Goal: Task Accomplishment & Management: Use online tool/utility

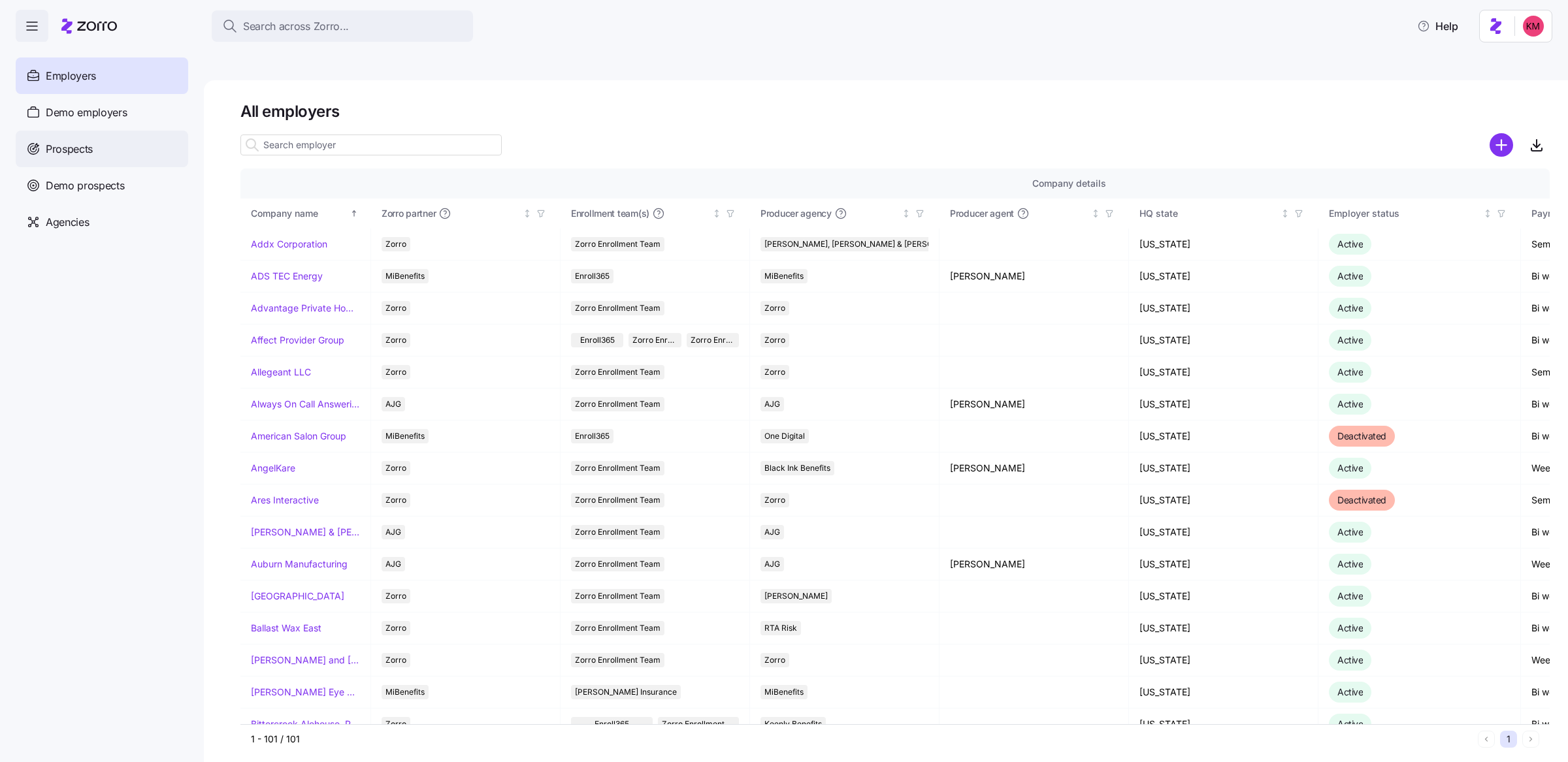
click at [93, 159] on div "Prospects" at bounding box center [101, 149] width 172 height 37
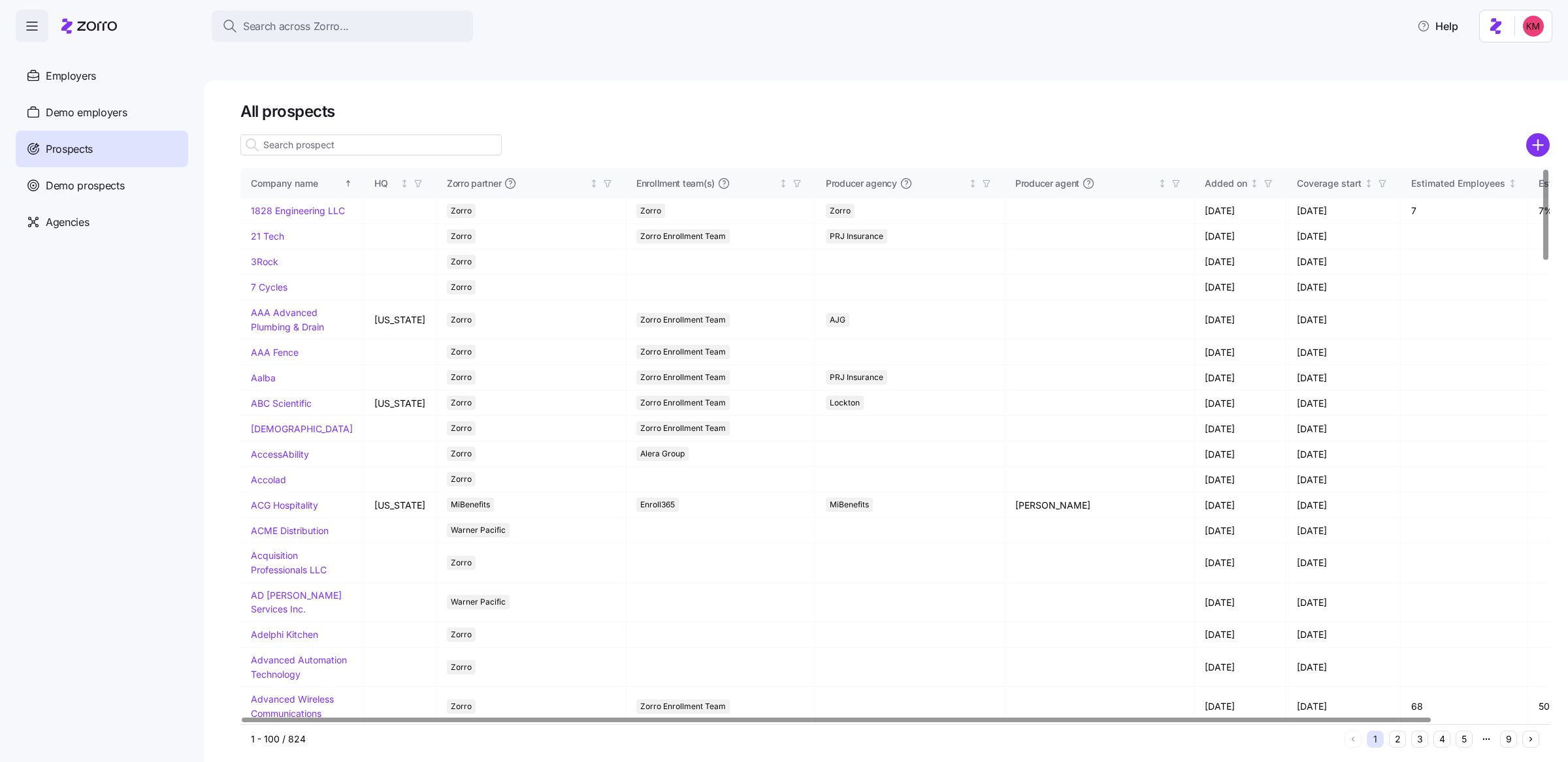
click at [434, 135] on input at bounding box center [371, 145] width 261 height 21
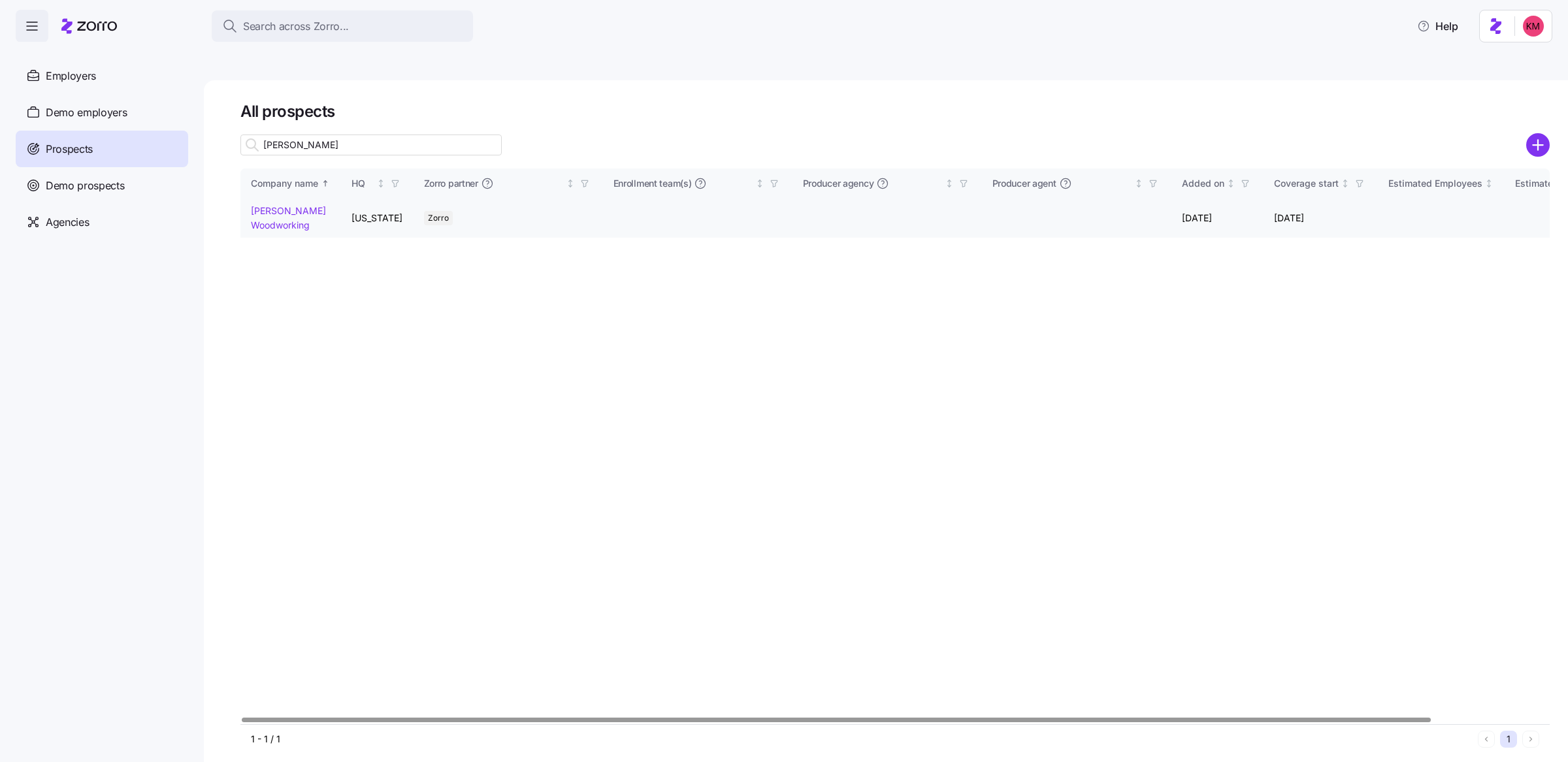
type input "richey"
click at [269, 205] on link "Richey Woodworking" at bounding box center [288, 218] width 75 height 26
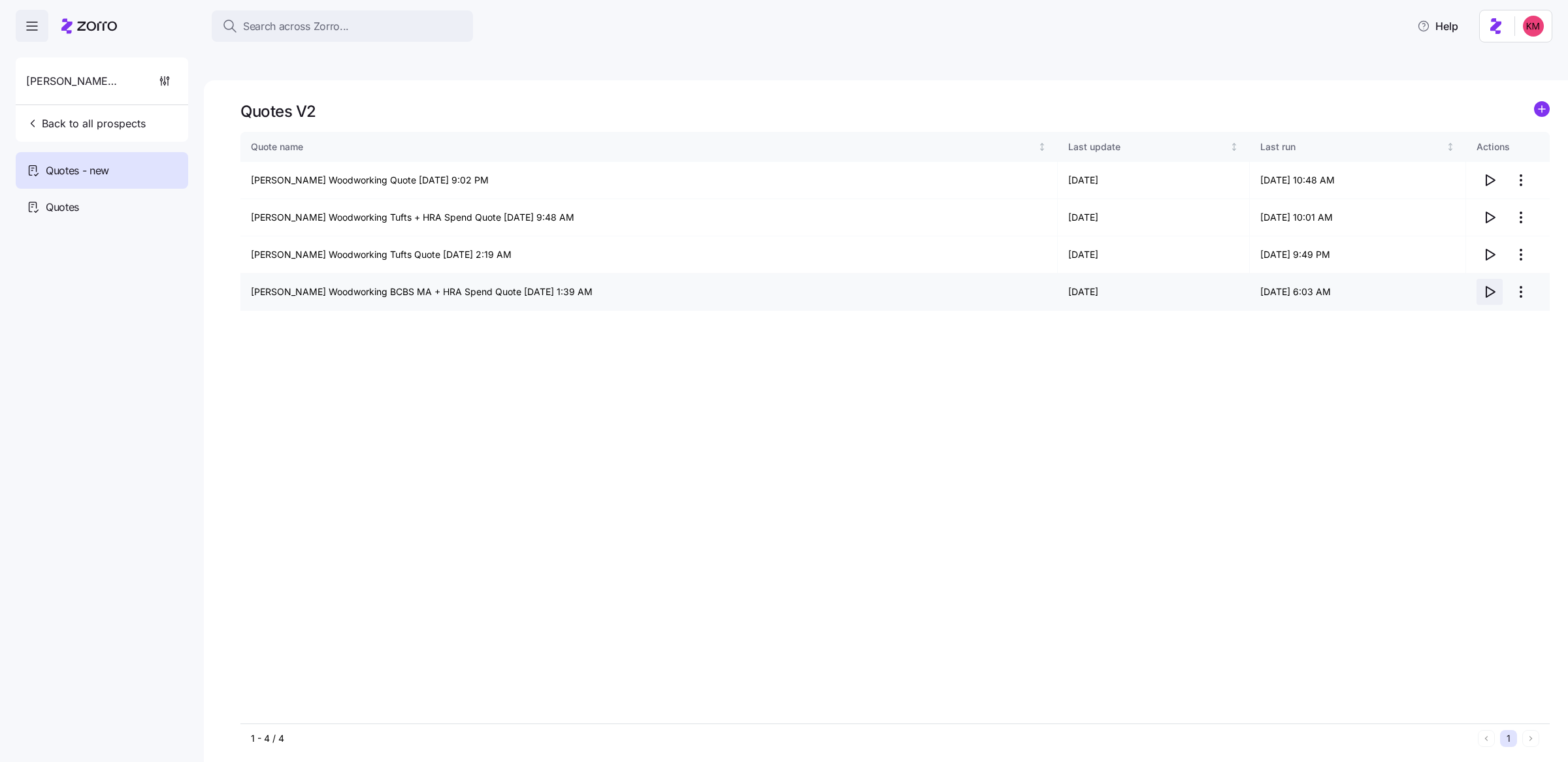
click at [1491, 284] on icon "button" at bounding box center [1489, 292] width 16 height 16
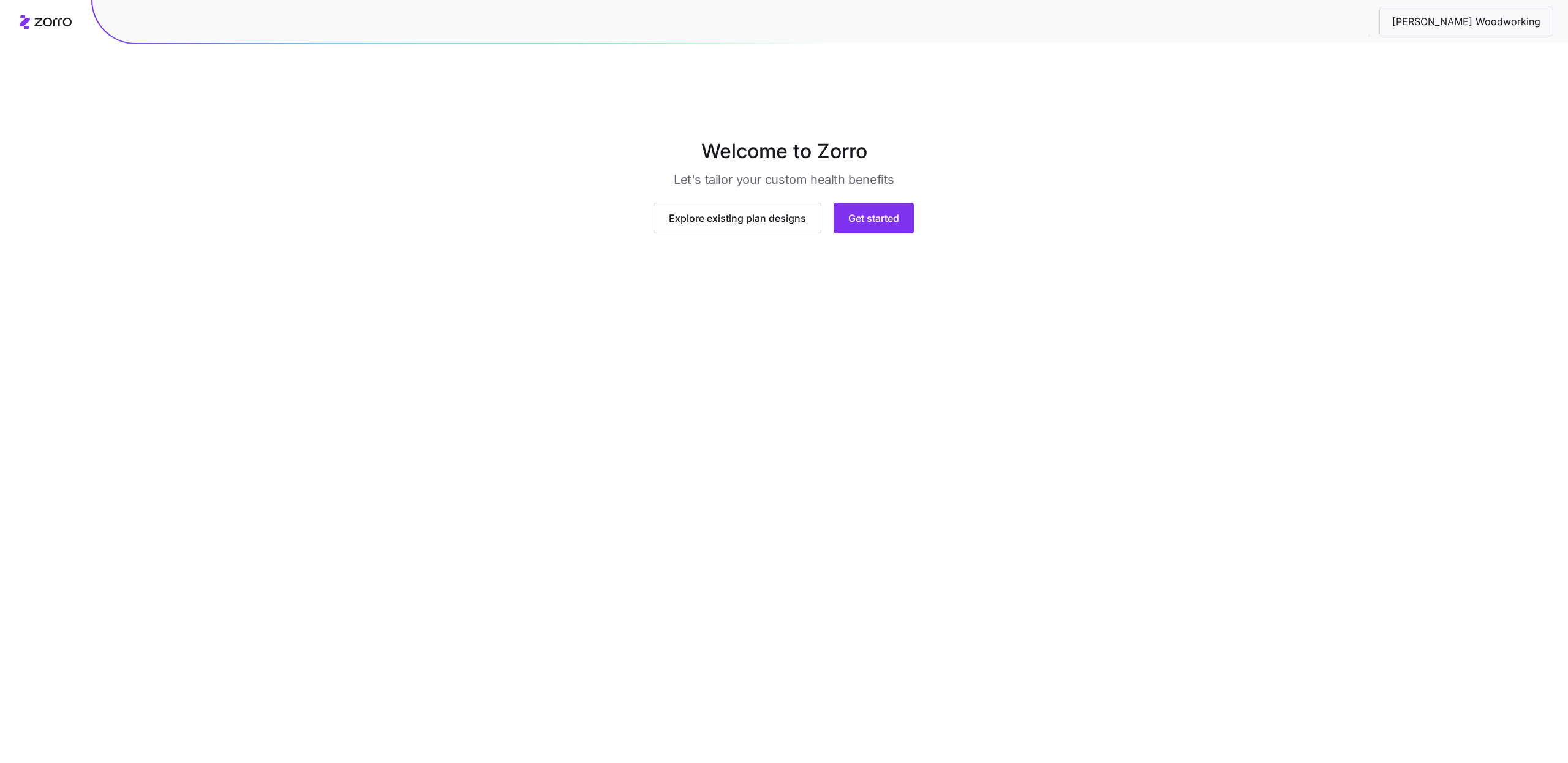
click at [984, 498] on main "Welcome to Zorro Let's tailor your custom health benefits Explore existing plan…" at bounding box center [784, 410] width 1568 height 763
click at [891, 240] on span "Get started" at bounding box center [874, 233] width 51 height 15
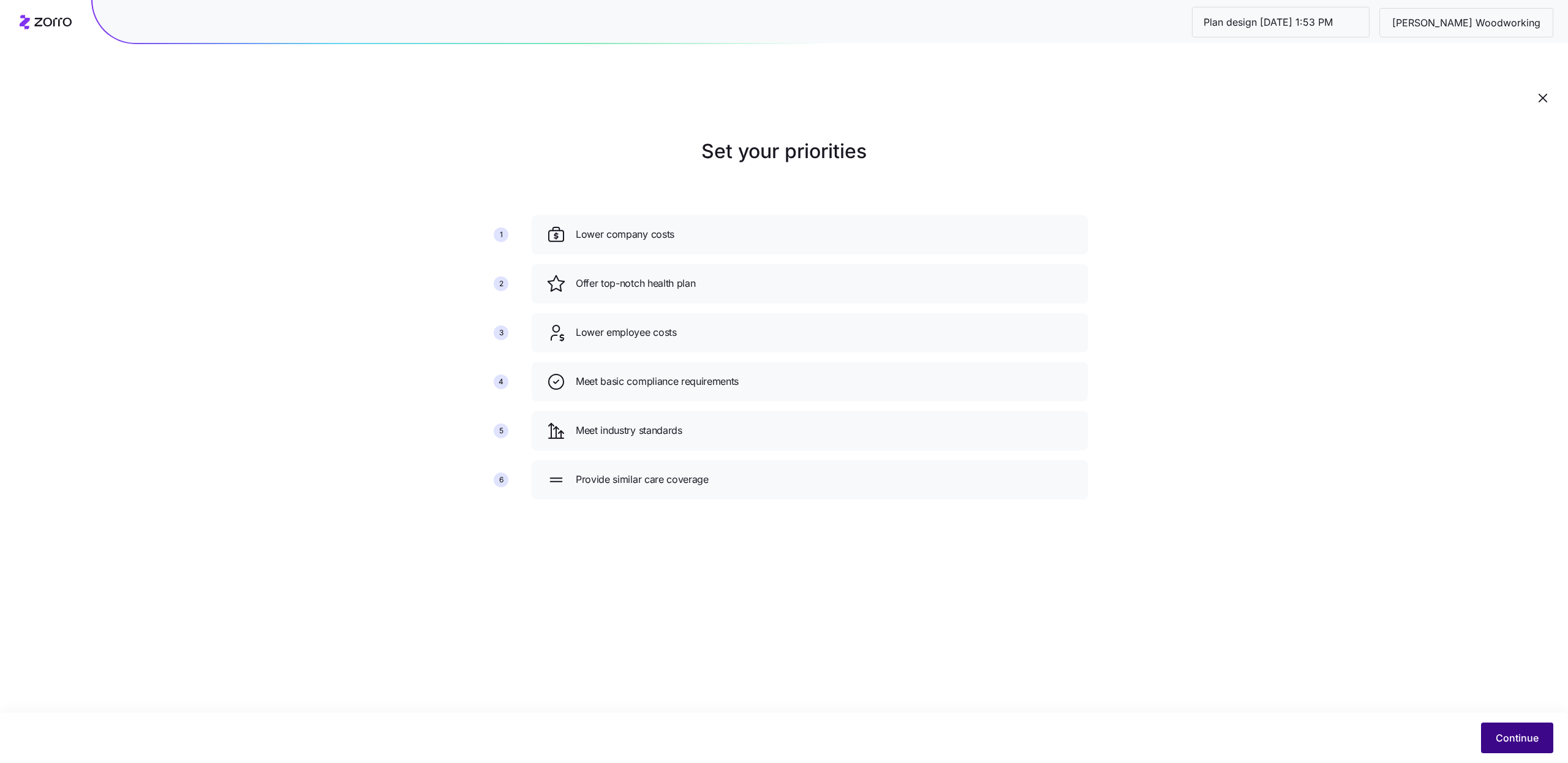
click at [1513, 750] on button "Continue" at bounding box center [1517, 737] width 73 height 30
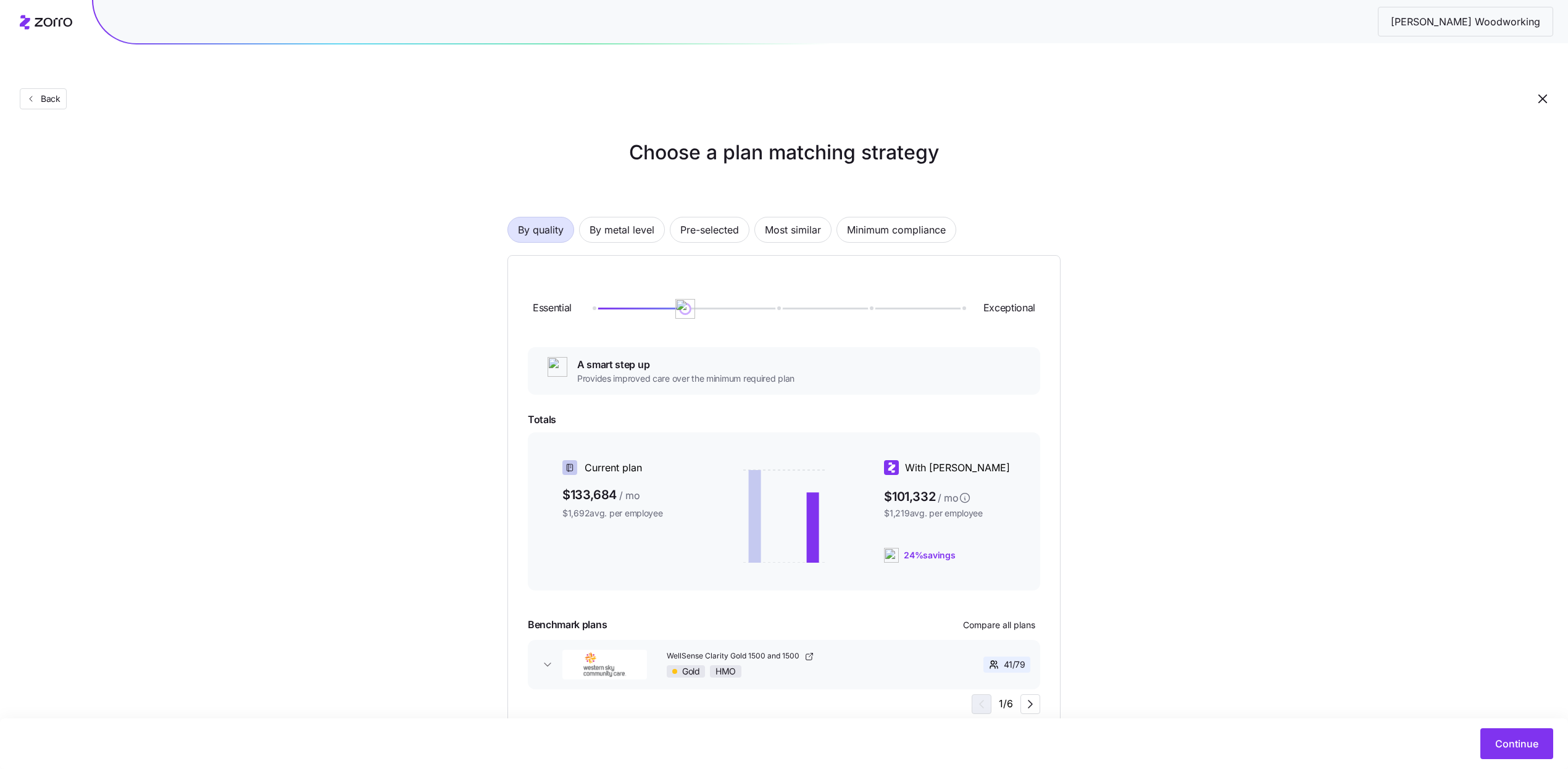
click at [668, 217] on div "By quality By metal level Pre-selected Most similar Minimum compliance" at bounding box center [784, 230] width 553 height 26
click at [684, 217] on span "Pre-selected" at bounding box center [709, 229] width 58 height 24
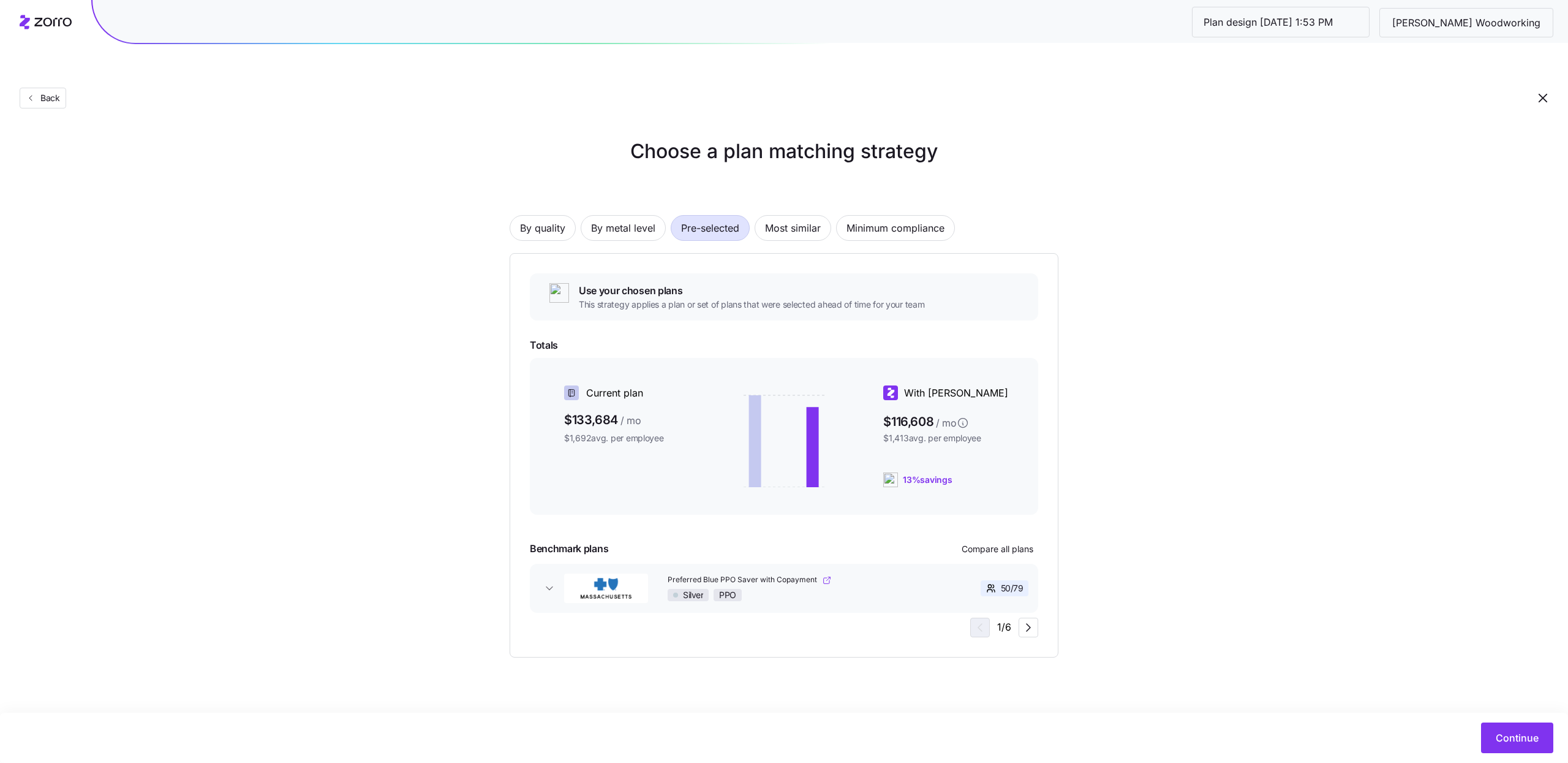
click at [824, 575] on icon "button" at bounding box center [826, 580] width 10 height 10
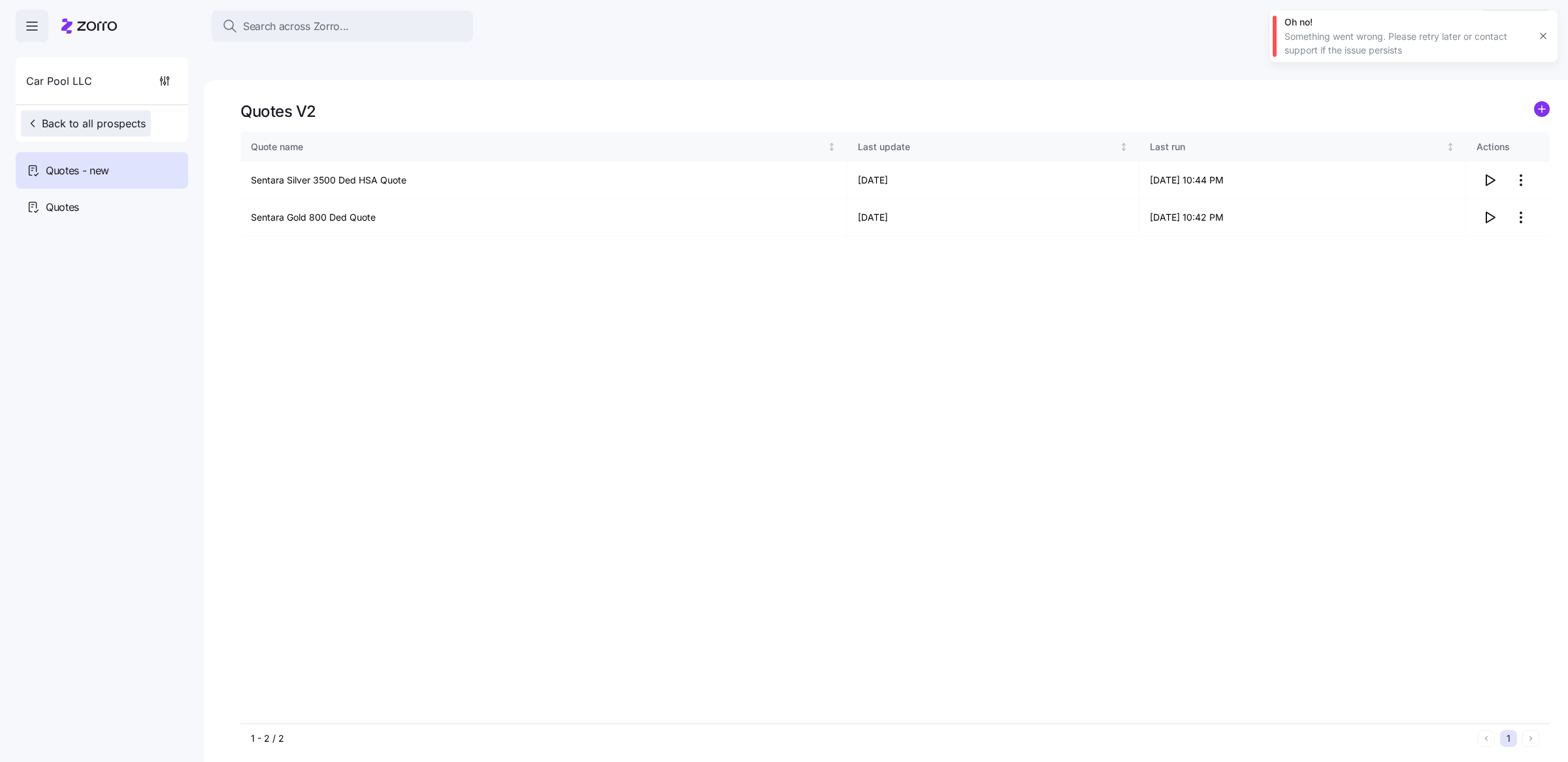
click at [107, 133] on button "Back to all prospects" at bounding box center [86, 124] width 130 height 26
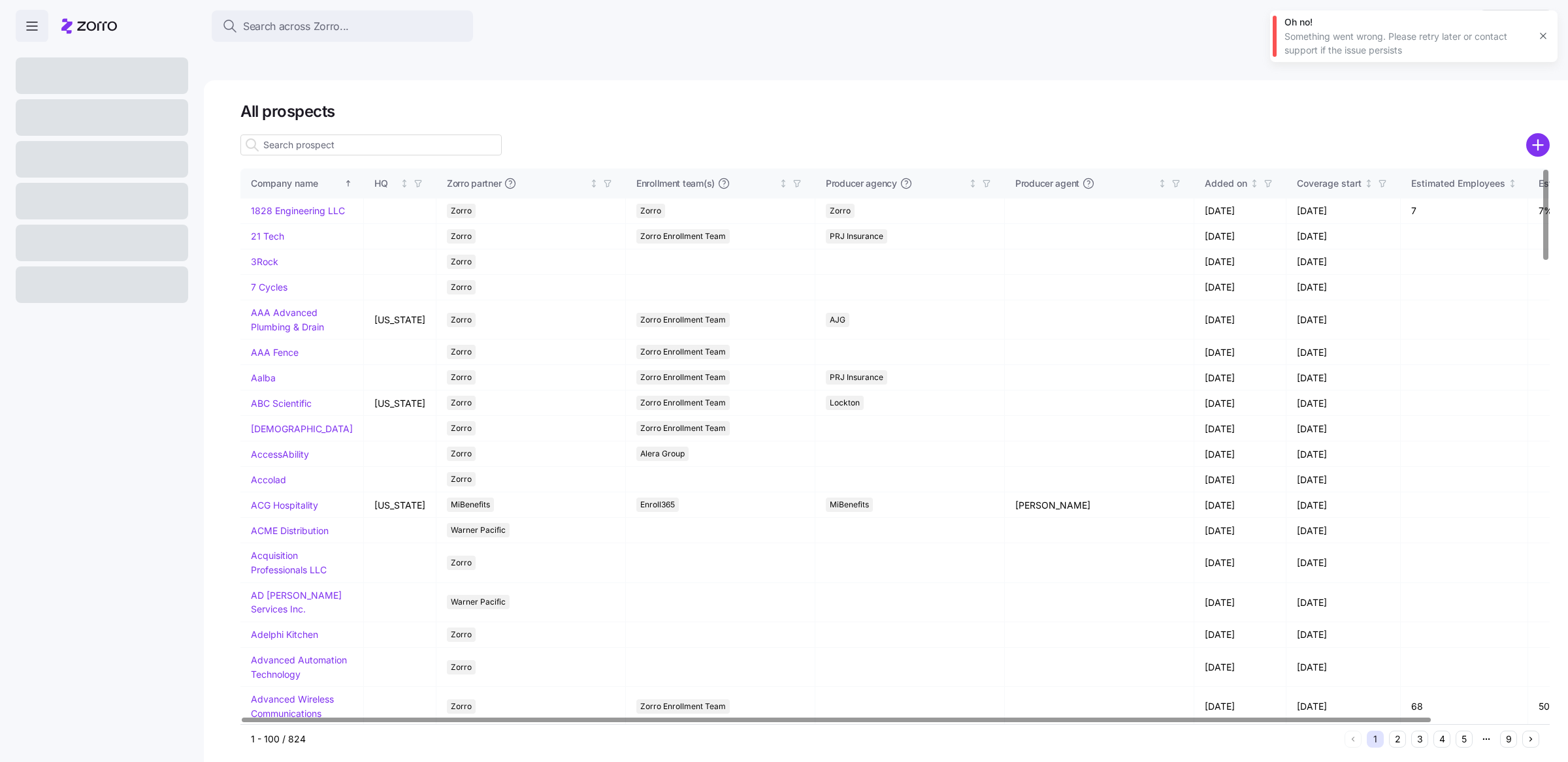
click at [388, 132] on div at bounding box center [371, 145] width 261 height 26
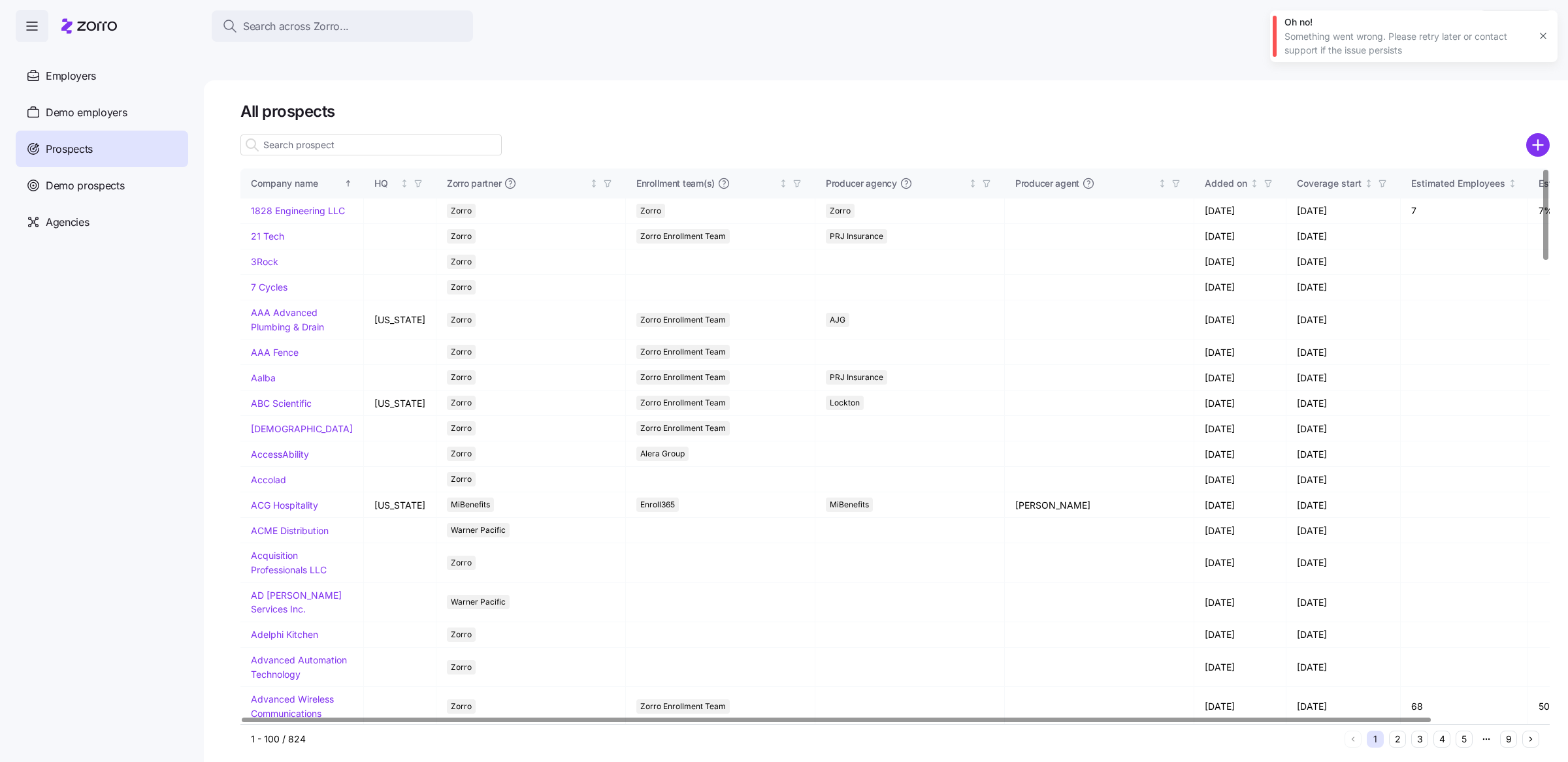
click at [397, 135] on input at bounding box center [371, 145] width 261 height 21
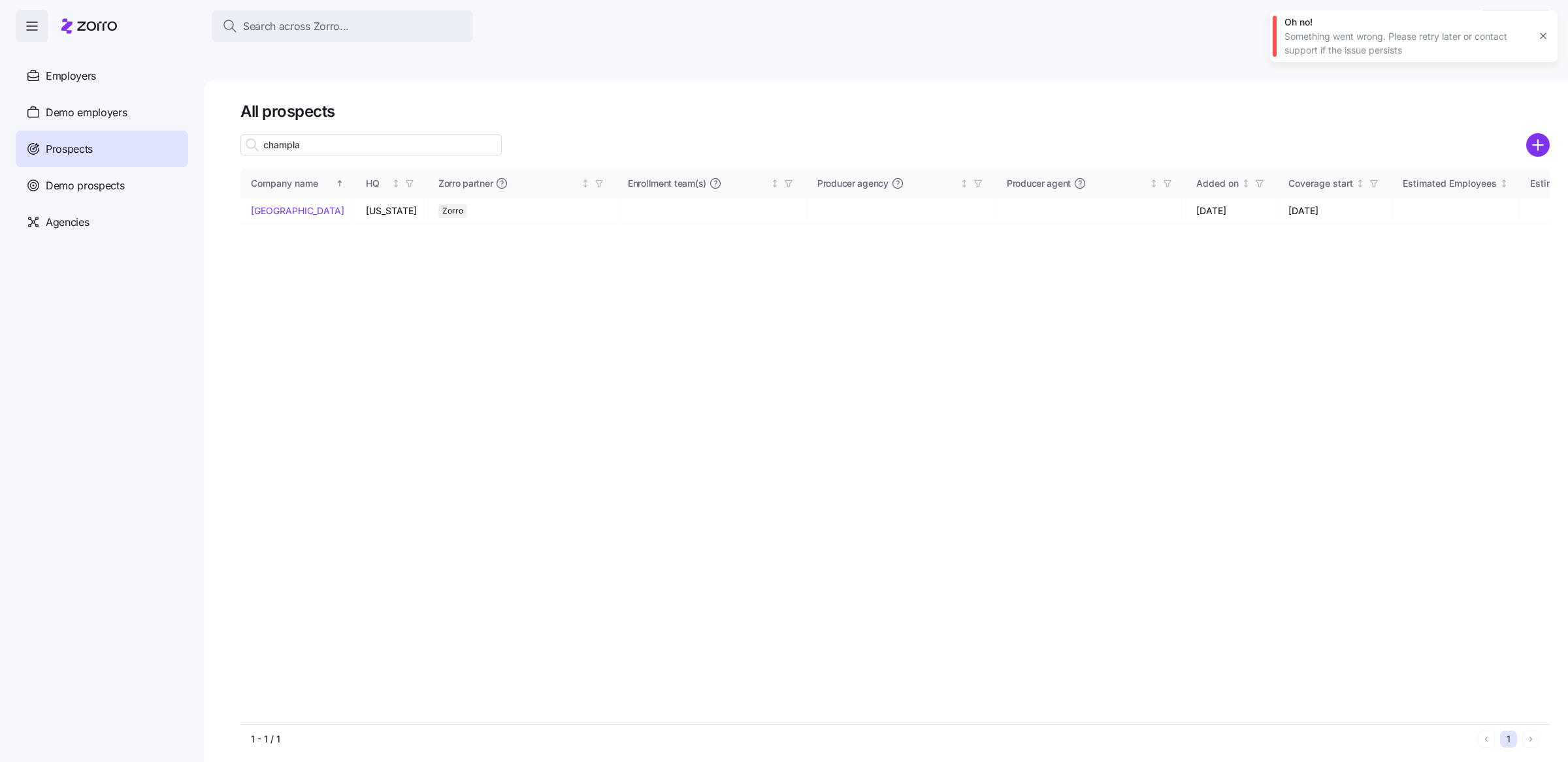
click at [394, 135] on input "champla" at bounding box center [371, 145] width 261 height 21
click at [302, 135] on input "champla" at bounding box center [371, 145] width 261 height 21
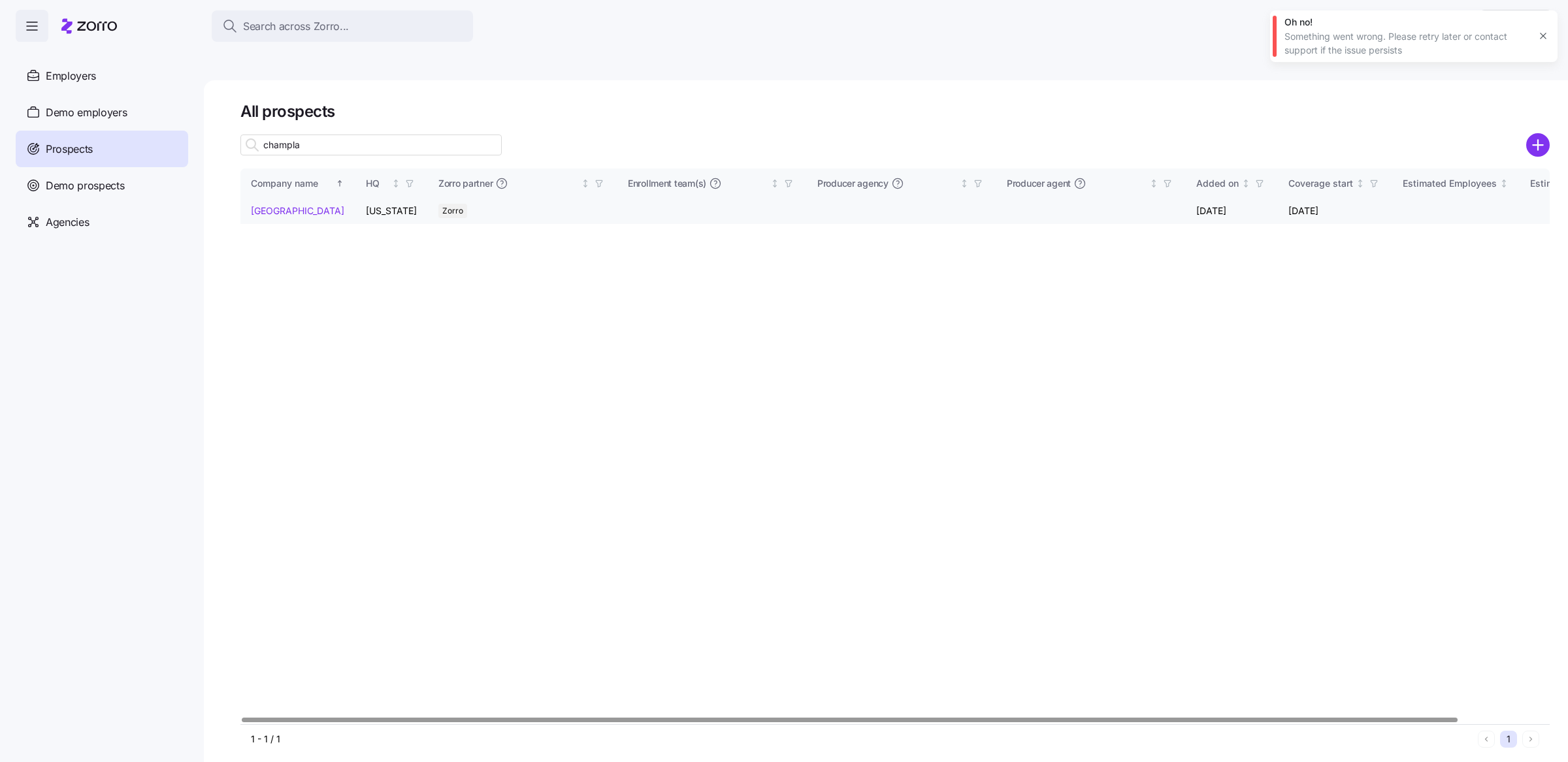
type input "champla"
click at [264, 205] on link "Champlain College" at bounding box center [297, 210] width 93 height 11
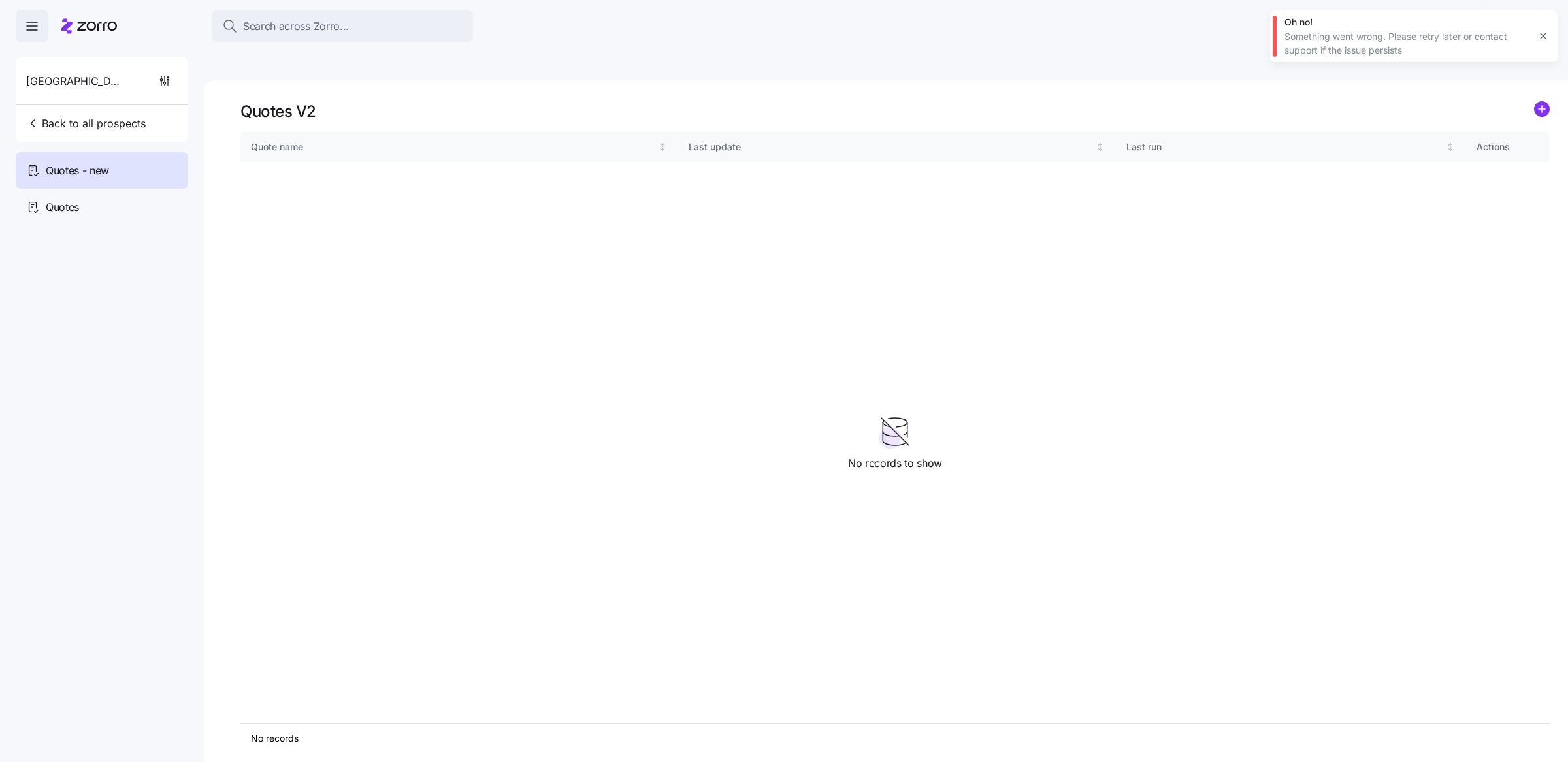
click at [269, 187] on div "Quote name Last update Last run Actions" at bounding box center [895, 428] width 1309 height 592
click at [88, 208] on div "Quotes" at bounding box center [101, 208] width 172 height 37
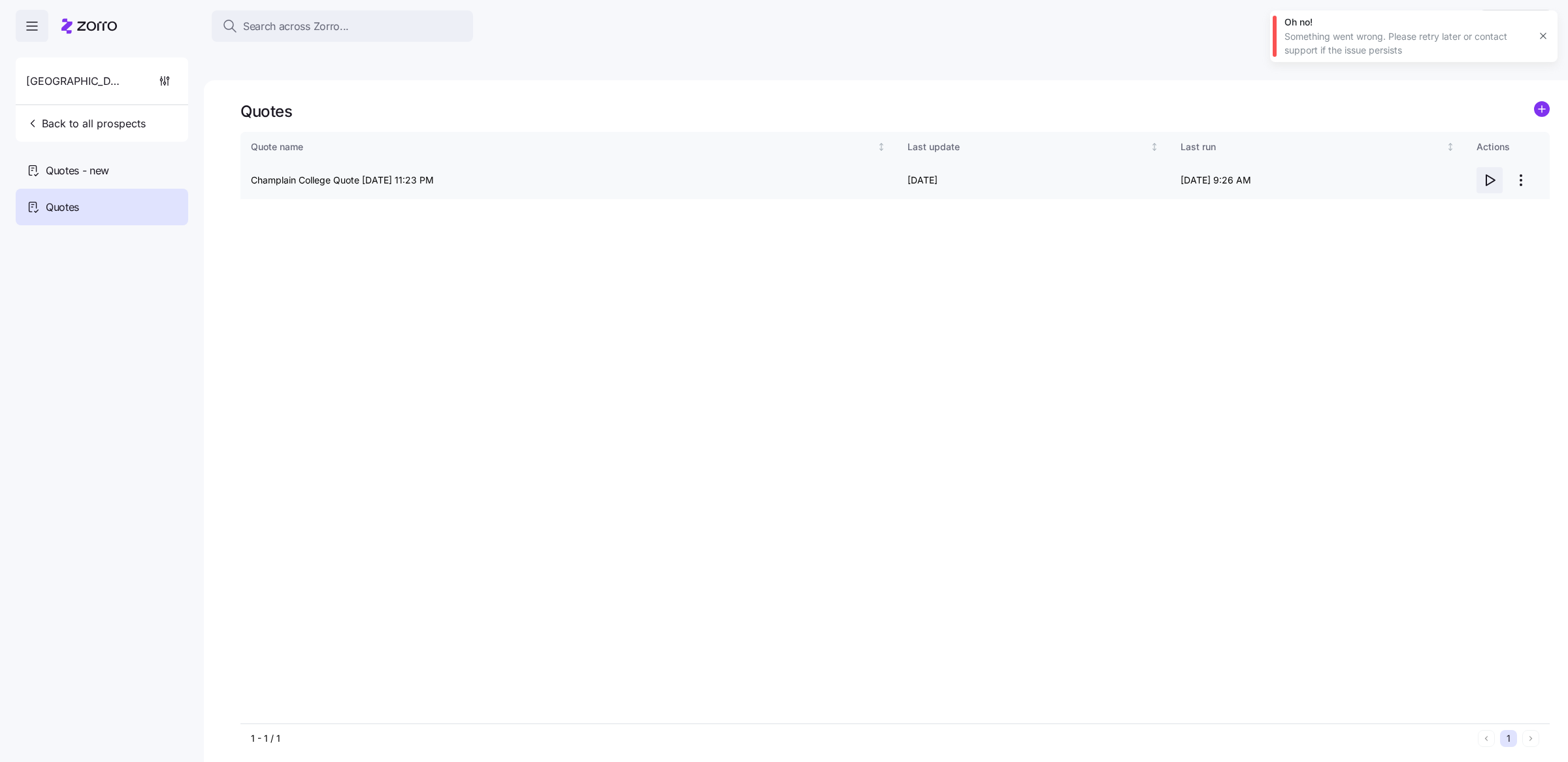
click at [1493, 173] on icon "button" at bounding box center [1489, 180] width 16 height 16
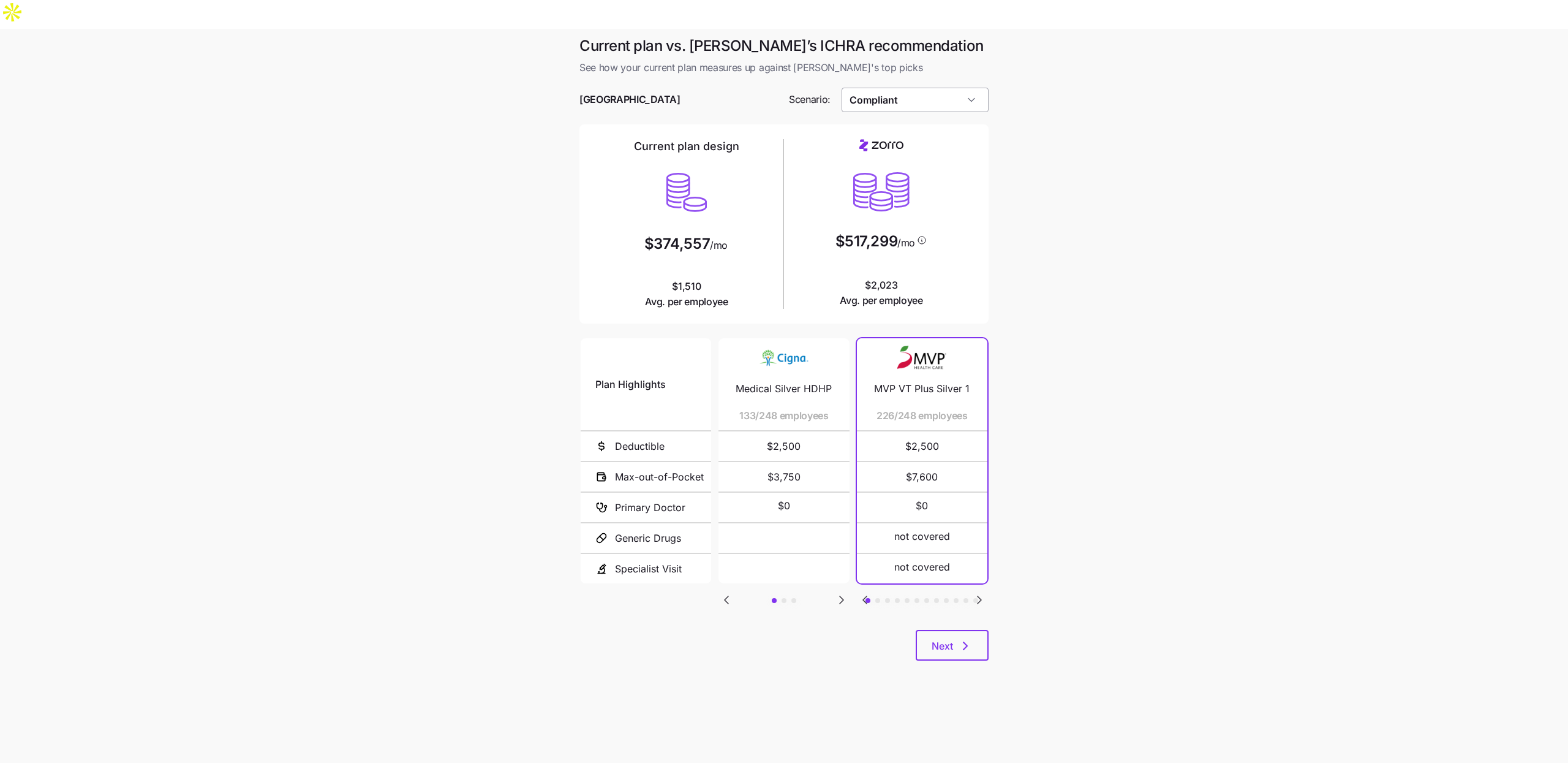
click at [938, 87] on input "Compliant" at bounding box center [915, 99] width 148 height 24
click at [925, 188] on div "Low Cost Silver" at bounding box center [915, 197] width 138 height 23
click at [931, 87] on input "Low Cost Silver" at bounding box center [915, 99] width 148 height 24
click at [931, 176] on div "Low Cost Gold" at bounding box center [915, 174] width 138 height 23
click at [931, 87] on input "Low Cost Gold" at bounding box center [915, 99] width 148 height 24
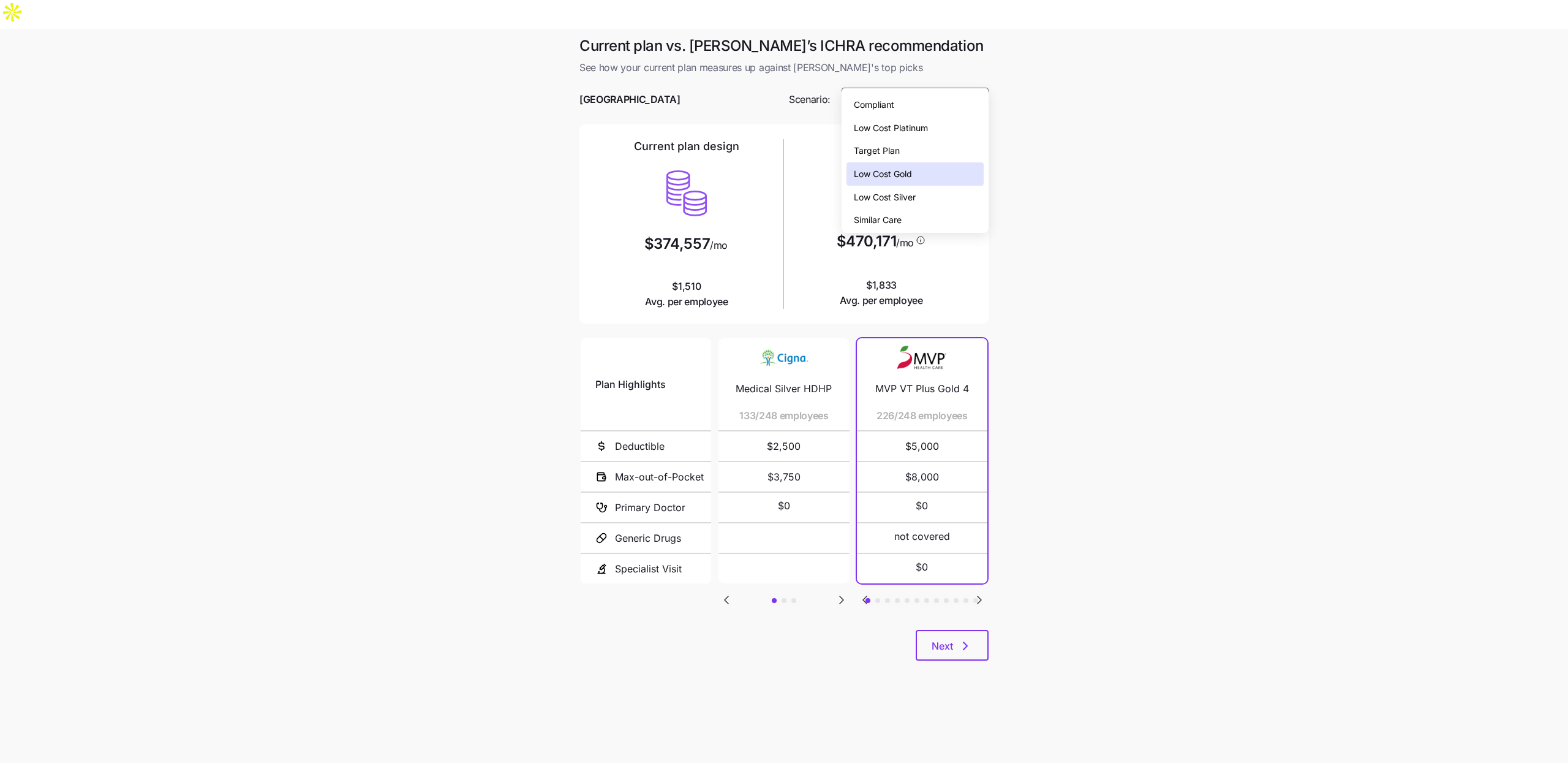
click at [924, 193] on div "Low Cost Silver" at bounding box center [915, 197] width 138 height 23
type input "Low Cost Silver"
click at [1019, 207] on main "Current plan vs. Zorro’s ICHRA recommendation See how your current plan measure…" at bounding box center [784, 410] width 1568 height 763
click at [975, 593] on icon "Go to next slide" at bounding box center [979, 600] width 15 height 15
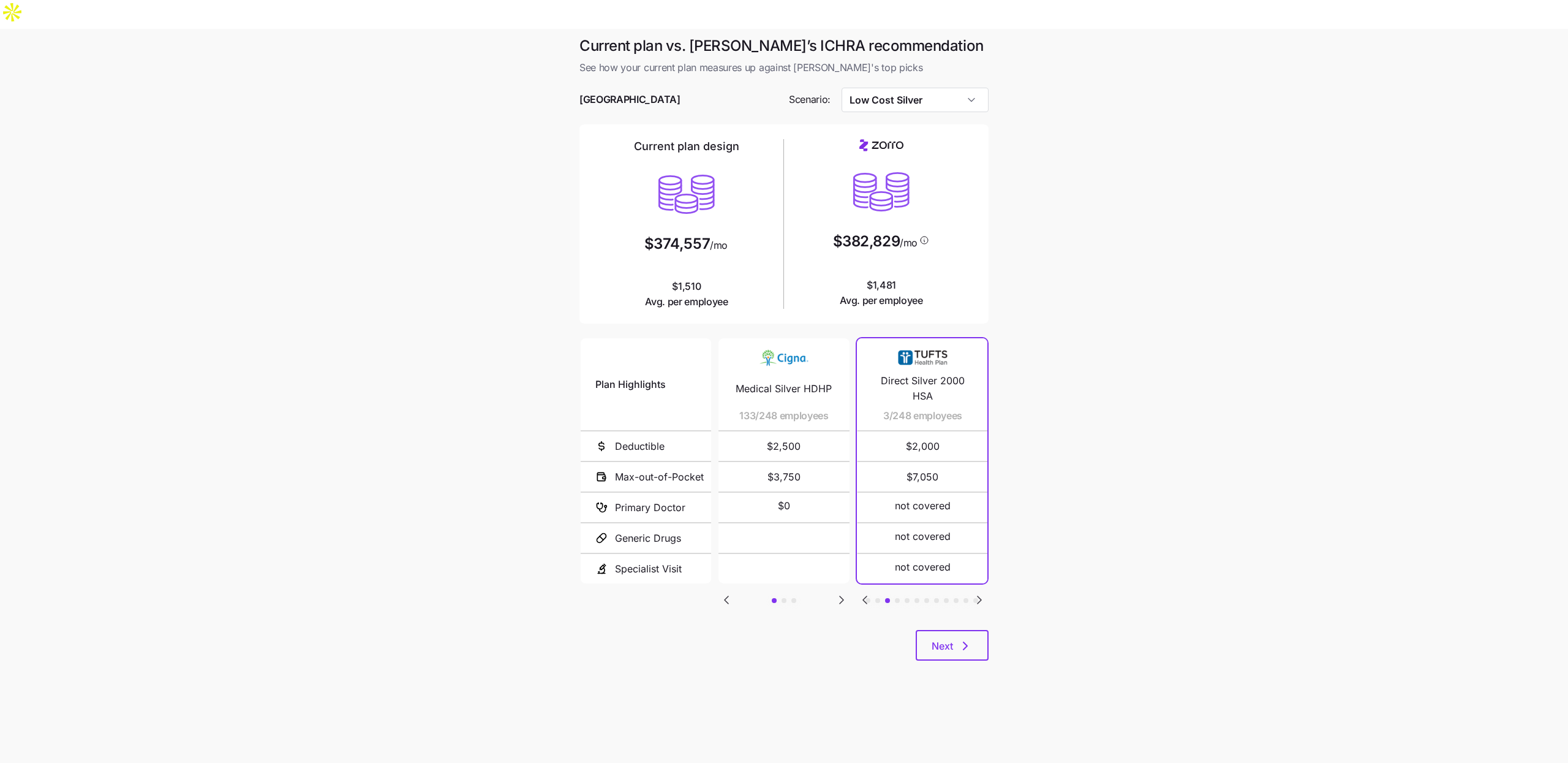
click at [975, 593] on icon "Go to next slide" at bounding box center [979, 600] width 15 height 15
click at [843, 593] on icon "Go to next slide" at bounding box center [841, 600] width 15 height 15
click at [721, 593] on icon "Go to previous slide" at bounding box center [726, 600] width 15 height 15
drag, startPoint x: 686, startPoint y: 557, endPoint x: 698, endPoint y: 564, distance: 13.9
click at [698, 564] on div "Plan Highlights Deductible Max-out-of-Pocket Primary Doctor Generic Drugs Speci…" at bounding box center [784, 483] width 409 height 294
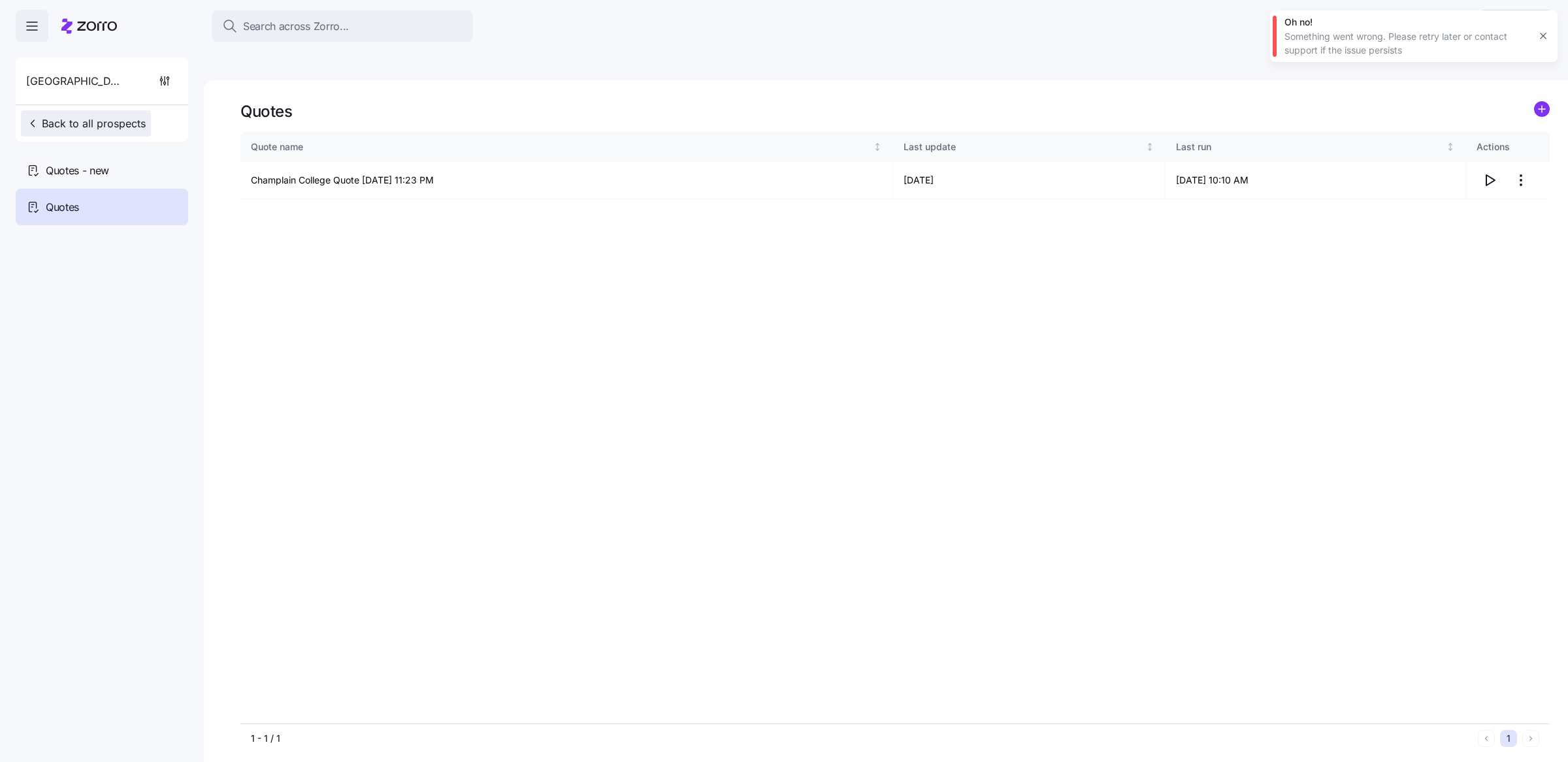
click at [110, 131] on span "Back to all prospects" at bounding box center [86, 123] width 120 height 16
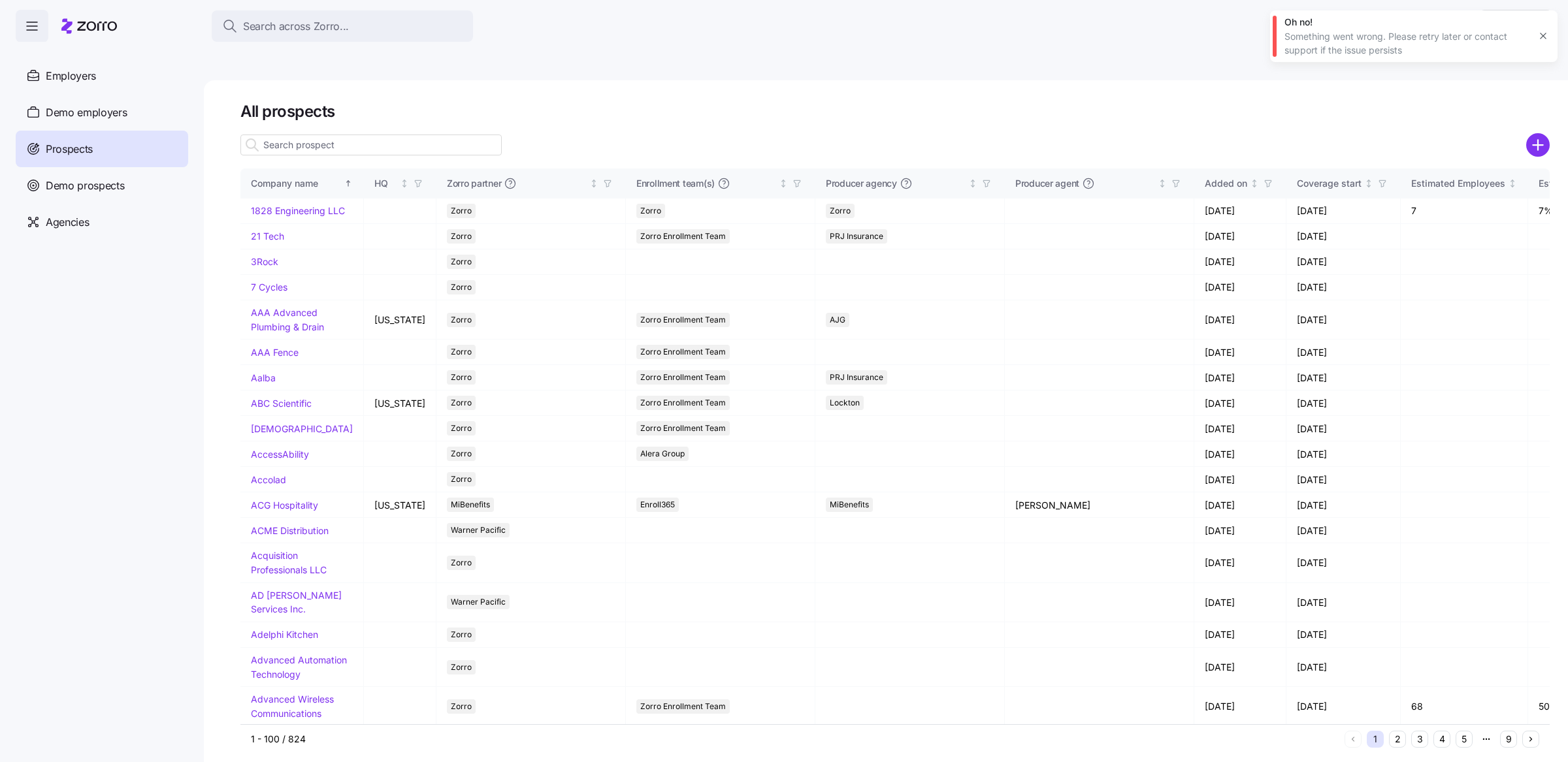
click at [1542, 133] on icon "add icon" at bounding box center [1537, 144] width 23 height 23
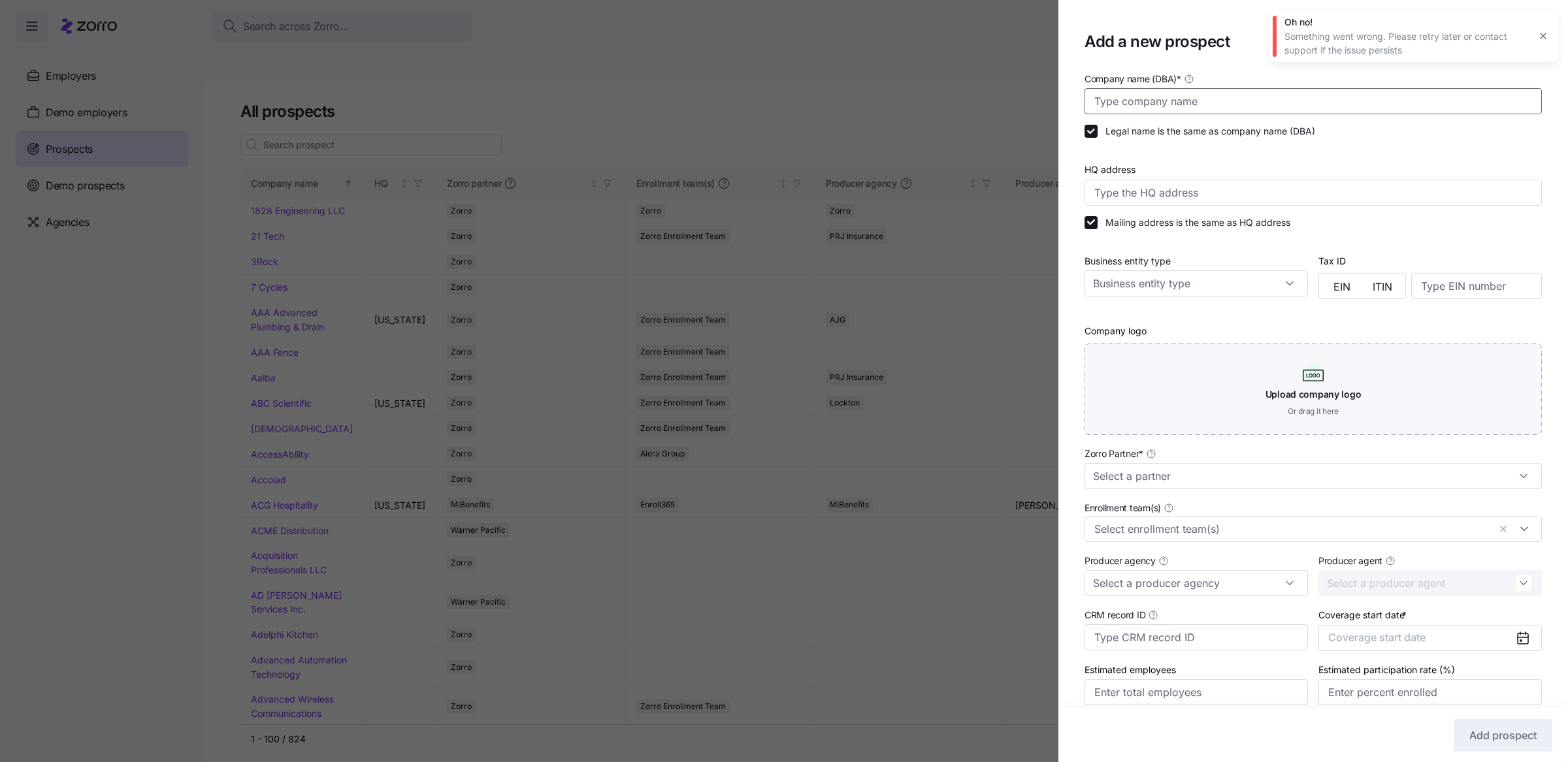
click at [1210, 97] on input "Company name (DBA) *" at bounding box center [1313, 101] width 457 height 26
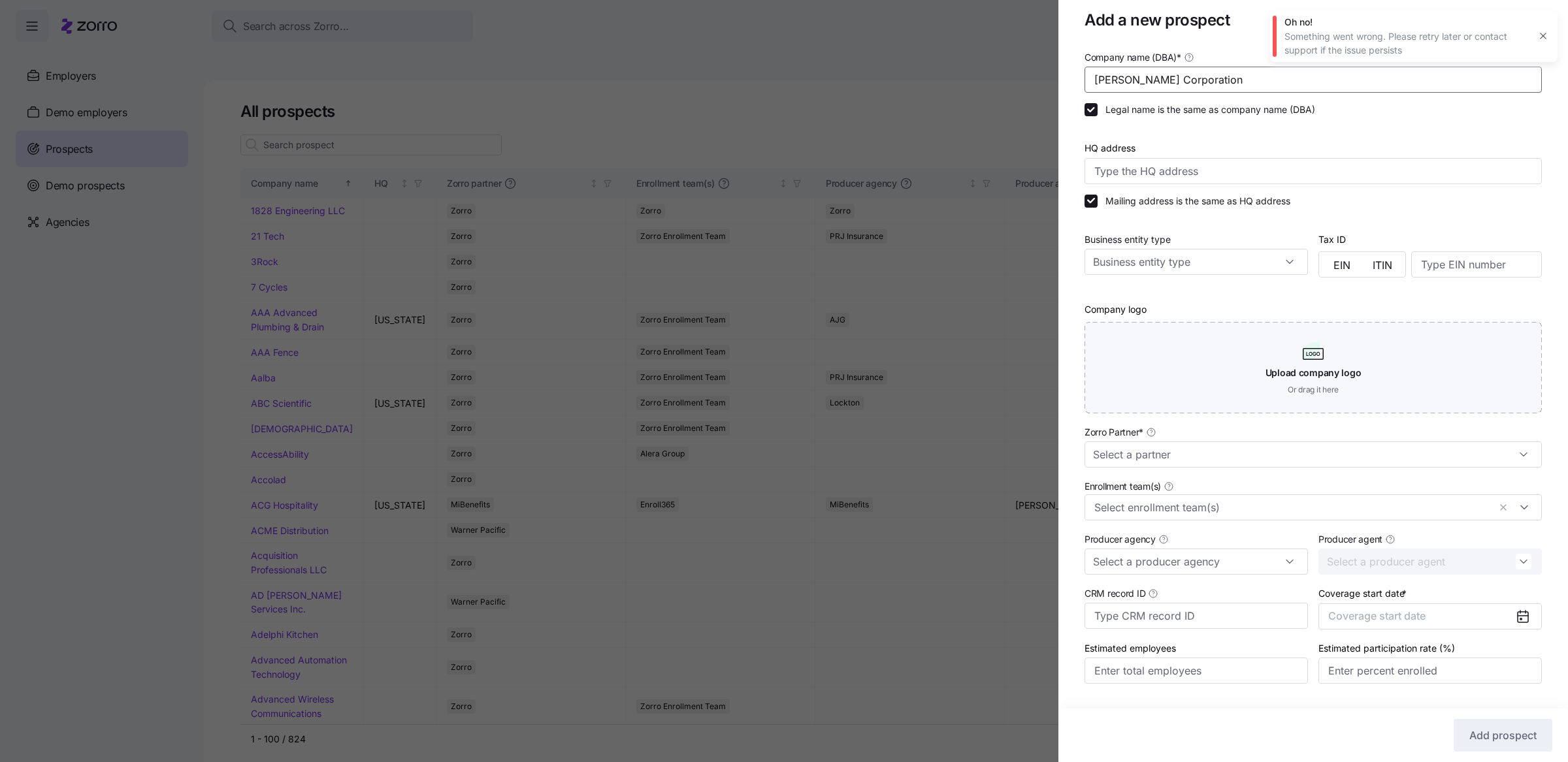
scroll to position [54, 0]
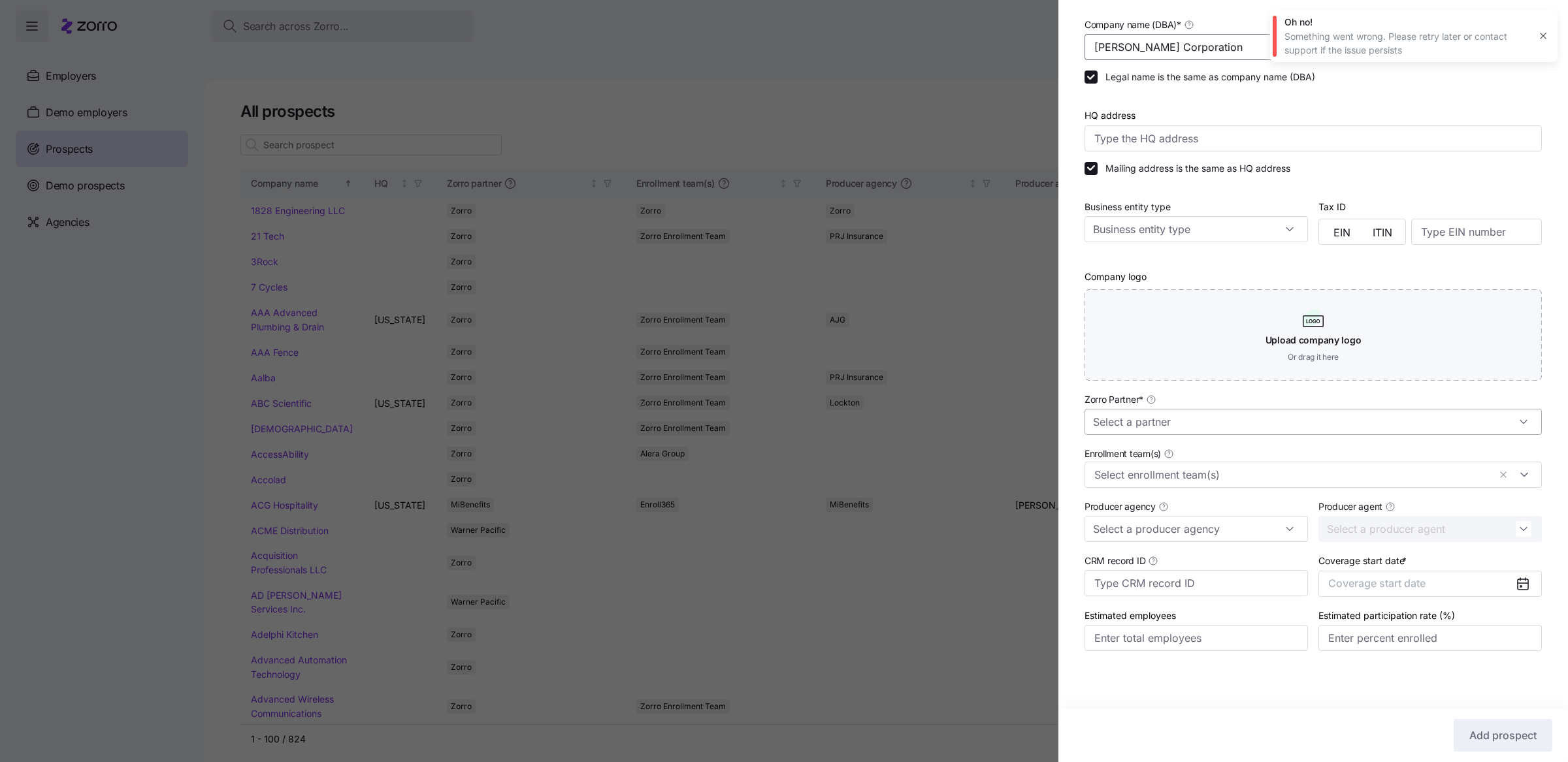
type input "[PERSON_NAME] Corporation"
click at [1260, 418] on input "Zorro Partner *" at bounding box center [1313, 422] width 457 height 26
click at [1206, 523] on div "Zorro" at bounding box center [1306, 531] width 434 height 25
type input "Zorro"
click at [1386, 588] on span "Coverage start date" at bounding box center [1377, 583] width 98 height 13
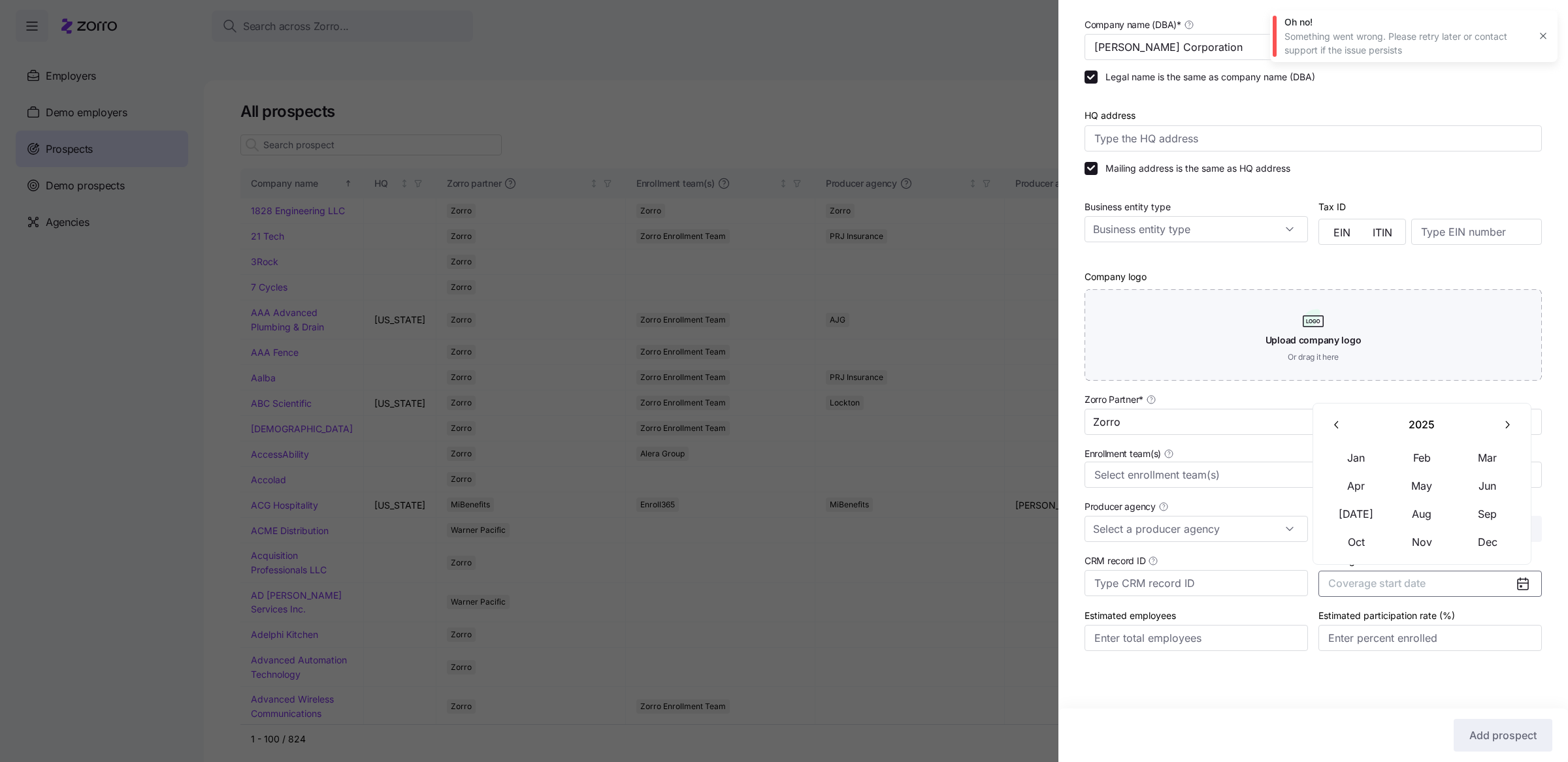
click at [1521, 421] on div "2025 Jan Feb Mar Apr May Jun Jul Aug Sep Oct Nov Dec" at bounding box center [1422, 484] width 220 height 162
click at [1510, 422] on icon "button" at bounding box center [1506, 424] width 12 height 12
click at [1341, 457] on button "Jan" at bounding box center [1356, 458] width 65 height 28
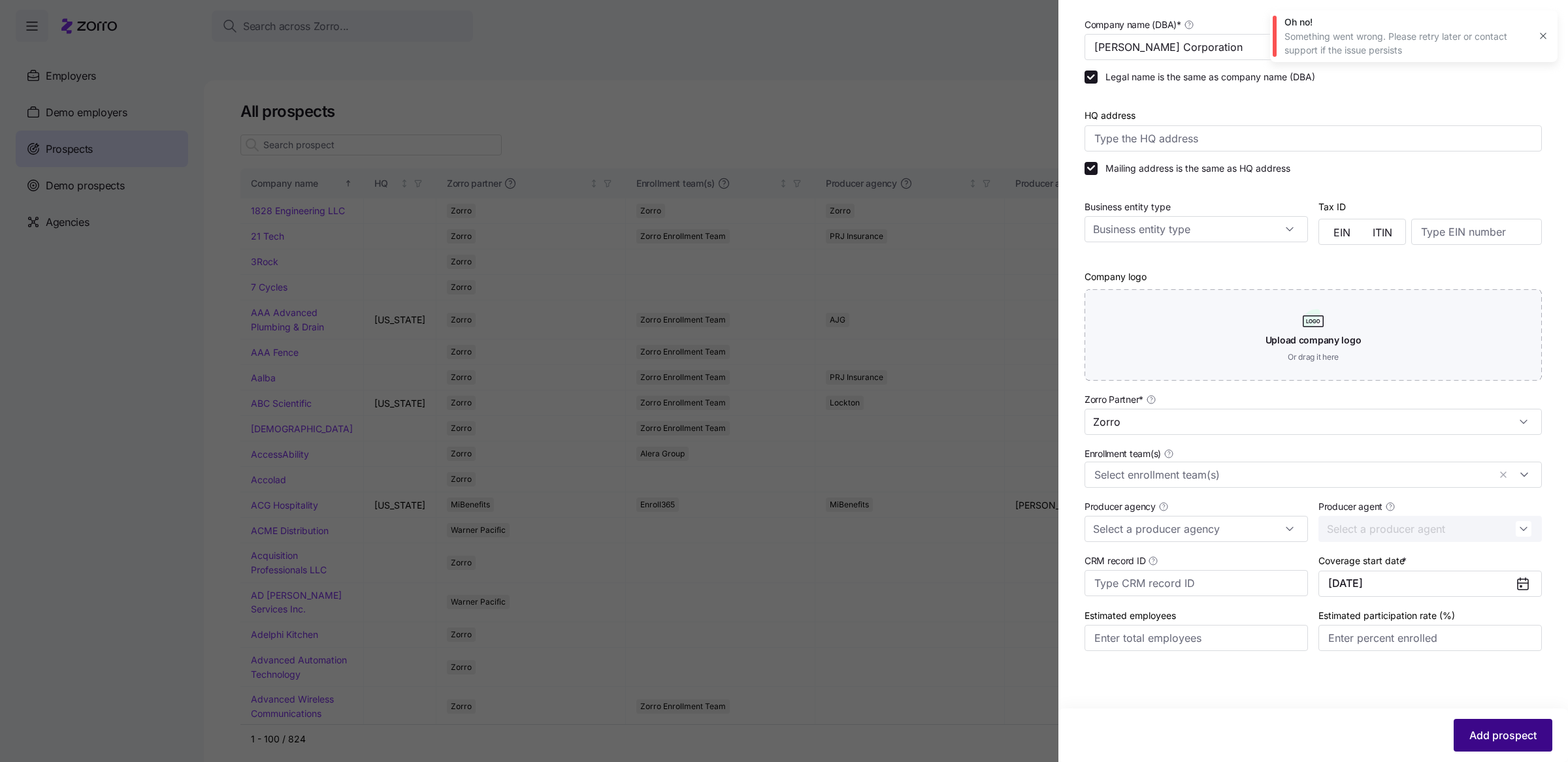
click at [1479, 726] on button "Add prospect" at bounding box center [1503, 735] width 99 height 32
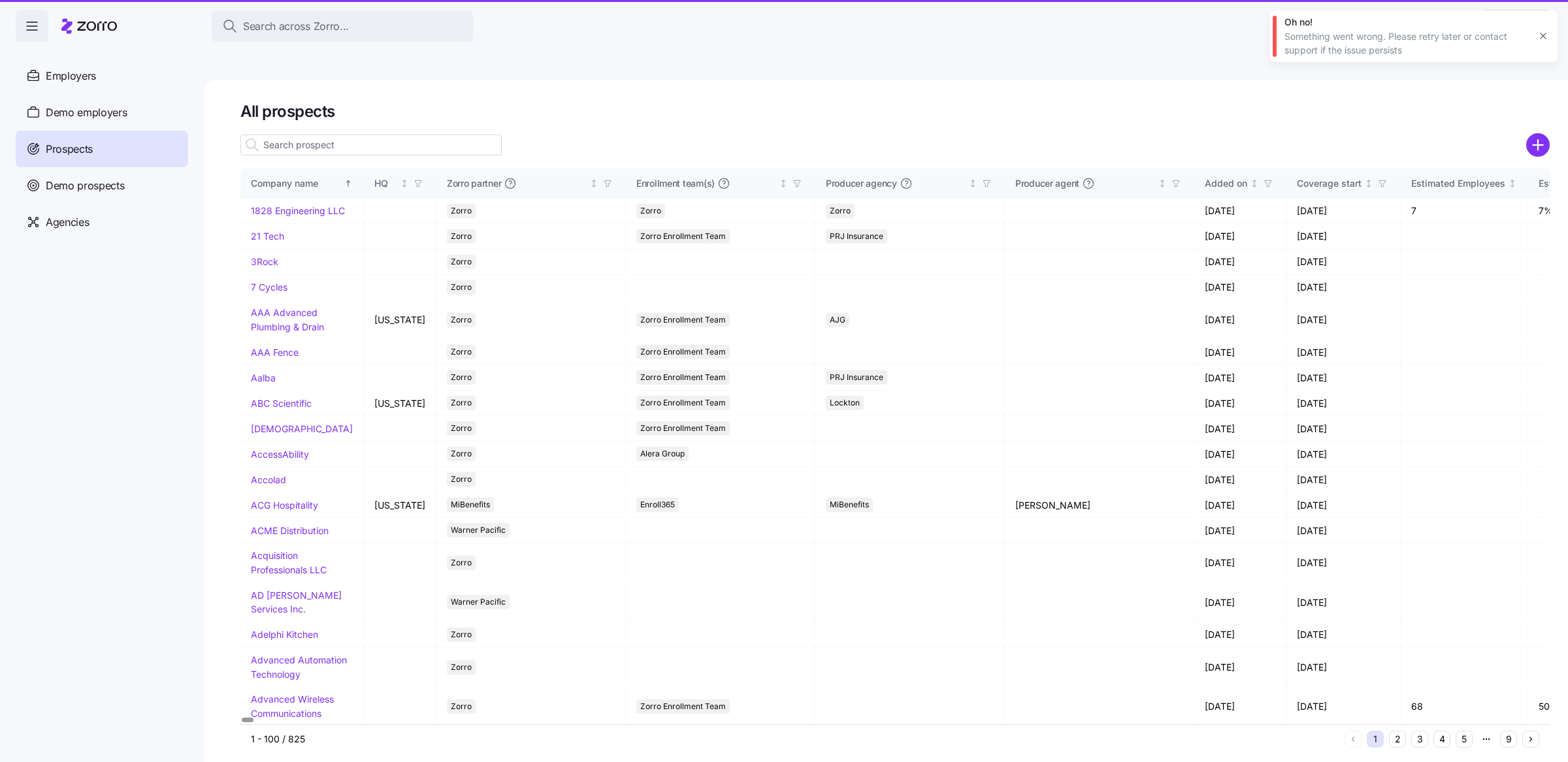
click at [500, 101] on h1 "All prospects" at bounding box center [895, 112] width 1309 height 20
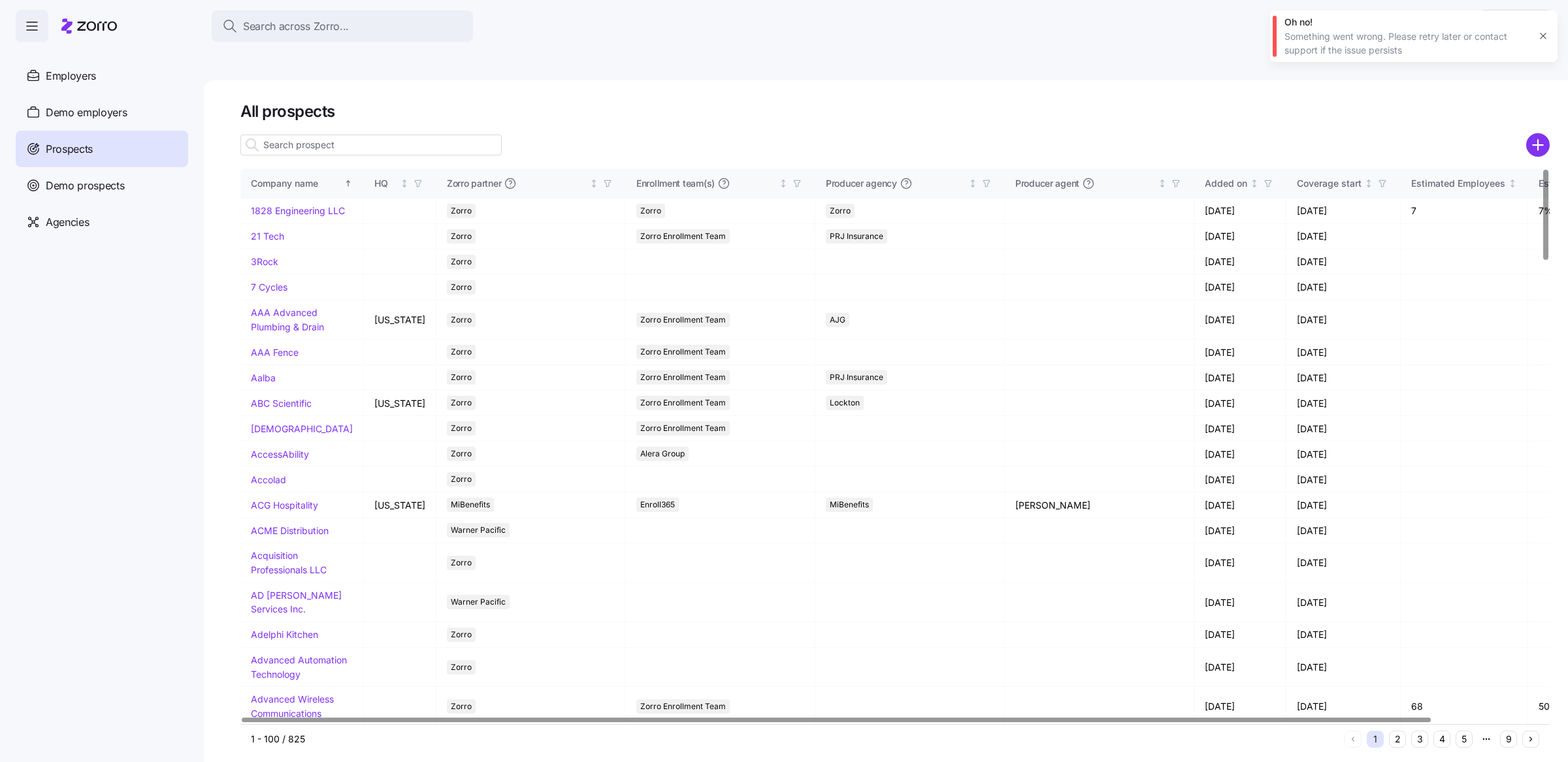
click at [295, 135] on input at bounding box center [371, 145] width 261 height 21
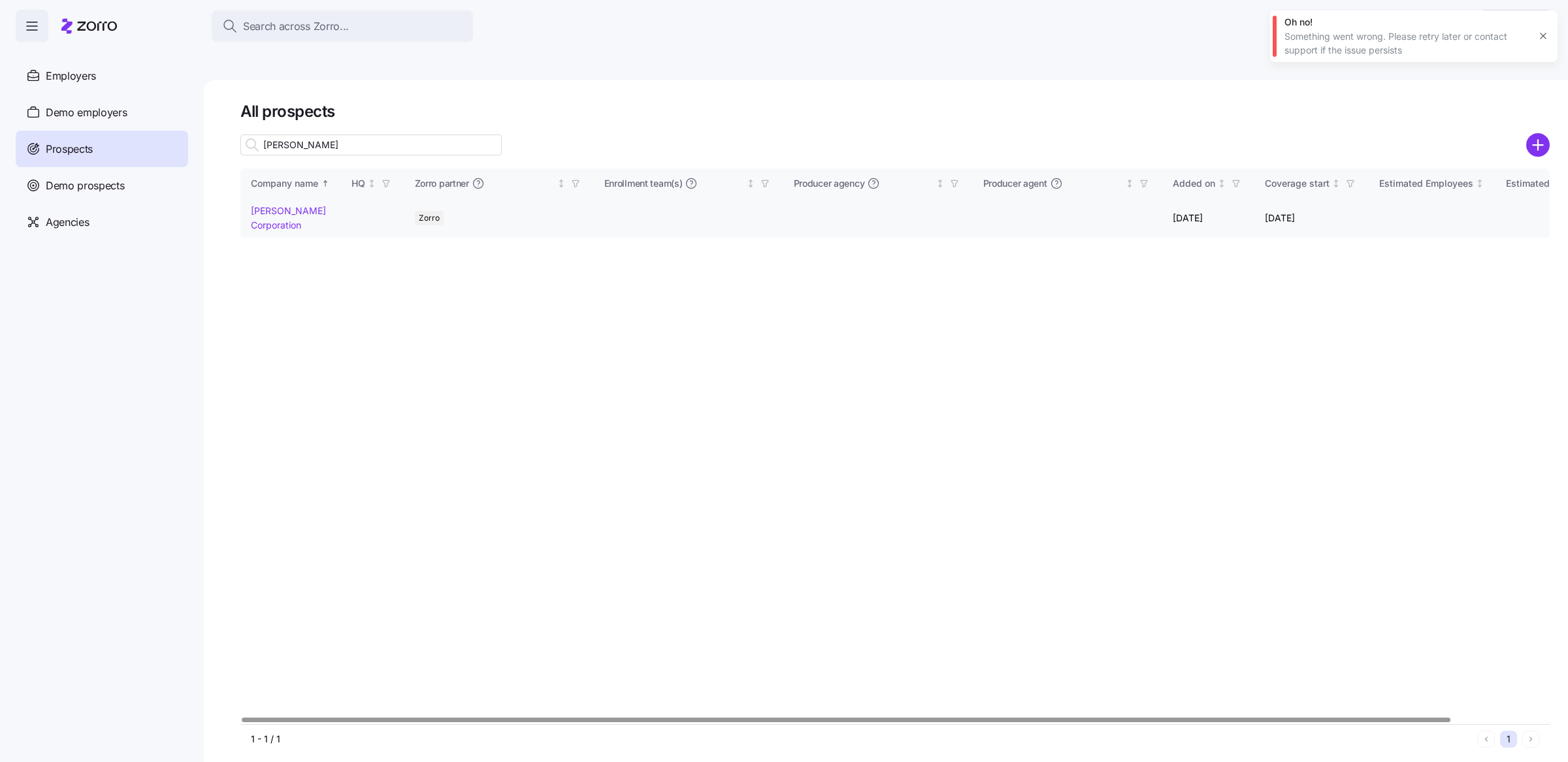
type input "stephen"
click at [267, 205] on link "[PERSON_NAME] Corporation" at bounding box center [288, 218] width 75 height 26
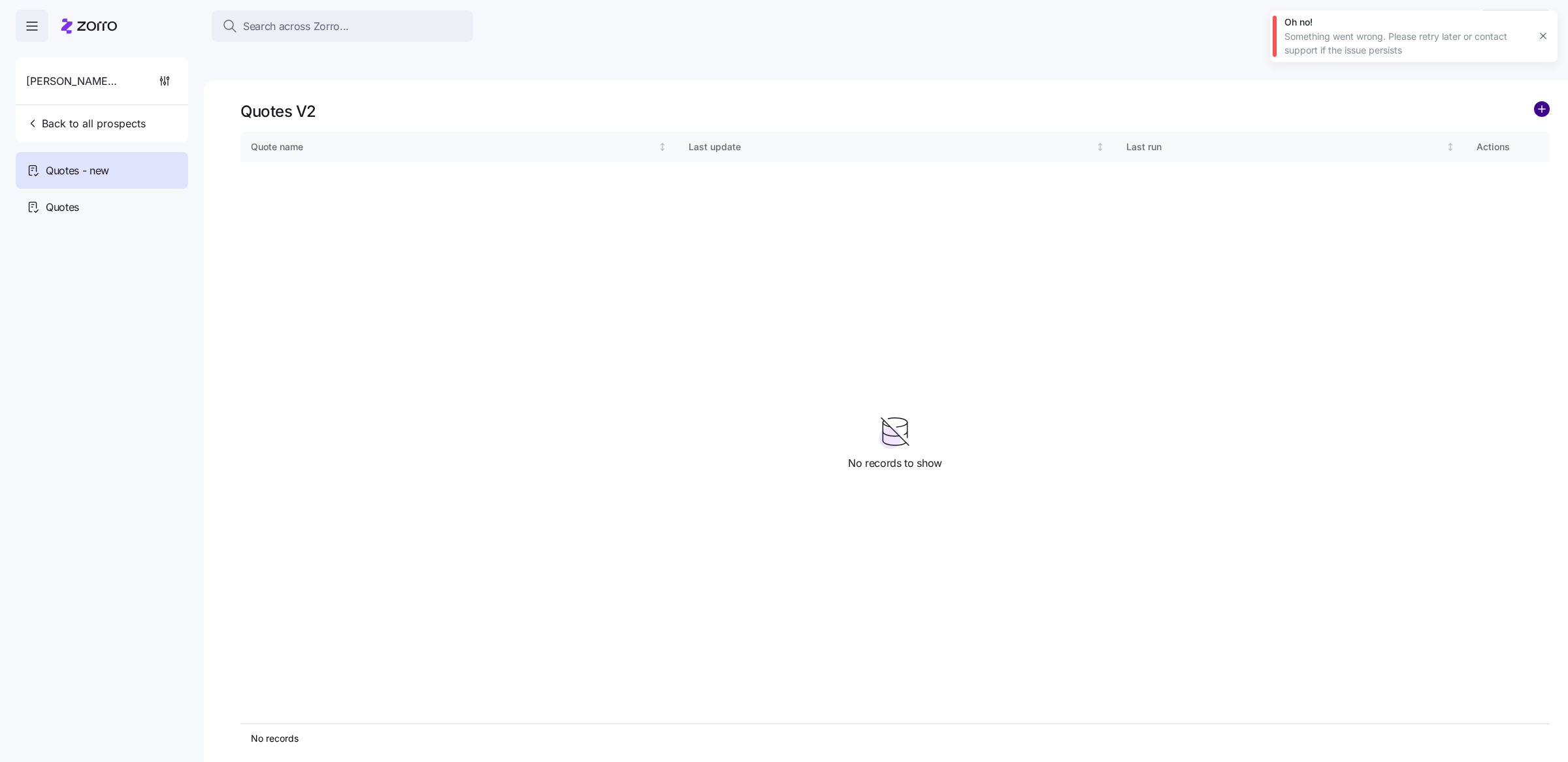
click at [1545, 101] on circle "add icon" at bounding box center [1541, 109] width 15 height 15
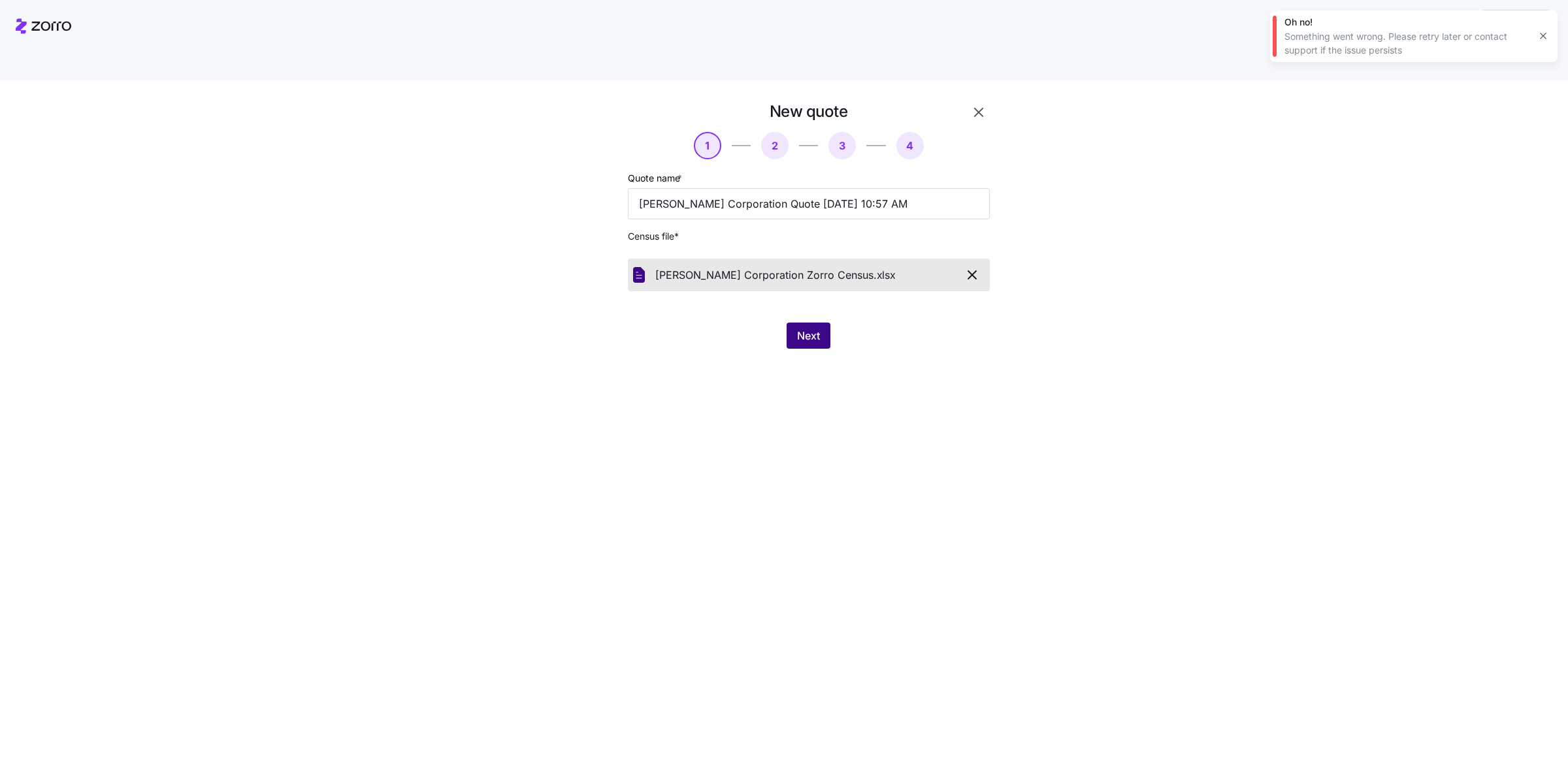
click at [804, 323] on button "Next" at bounding box center [808, 336] width 43 height 26
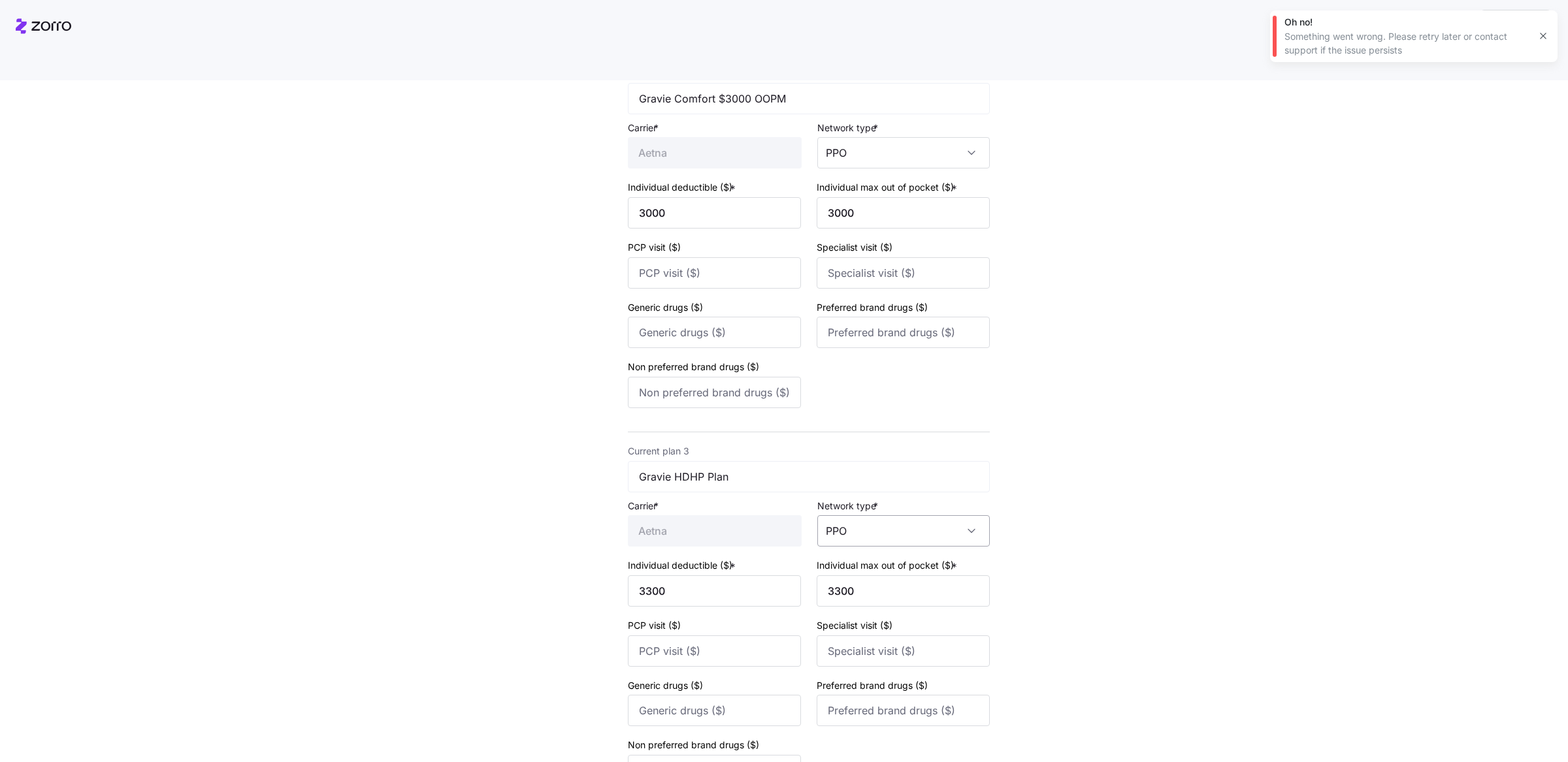
scroll to position [637, 0]
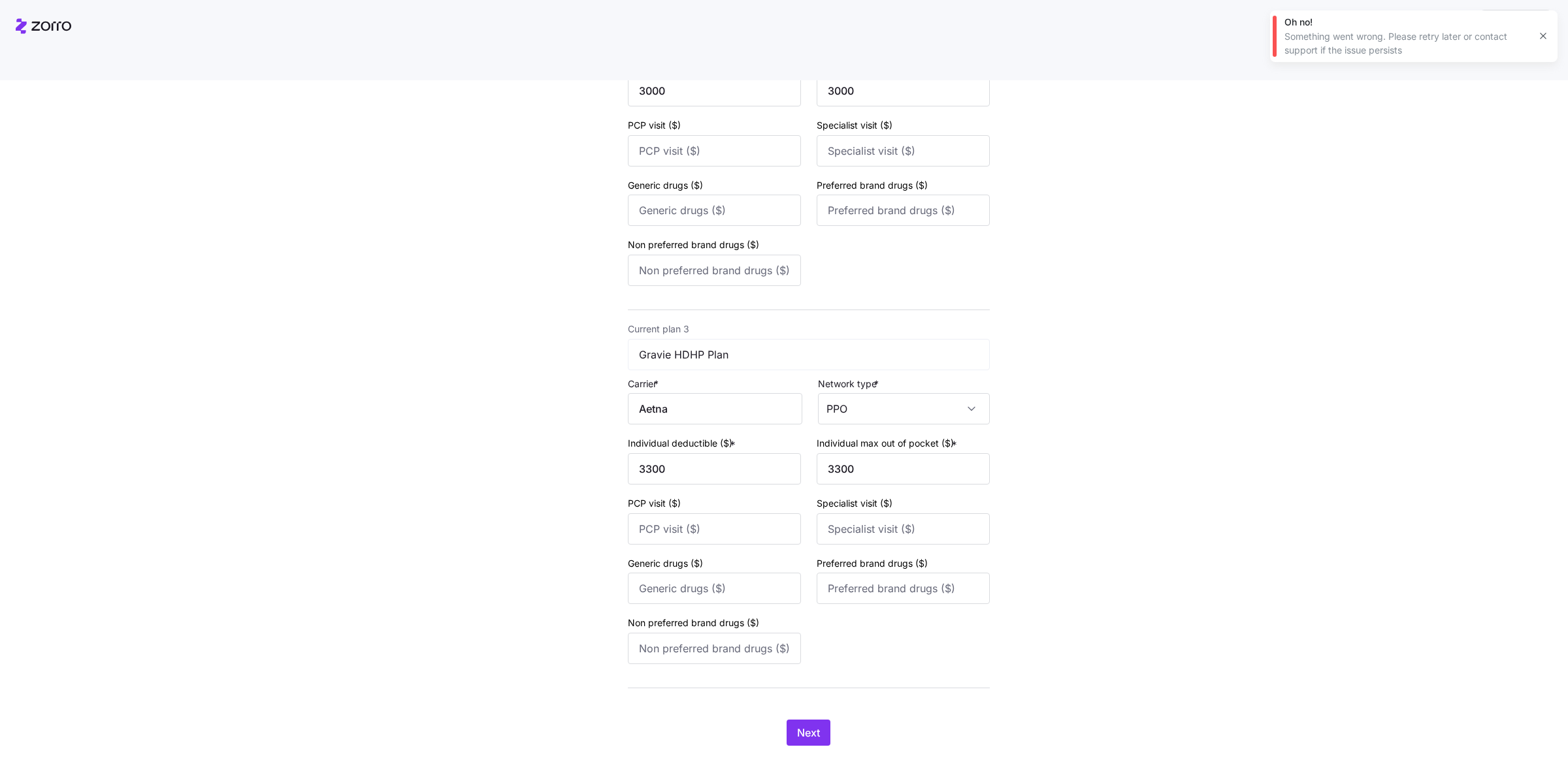
click at [825, 720] on div "Next" at bounding box center [809, 732] width 362 height 26
click at [809, 720] on button "Next" at bounding box center [808, 732] width 43 height 26
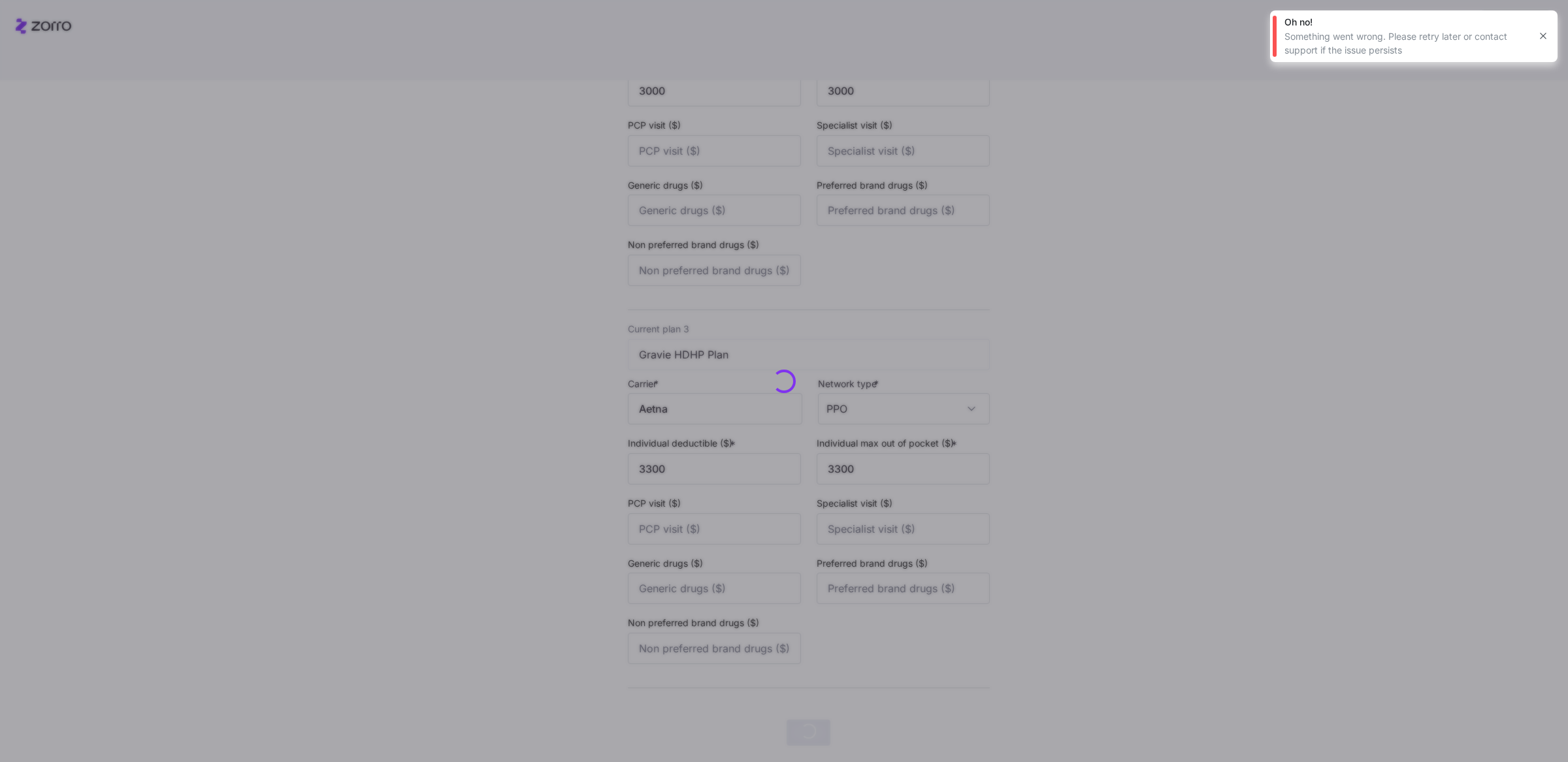
scroll to position [0, 0]
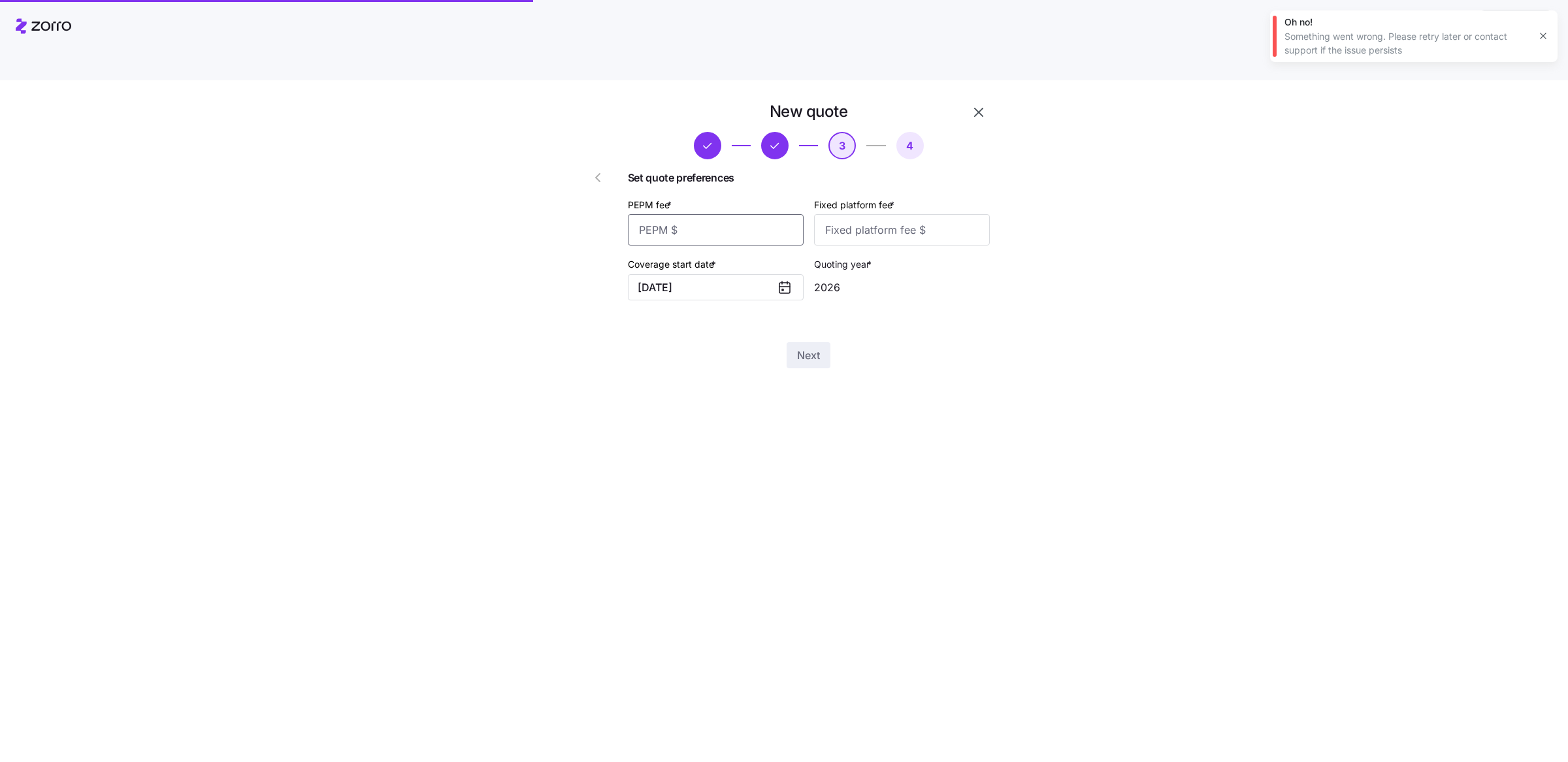
click at [716, 214] on input "PEPM fee *" at bounding box center [716, 230] width 175 height 31
type input "60"
type input "100"
click at [800, 348] on span "Next" at bounding box center [808, 355] width 23 height 16
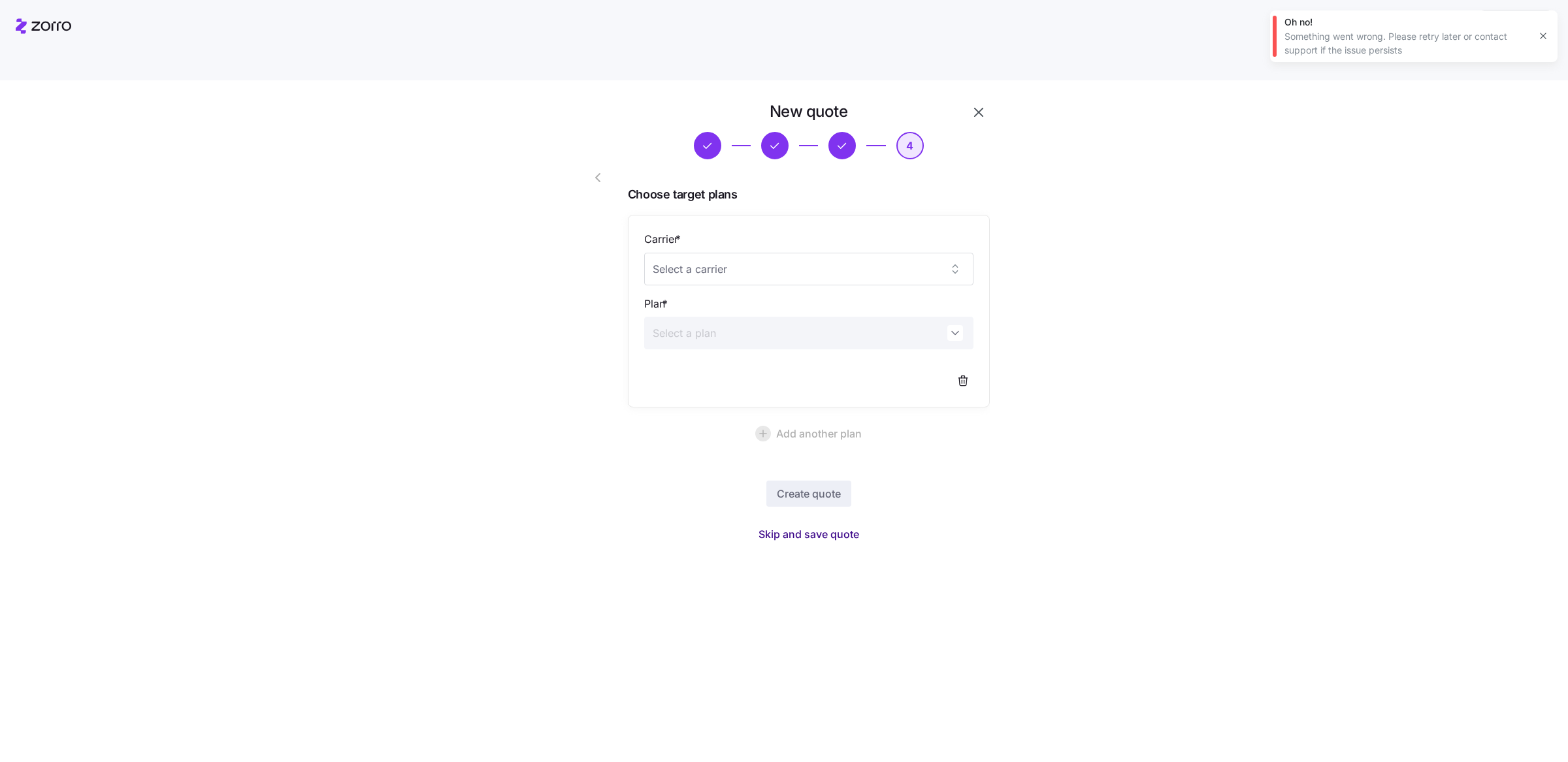
click at [819, 527] on span "Skip and save quote" at bounding box center [808, 534] width 101 height 16
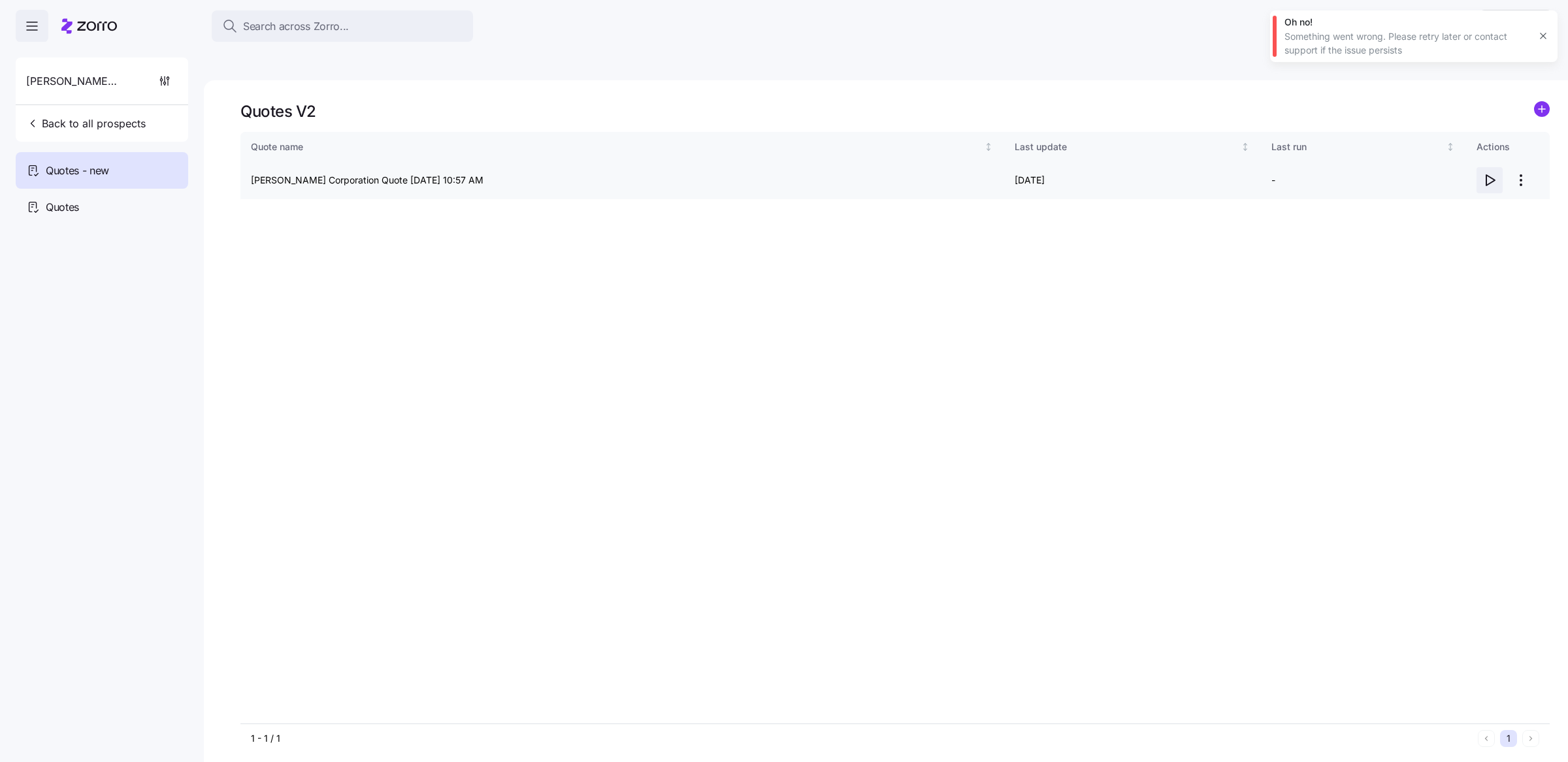
click at [1495, 173] on icon "button" at bounding box center [1489, 180] width 16 height 16
click at [77, 132] on button "Back to all prospects" at bounding box center [86, 124] width 130 height 26
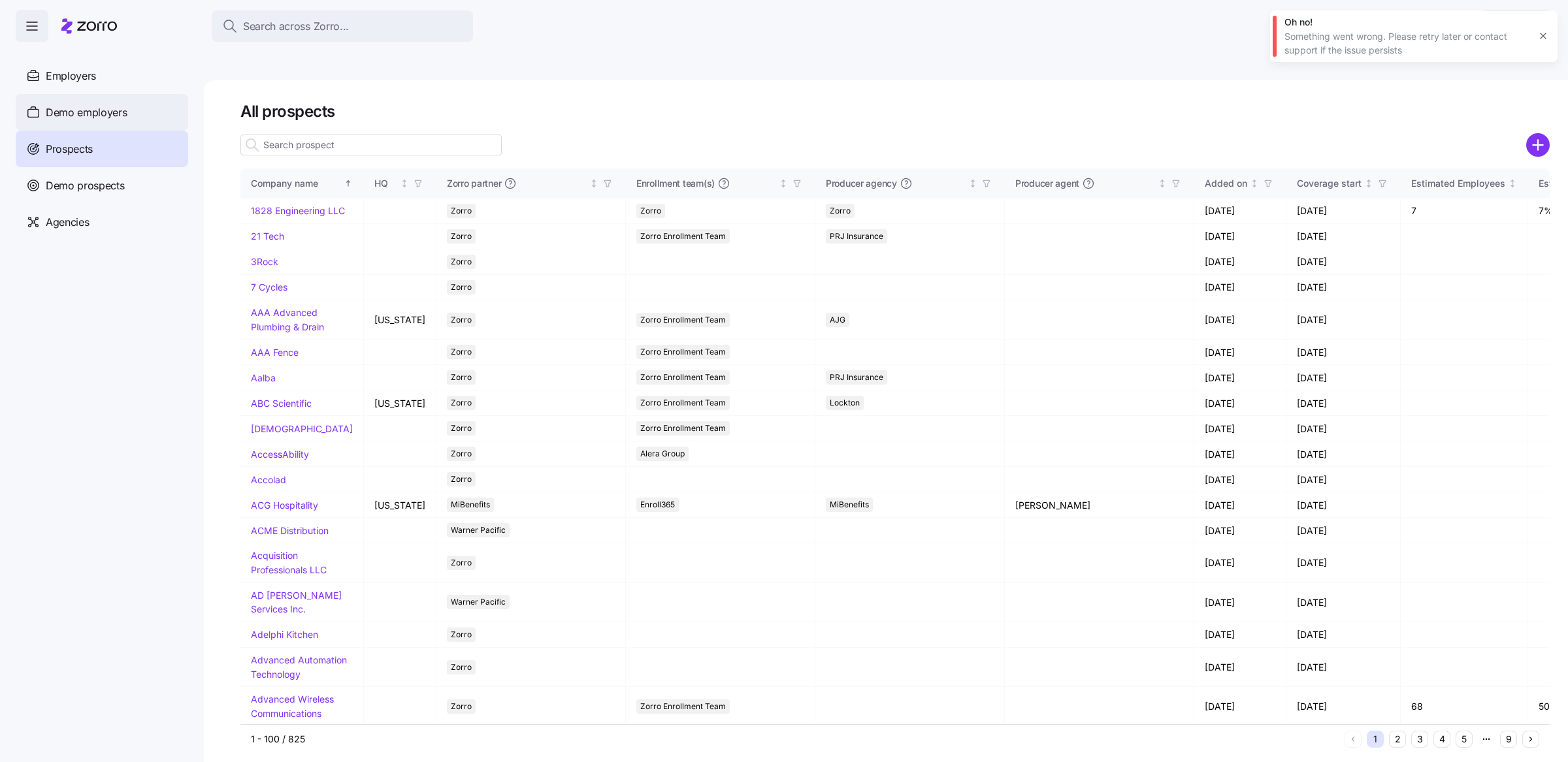
click at [120, 101] on div "Demo employers" at bounding box center [101, 113] width 172 height 37
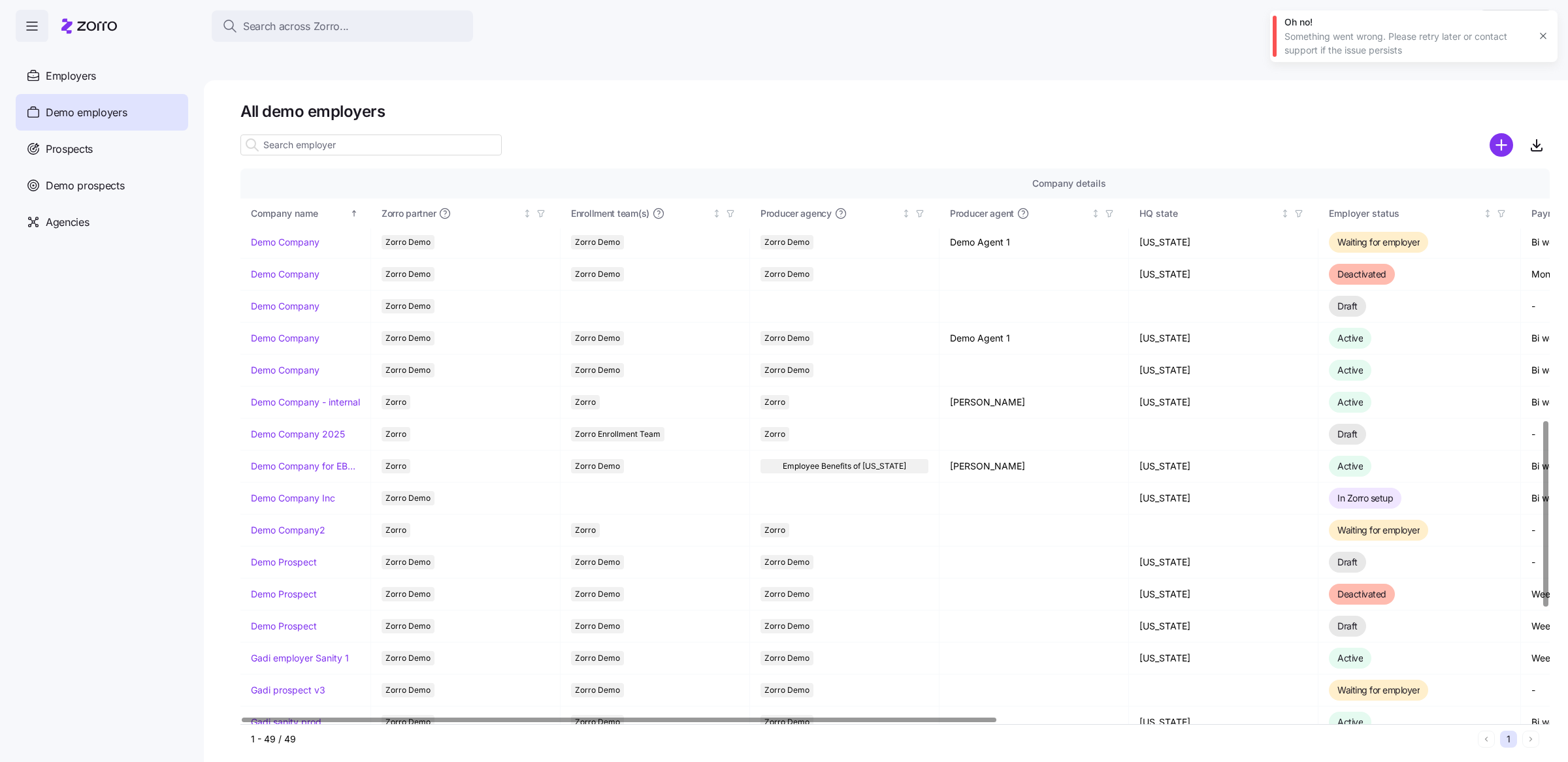
scroll to position [771, 0]
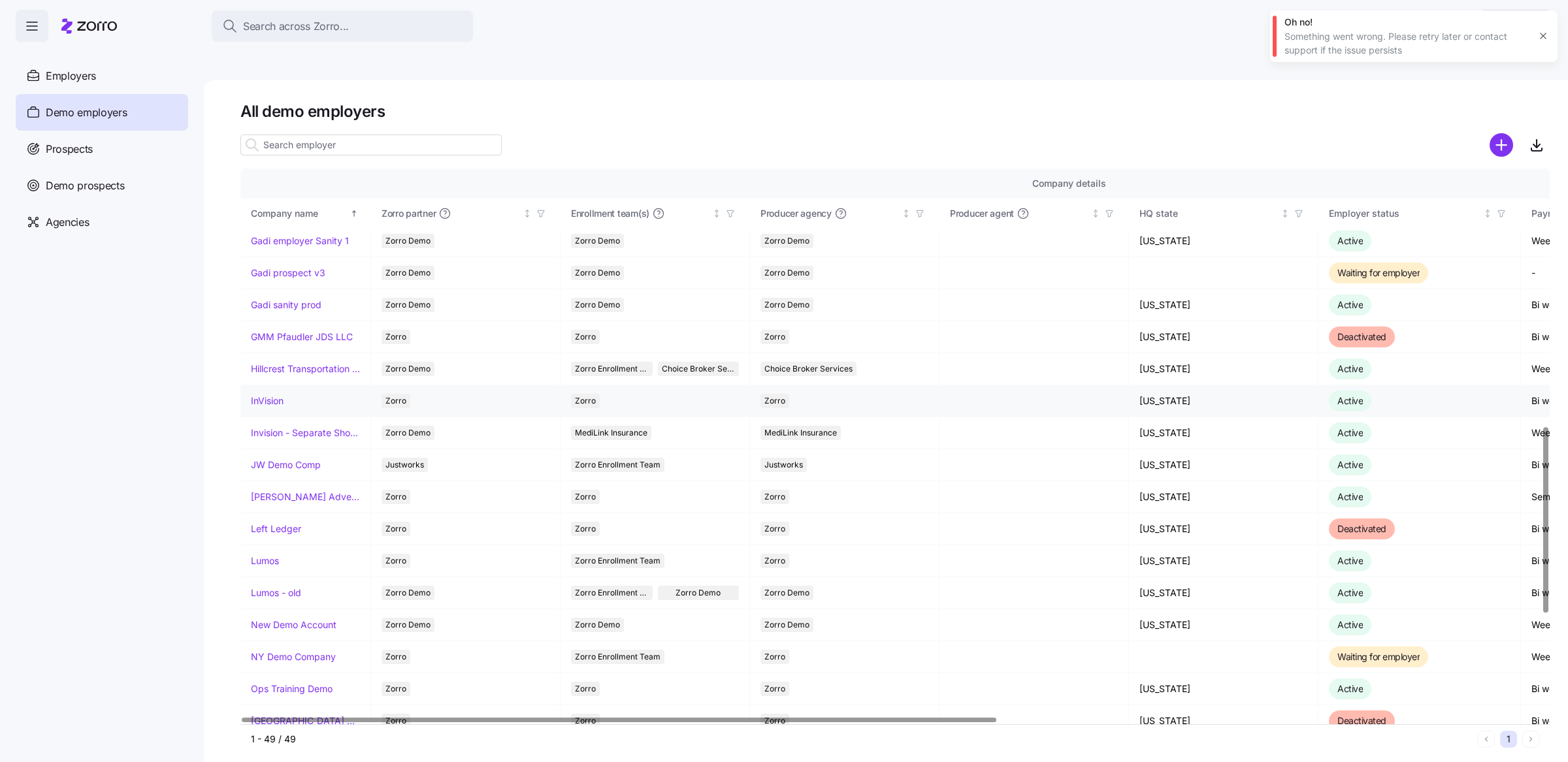
click at [258, 395] on link "InVision" at bounding box center [267, 401] width 32 height 13
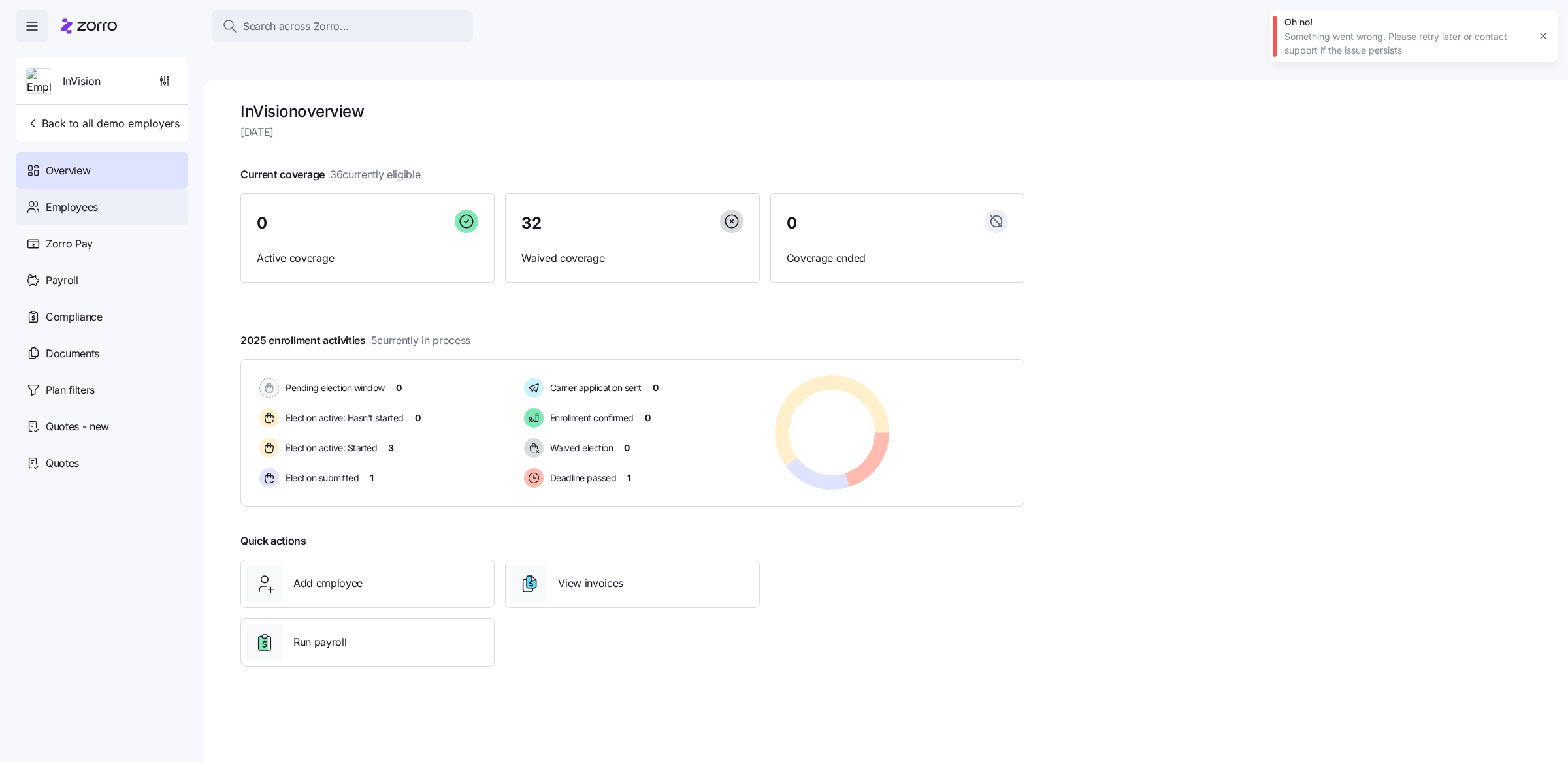
click at [65, 195] on div "Employees" at bounding box center [101, 208] width 172 height 37
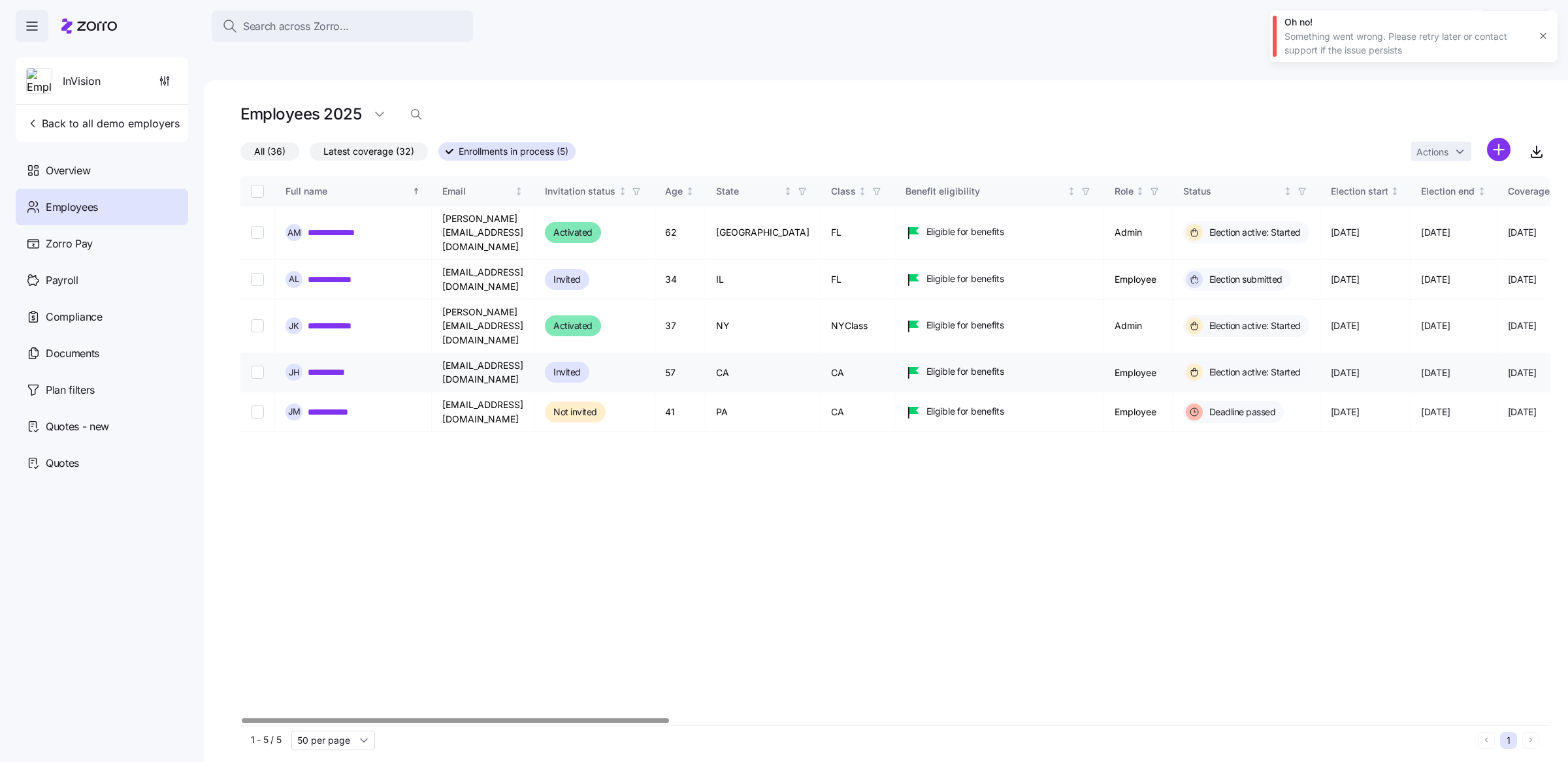
click at [346, 366] on link "**********" at bounding box center [333, 373] width 50 height 13
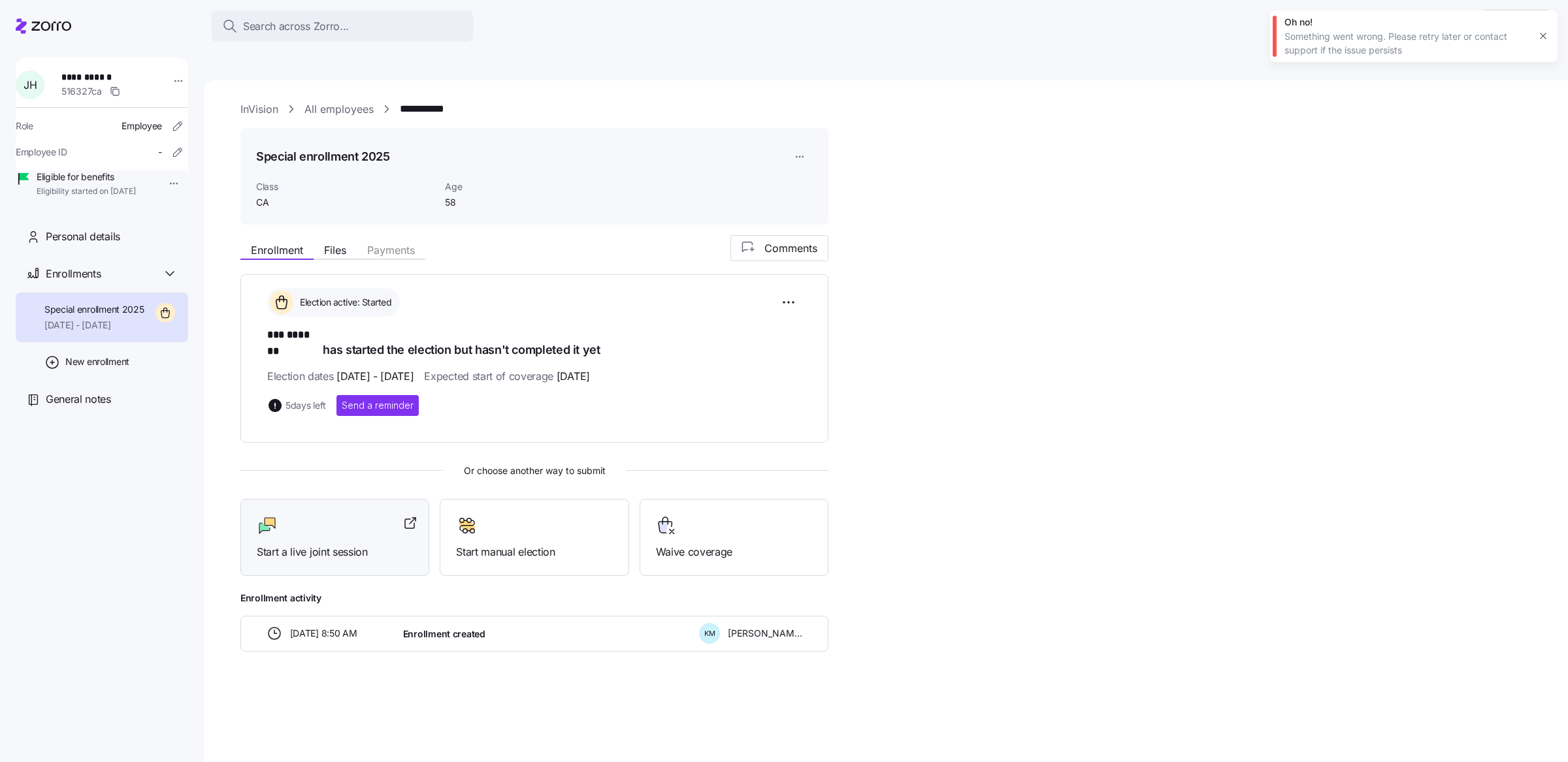
click at [363, 516] on div at bounding box center [334, 526] width 156 height 21
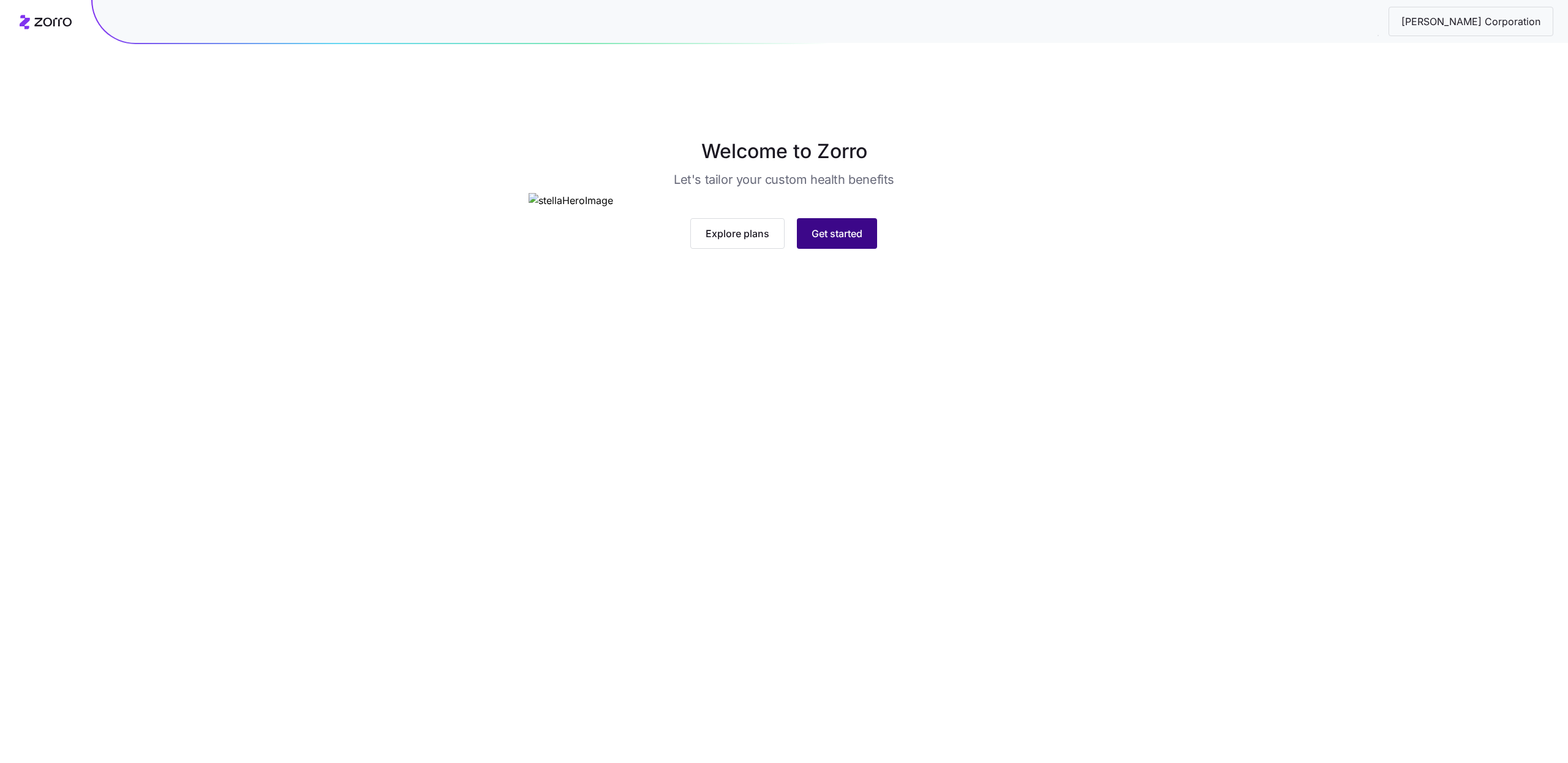
click at [822, 249] on button "Get started" at bounding box center [836, 233] width 80 height 30
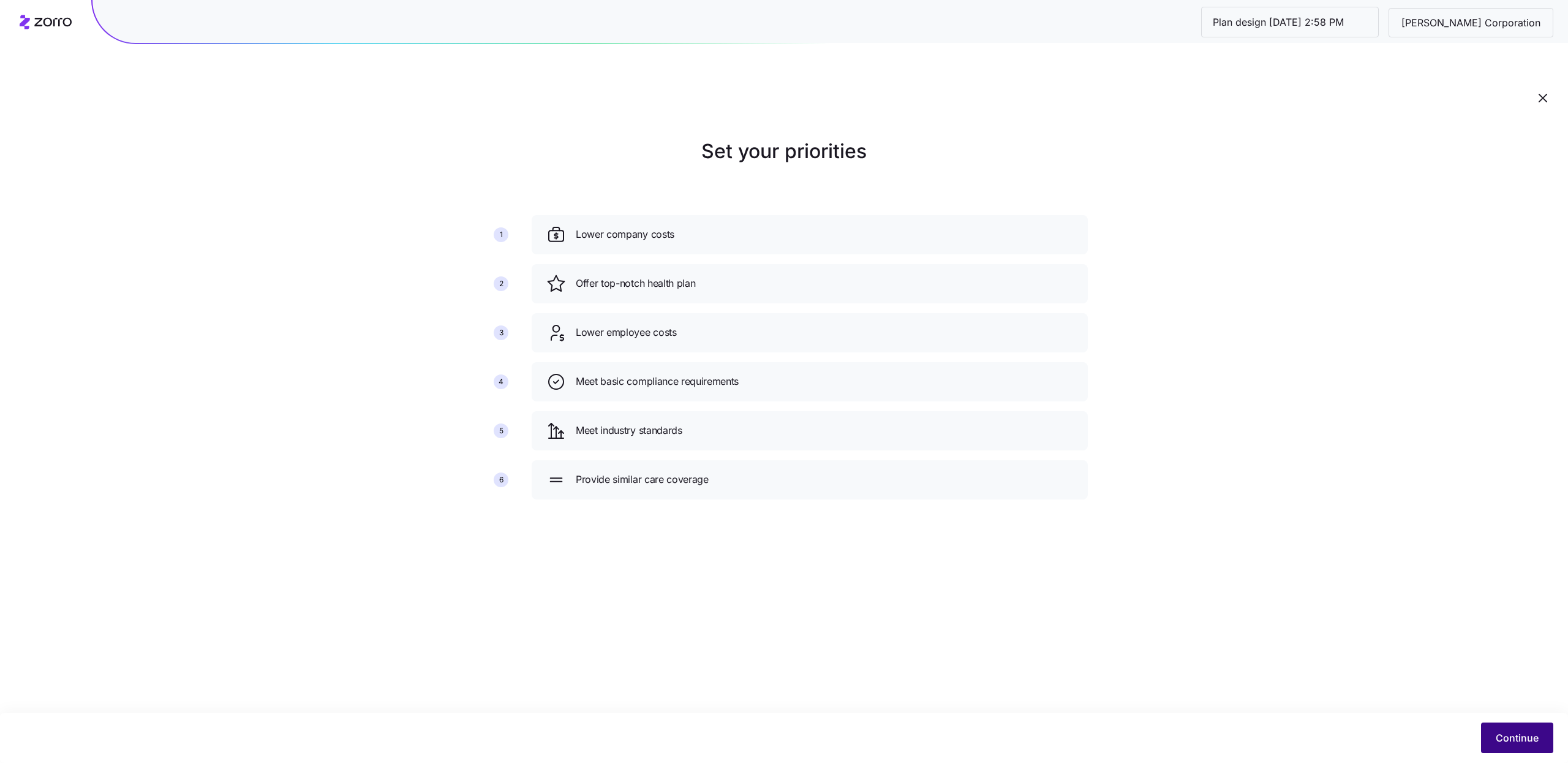
click at [1491, 745] on button "Continue" at bounding box center [1517, 737] width 73 height 30
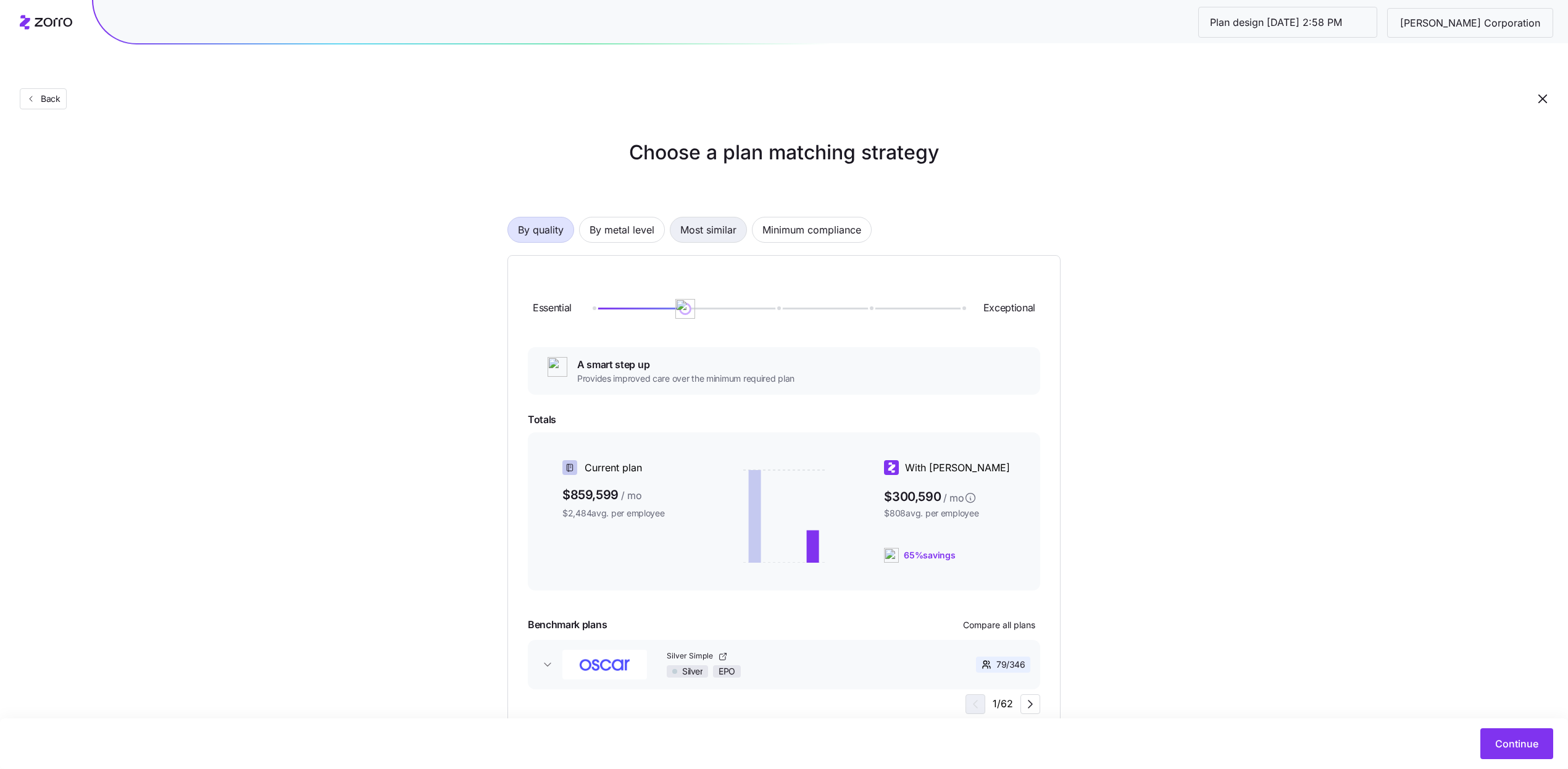
click at [704, 217] on span "Most similar" at bounding box center [708, 229] width 56 height 24
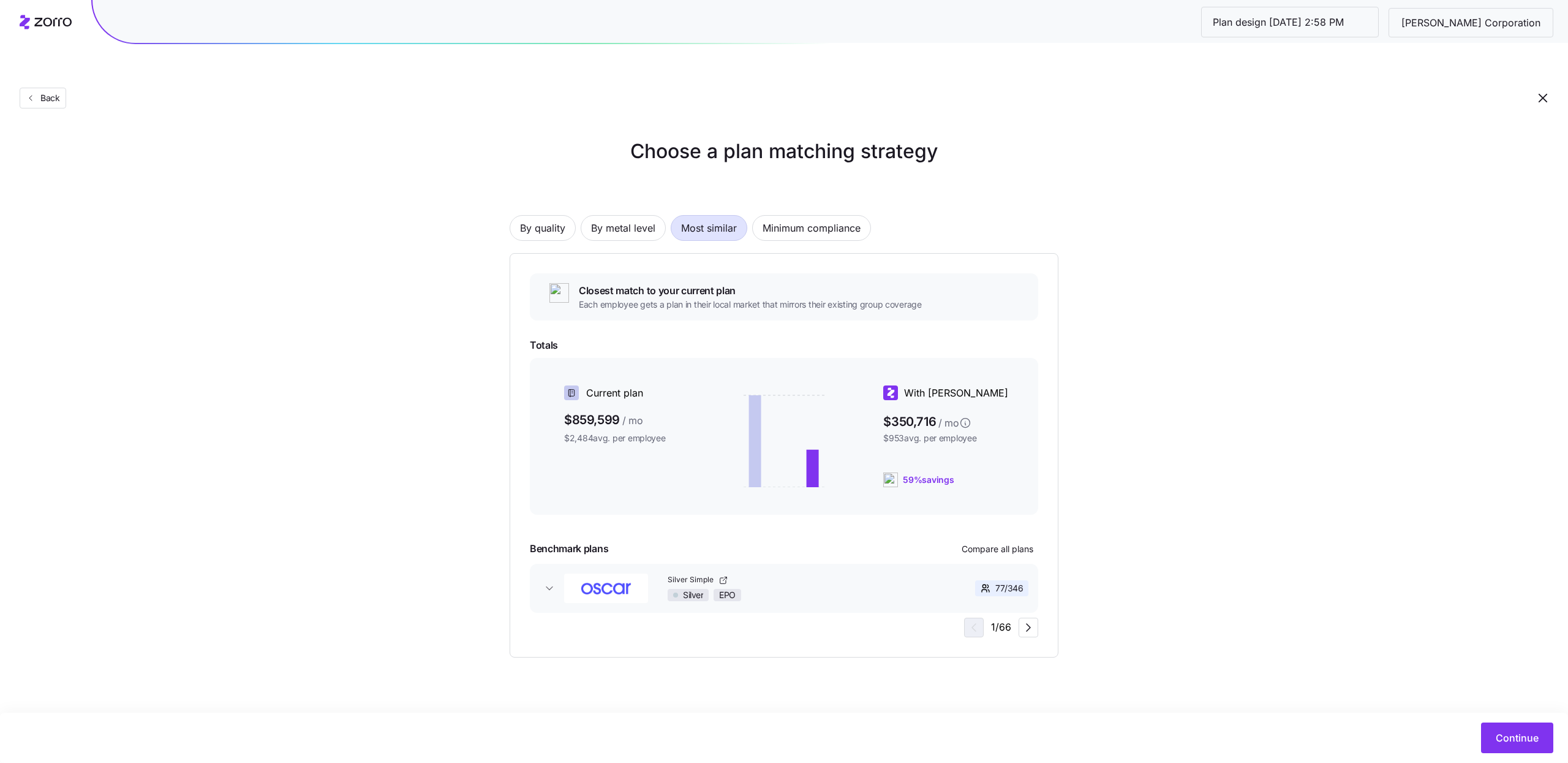
click at [700, 215] on span "Most similar" at bounding box center [708, 228] width 55 height 24
click at [650, 215] on span "By metal level" at bounding box center [623, 228] width 64 height 24
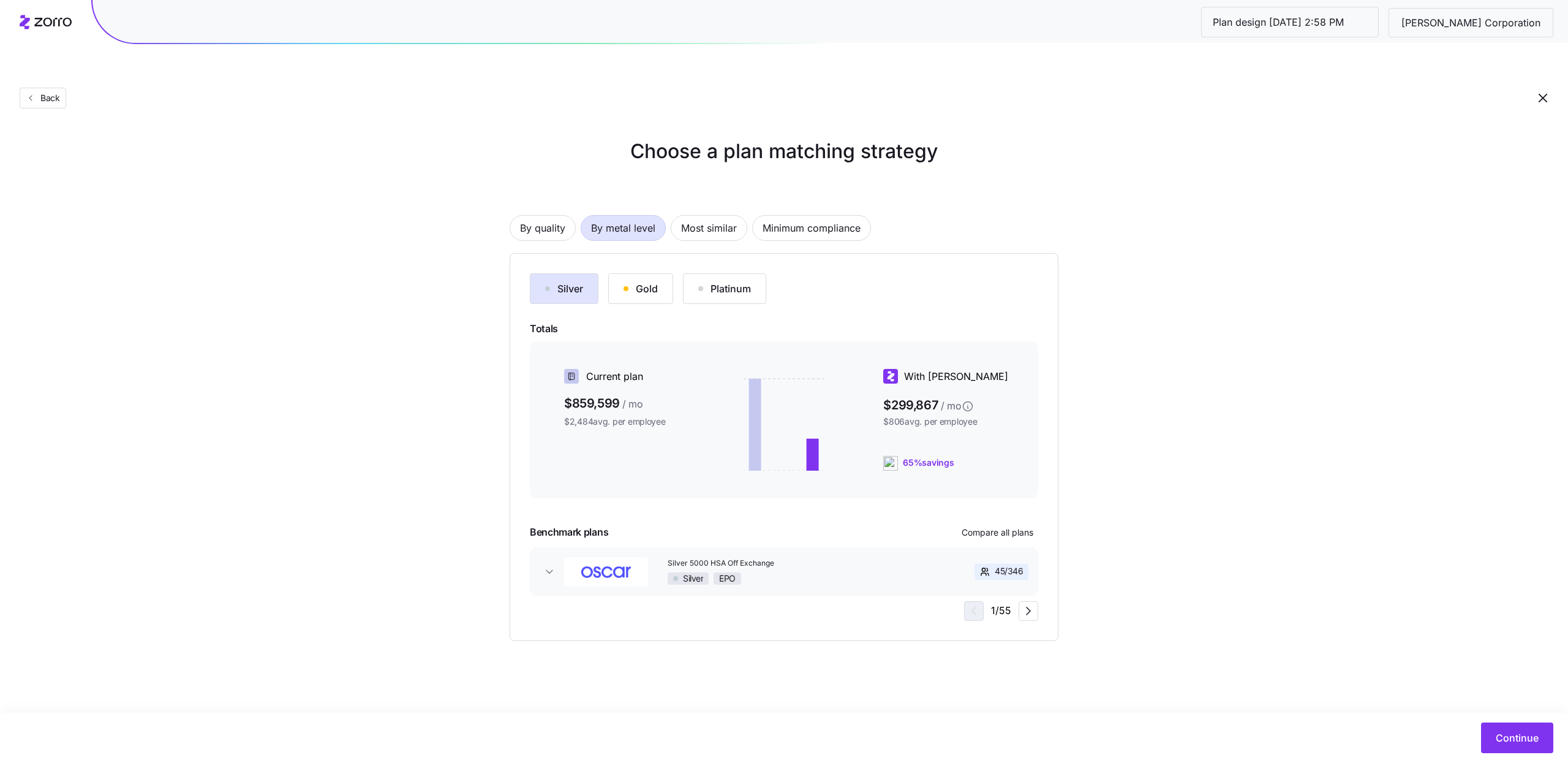
click at [737, 273] on button "Platinum" at bounding box center [725, 288] width 83 height 30
click at [1009, 523] on button "Compare all plans" at bounding box center [997, 532] width 81 height 20
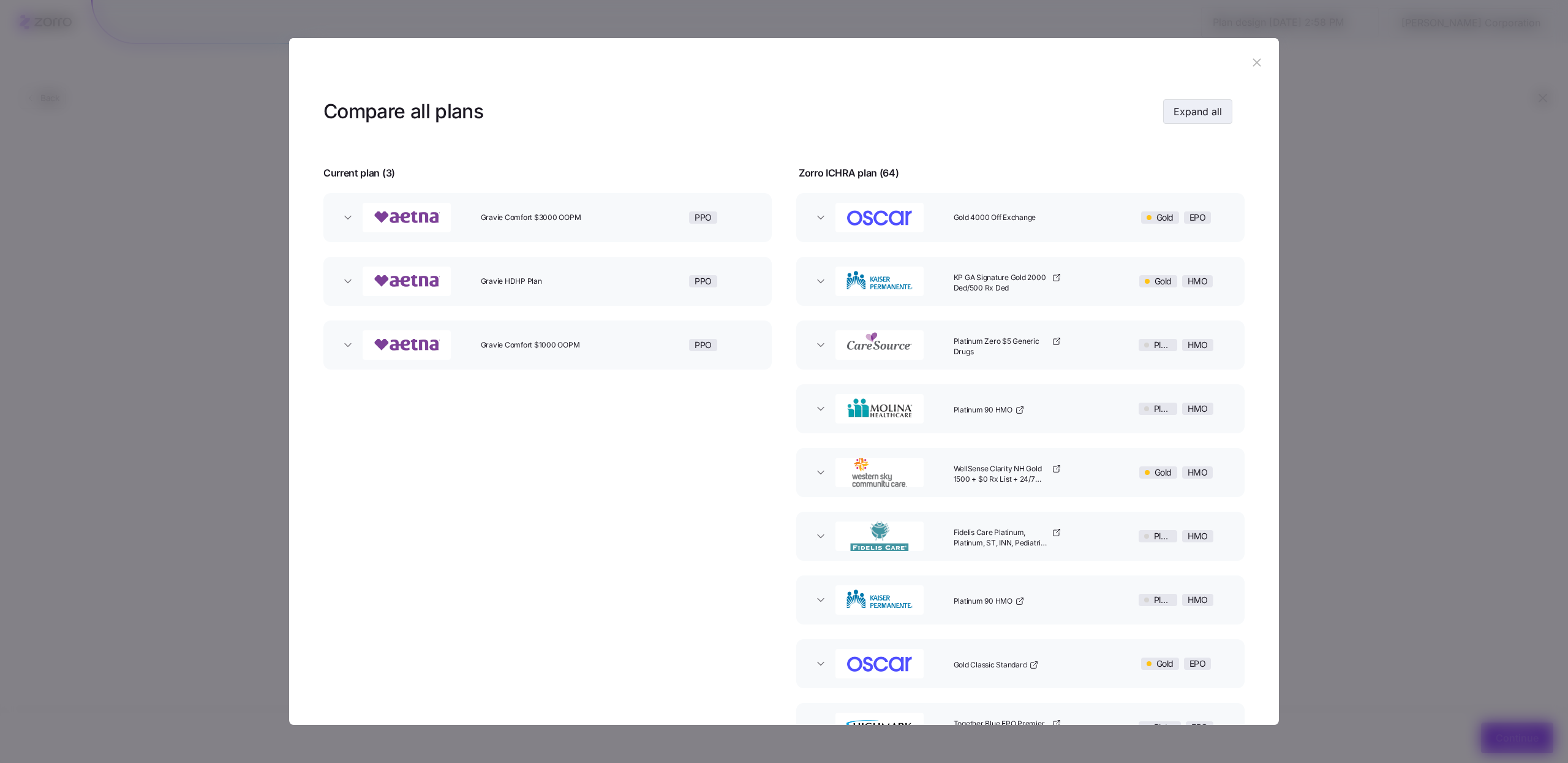
click at [1189, 118] on span "Expand all" at bounding box center [1198, 111] width 48 height 15
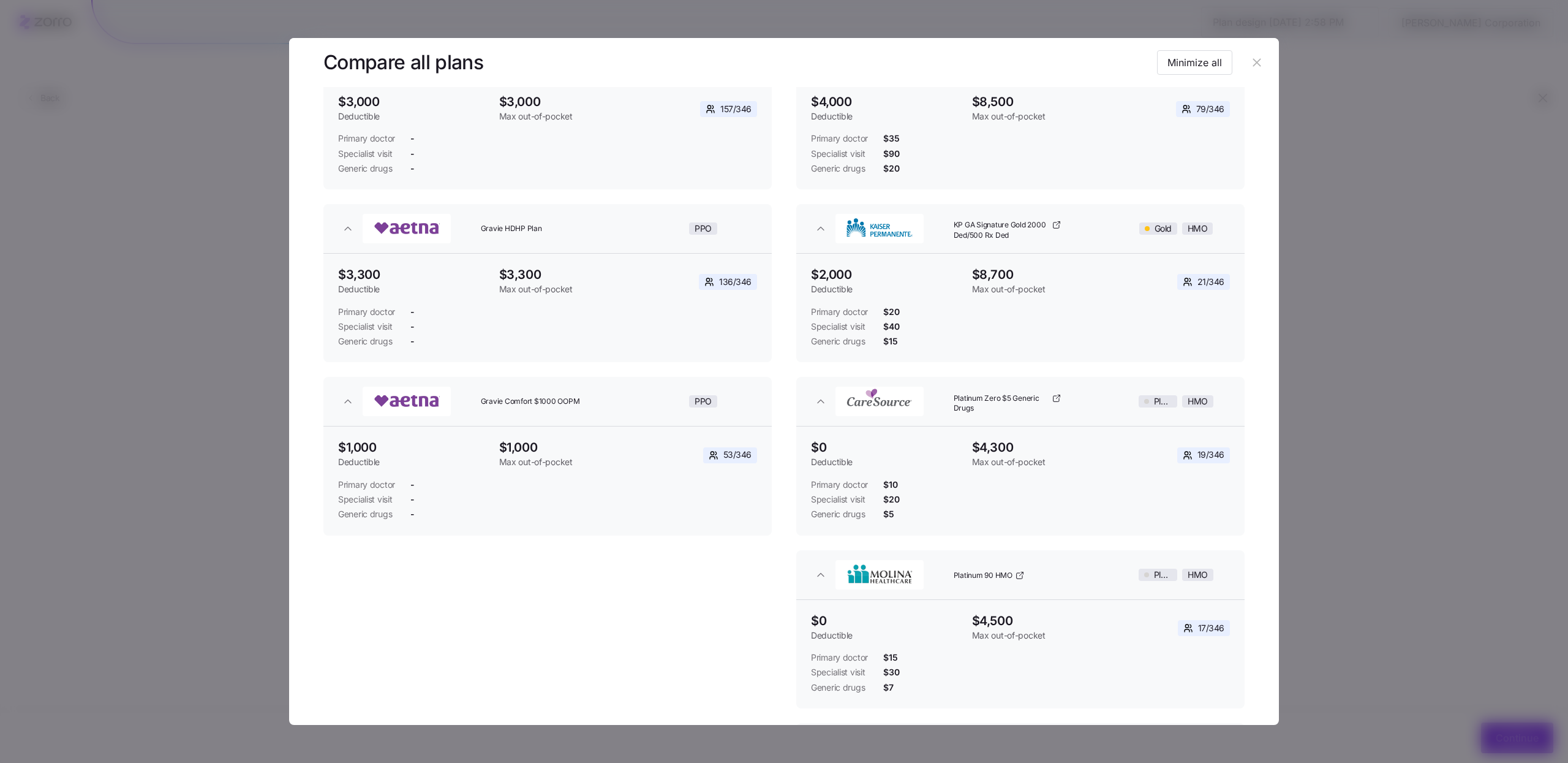
scroll to position [164, 0]
click at [1249, 70] on button "button" at bounding box center [1257, 62] width 20 height 20
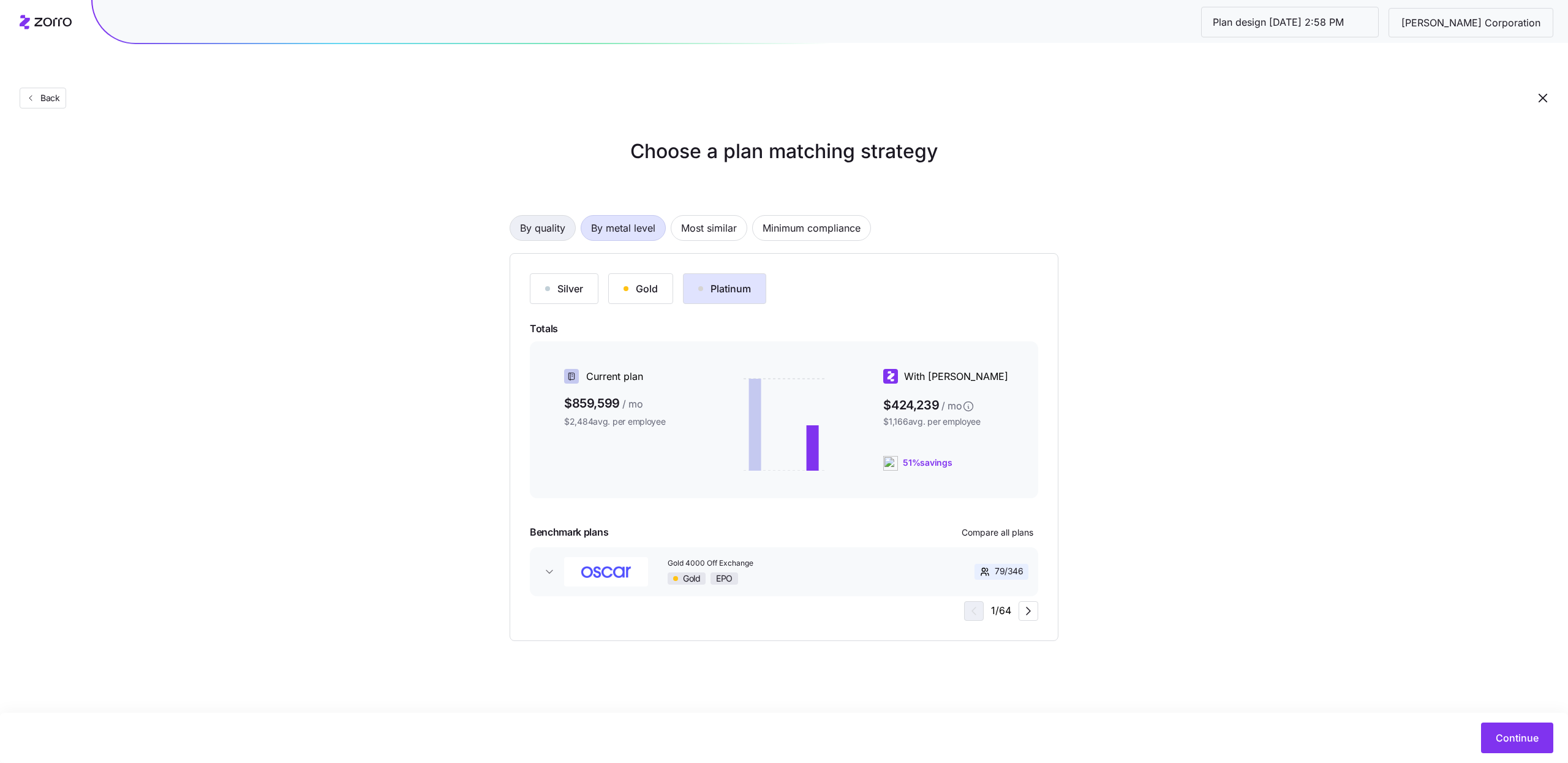
click at [553, 215] on span "By quality" at bounding box center [542, 228] width 45 height 24
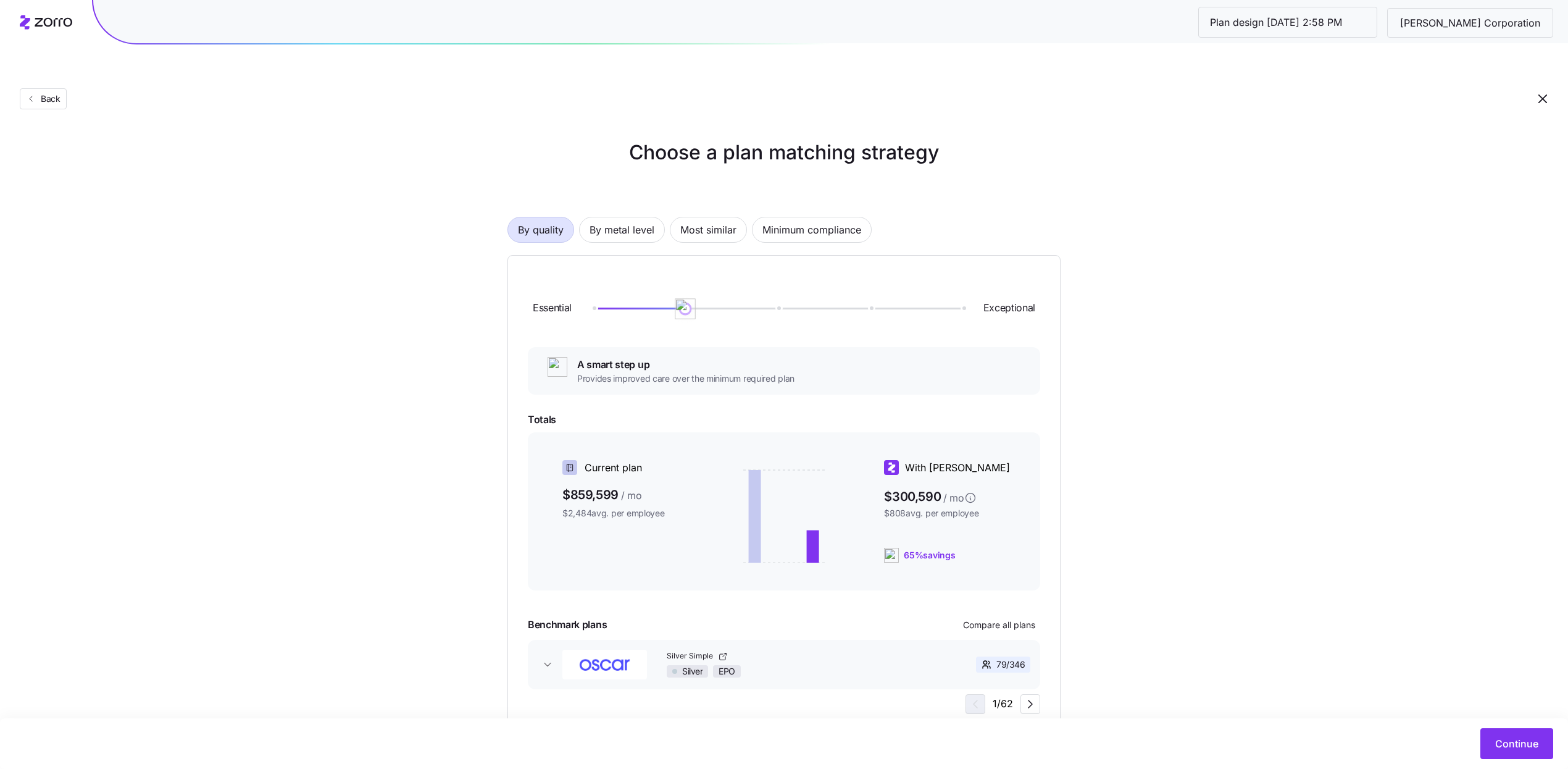
drag, startPoint x: 679, startPoint y: 284, endPoint x: 716, endPoint y: 285, distance: 37.0
click at [716, 285] on div "Essential Exceptional" at bounding box center [784, 309] width 512 height 66
drag, startPoint x: 689, startPoint y: 280, endPoint x: 1071, endPoint y: 284, distance: 382.0
click at [1071, 284] on div "Choose a plan matching strategy By quality By metal level Most similar Minimum …" at bounding box center [784, 436] width 612 height 596
click at [1007, 619] on span "Compare all plans" at bounding box center [999, 625] width 72 height 12
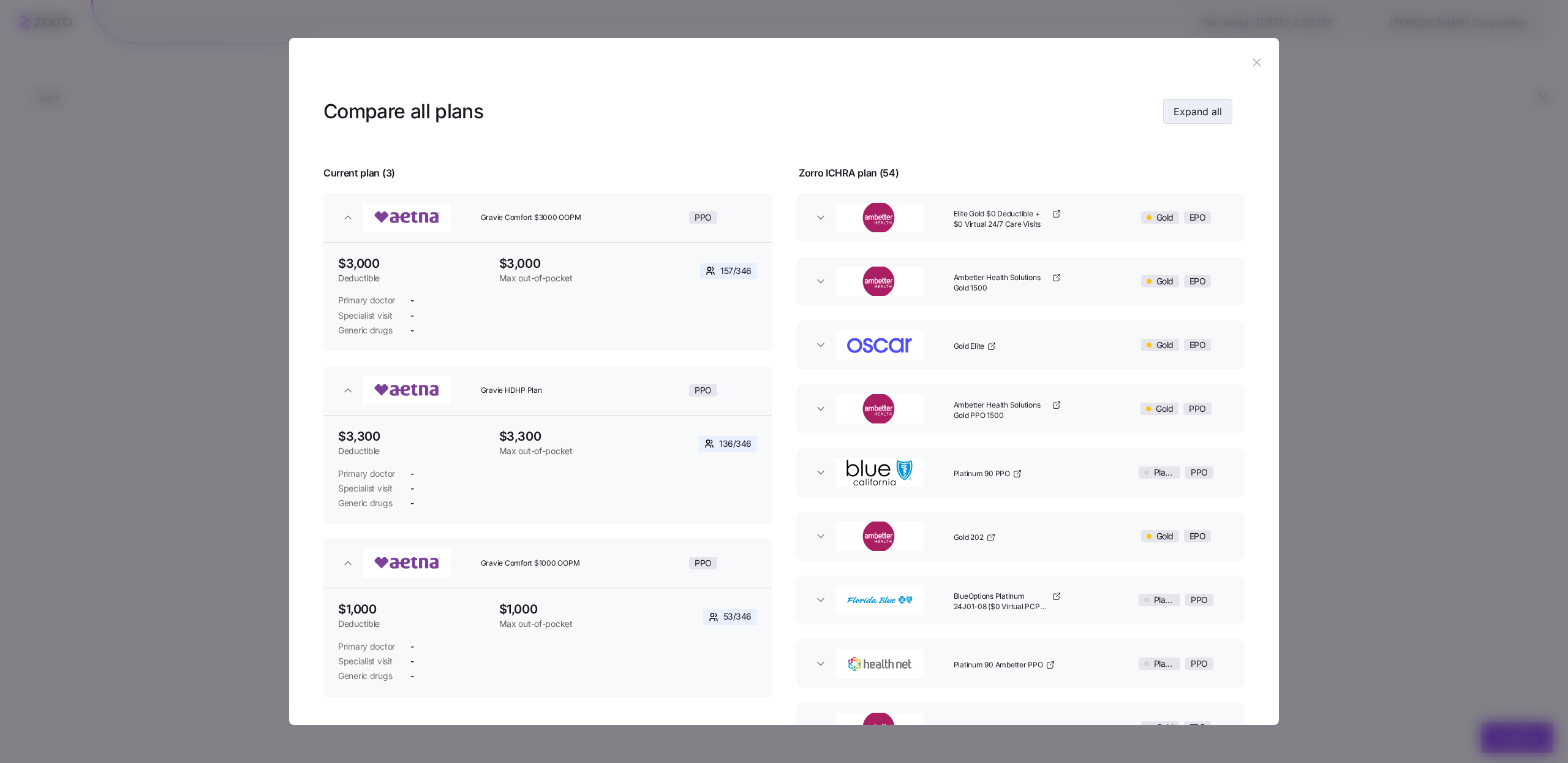
click at [1206, 106] on span "Expand all" at bounding box center [1198, 111] width 48 height 15
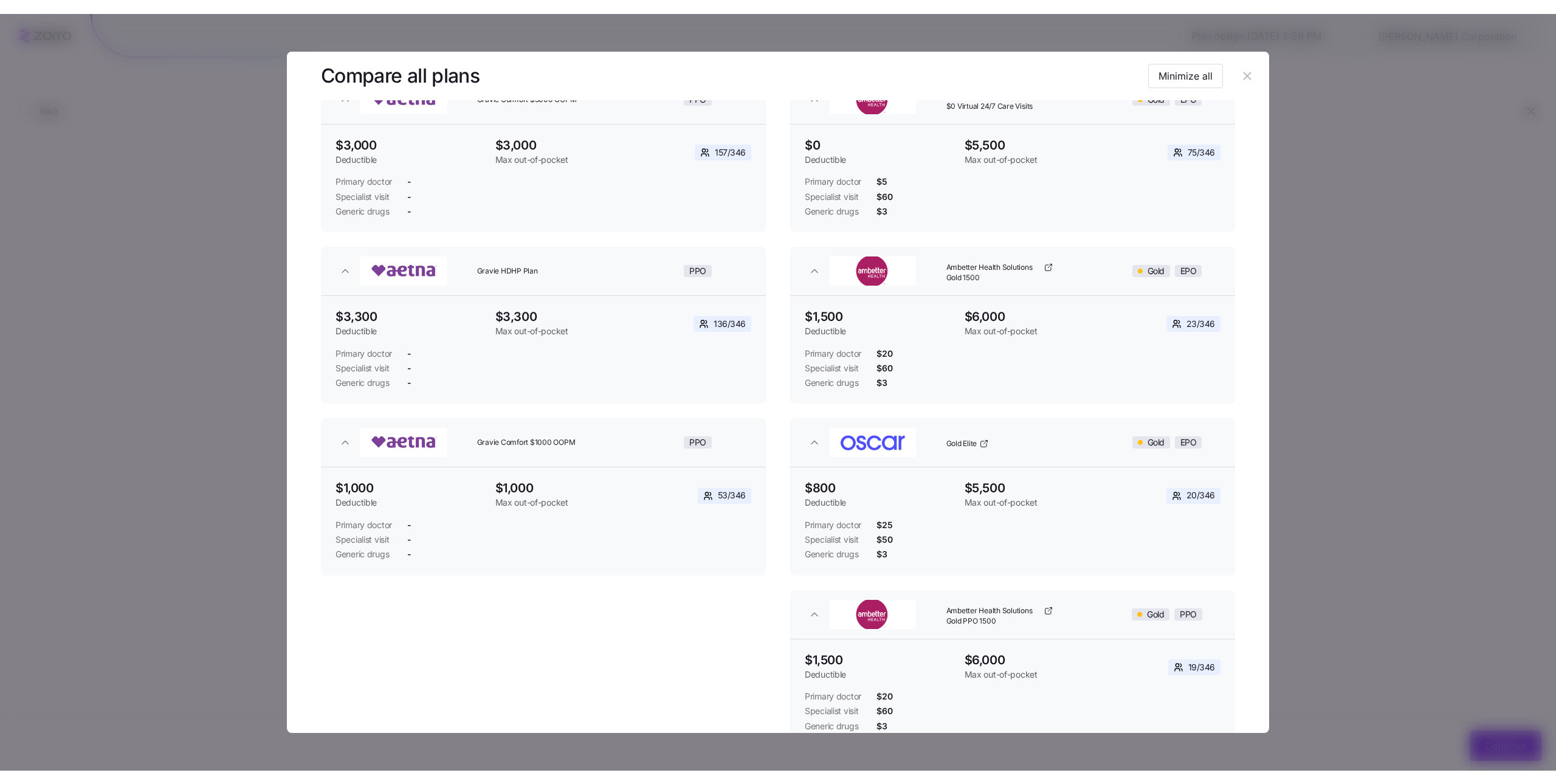
scroll to position [0, 0]
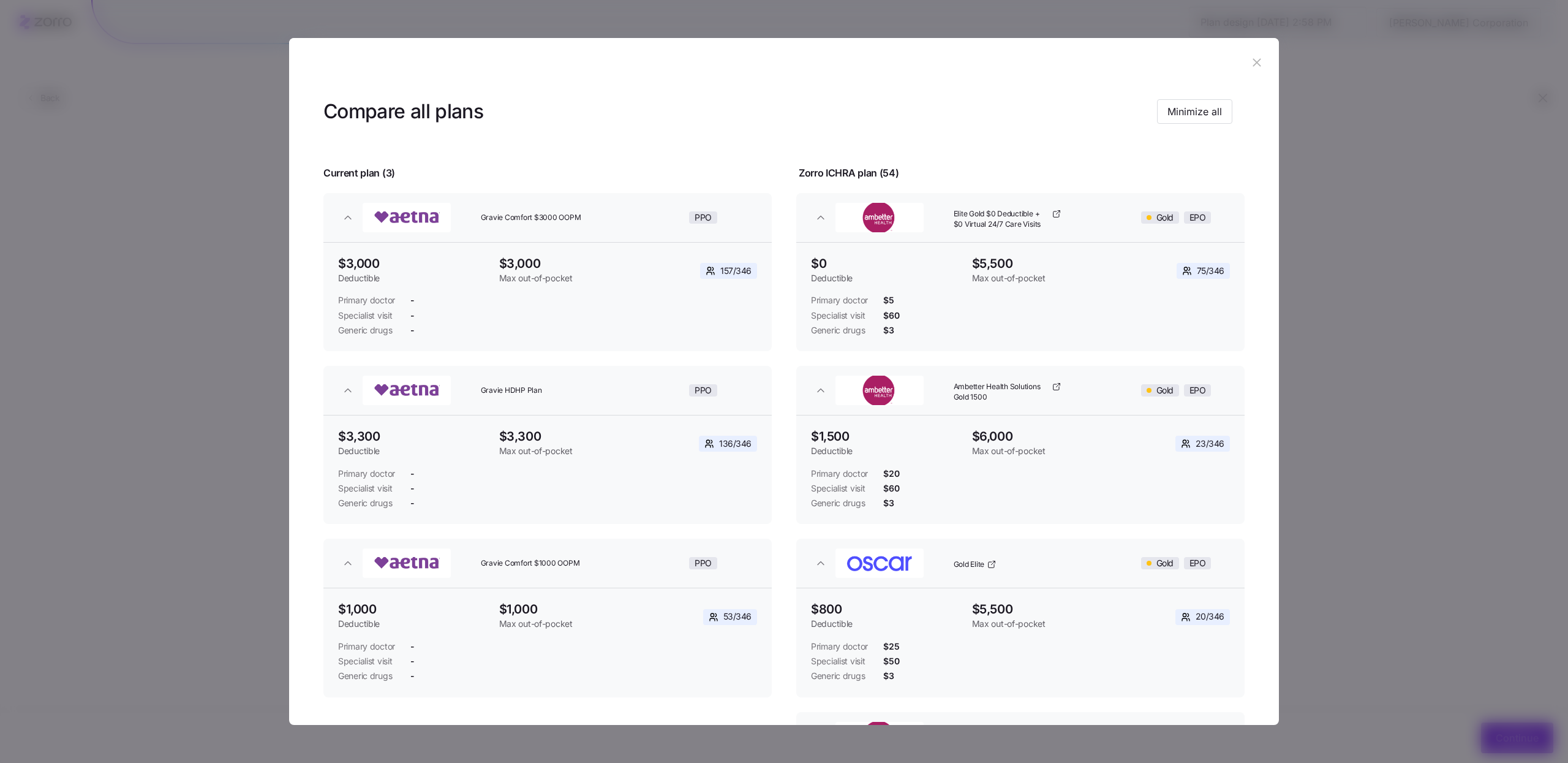
click at [1250, 65] on icon "button" at bounding box center [1257, 62] width 14 height 14
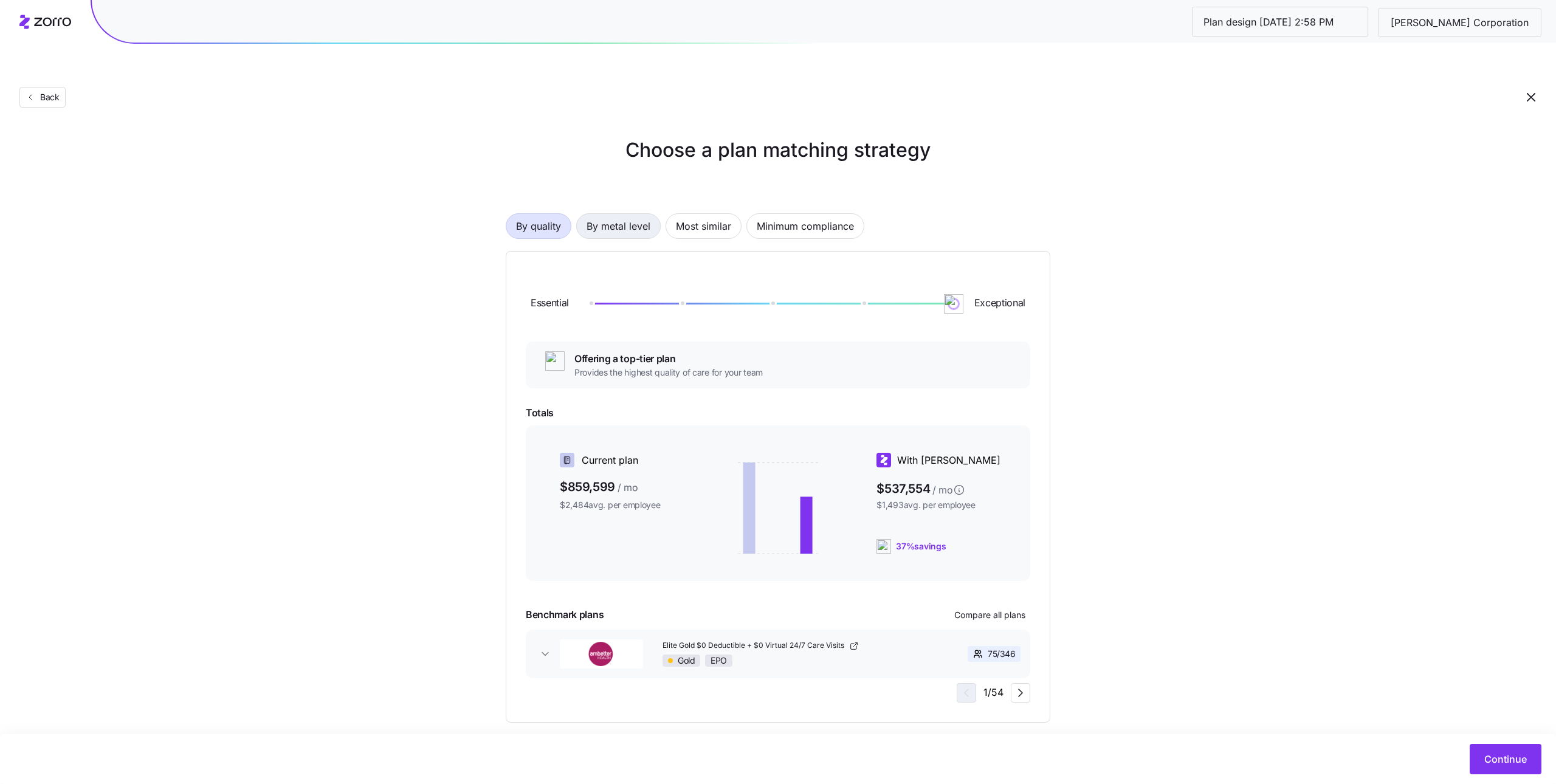
click at [632, 214] on span "By metal level" at bounding box center [618, 226] width 64 height 24
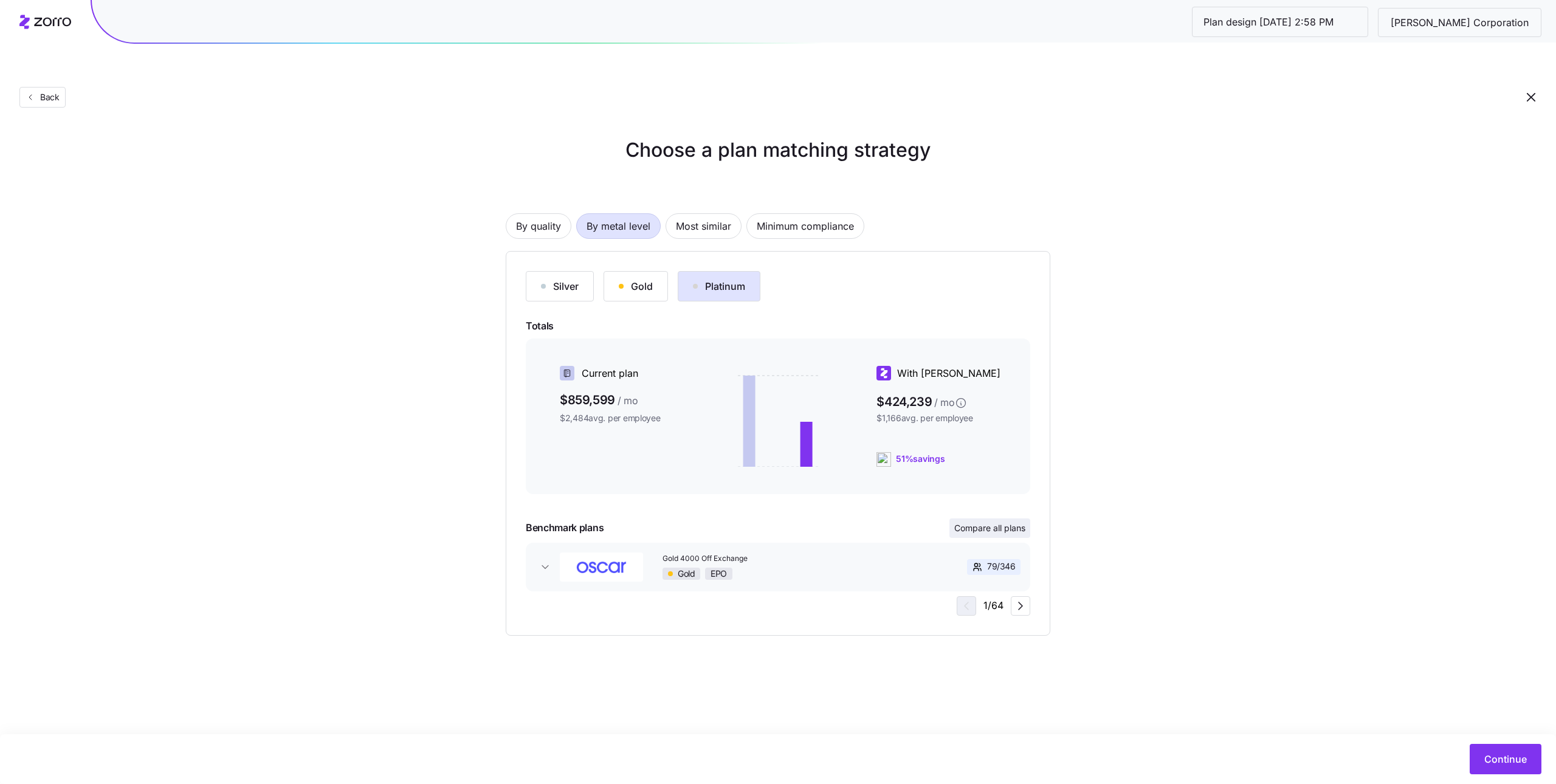
click at [1003, 518] on button "Compare all plans" at bounding box center [990, 528] width 81 height 20
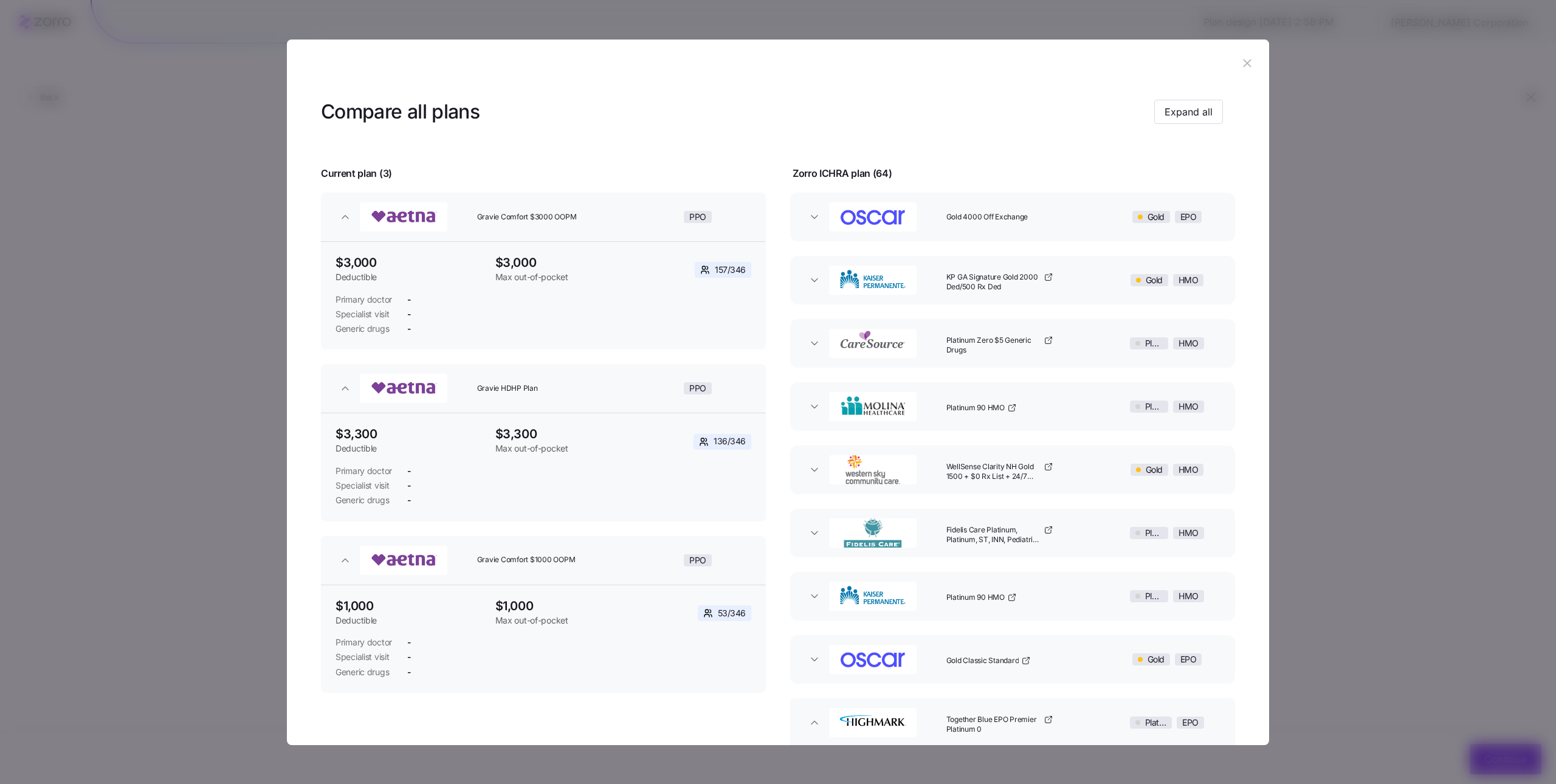
click at [1245, 64] on icon "button" at bounding box center [1247, 63] width 14 height 14
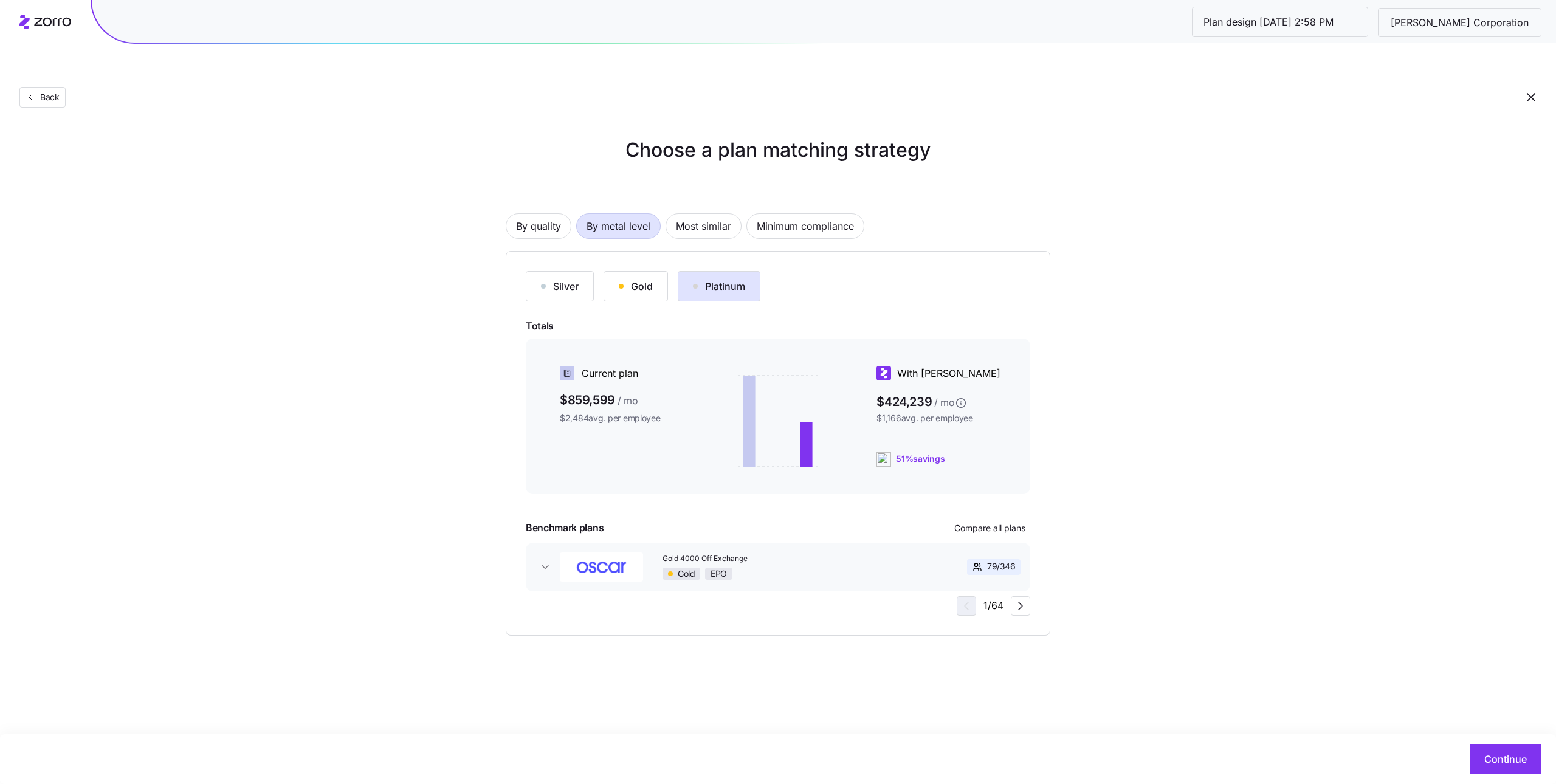
click at [550, 279] on div "Silver" at bounding box center [560, 286] width 38 height 15
click at [1008, 522] on span "Compare all plans" at bounding box center [990, 528] width 71 height 12
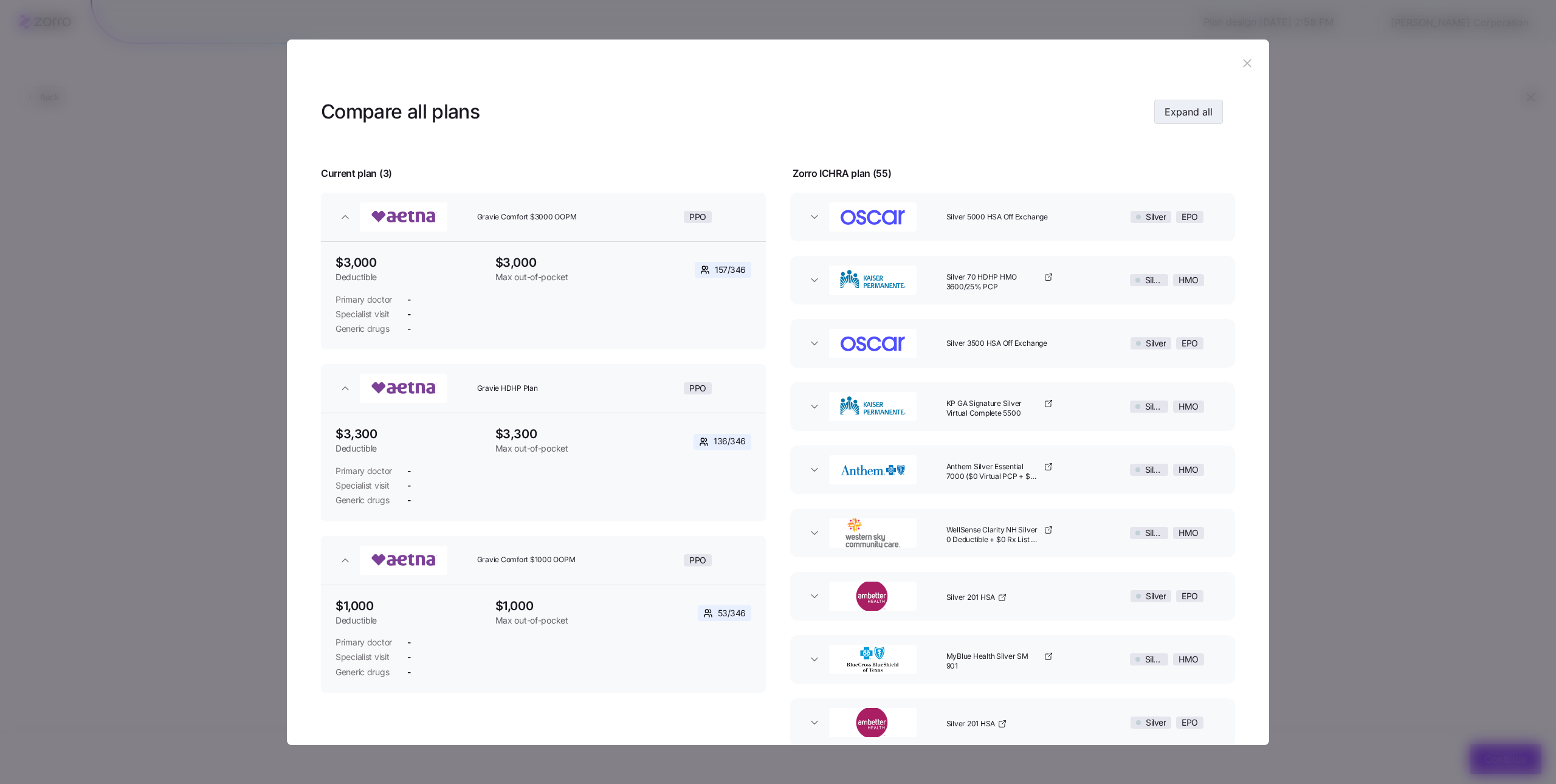
click at [1190, 107] on span "Expand all" at bounding box center [1189, 112] width 48 height 15
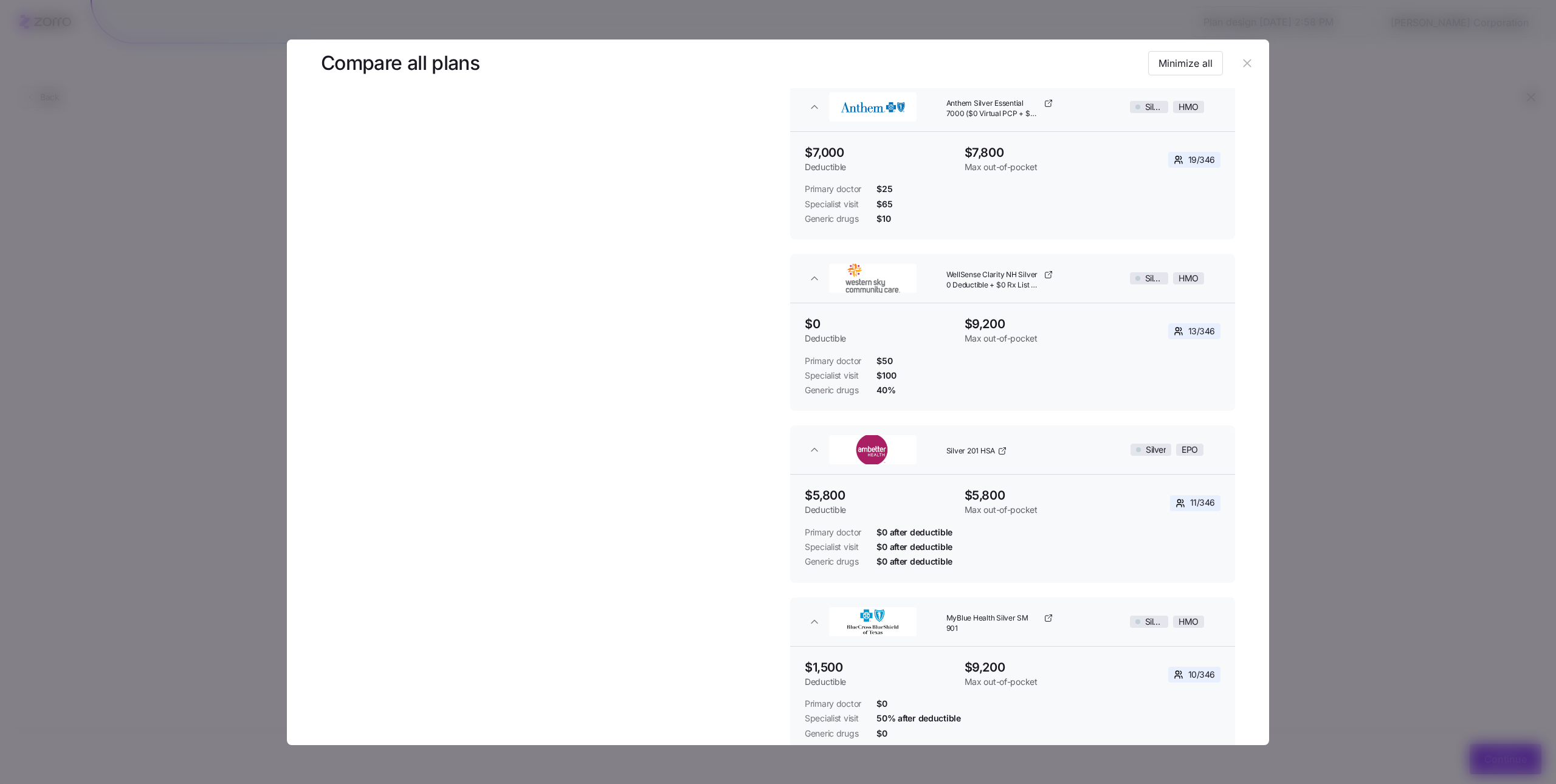
scroll to position [877, 0]
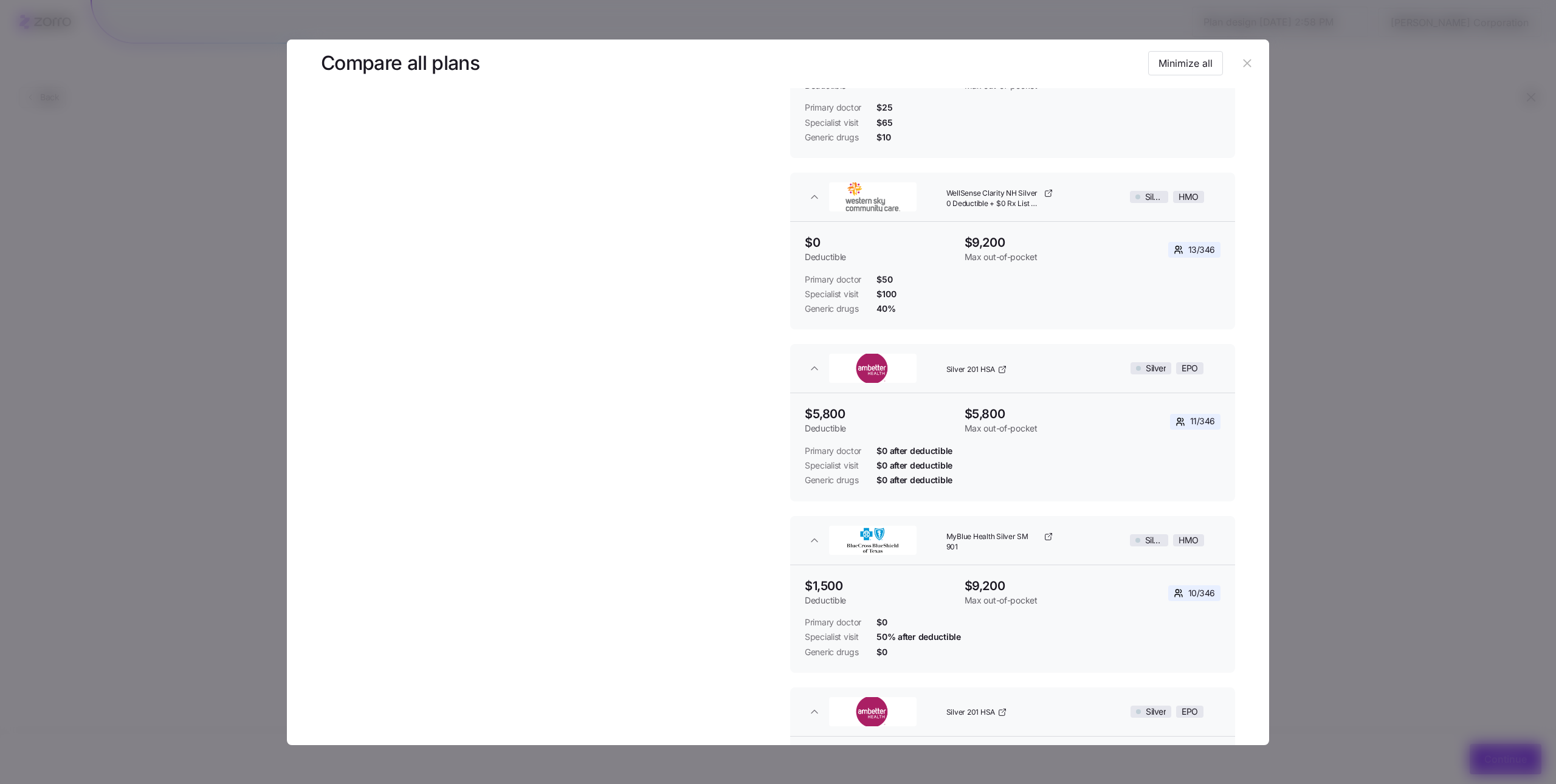
click at [1246, 69] on button "button" at bounding box center [1247, 63] width 20 height 20
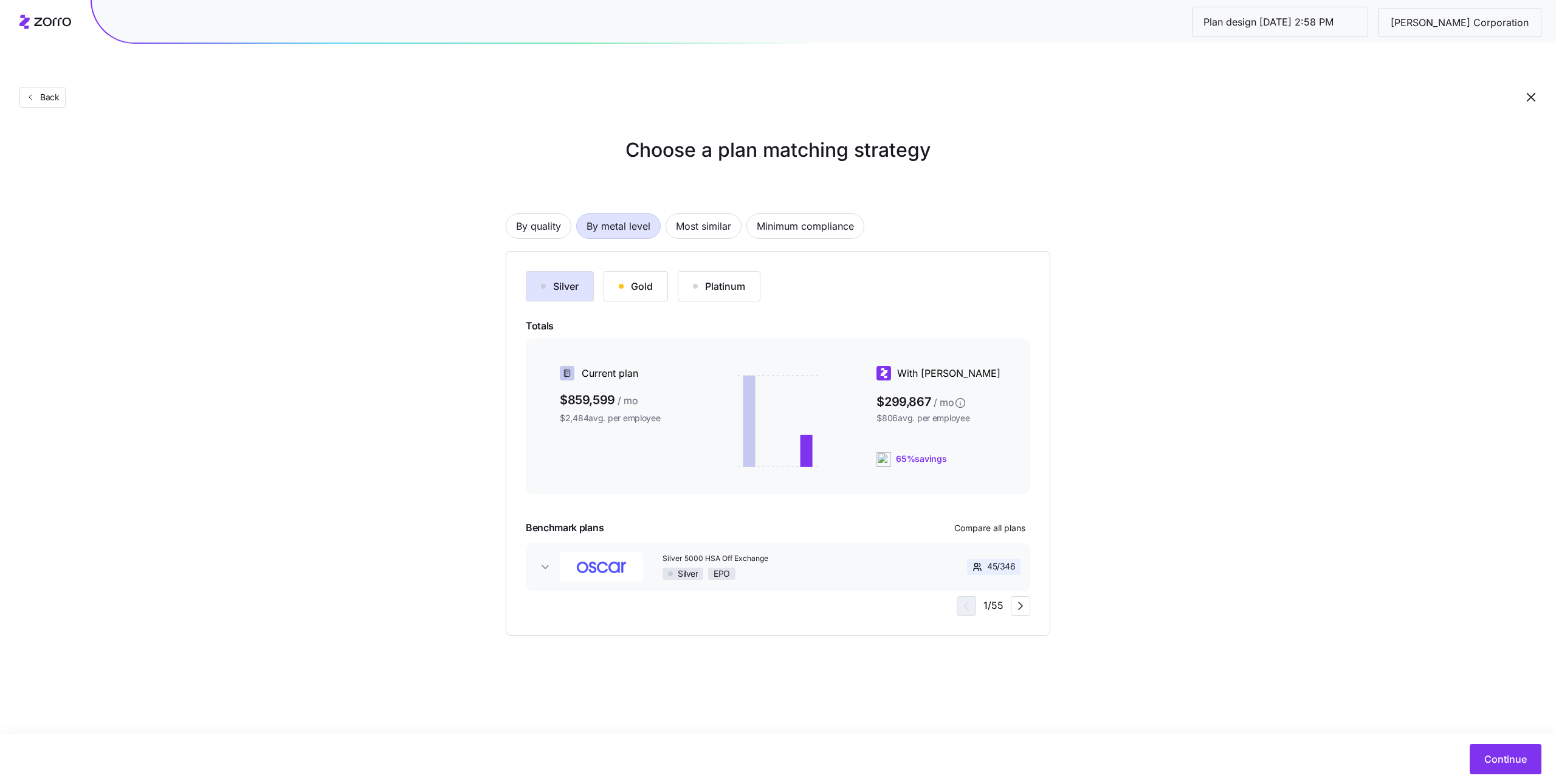
click at [646, 271] on button "Gold" at bounding box center [635, 286] width 64 height 30
click at [733, 279] on div "Platinum" at bounding box center [718, 286] width 52 height 15
click at [555, 214] on span "By quality" at bounding box center [538, 226] width 45 height 24
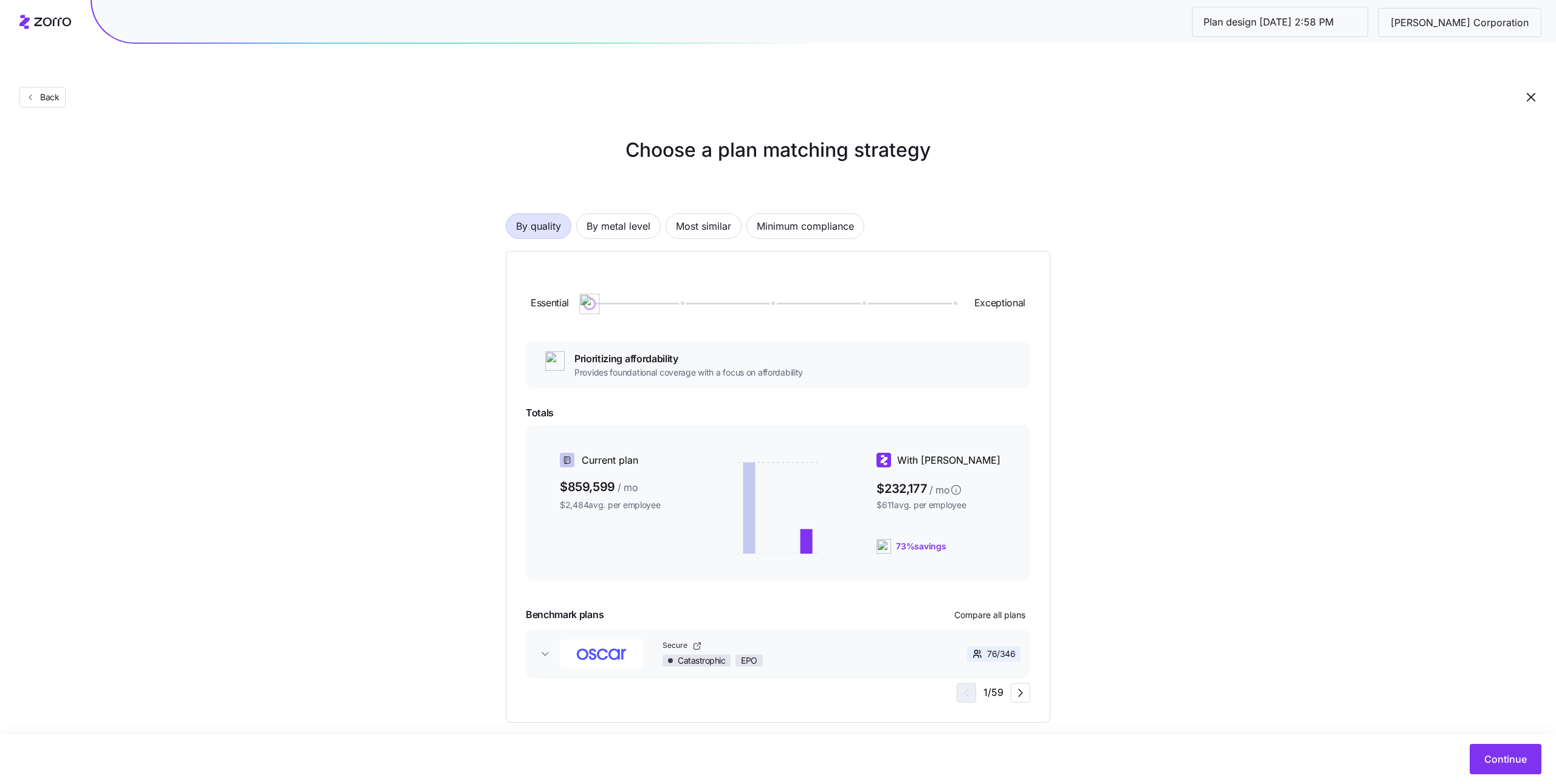
drag, startPoint x: 907, startPoint y: 278, endPoint x: 584, endPoint y: 282, distance: 323.0
click at [531, 272] on div "Essential Exceptional" at bounding box center [778, 304] width 505 height 65
drag, startPoint x: 593, startPoint y: 279, endPoint x: 1086, endPoint y: 298, distance: 493.4
click at [1086, 298] on div "Choose a plan matching strategy By quality By metal level Most similar Minimum …" at bounding box center [778, 429] width 1556 height 587
click at [1015, 609] on span "Compare all plans" at bounding box center [990, 615] width 71 height 12
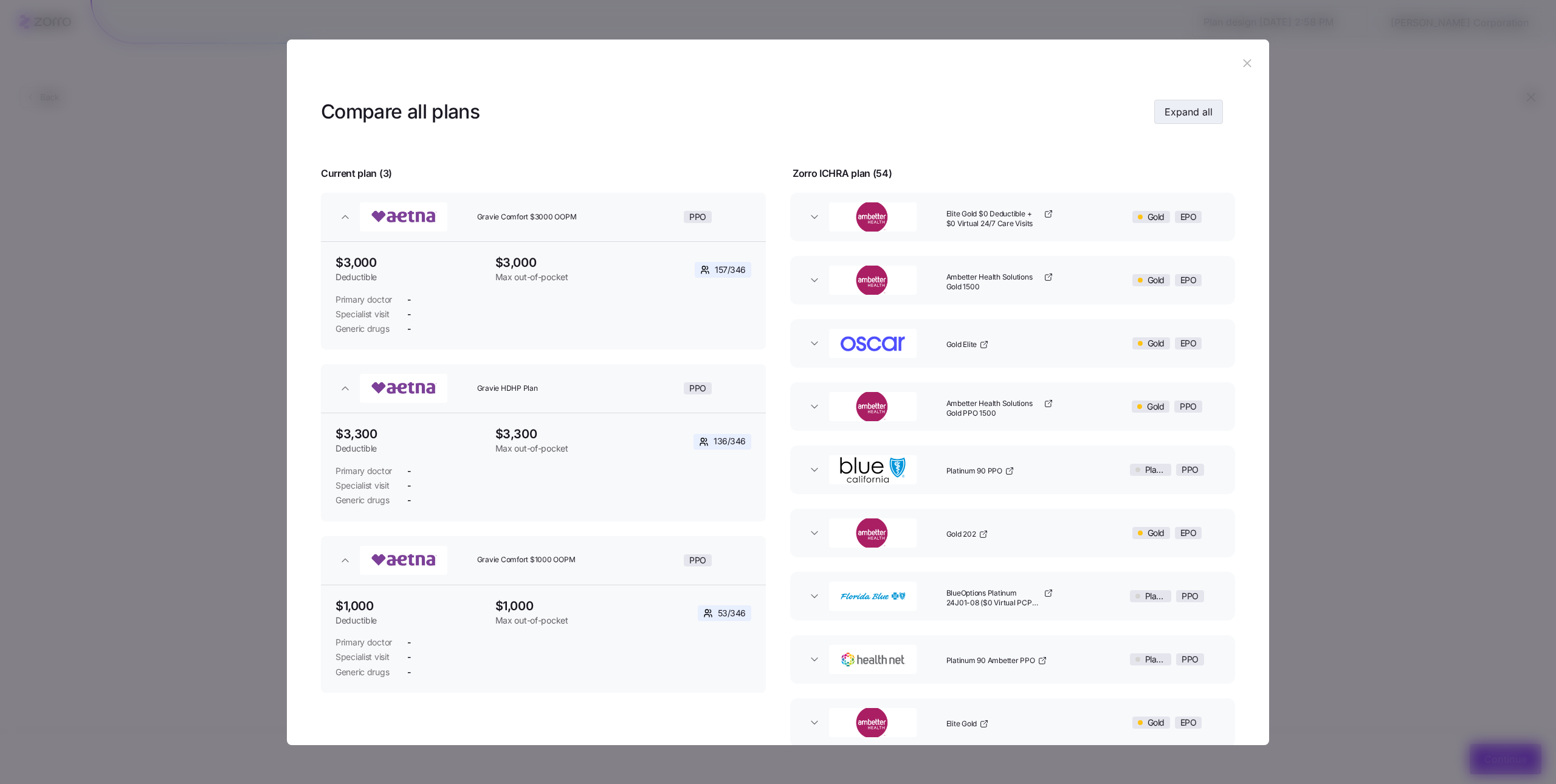
click at [1205, 119] on span "Expand all" at bounding box center [1189, 112] width 48 height 15
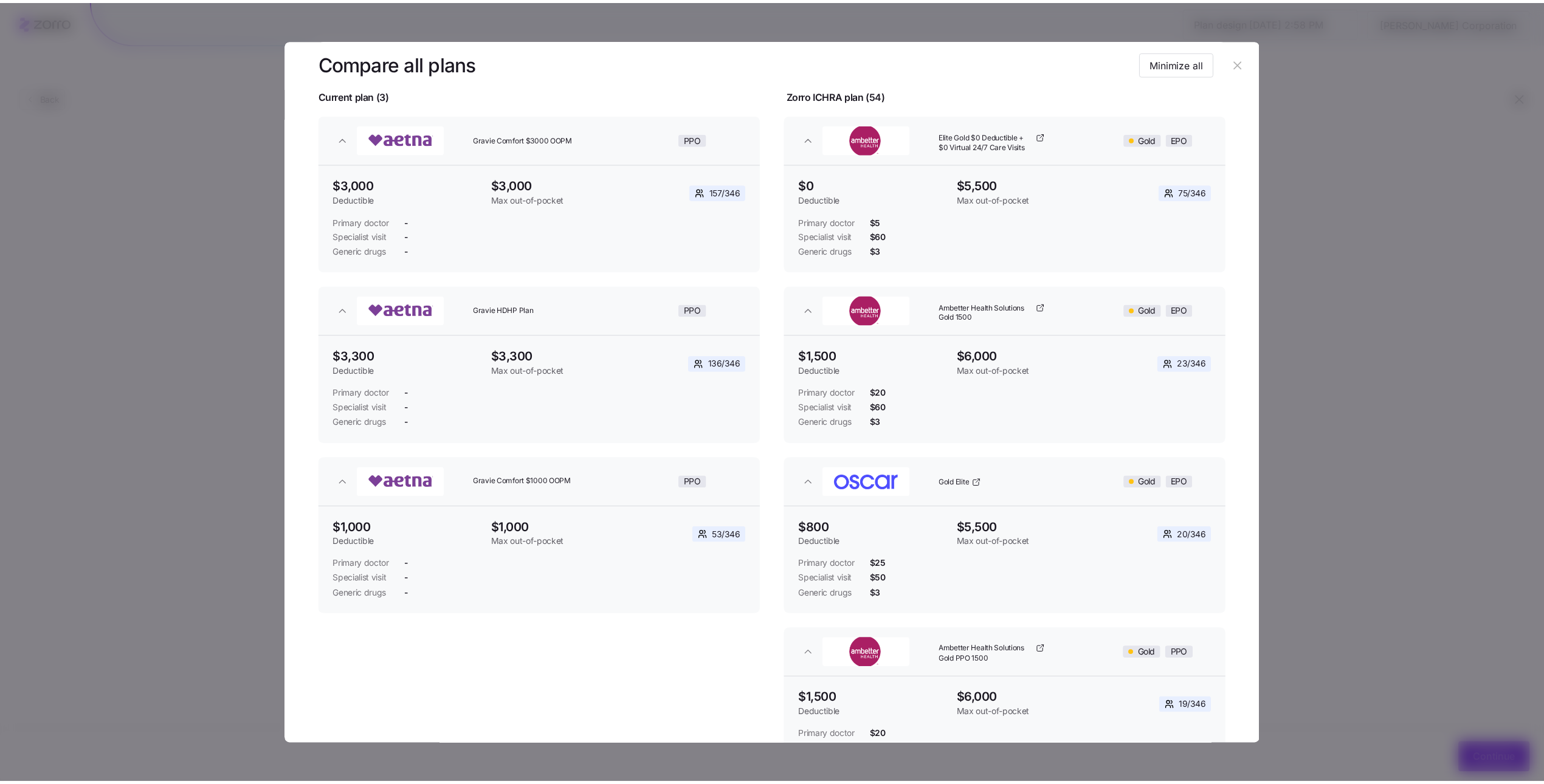
scroll to position [100, 0]
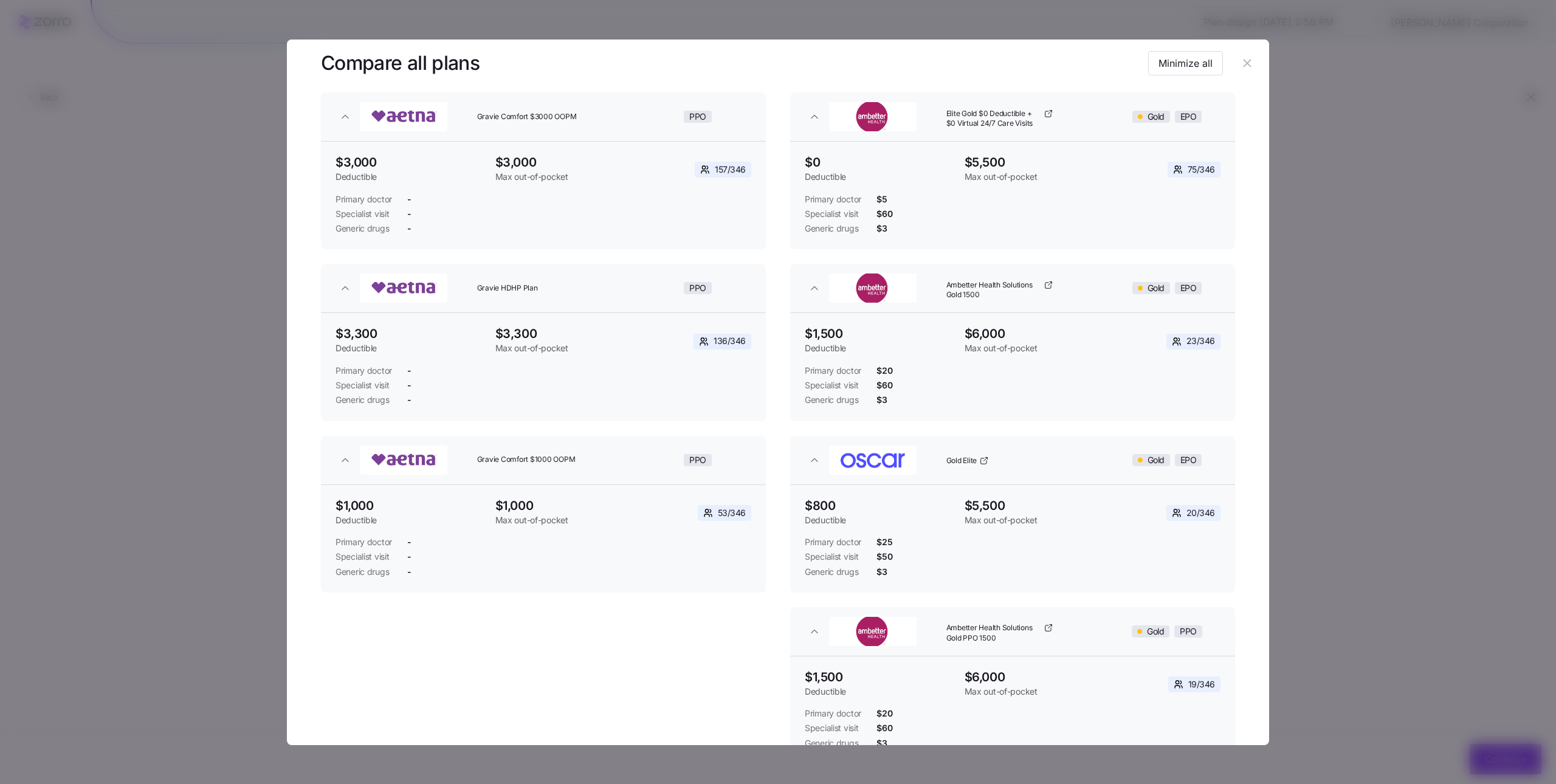
click at [1240, 72] on button "button" at bounding box center [1247, 63] width 20 height 20
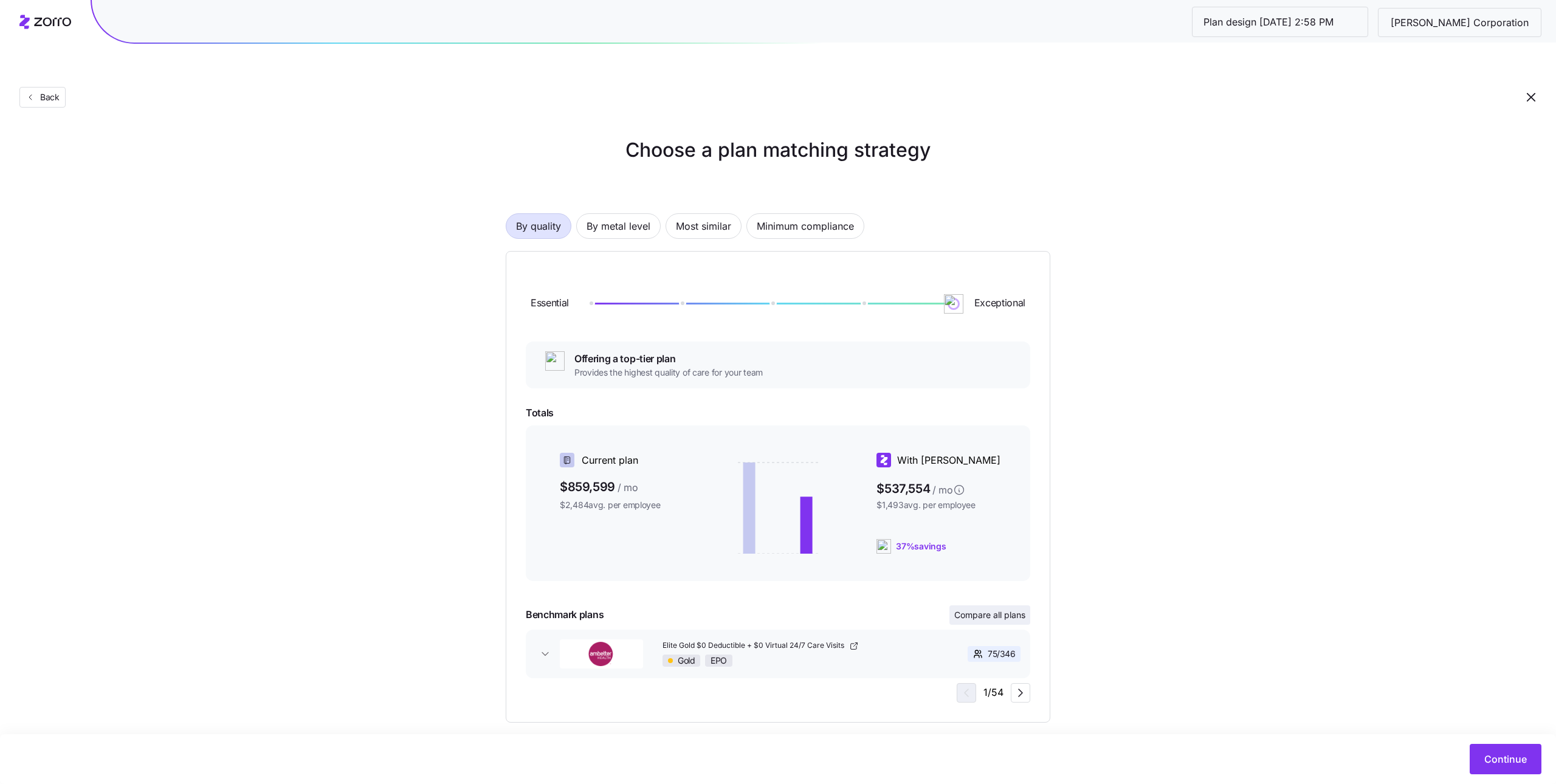
click at [995, 609] on span "Compare all plans" at bounding box center [990, 615] width 71 height 12
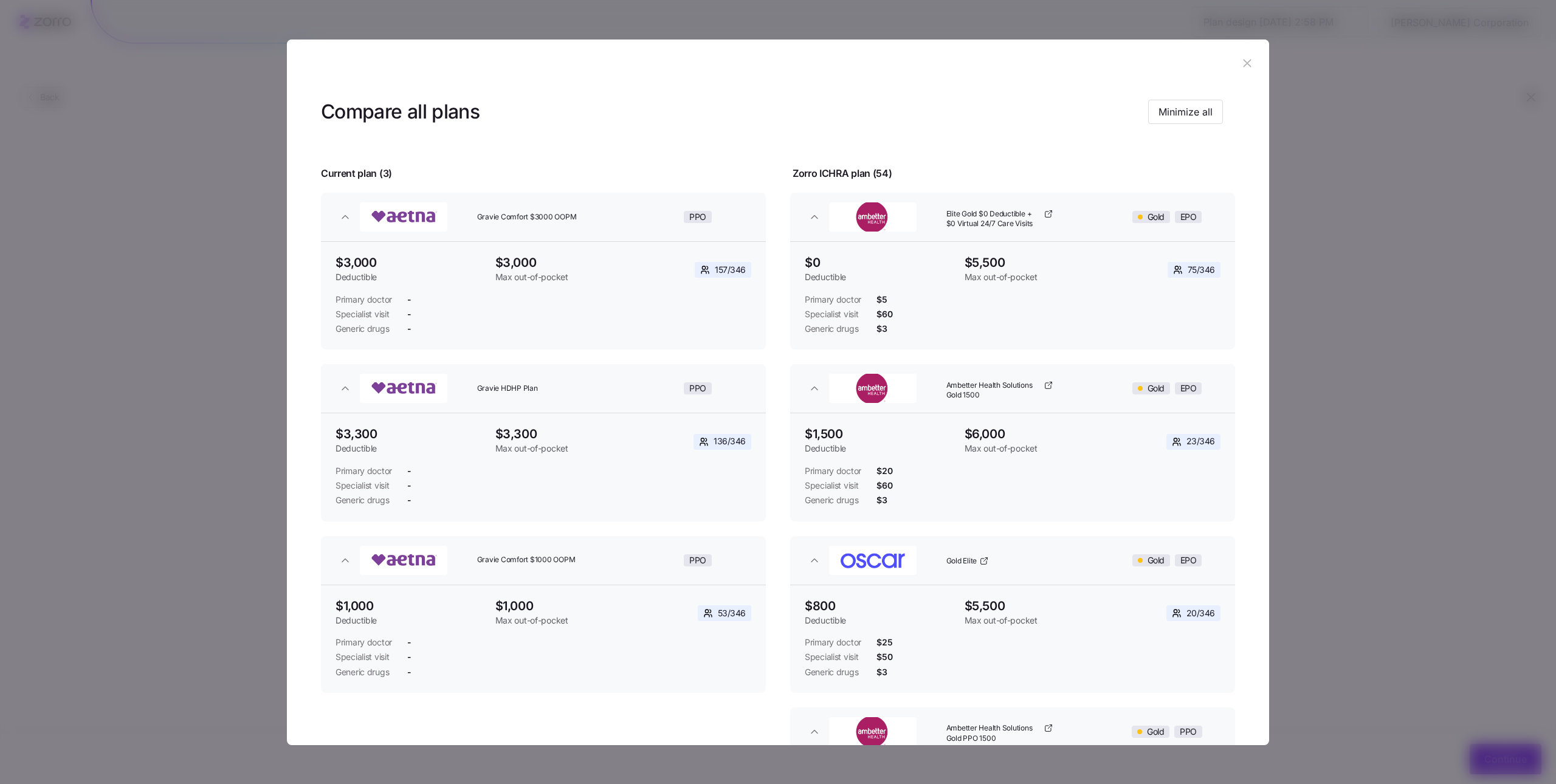
drag, startPoint x: 1247, startPoint y: 68, endPoint x: 1134, endPoint y: 82, distance: 113.9
click at [1246, 67] on icon "button" at bounding box center [1247, 63] width 14 height 14
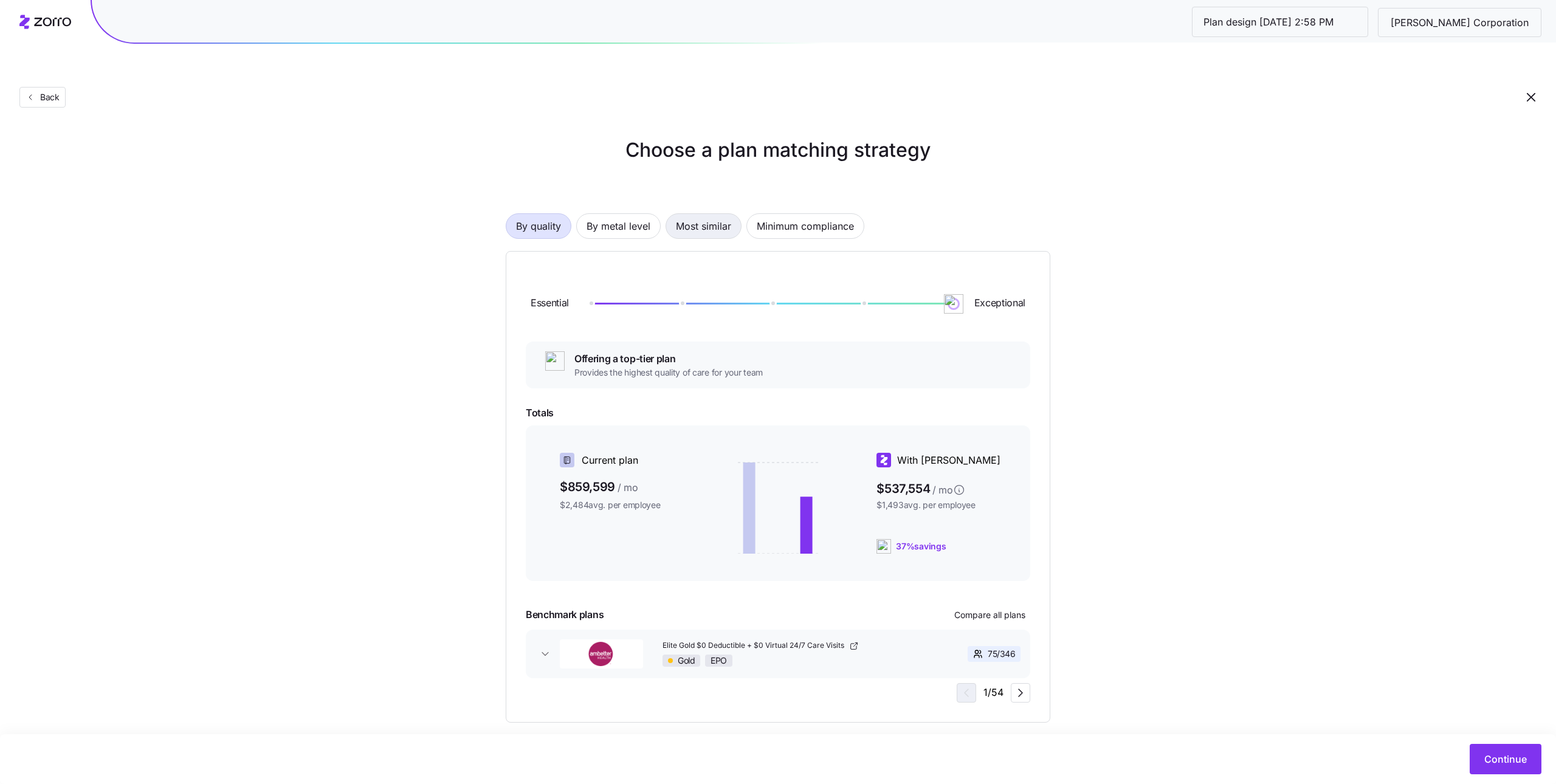
click at [706, 214] on span "Most similar" at bounding box center [703, 226] width 55 height 24
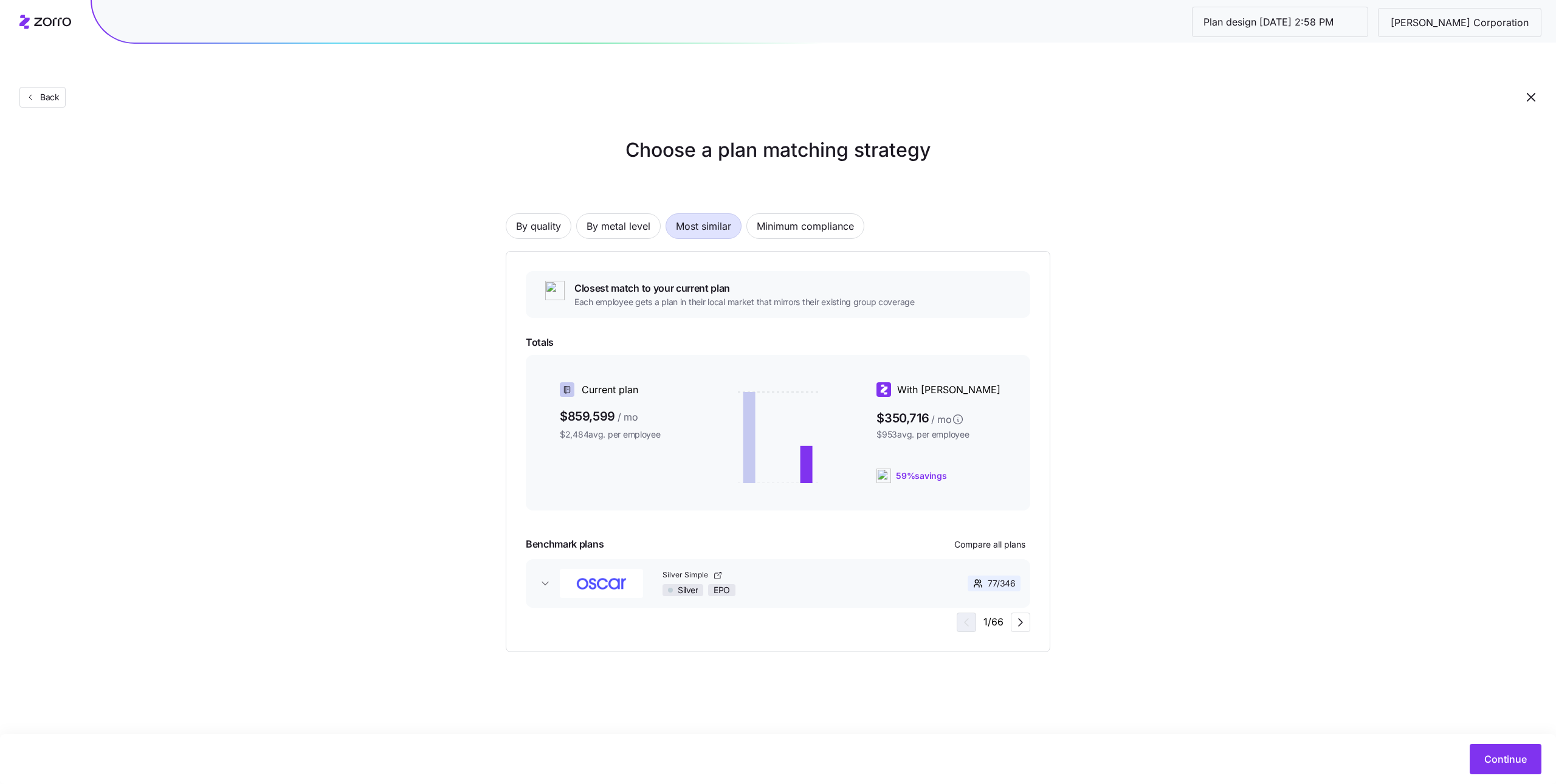
click at [700, 214] on span "Most similar" at bounding box center [703, 226] width 55 height 24
click at [530, 214] on span "By quality" at bounding box center [538, 226] width 45 height 24
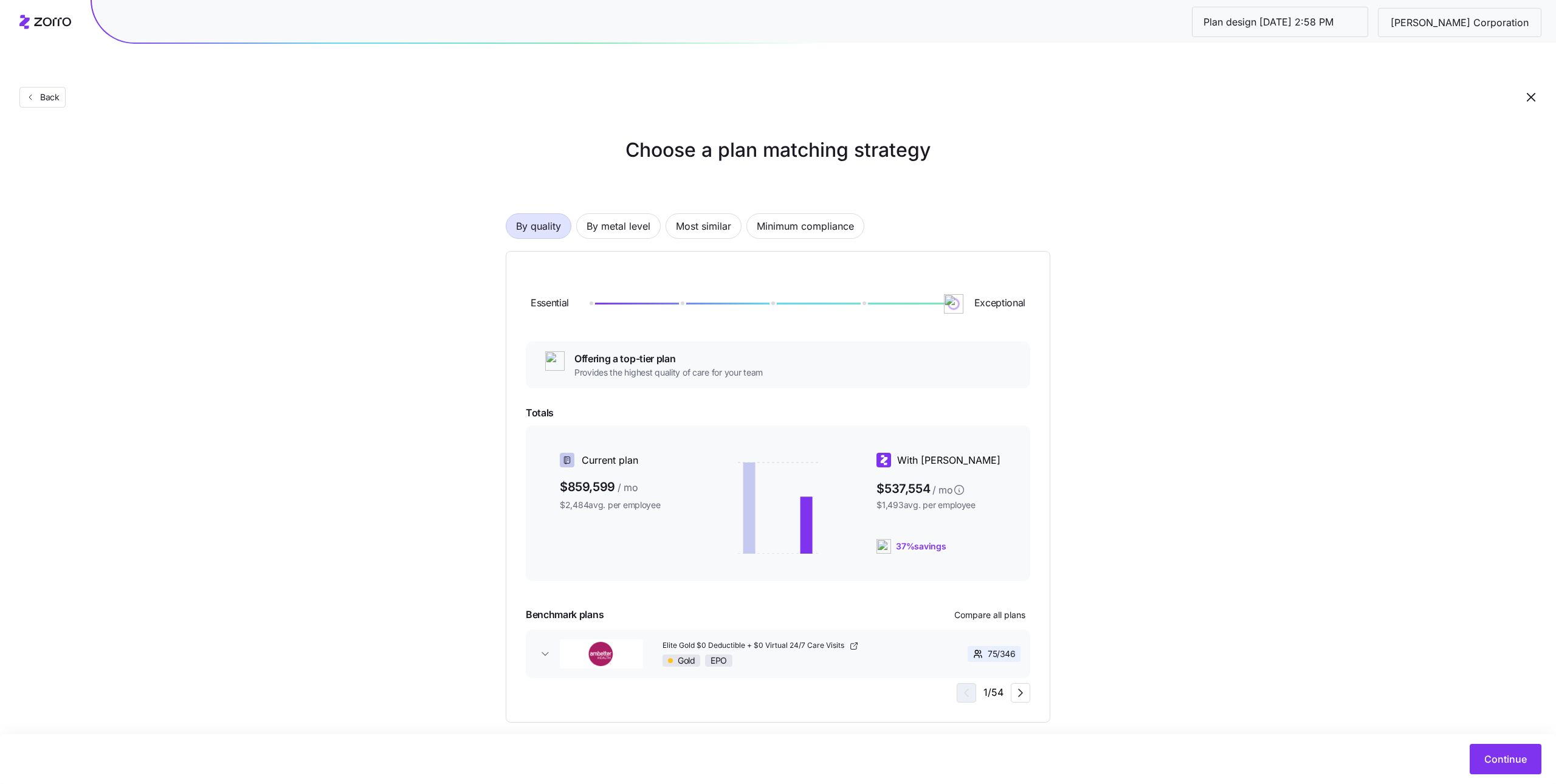
click at [1313, 590] on div "Choose a plan matching strategy By quality By metal level Most similar Minimum …" at bounding box center [778, 429] width 1556 height 587
click at [1494, 756] on span "Continue" at bounding box center [1505, 758] width 43 height 15
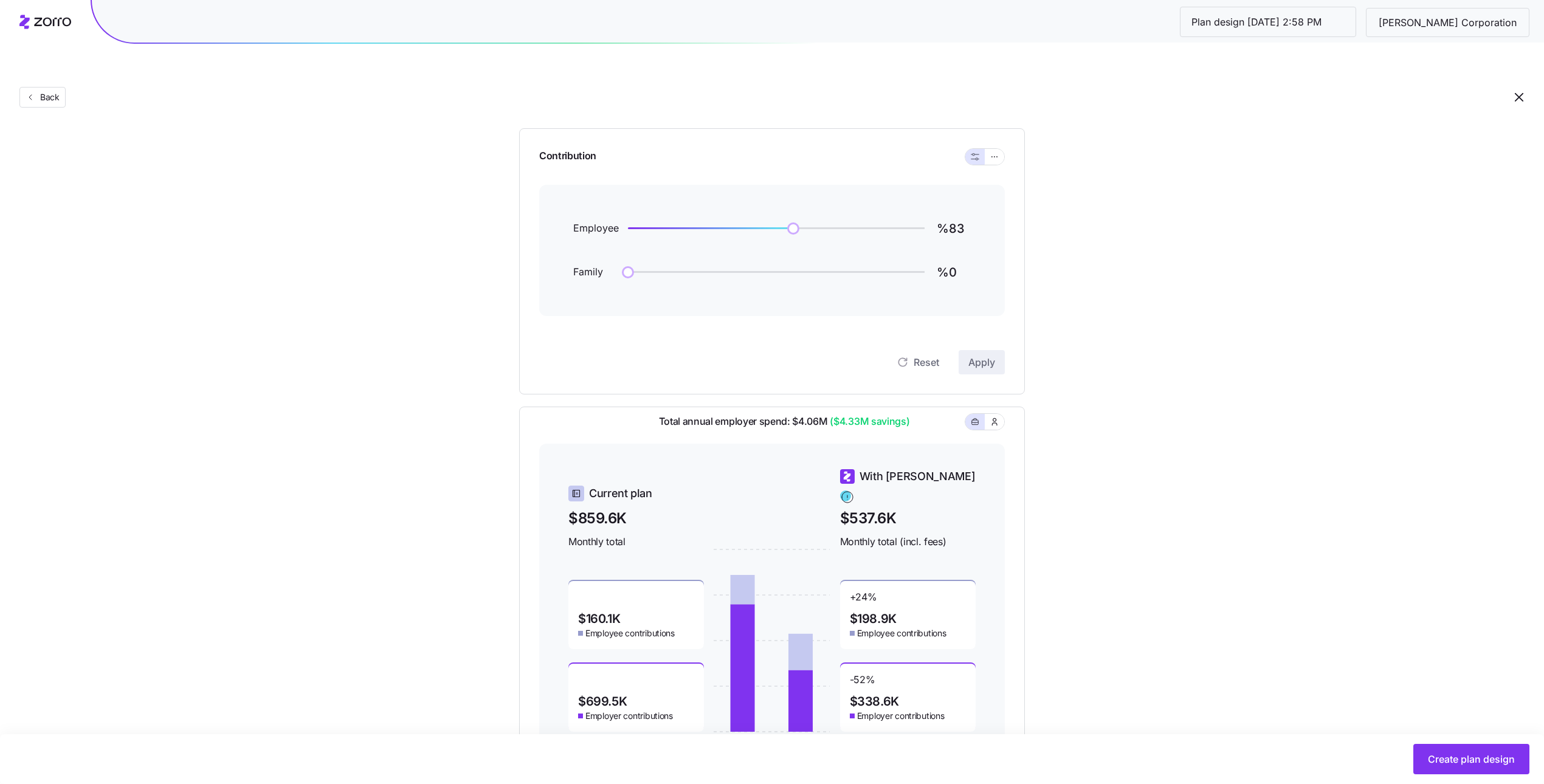
scroll to position [142, 0]
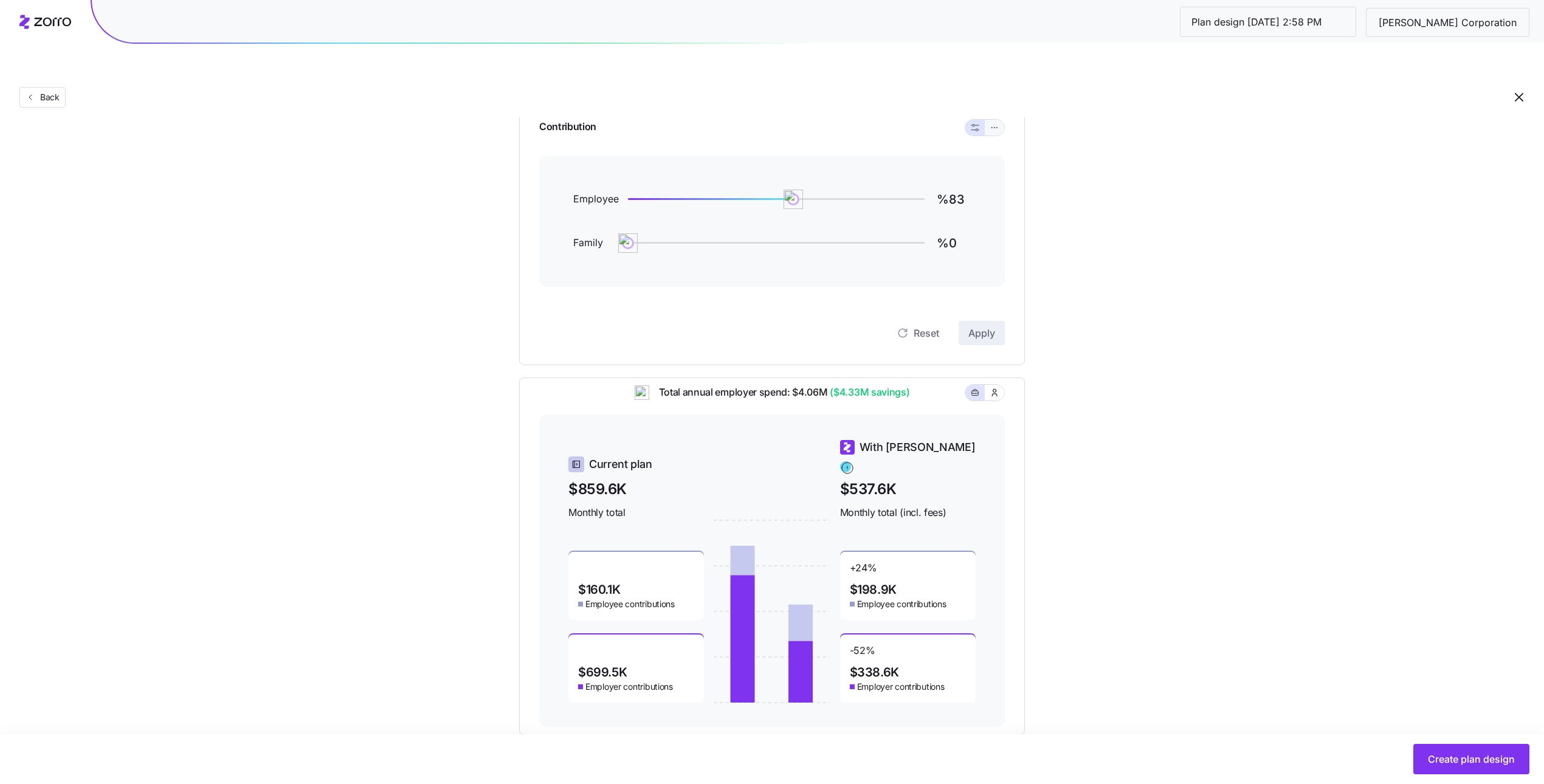
click at [996, 120] on icon "button" at bounding box center [995, 127] width 9 height 15
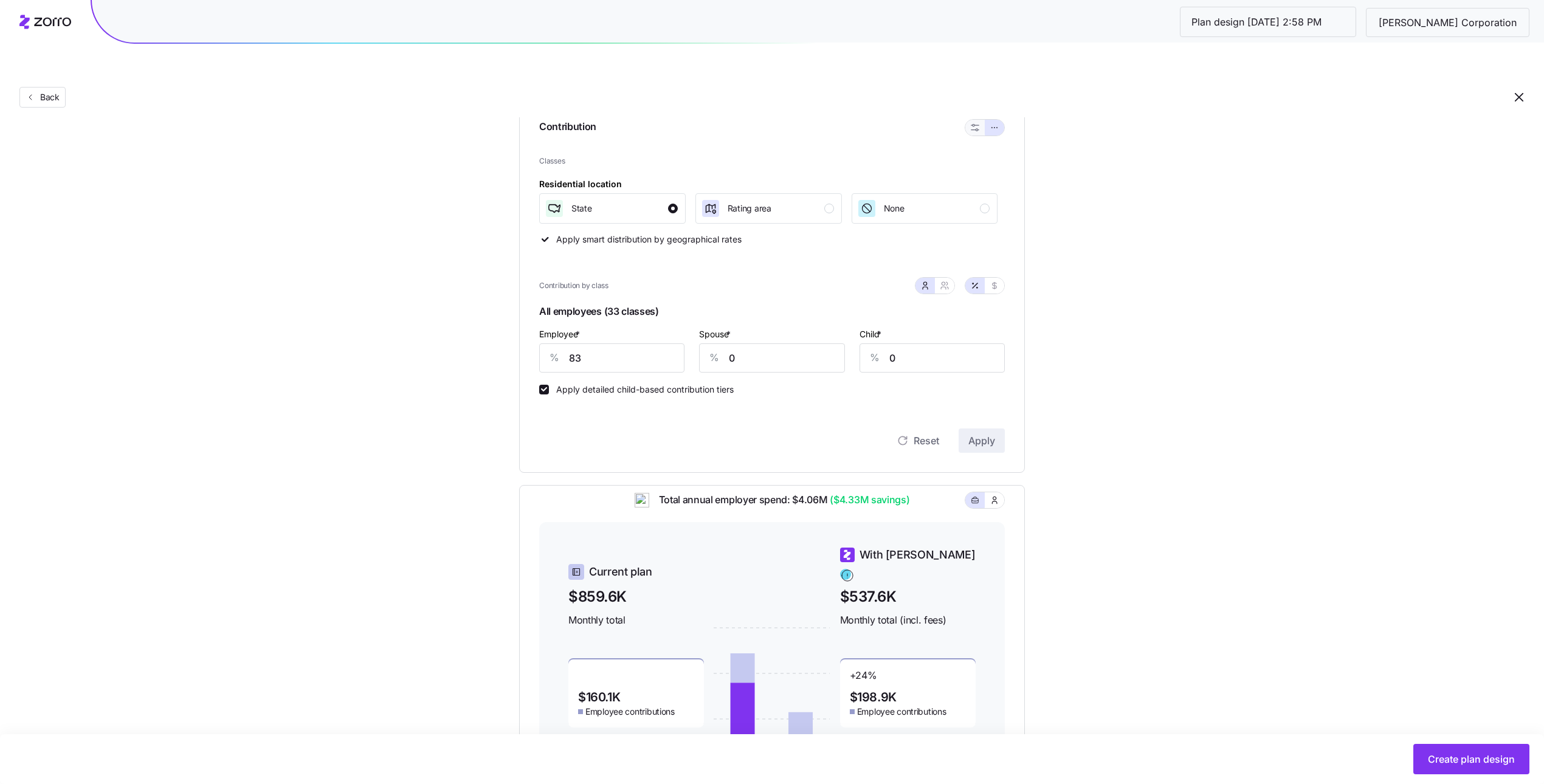
click at [978, 123] on button "button" at bounding box center [974, 127] width 9 height 9
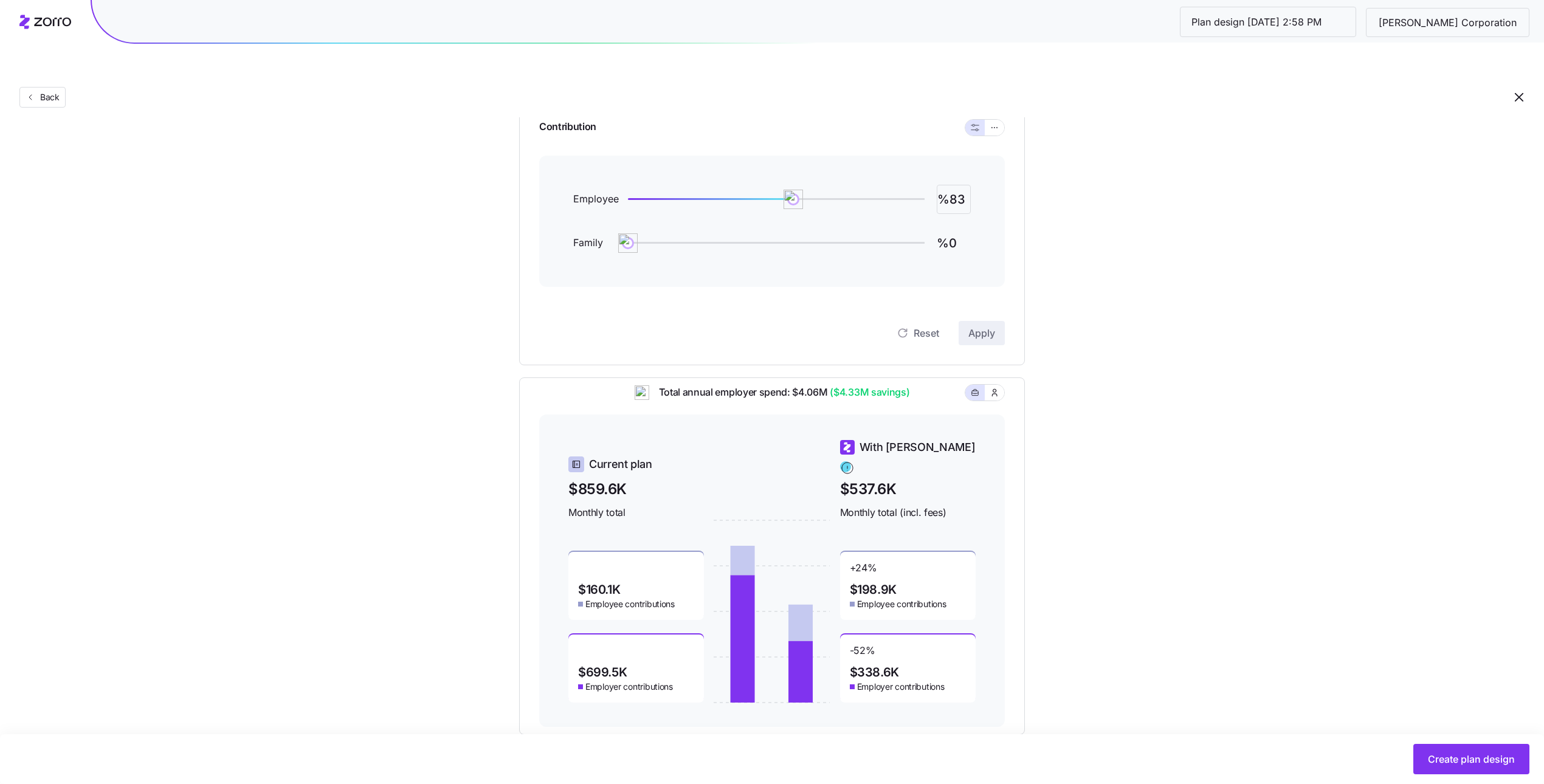
click at [956, 184] on input "%83" at bounding box center [954, 199] width 34 height 29
type input "%100"
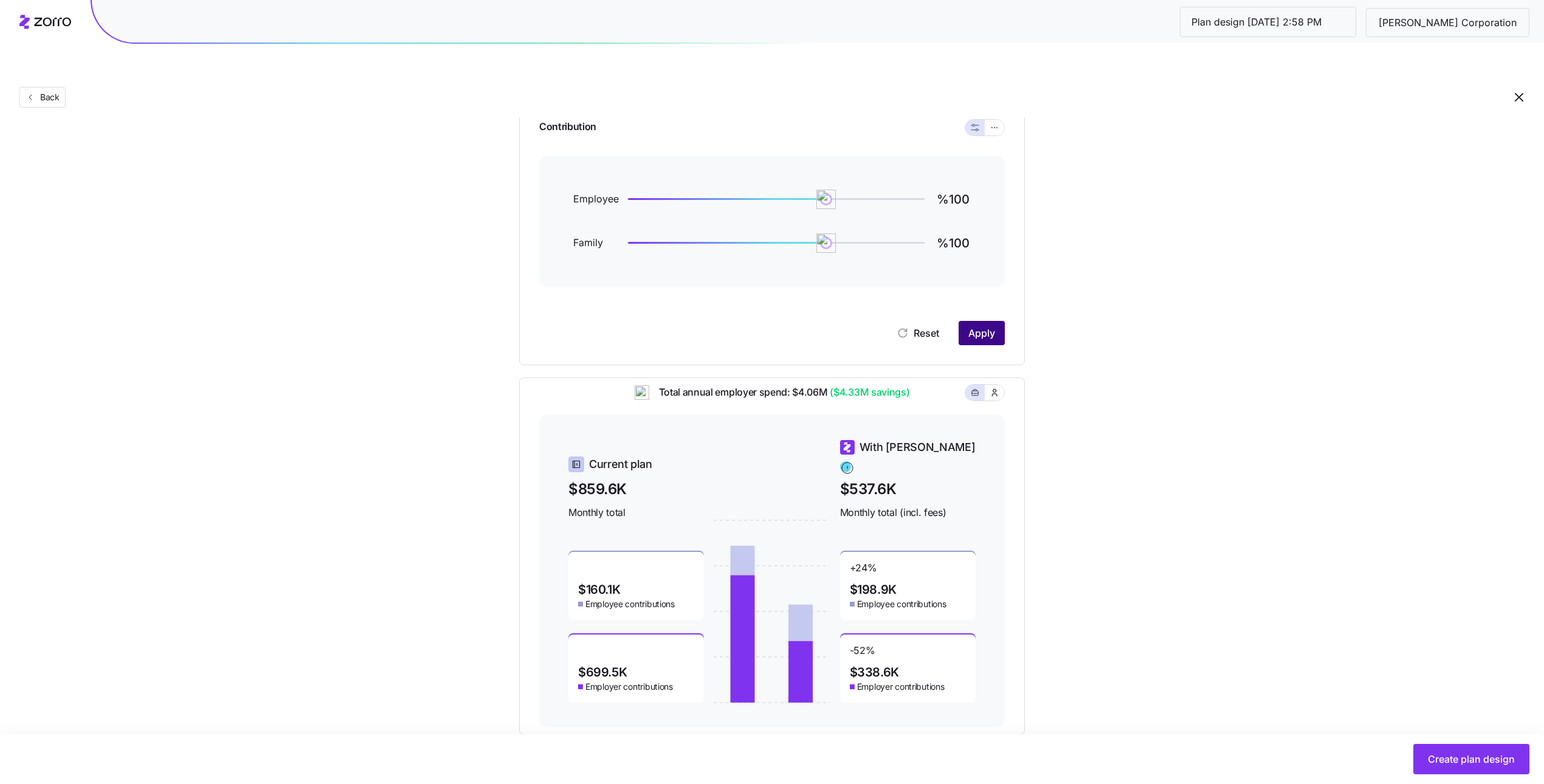
click at [1000, 321] on button "Apply" at bounding box center [982, 333] width 46 height 24
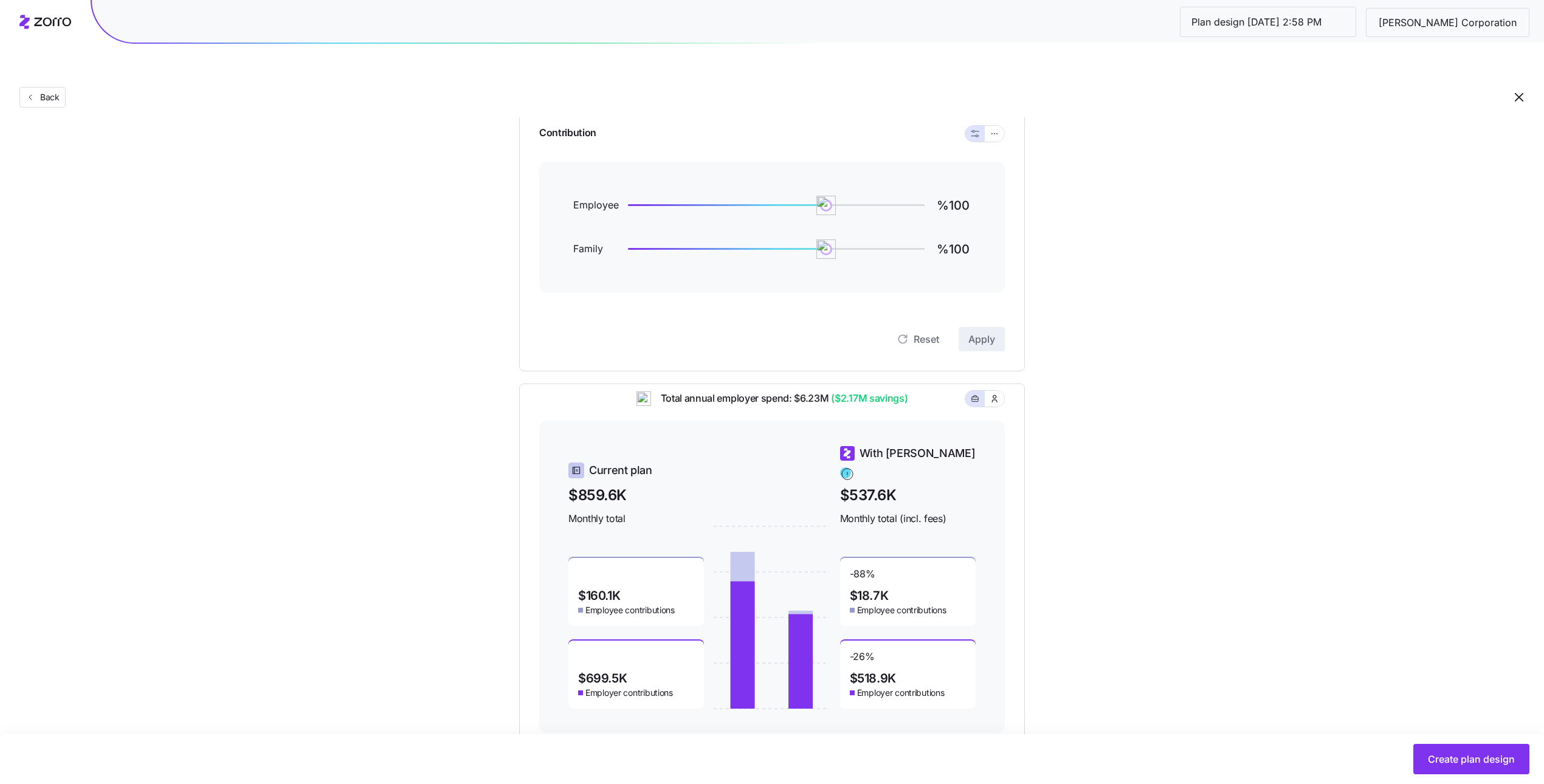
scroll to position [142, 0]
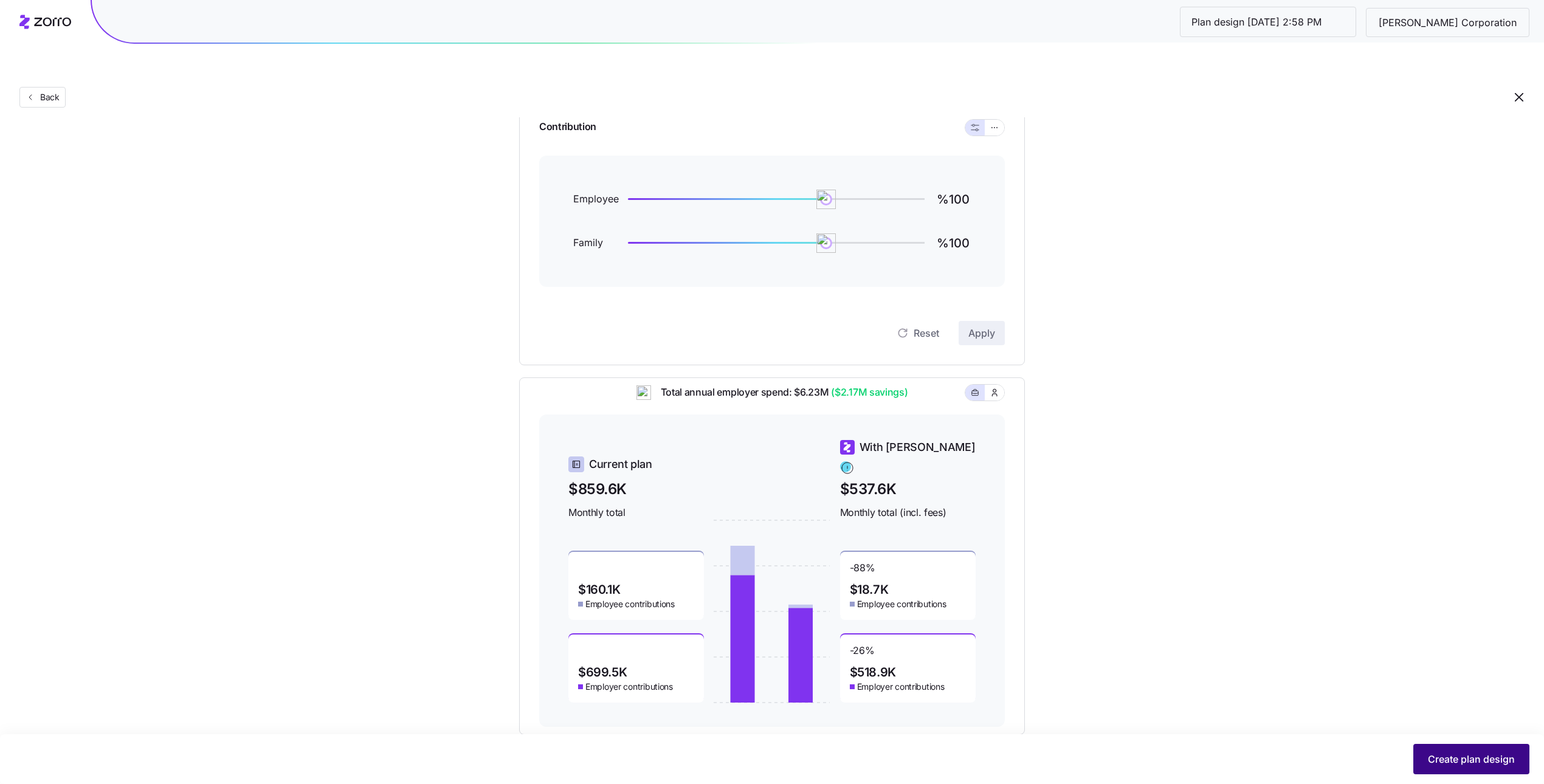
click at [1500, 756] on span "Create plan design" at bounding box center [1470, 758] width 87 height 15
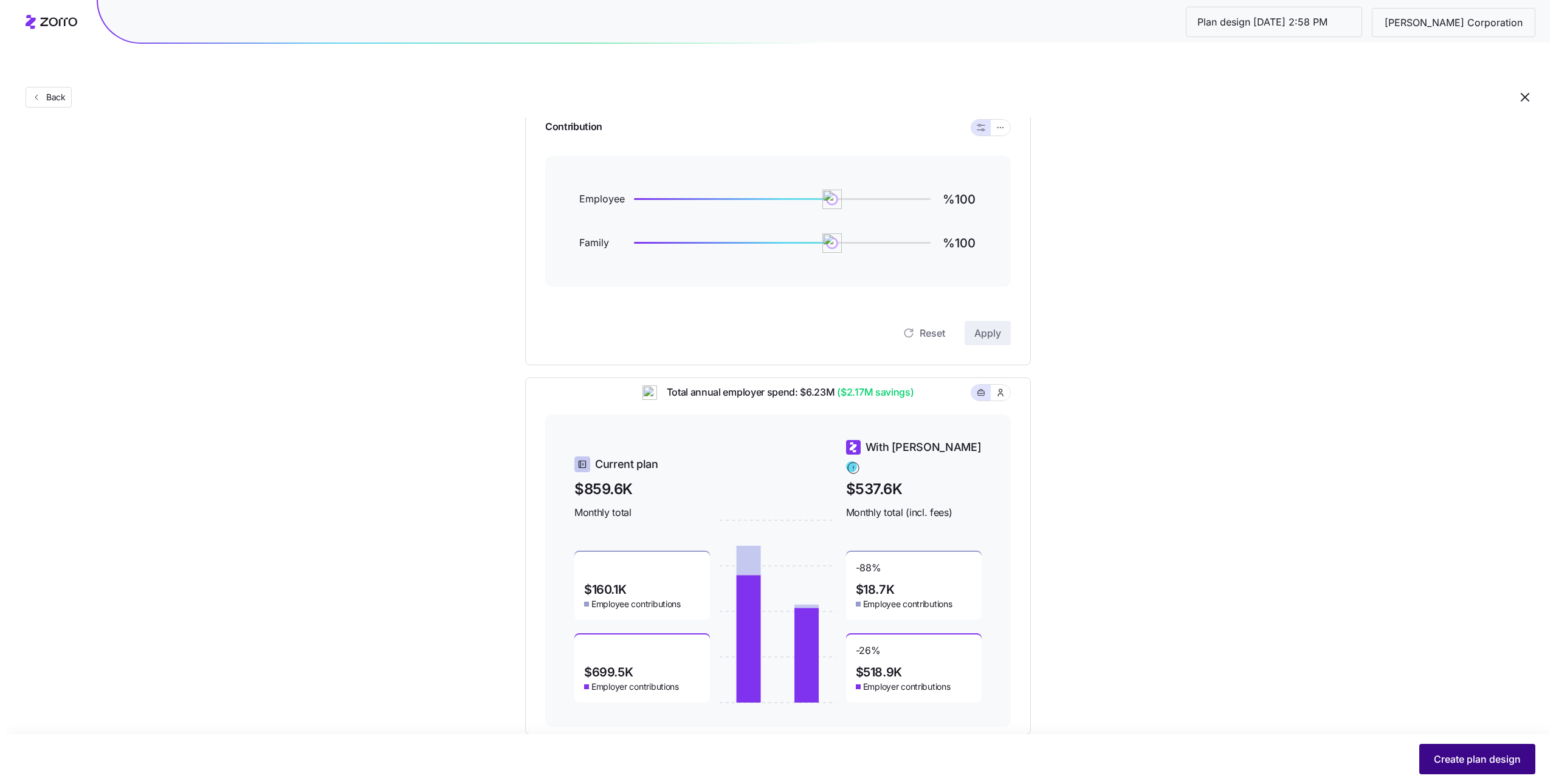
scroll to position [0, 0]
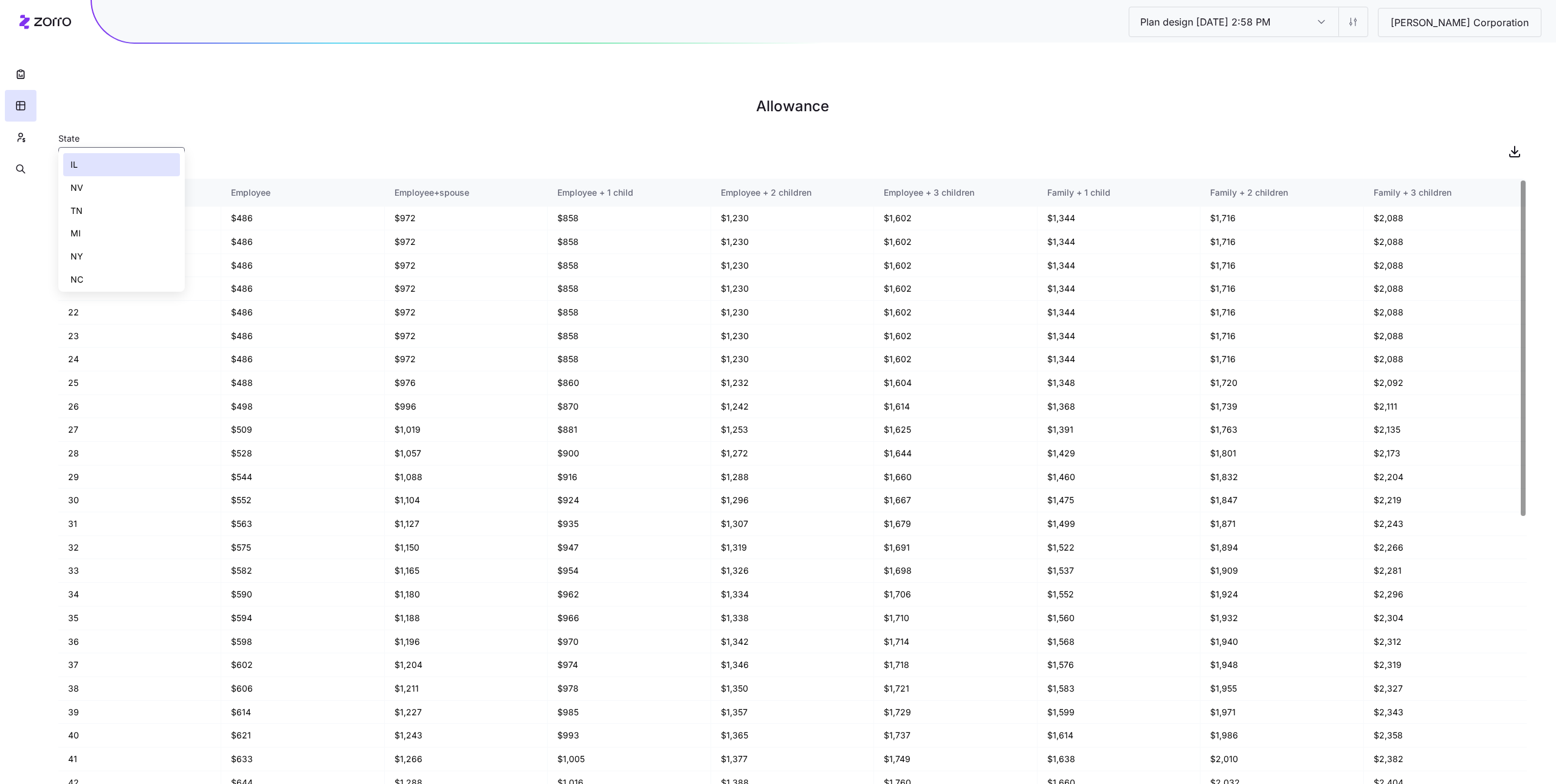
click at [163, 147] on div "IL" at bounding box center [121, 159] width 126 height 24
click at [123, 237] on div "MI" at bounding box center [122, 232] width 117 height 23
click at [94, 147] on input "MI" at bounding box center [121, 159] width 126 height 24
click at [108, 166] on div "IL" at bounding box center [122, 164] width 117 height 23
type input "IL"
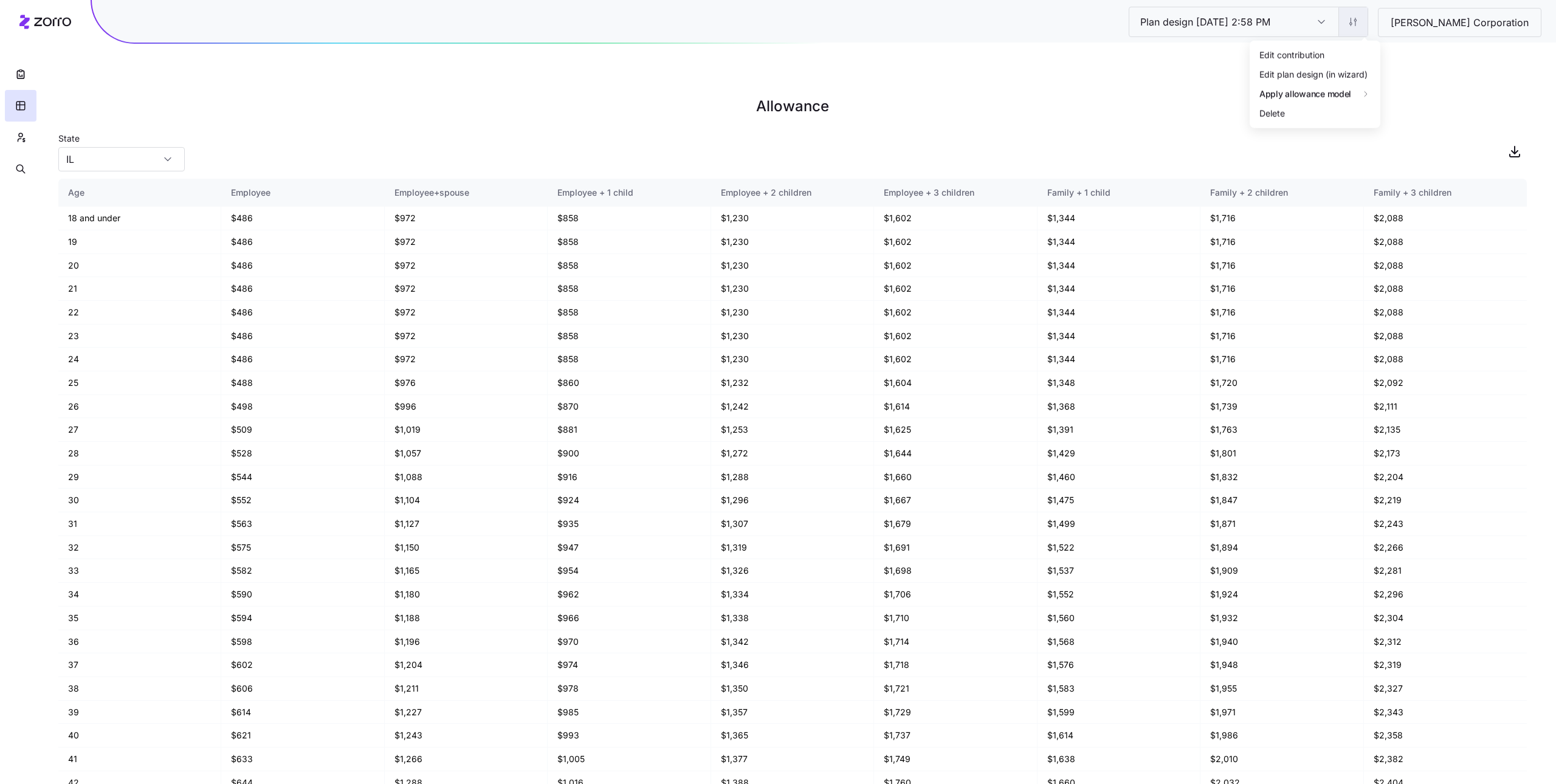
click at [1369, 19] on html "Plan design 10/14/2025 2:58 PM Plan design 10/14/2025 2:58 PM Stephen Gould Cor…" at bounding box center [778, 453] width 1556 height 906
click at [1300, 75] on div "Edit plan design (in wizard)" at bounding box center [1313, 74] width 108 height 14
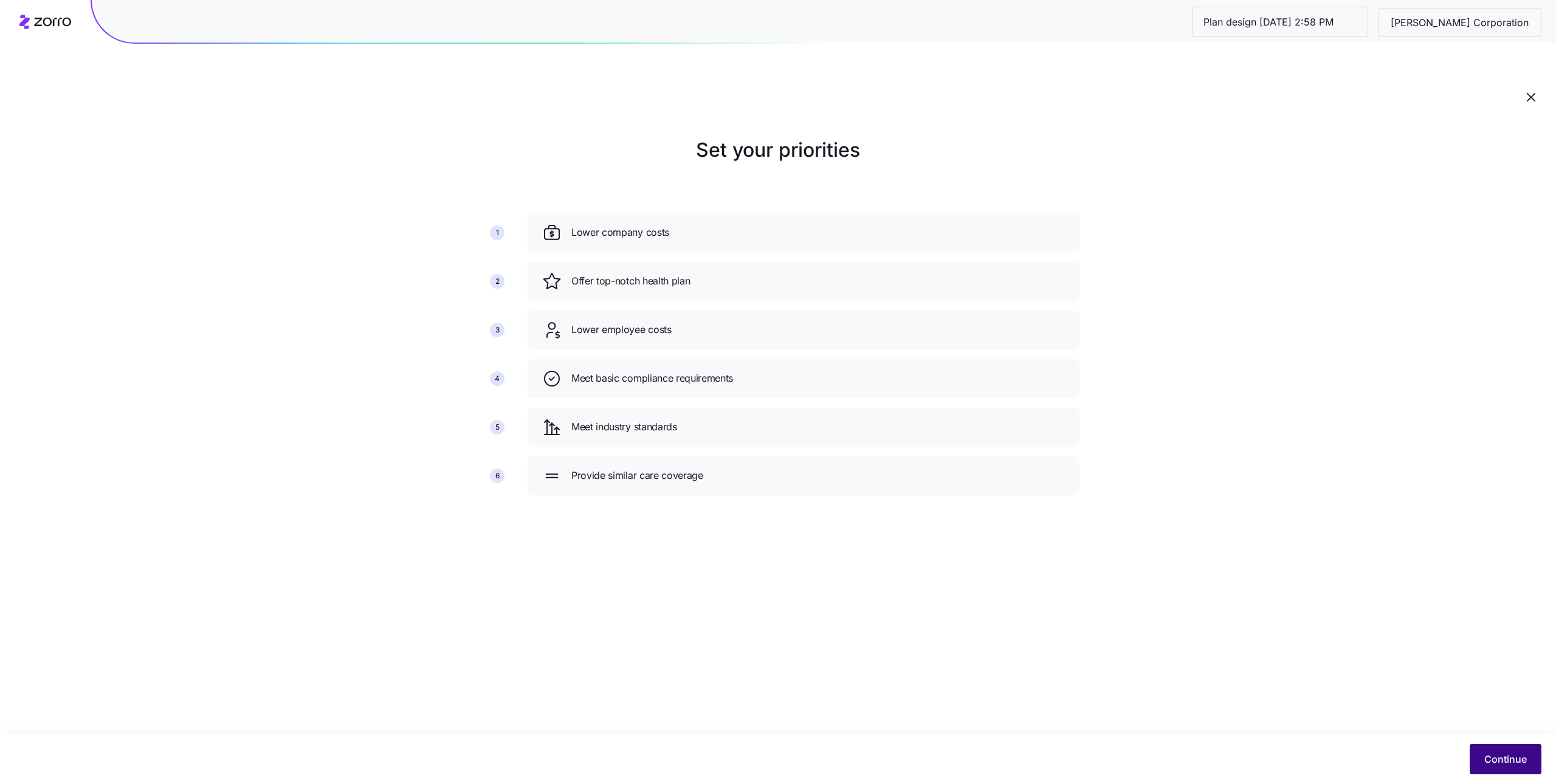
click at [1484, 747] on button "Continue" at bounding box center [1505, 758] width 72 height 30
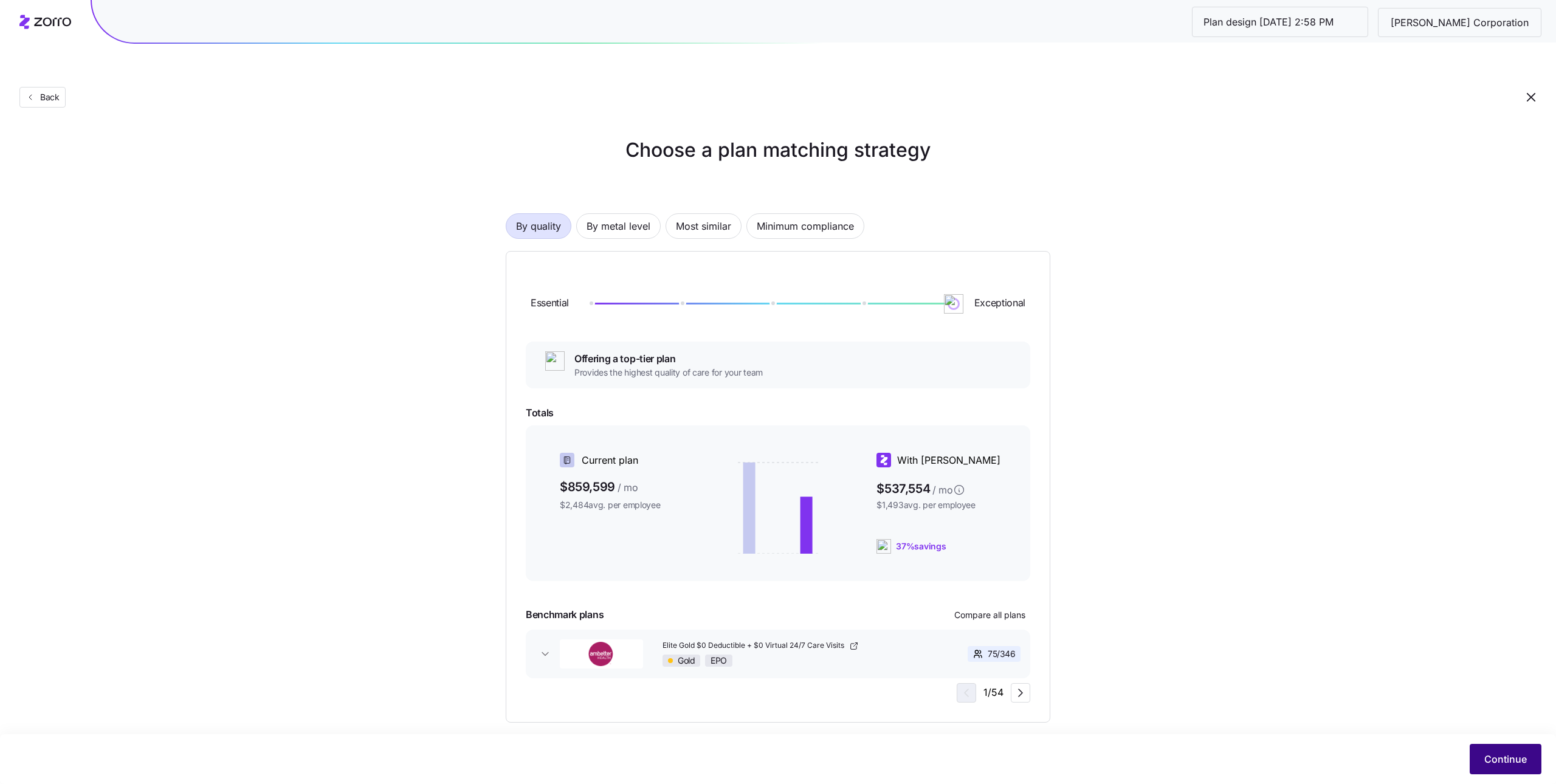
click at [1488, 756] on span "Continue" at bounding box center [1505, 758] width 43 height 15
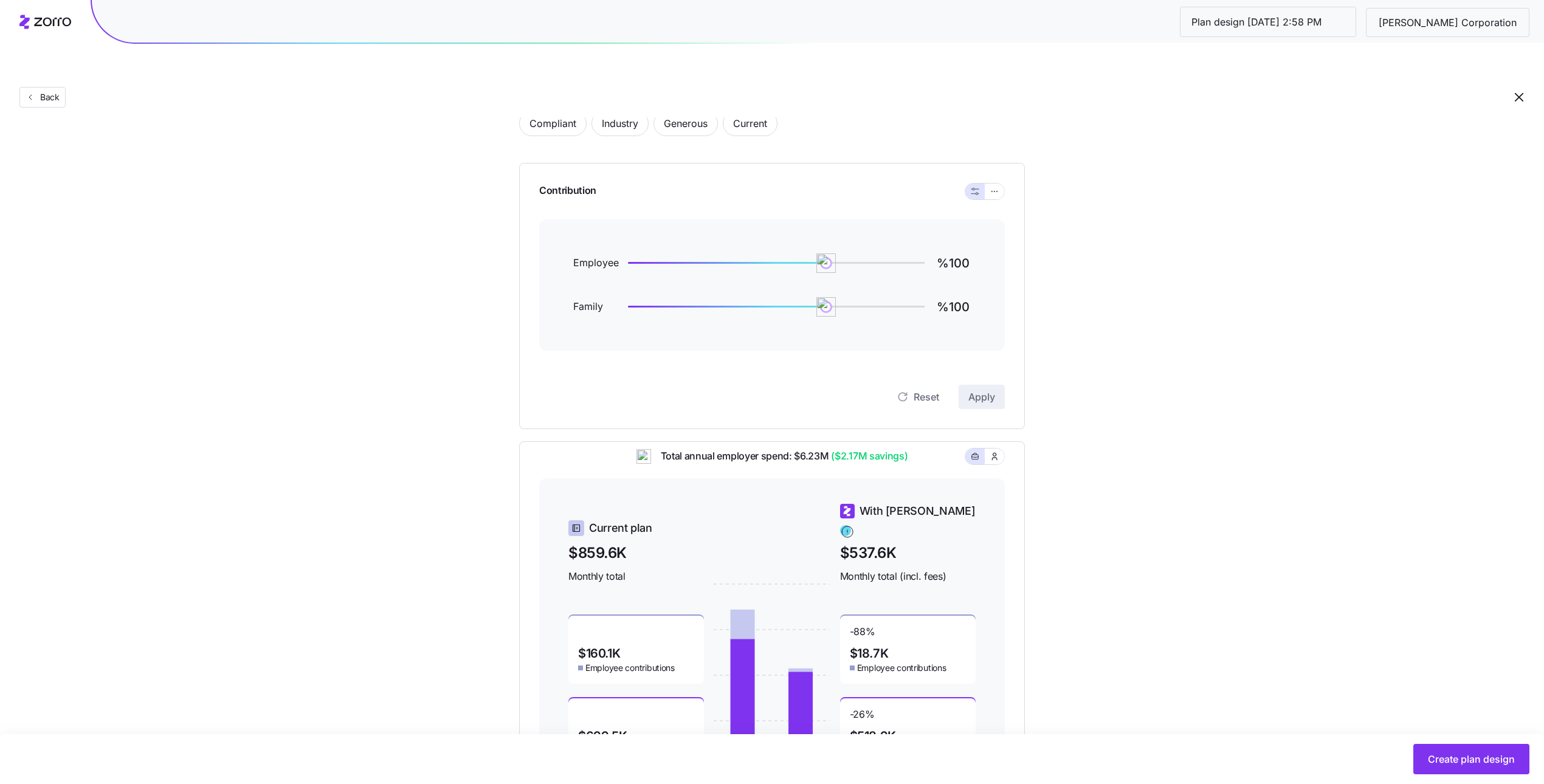
scroll to position [131, 0]
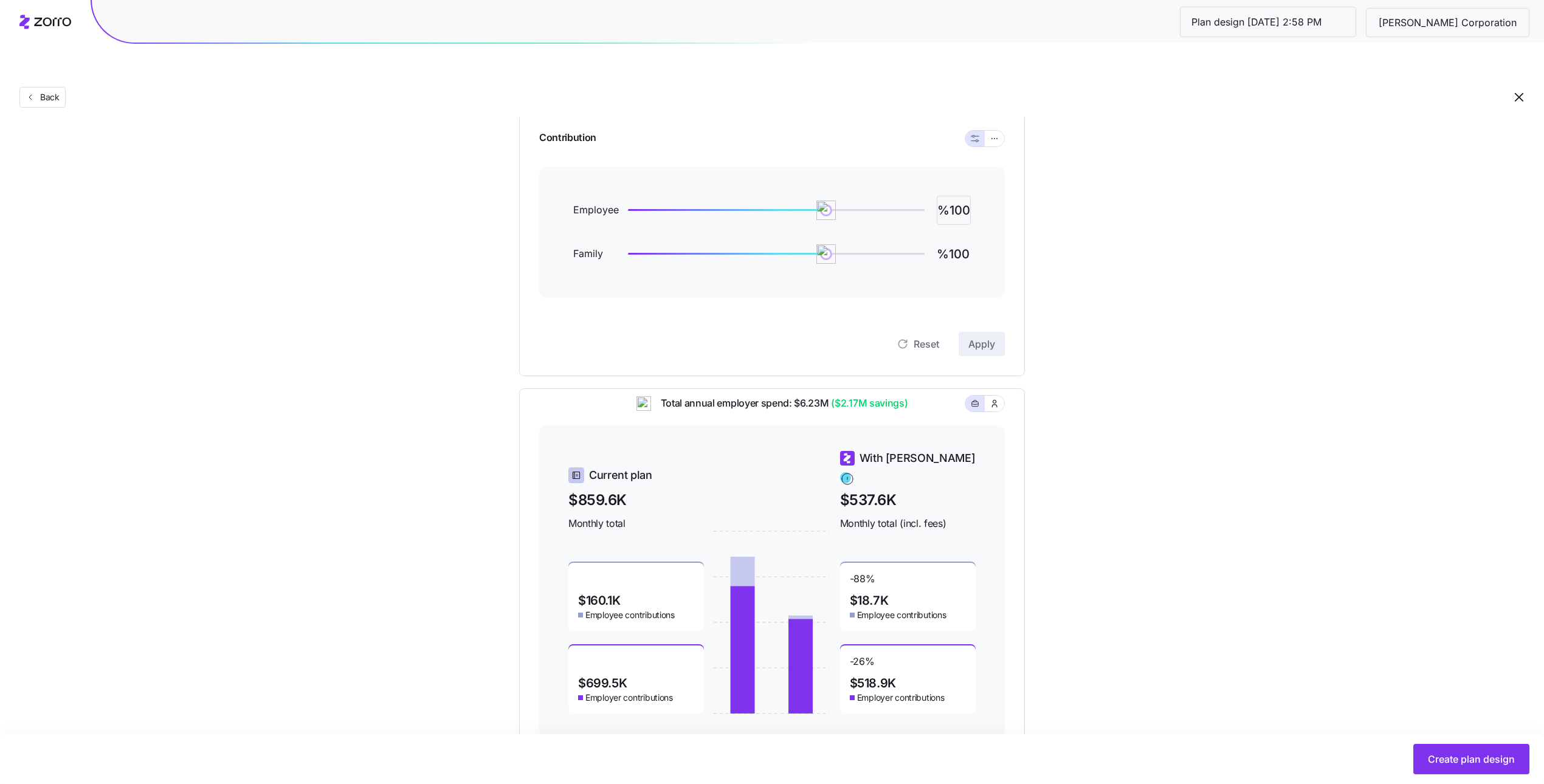
click at [959, 196] on input "%100" at bounding box center [954, 210] width 34 height 29
type input "%125"
click at [948, 239] on input "%100" at bounding box center [954, 254] width 34 height 29
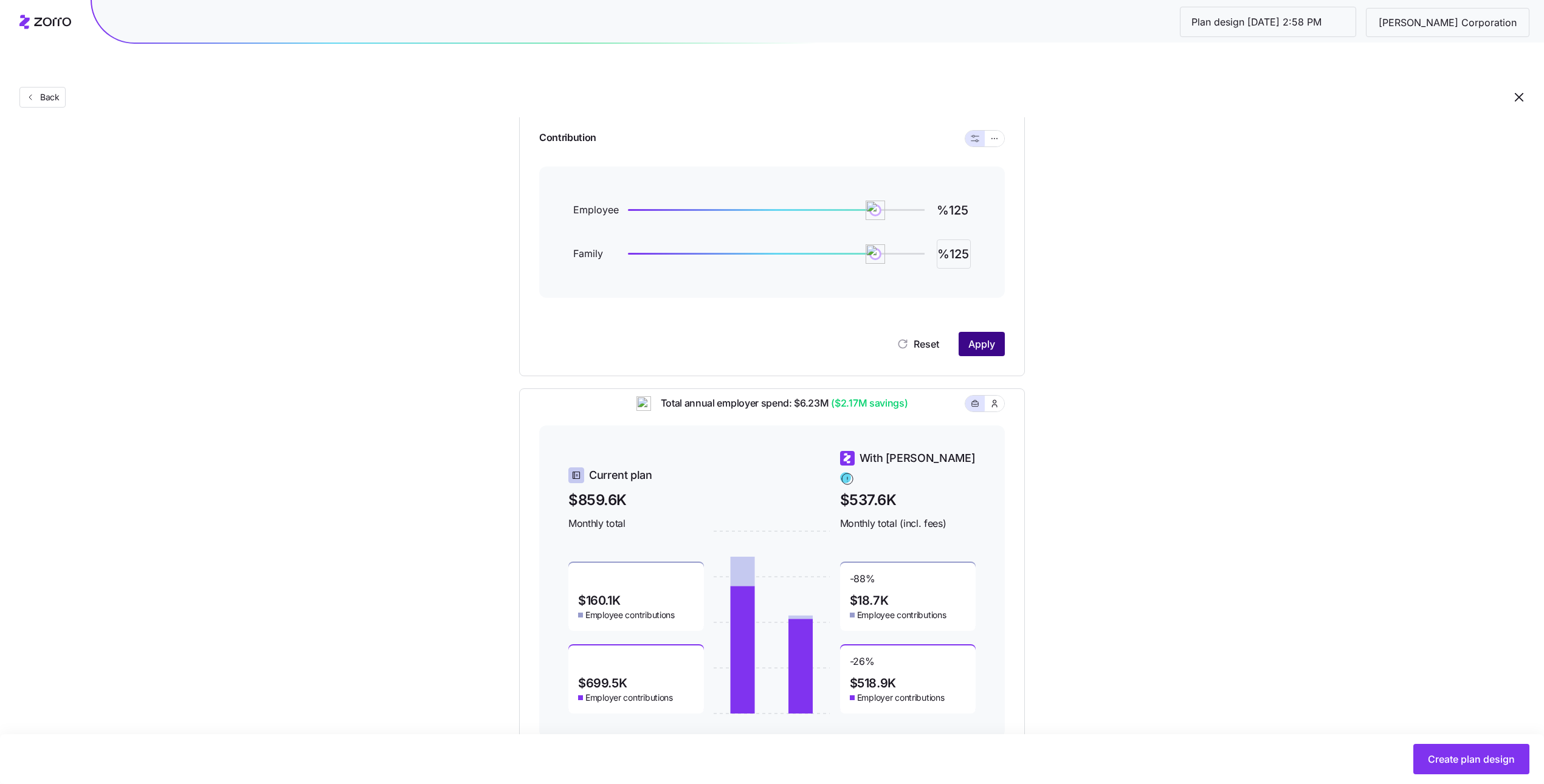
type input "%125"
click at [996, 332] on button "Apply" at bounding box center [982, 344] width 46 height 24
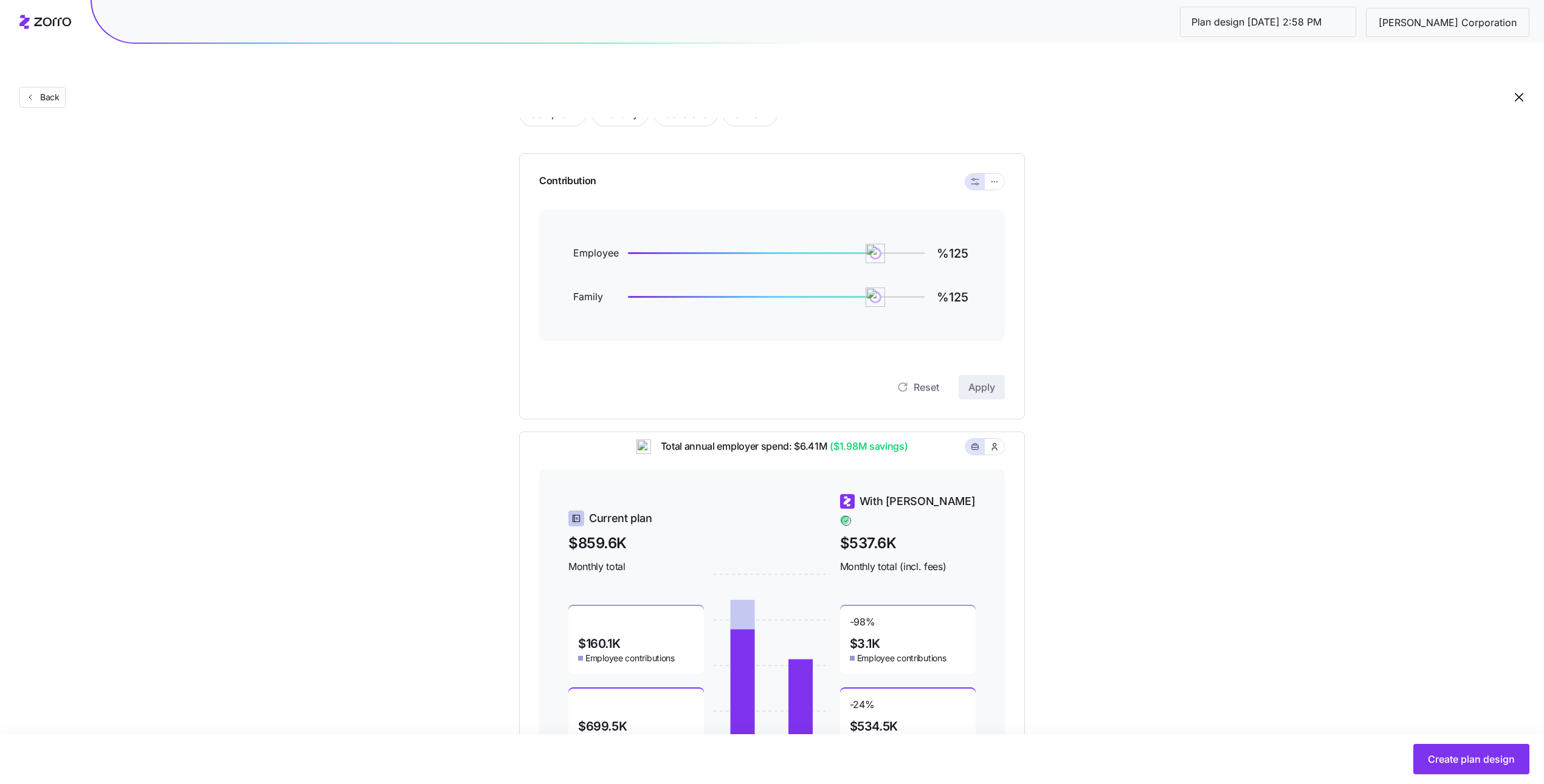
scroll to position [142, 0]
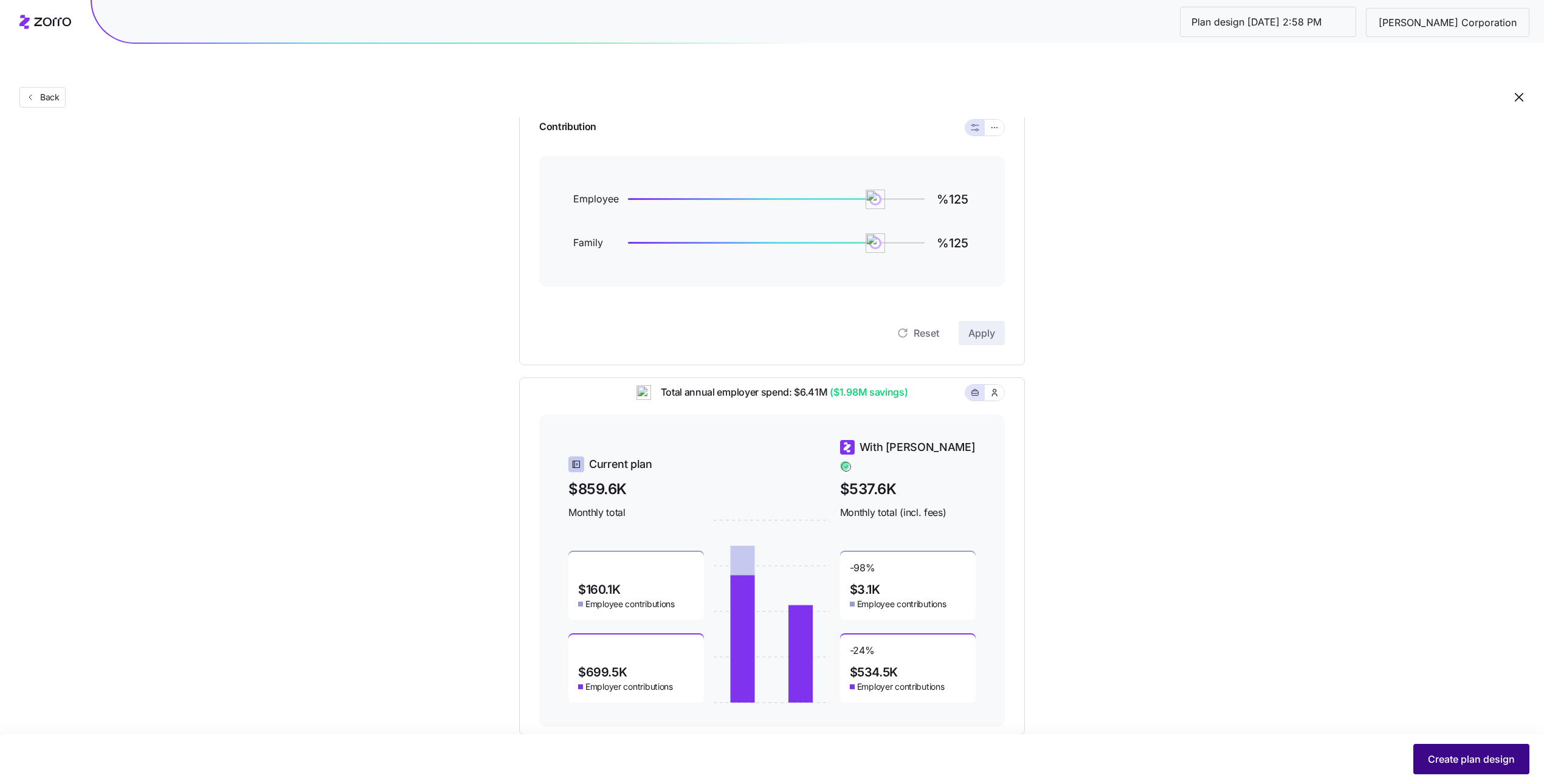
click at [1429, 755] on span "Create plan design" at bounding box center [1470, 758] width 87 height 15
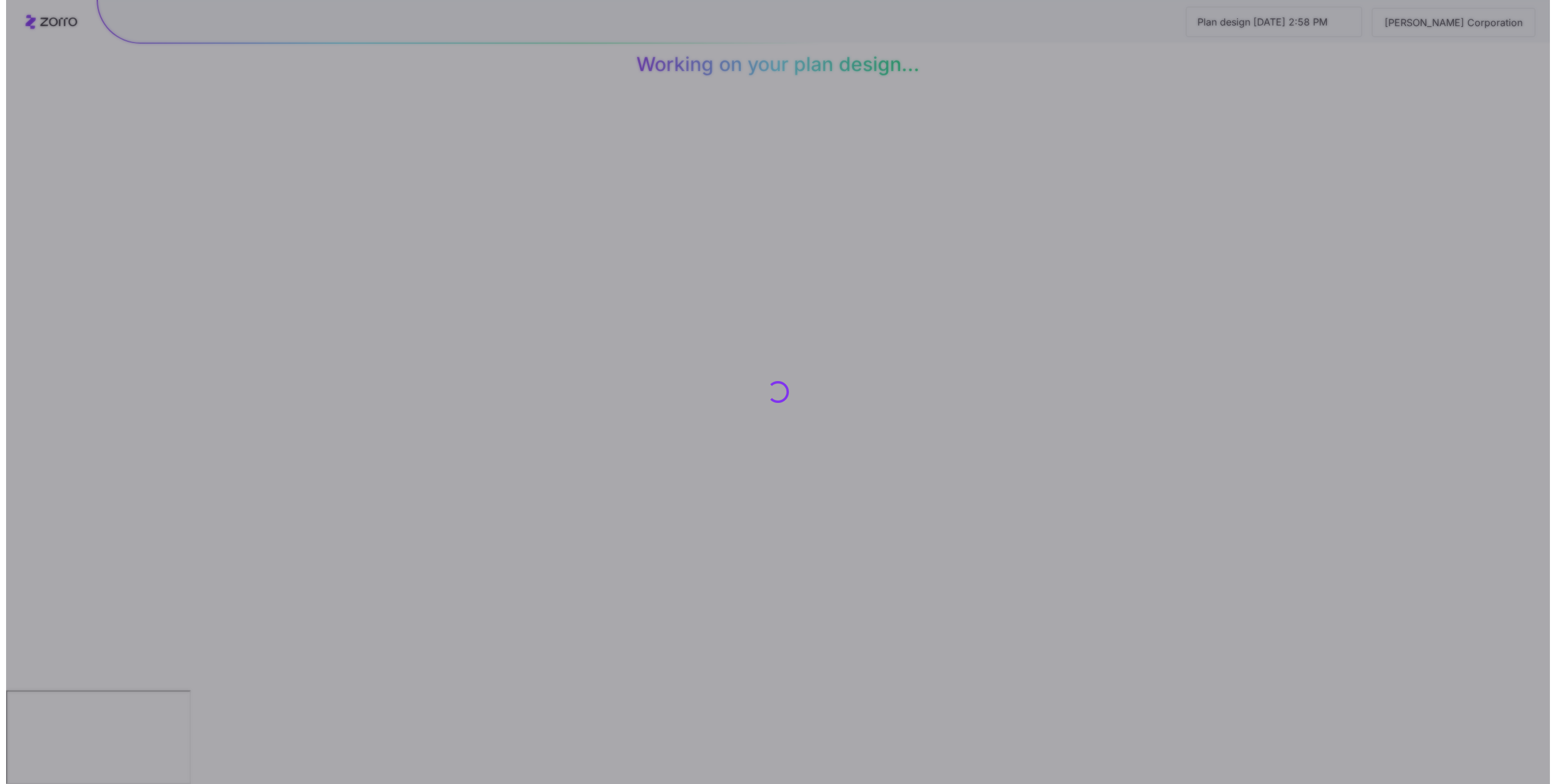
scroll to position [0, 0]
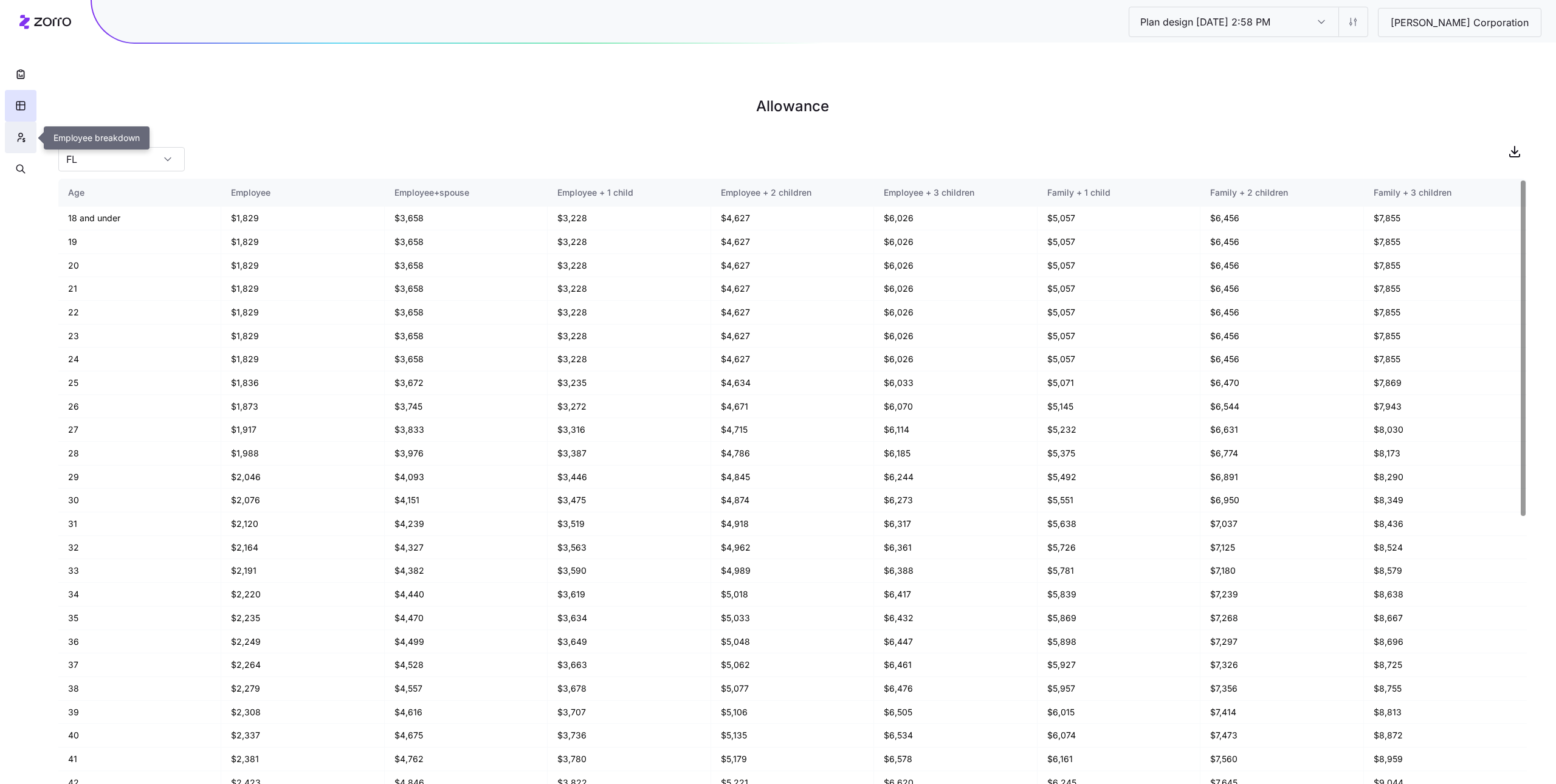
click at [26, 140] on button "button" at bounding box center [21, 137] width 32 height 32
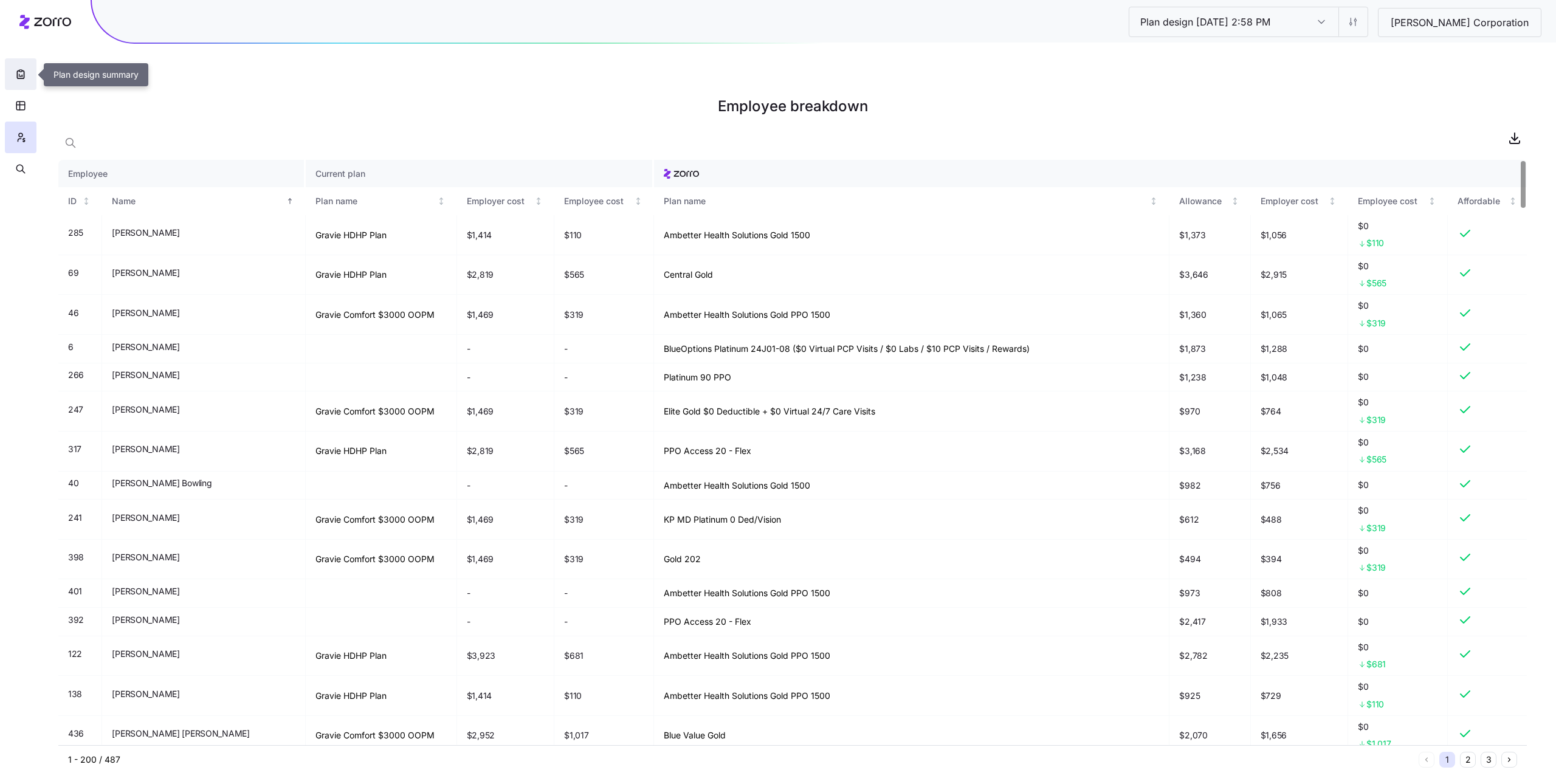
click at [25, 74] on icon "button" at bounding box center [21, 74] width 12 height 12
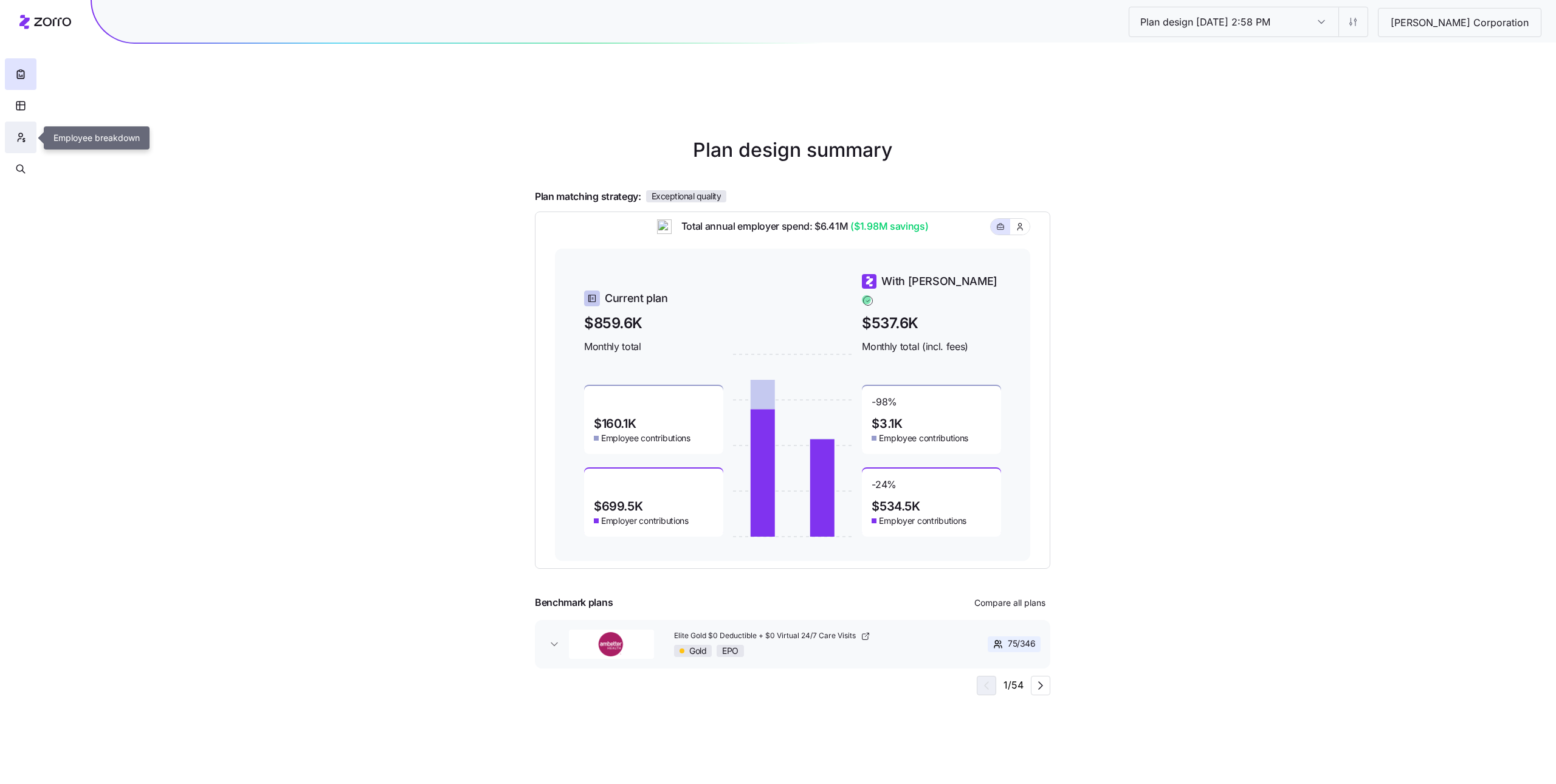
click at [22, 138] on icon "button" at bounding box center [21, 137] width 11 height 12
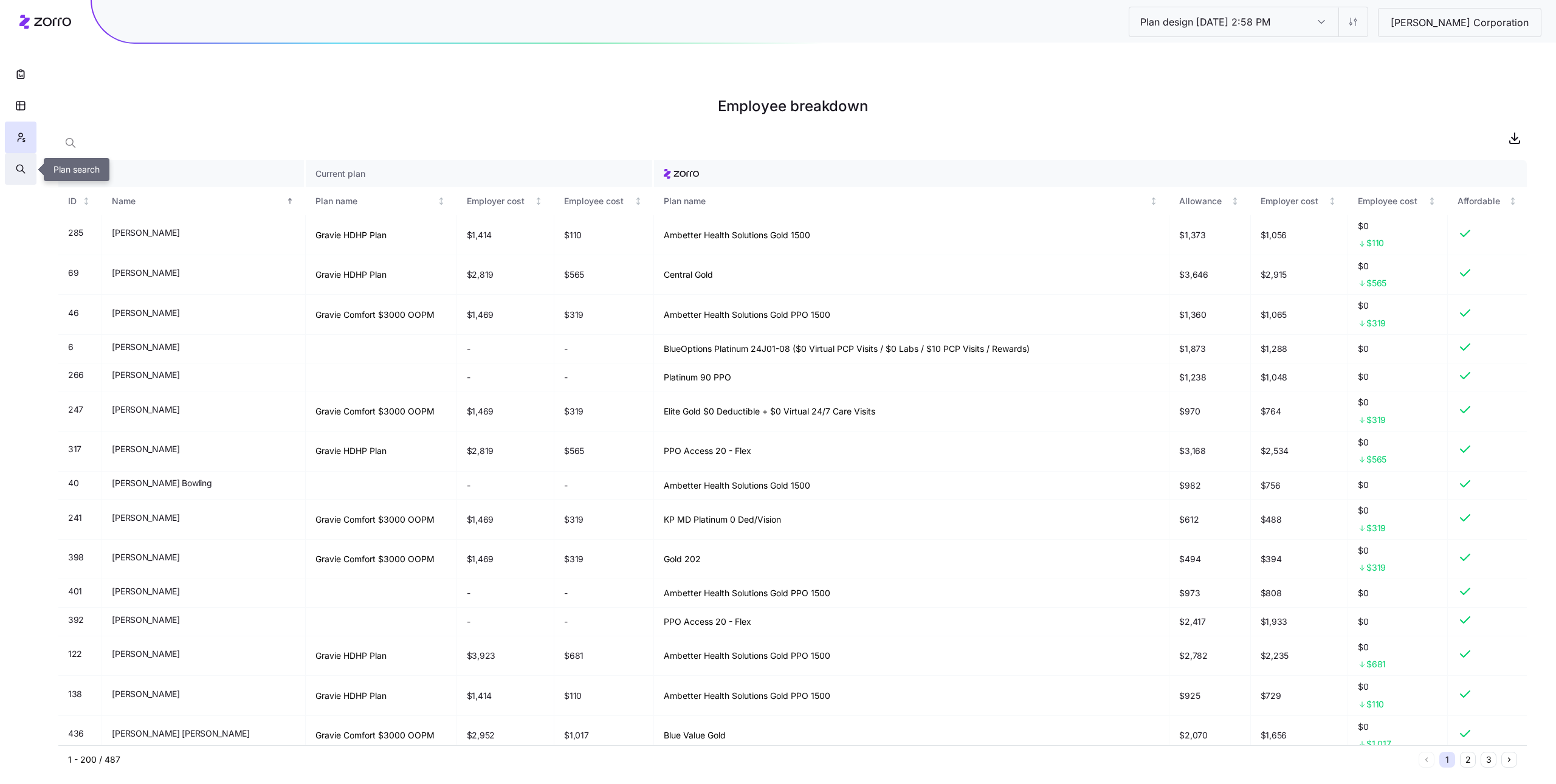
click at [20, 170] on icon "button" at bounding box center [21, 169] width 11 height 12
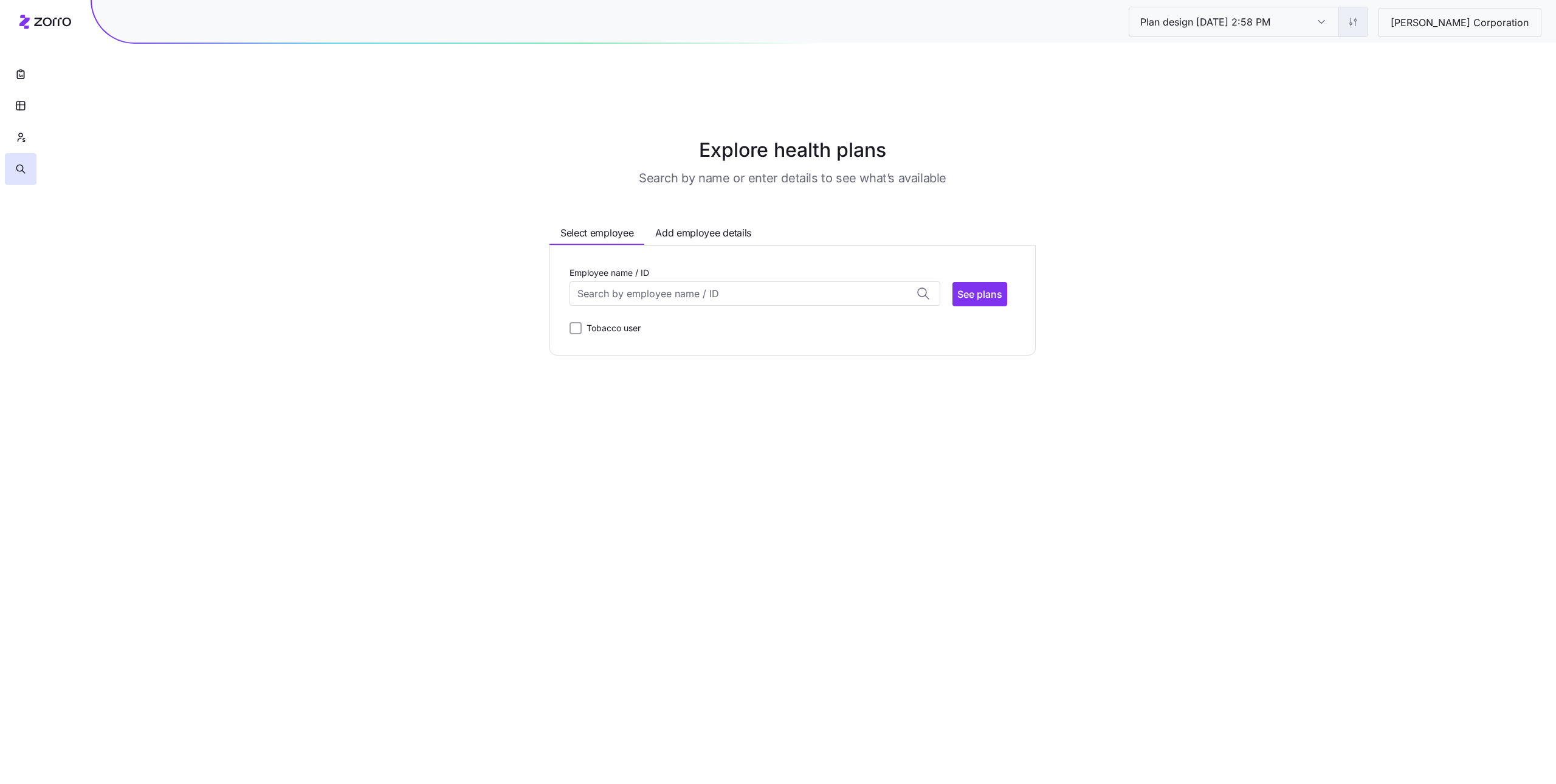
click at [1365, 21] on html "Plan design 10/14/2025 2:58 PM Plan design 10/14/2025 2:58 PM Stephen Gould Cor…" at bounding box center [778, 453] width 1556 height 906
click at [1326, 56] on div "Edit contribution" at bounding box center [1315, 54] width 121 height 20
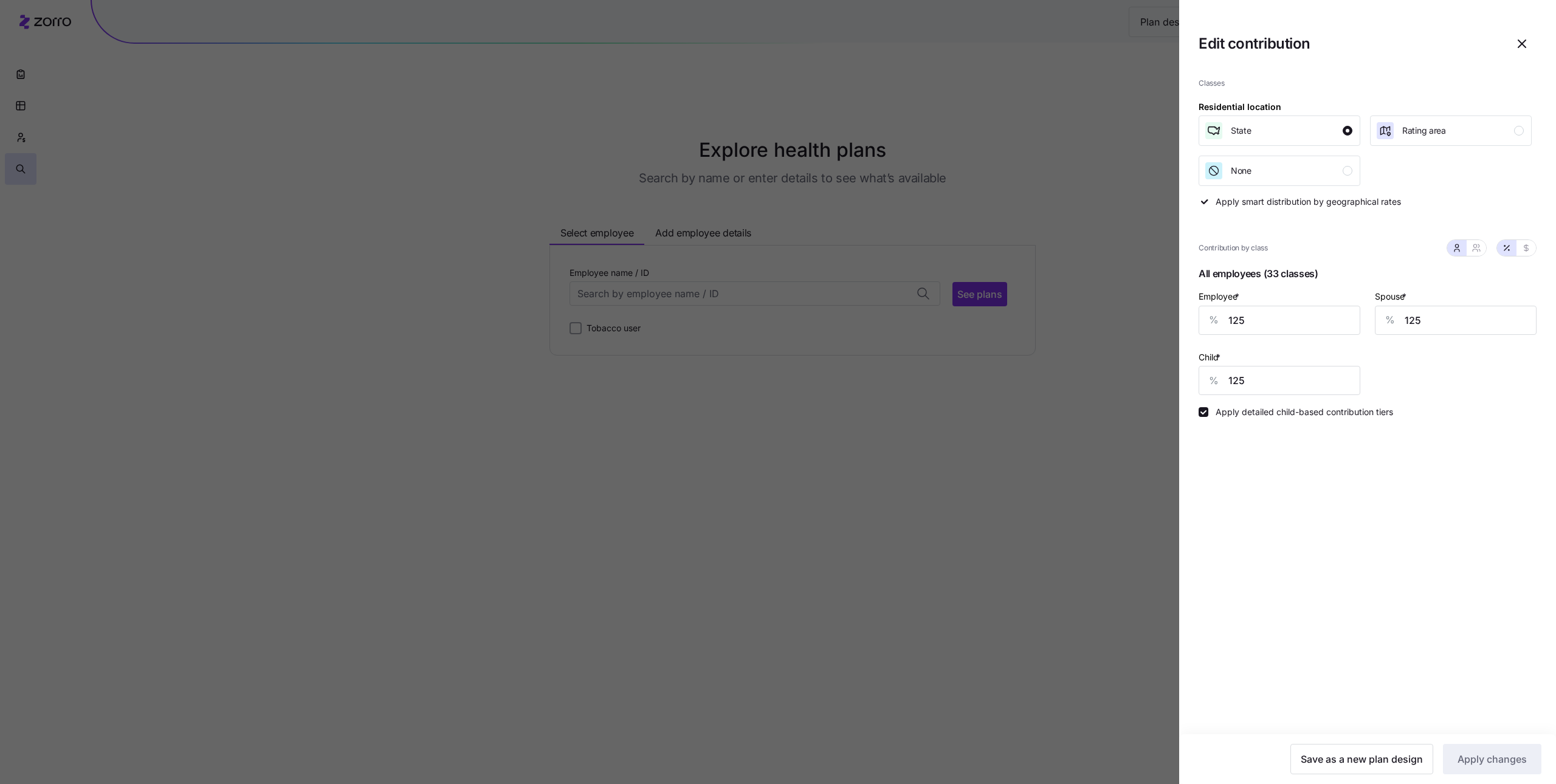
click at [1519, 39] on icon "button" at bounding box center [1522, 43] width 15 height 15
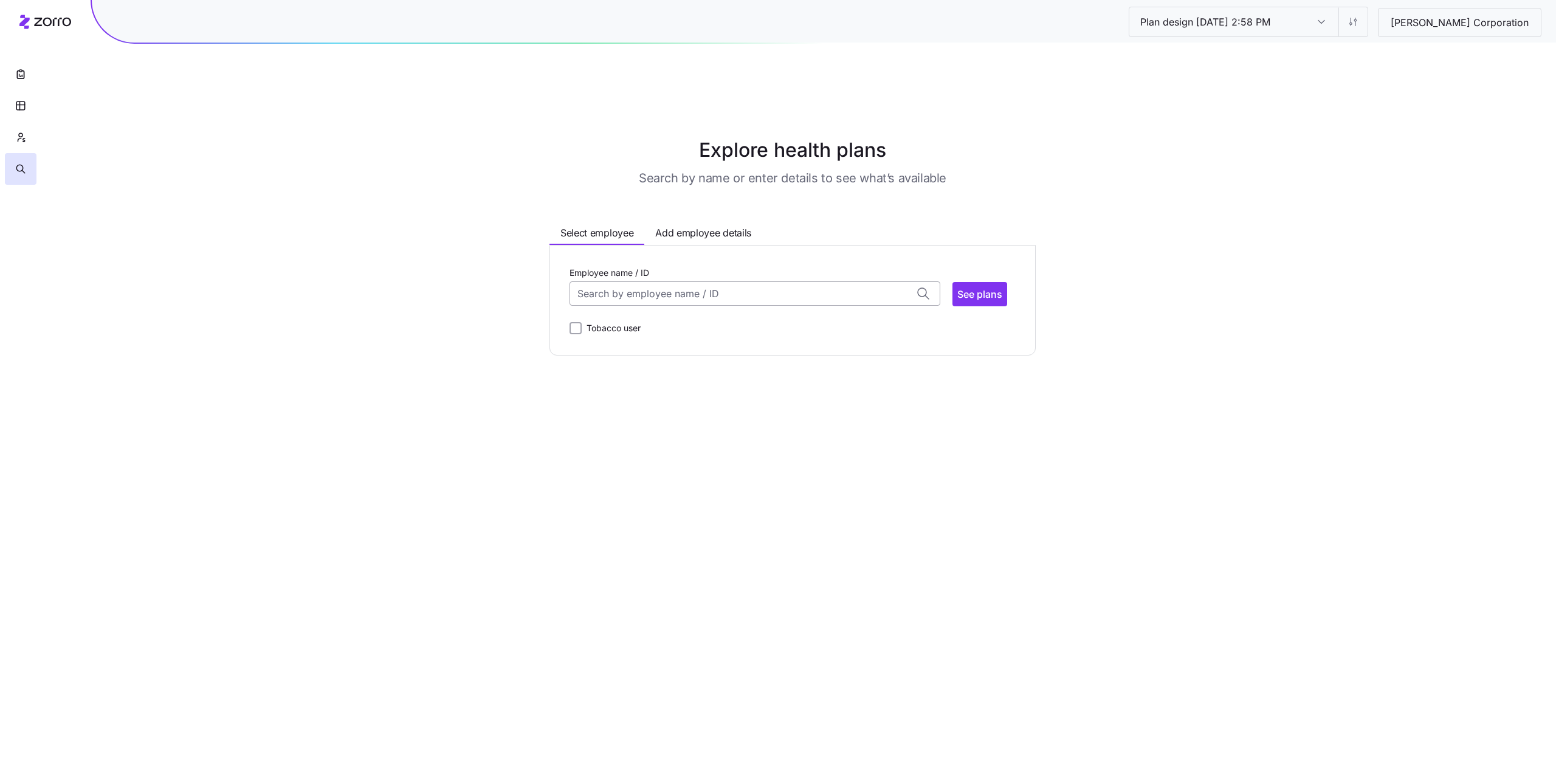
click at [730, 281] on input "Employee name / ID" at bounding box center [755, 293] width 371 height 24
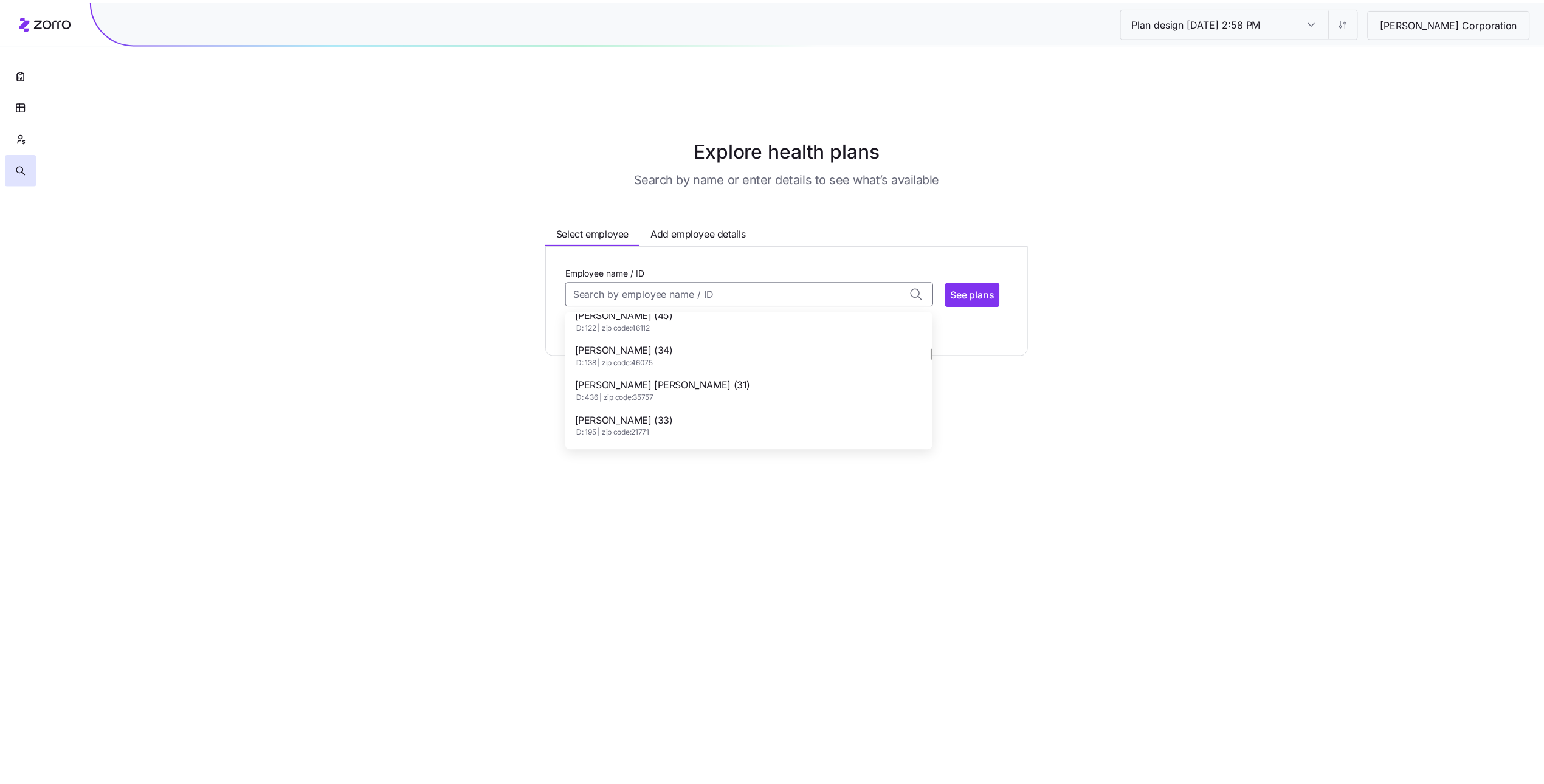
scroll to position [450, 0]
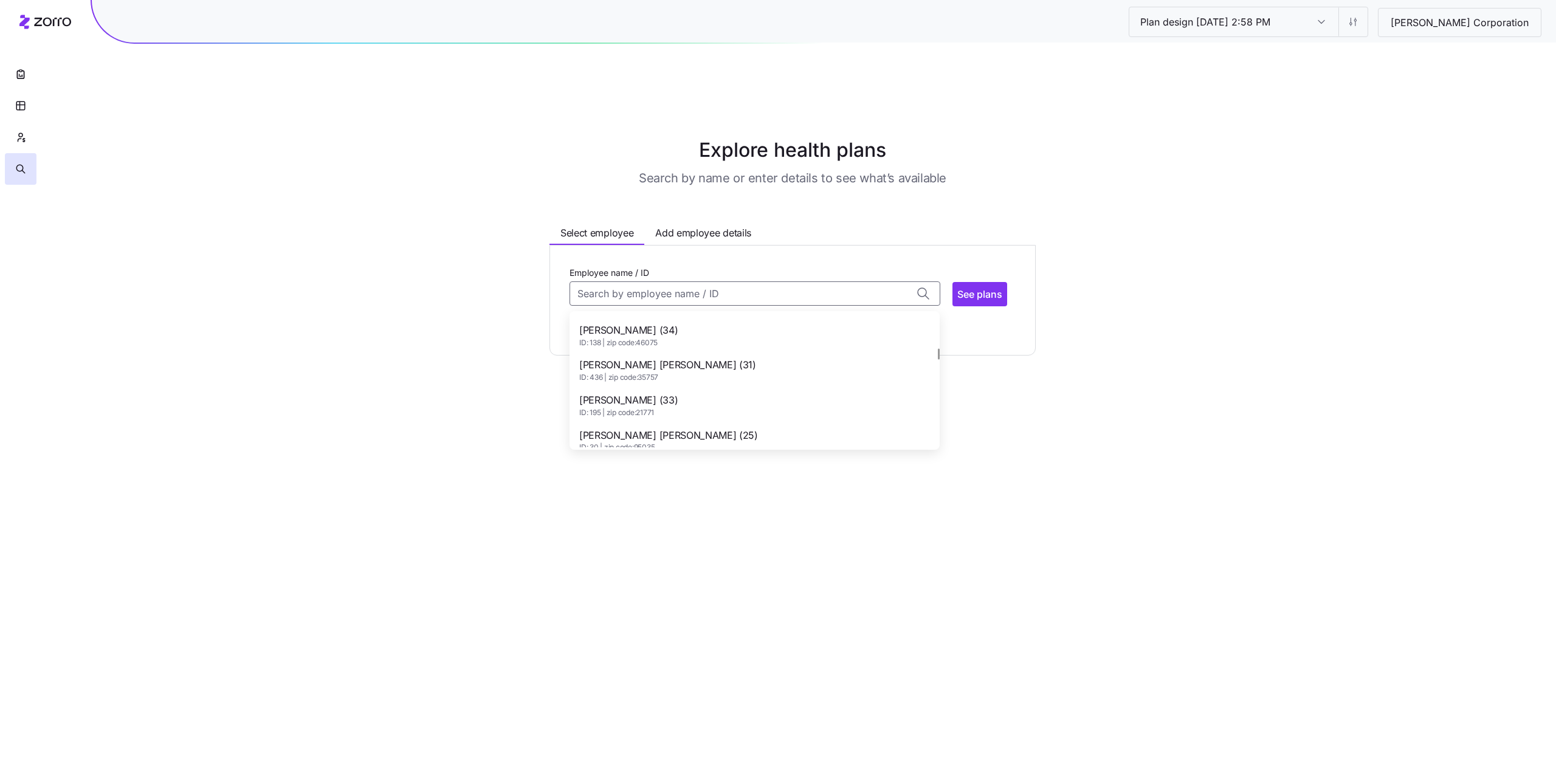
click at [724, 317] on div "Allan Nathaniel Fish (34) ID: 138 | zip code: 46075" at bounding box center [754, 335] width 366 height 35
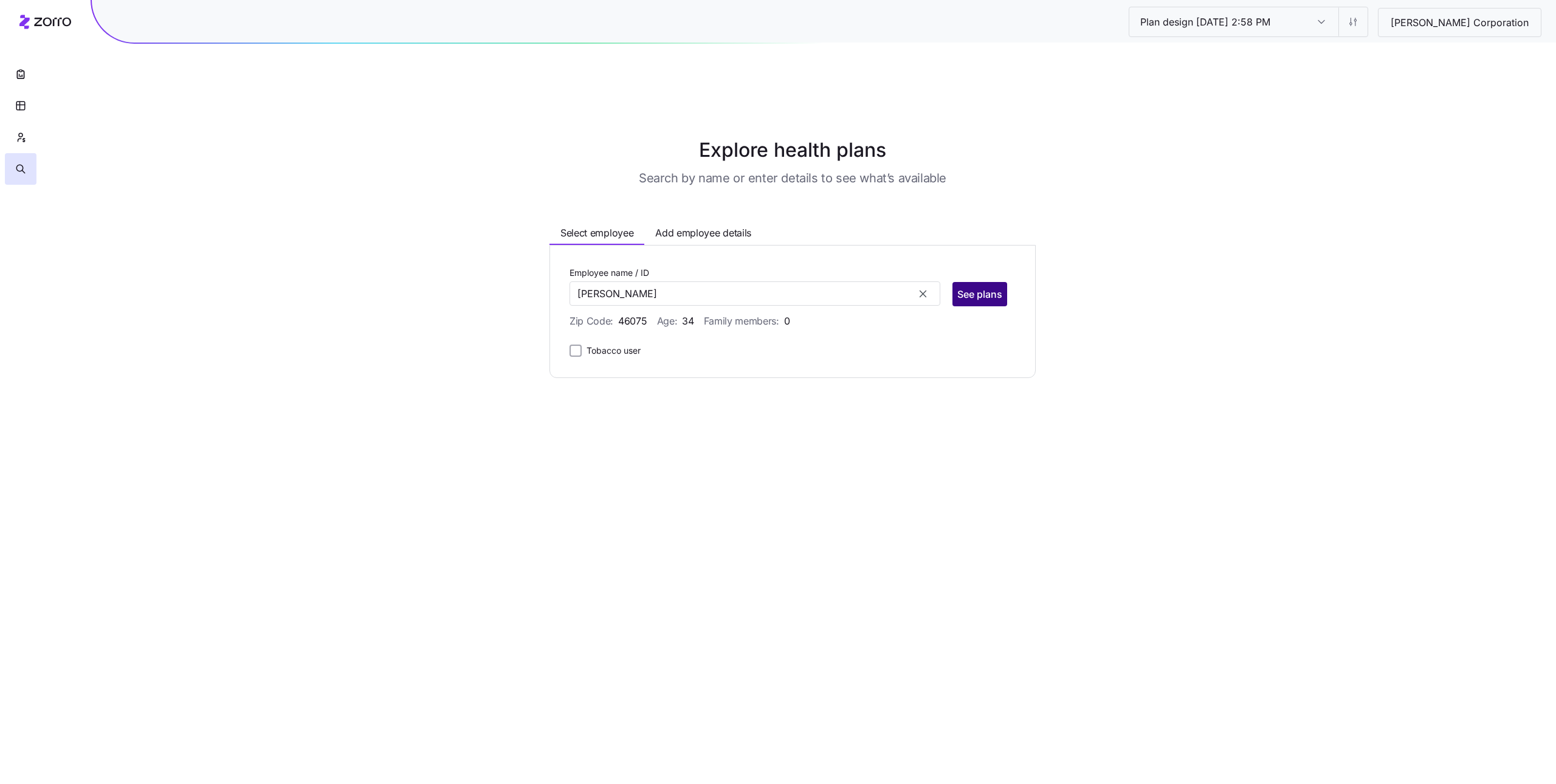
click at [972, 286] on span "See plans" at bounding box center [979, 293] width 45 height 15
type input "Allan Nathaniel Fish (ID: 138)"
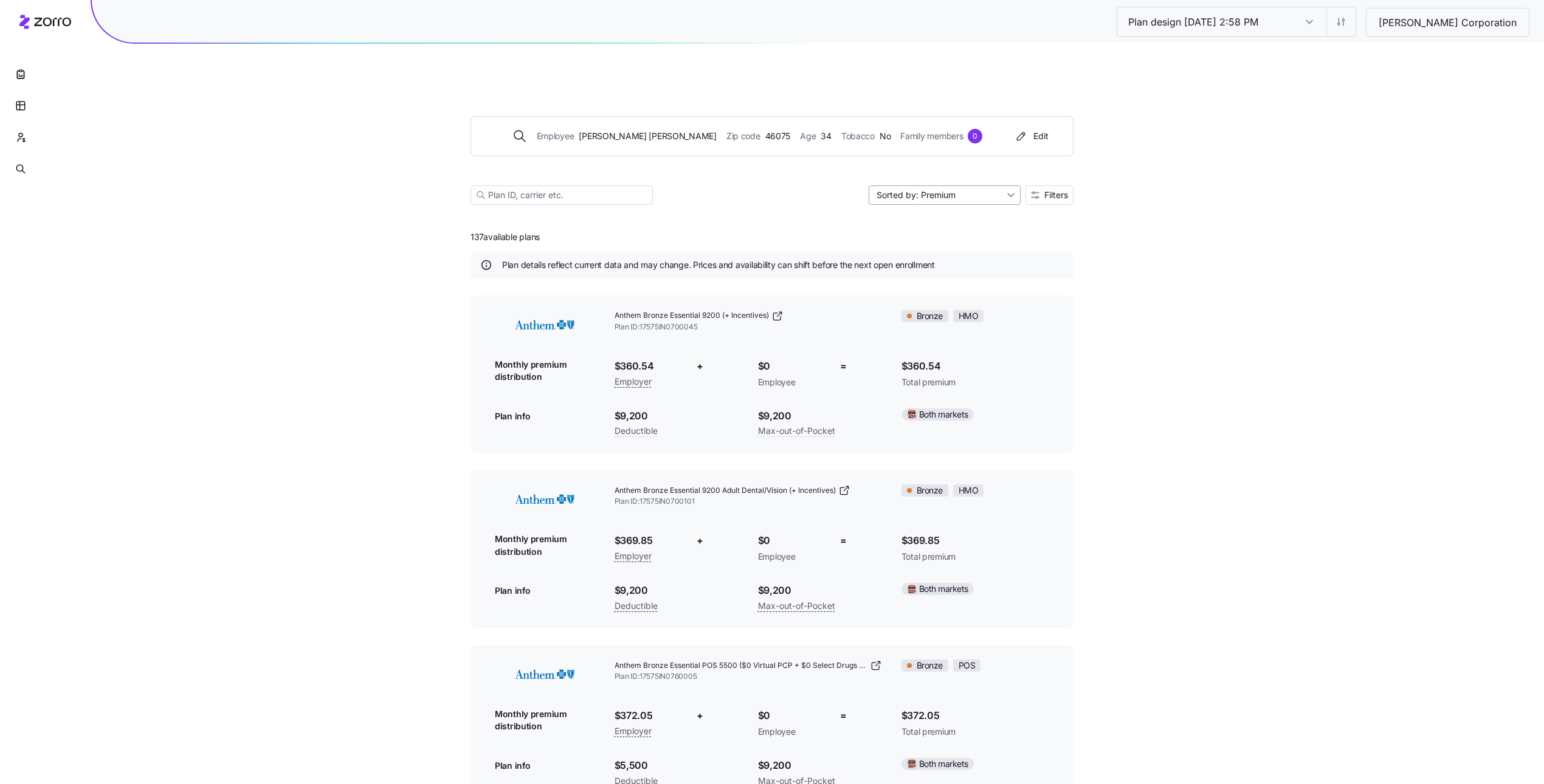
click at [1015, 185] on input "Sorted by: Premium" at bounding box center [944, 195] width 152 height 20
click at [1013, 185] on div "Sorted by: Premium" at bounding box center [944, 195] width 152 height 20
click at [1057, 185] on button "Filters" at bounding box center [1050, 195] width 48 height 20
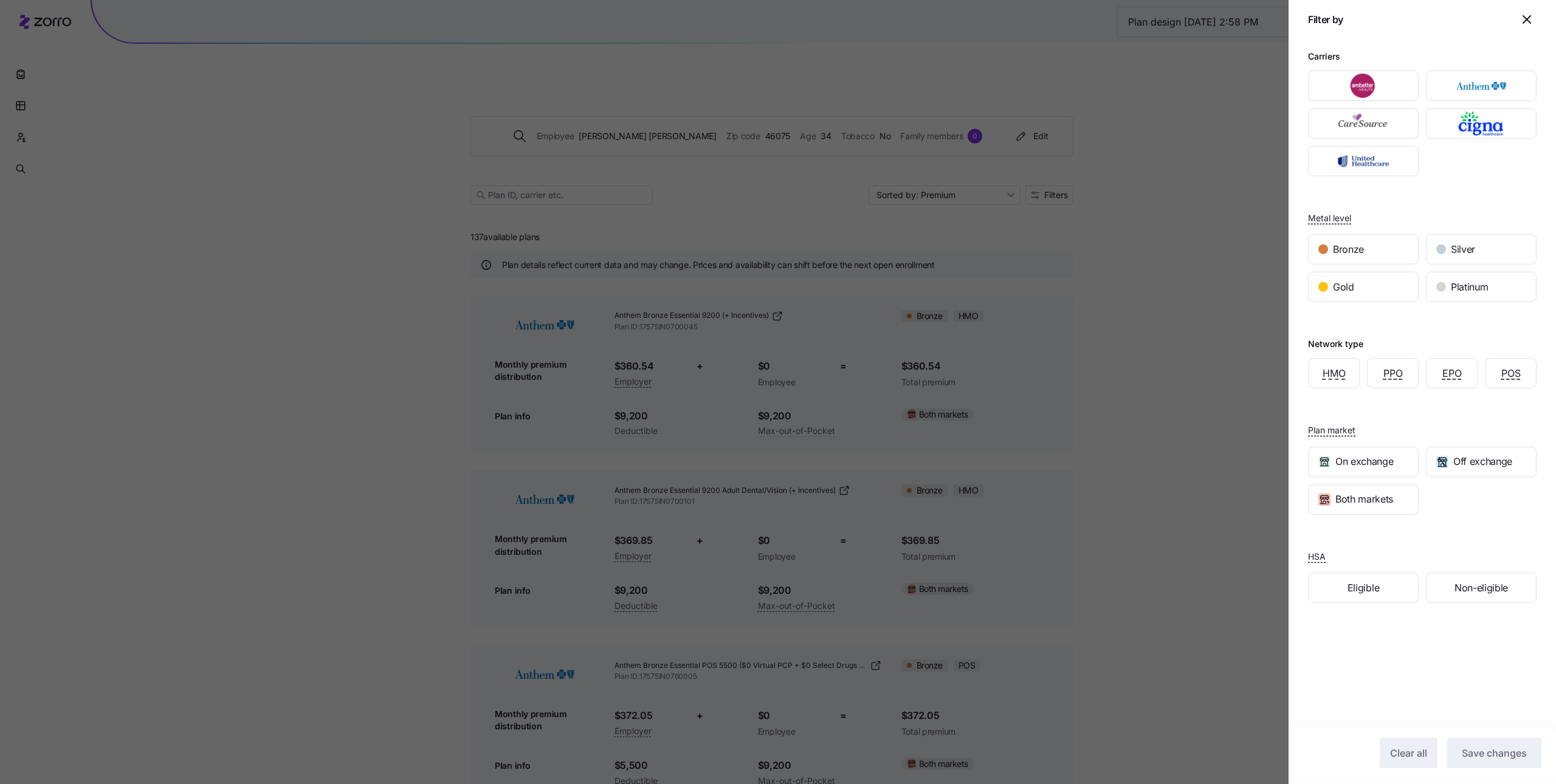
click at [1547, 27] on h2 "Filter by" at bounding box center [1422, 19] width 268 height 39
click at [1543, 18] on h2 "Filter by" at bounding box center [1422, 19] width 268 height 39
click at [1535, 19] on span "button" at bounding box center [1526, 19] width 18 height 18
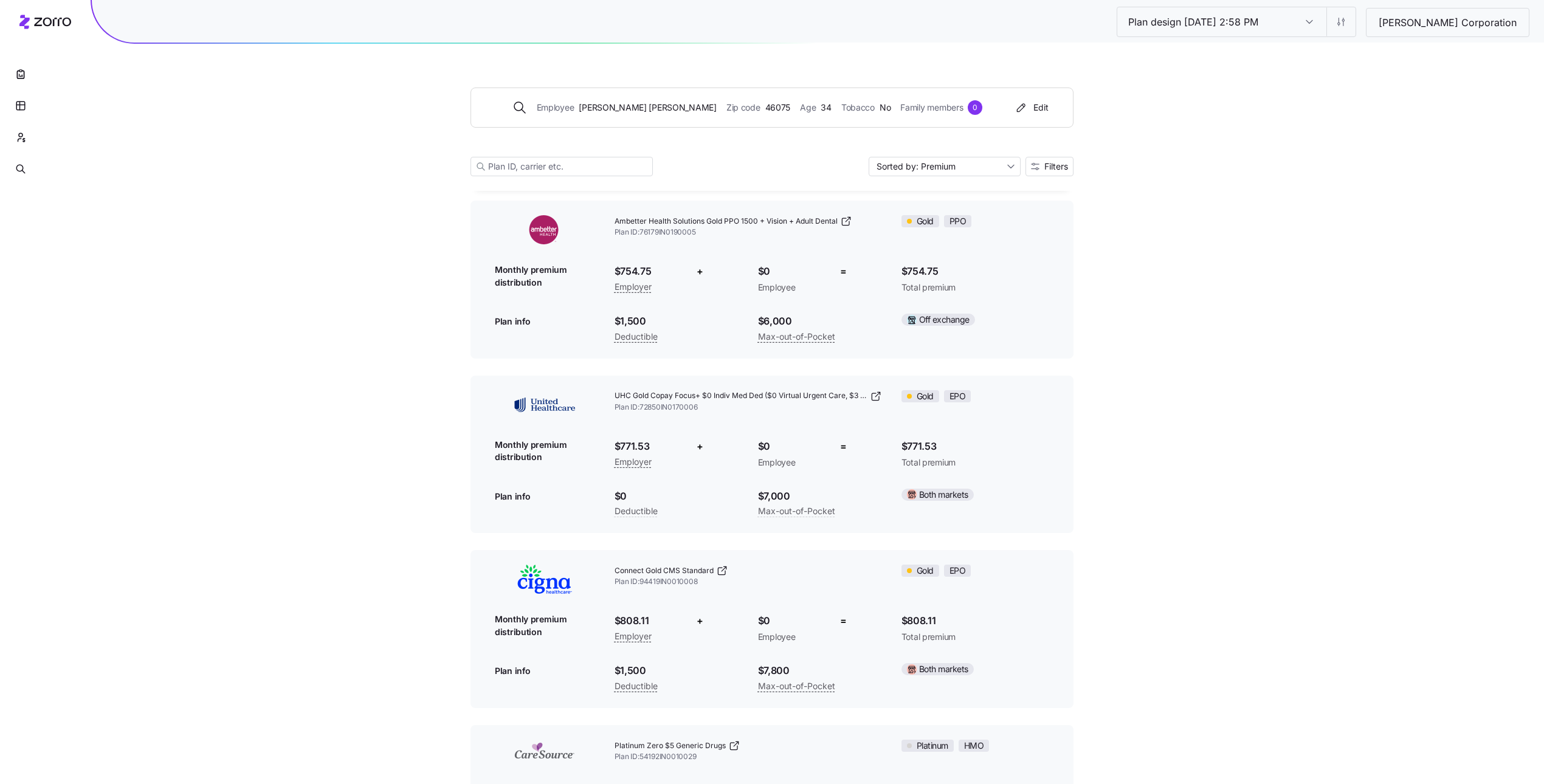
scroll to position [23179, 0]
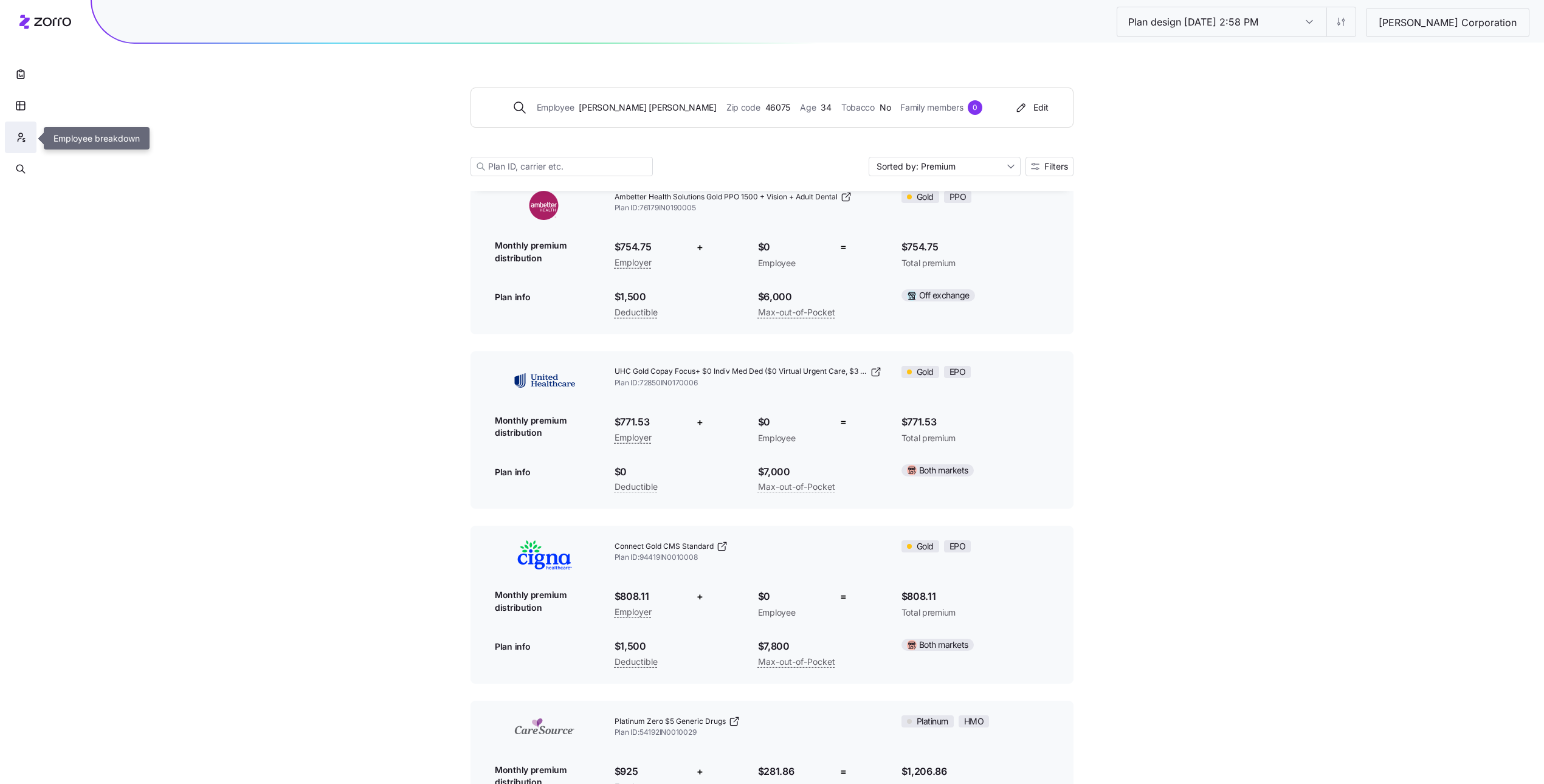
click at [23, 140] on icon "button" at bounding box center [21, 137] width 11 height 12
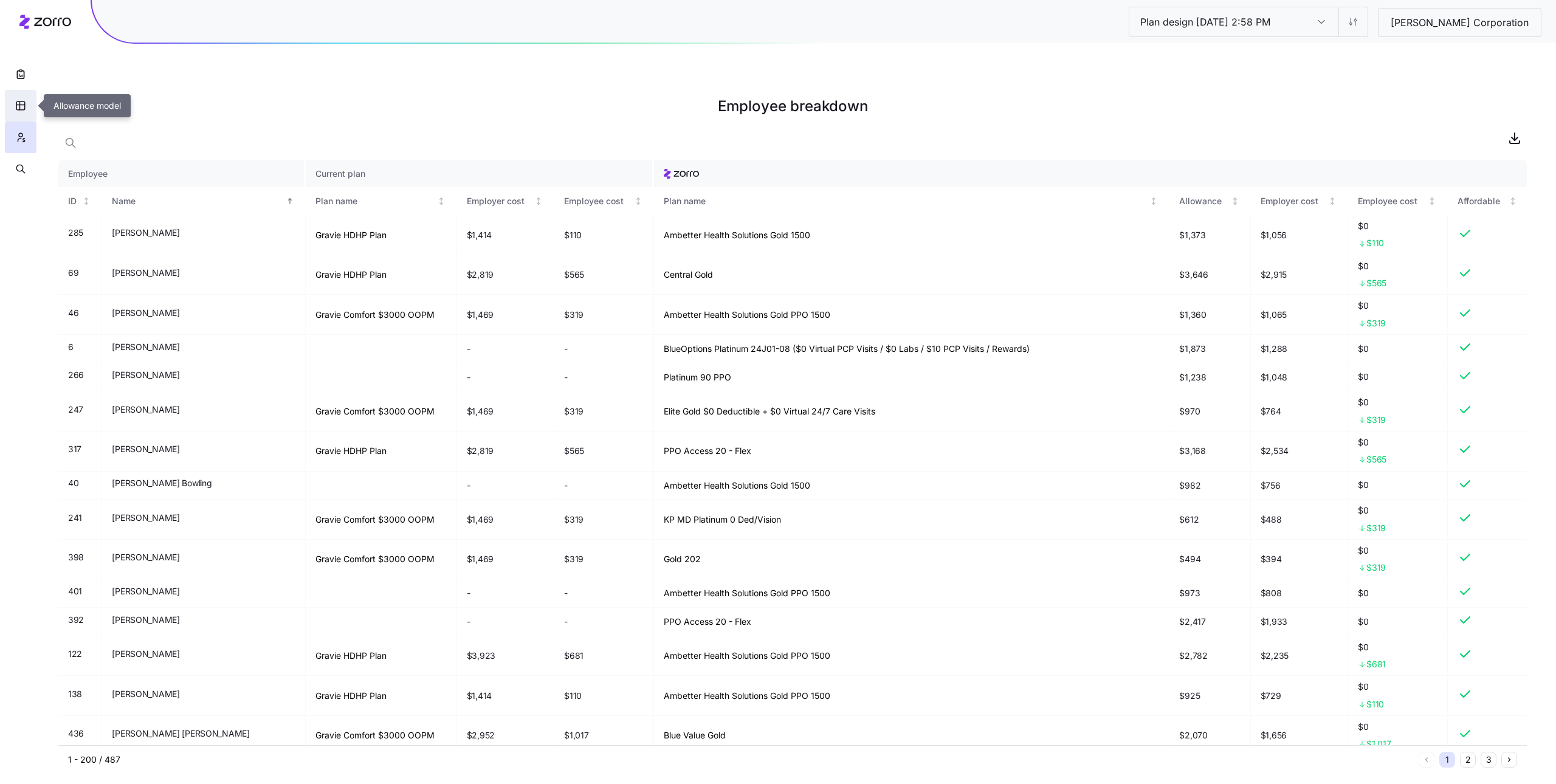
click at [23, 103] on icon "button" at bounding box center [21, 106] width 11 height 12
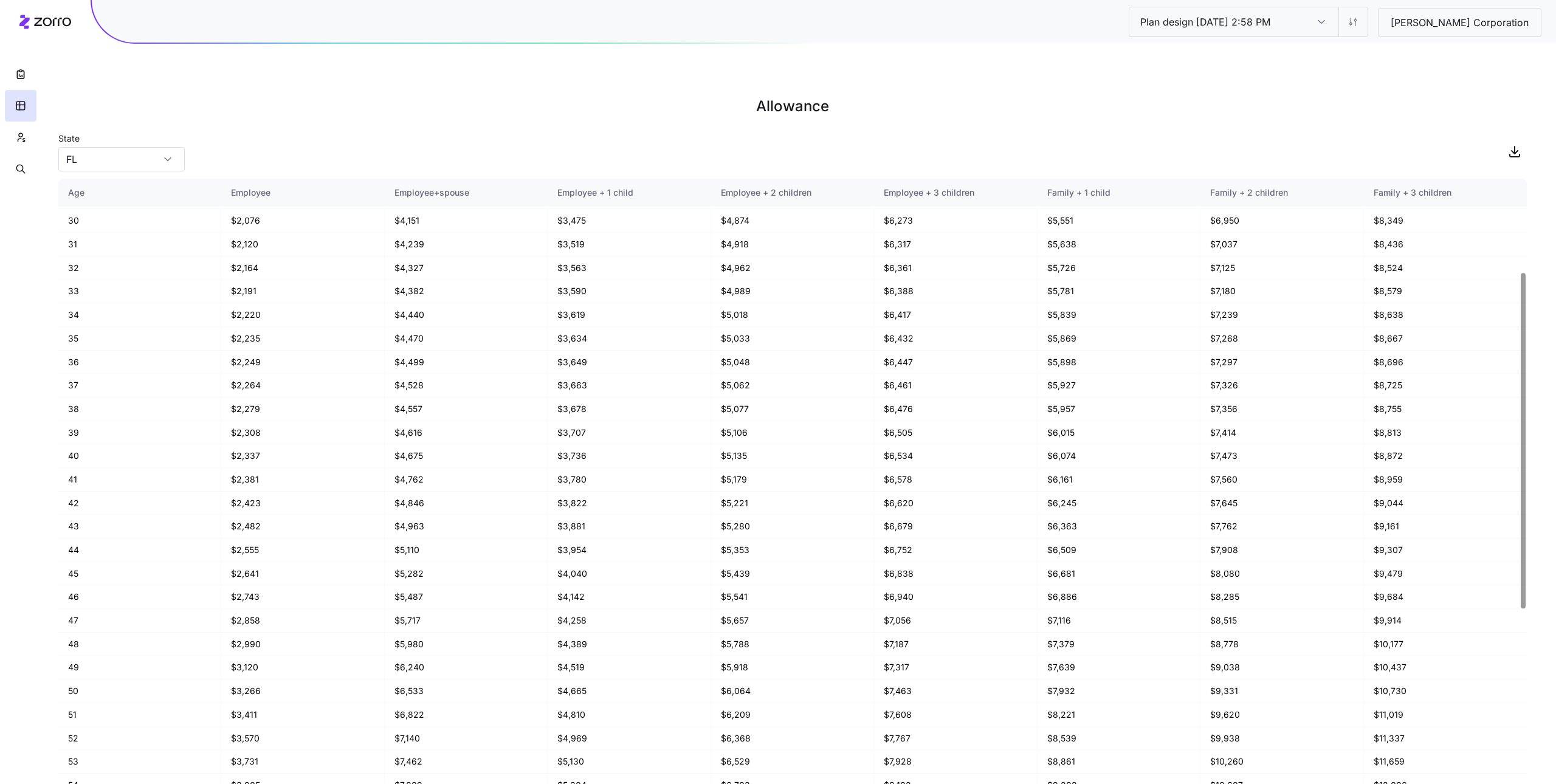
scroll to position [286, 0]
click at [116, 130] on div "State FL" at bounding box center [121, 151] width 126 height 41
click at [116, 178] on th "Age" at bounding box center [140, 192] width 163 height 28
click at [116, 147] on input "FL" at bounding box center [121, 159] width 126 height 24
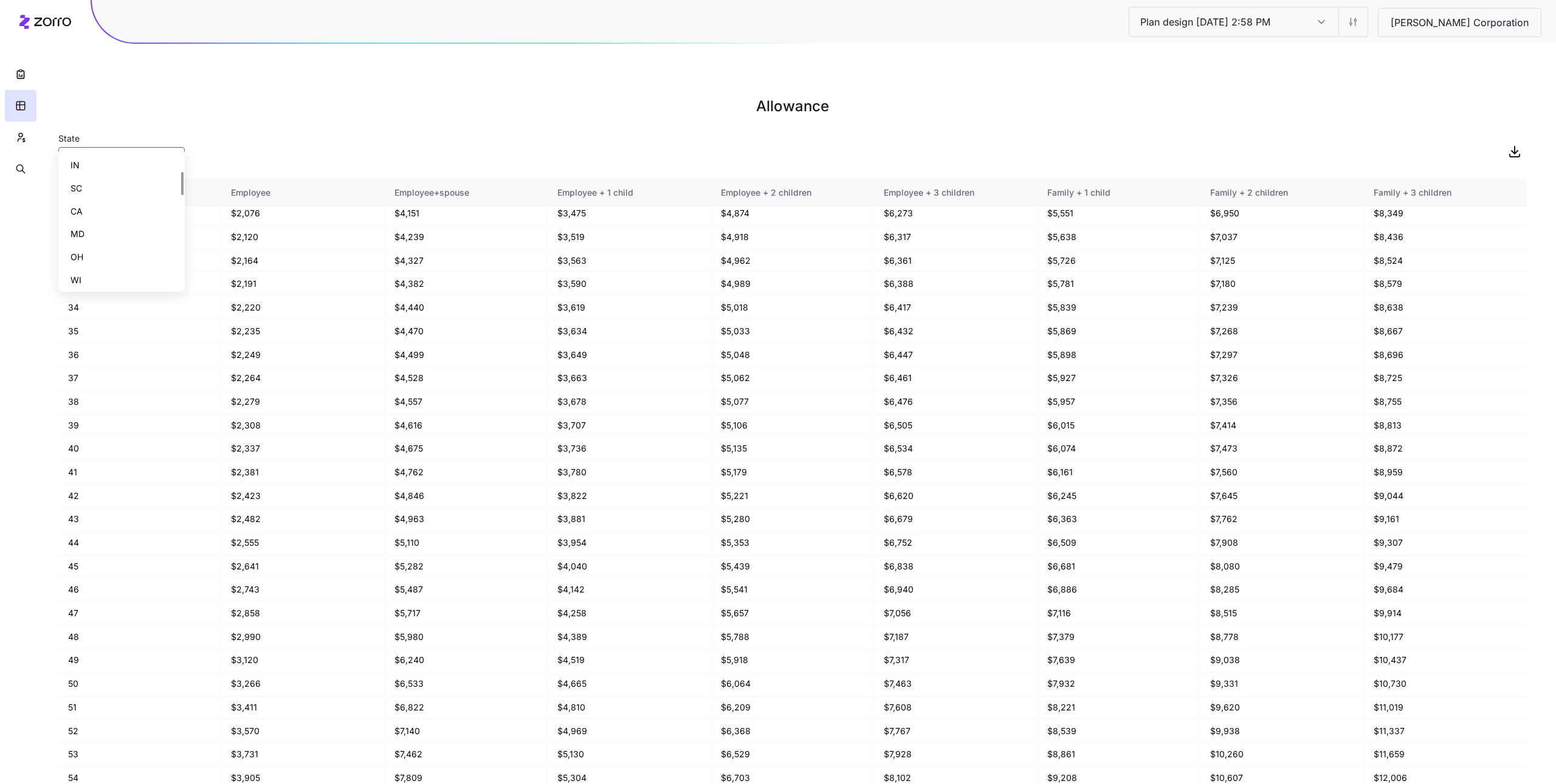
scroll to position [0, 0]
click at [123, 235] on div "IN" at bounding box center [122, 232] width 117 height 23
type input "IN"
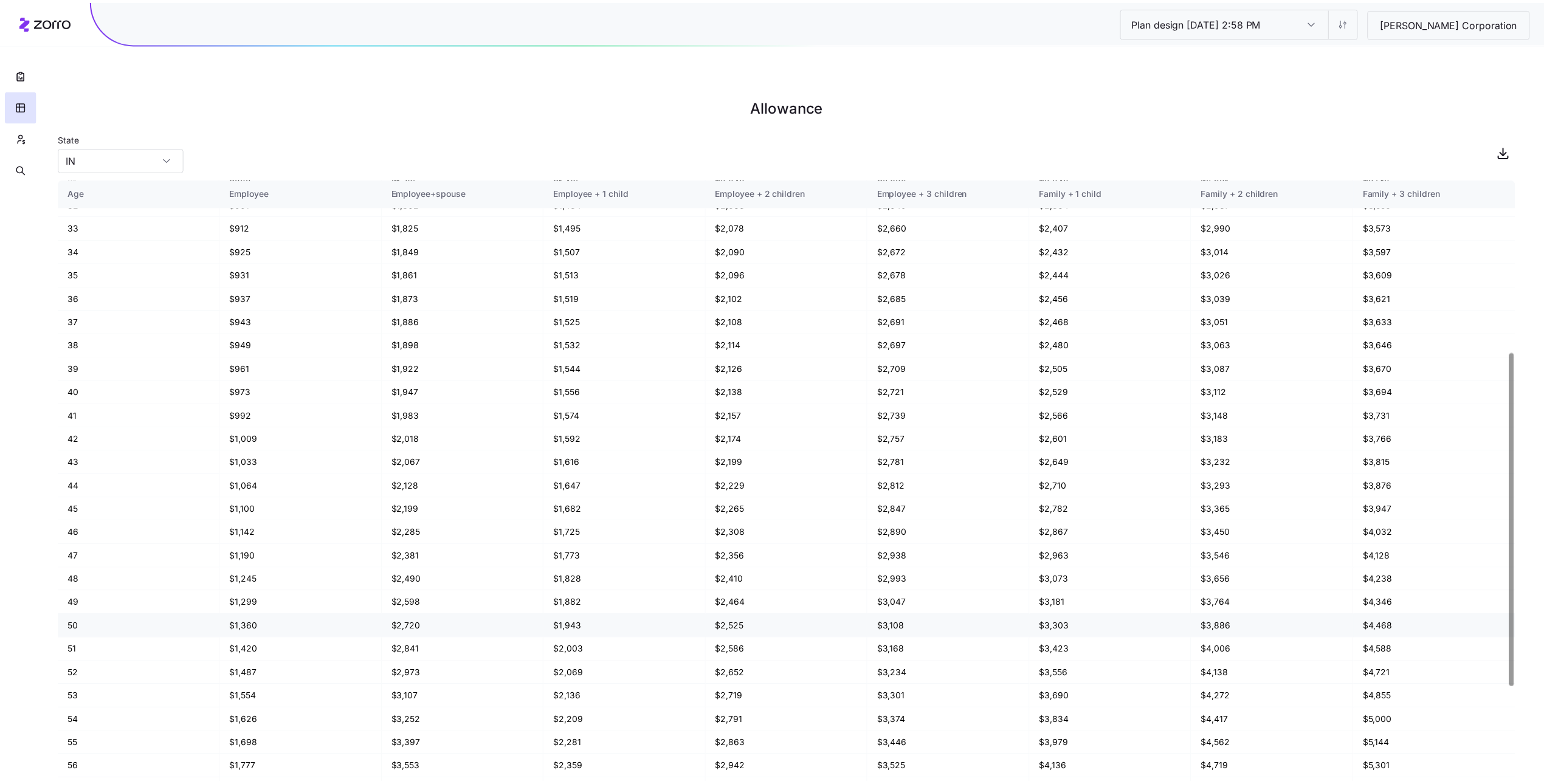
scroll to position [522, 0]
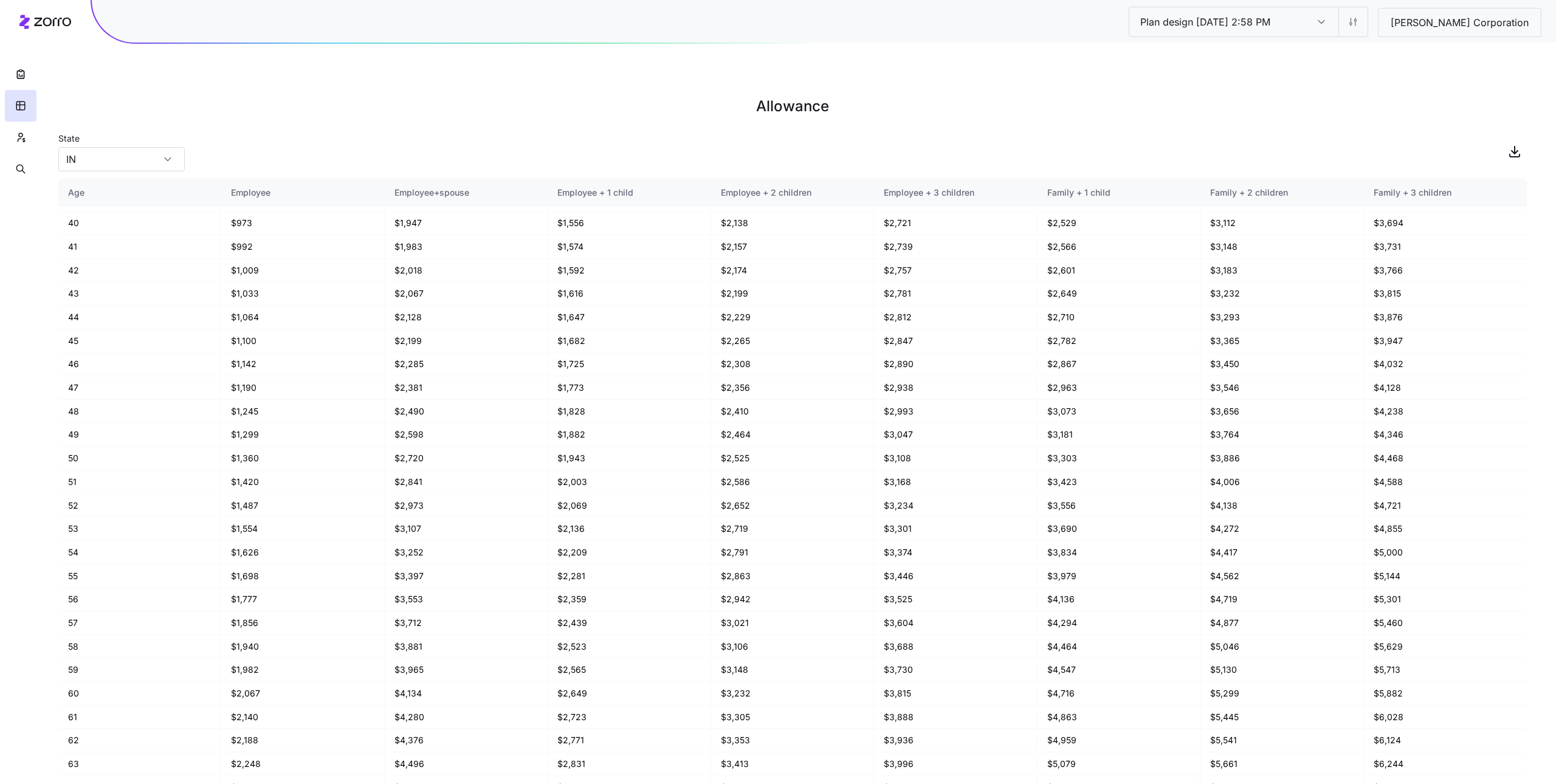
click at [1383, 15] on div "Plan design 10/14/2025 2:58 PM Plan design 10/14/2025 2:58 PM Stephen Gould Cor…" at bounding box center [1335, 21] width 413 height 29
click at [1373, 26] on html "Plan design 10/14/2025 2:58 PM Plan design 10/14/2025 2:58 PM Stephen Gould Cor…" at bounding box center [778, 453] width 1556 height 906
click at [1348, 76] on div "Edit plan design (in wizard)" at bounding box center [1313, 74] width 108 height 14
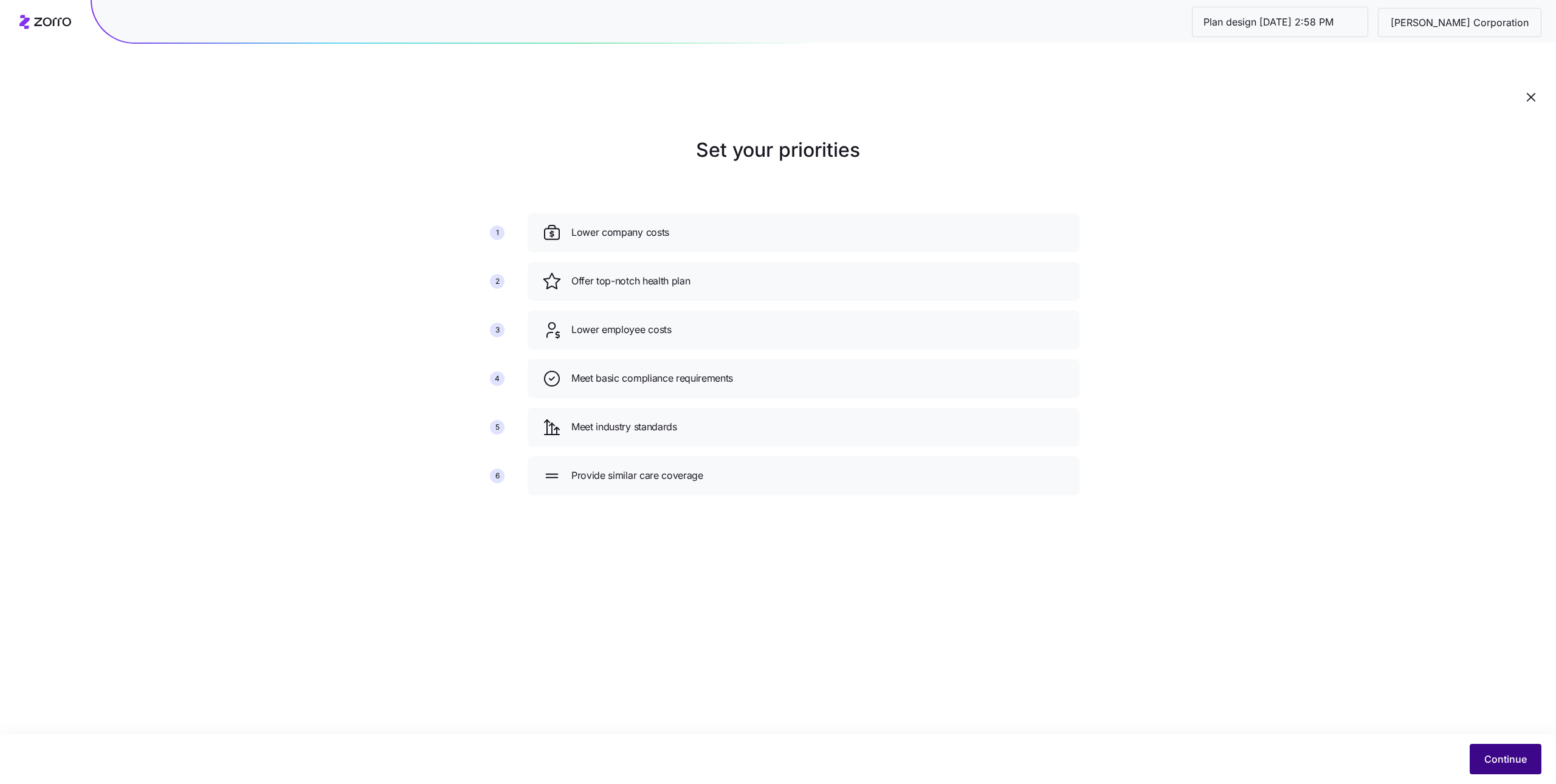
click at [1489, 756] on span "Continue" at bounding box center [1505, 758] width 43 height 15
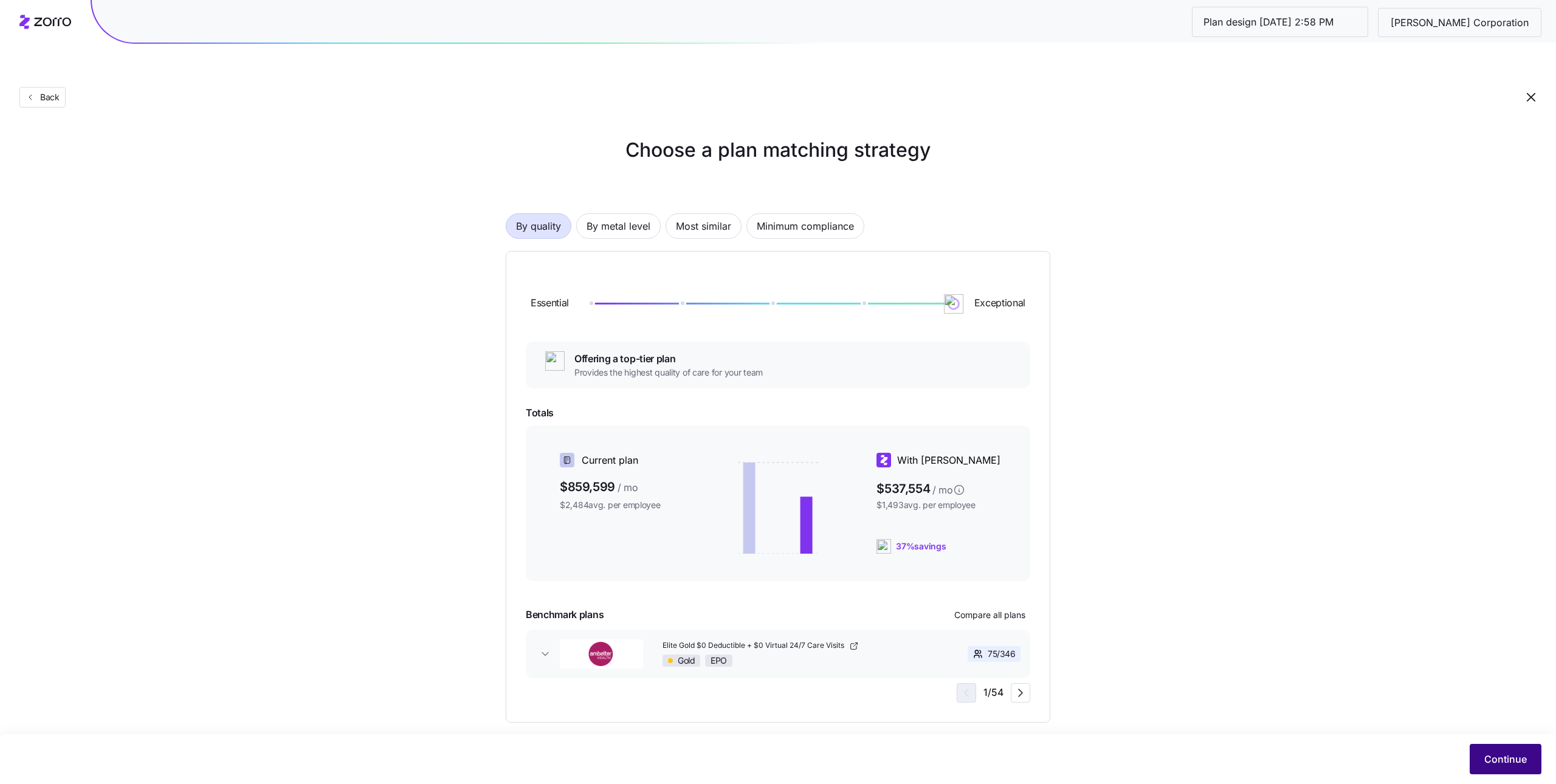
click at [1505, 752] on span "Continue" at bounding box center [1505, 758] width 43 height 15
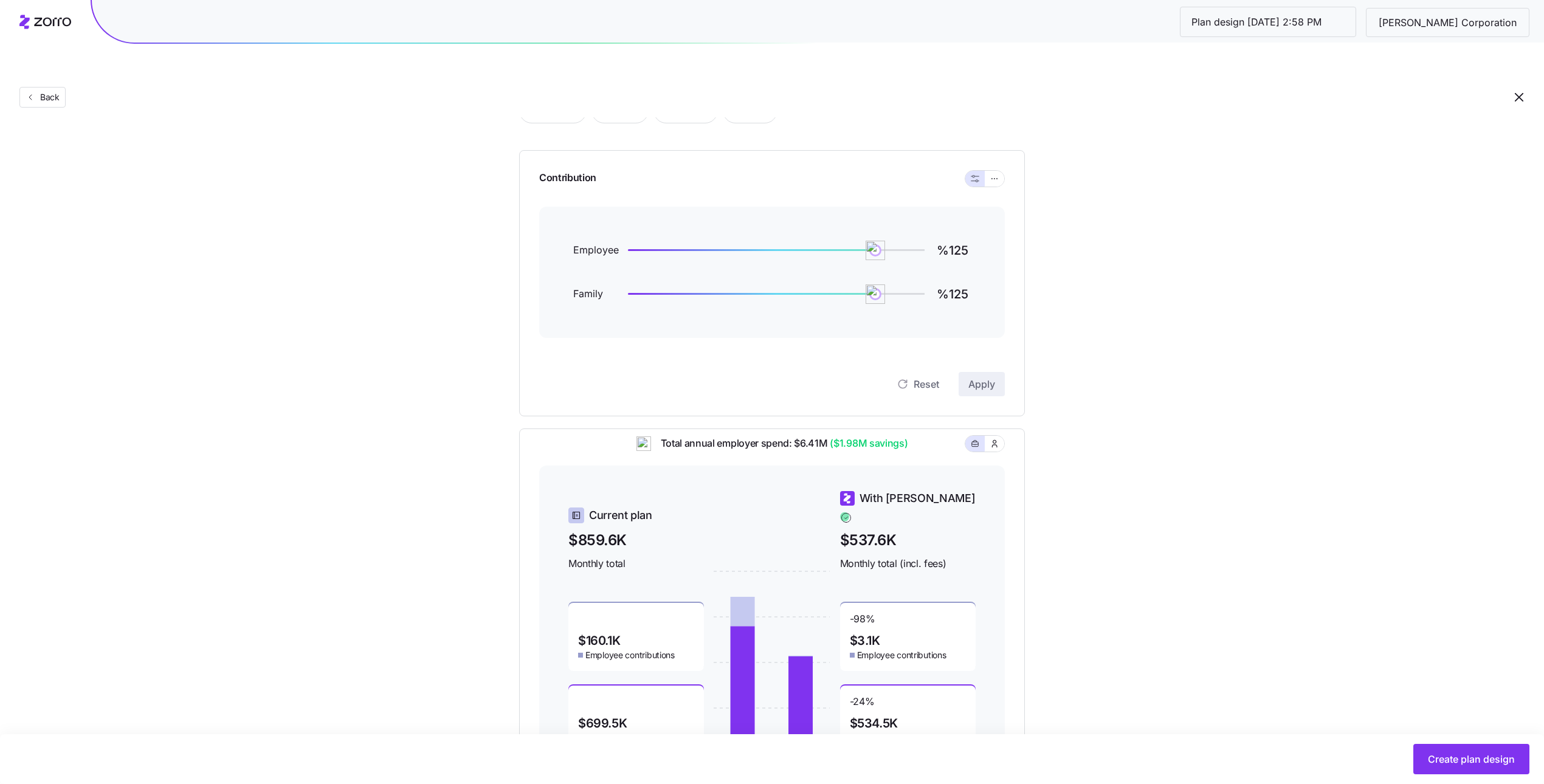
scroll to position [88, 0]
click at [1499, 756] on span "Create plan design" at bounding box center [1470, 758] width 87 height 15
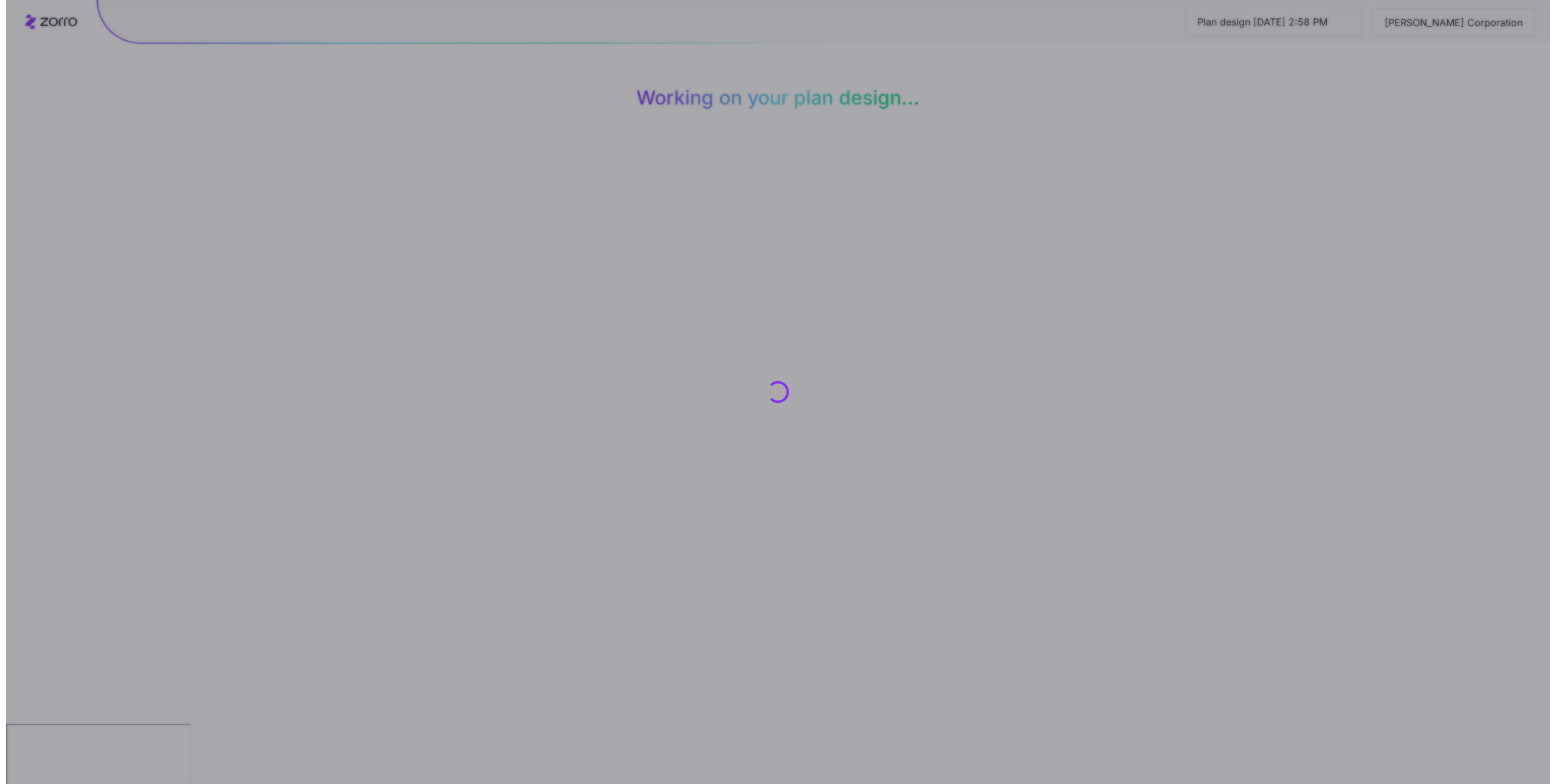
scroll to position [0, 0]
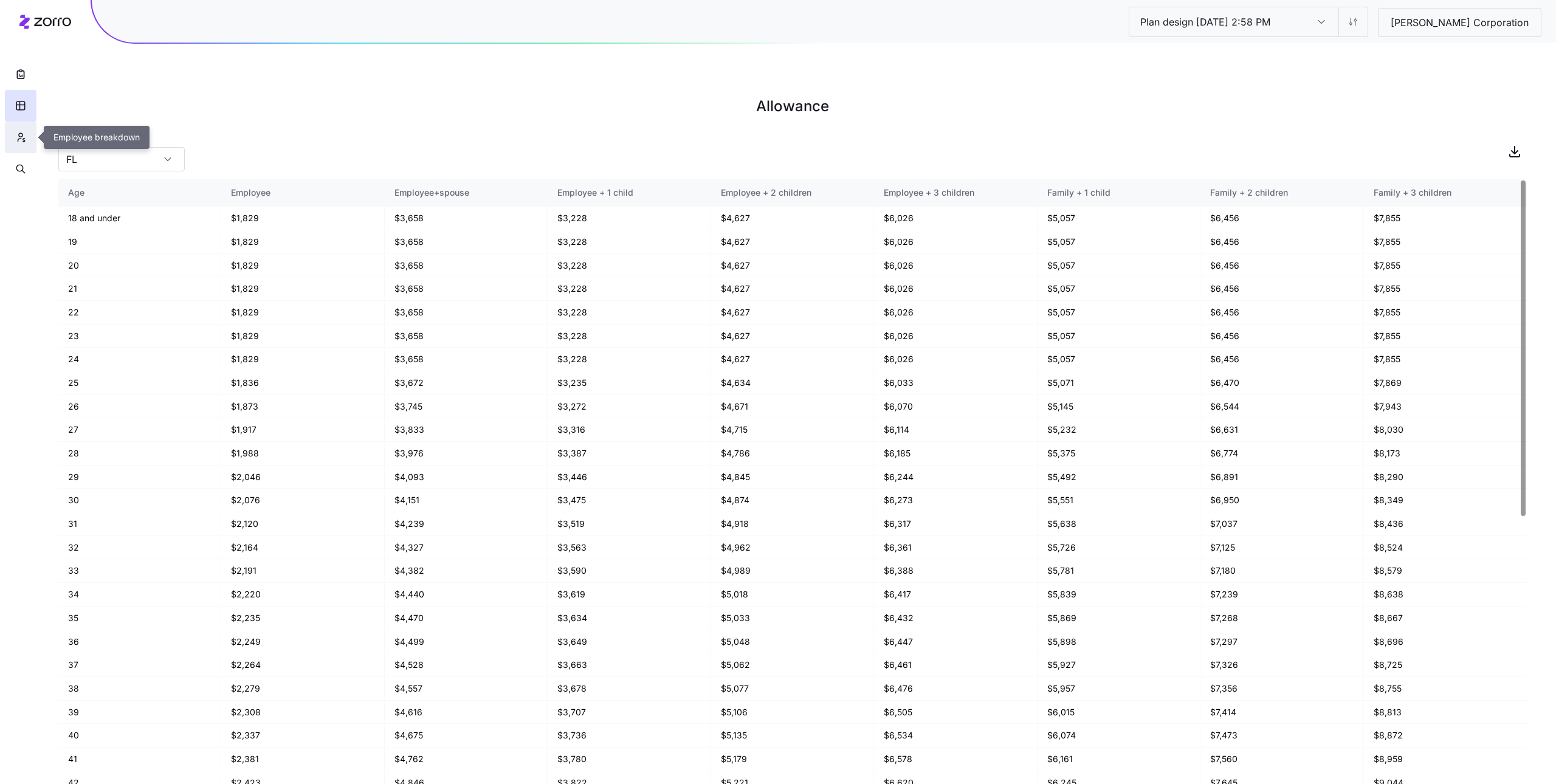
click at [26, 137] on button "button" at bounding box center [21, 137] width 32 height 32
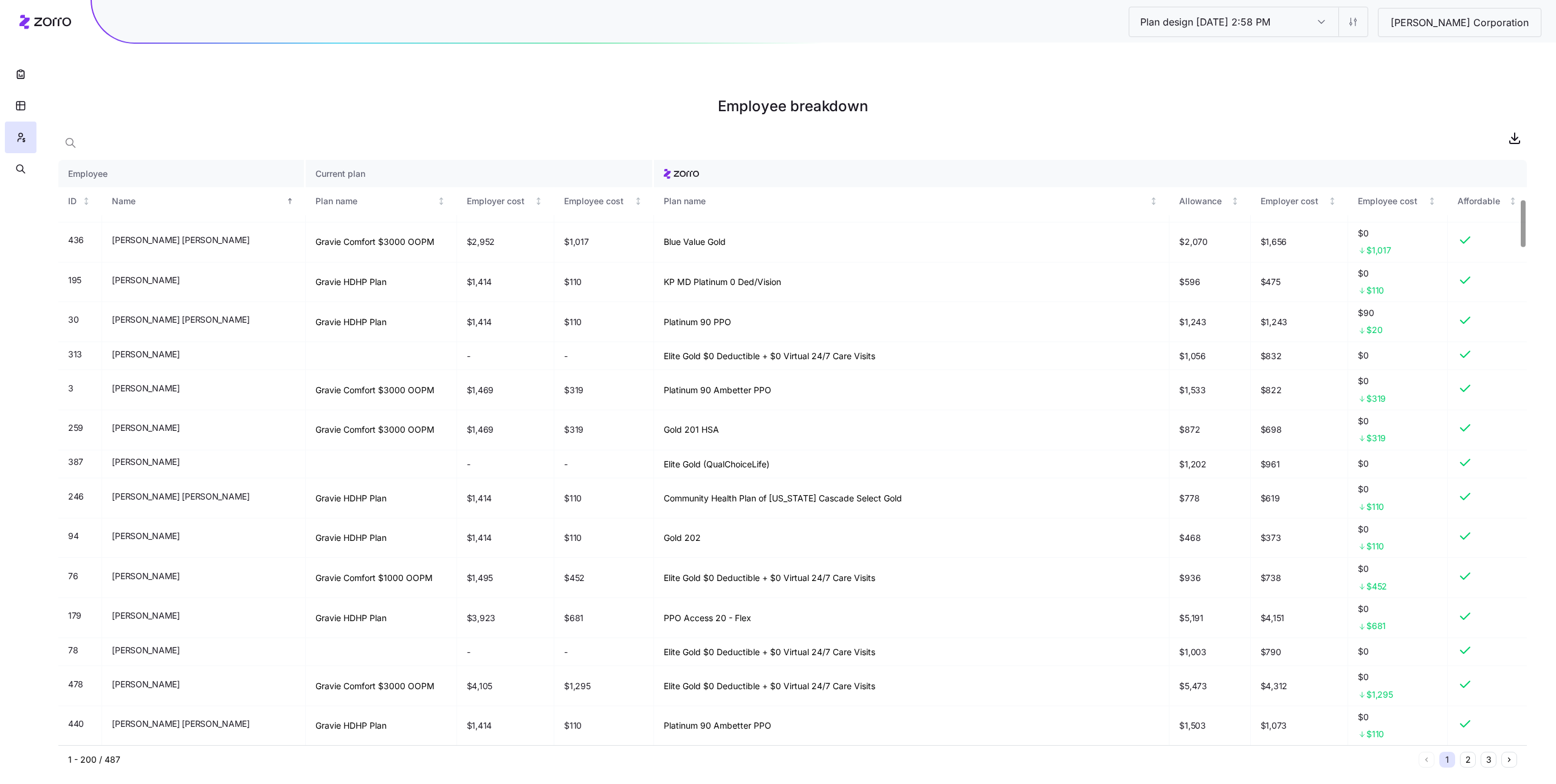
scroll to position [154, 0]
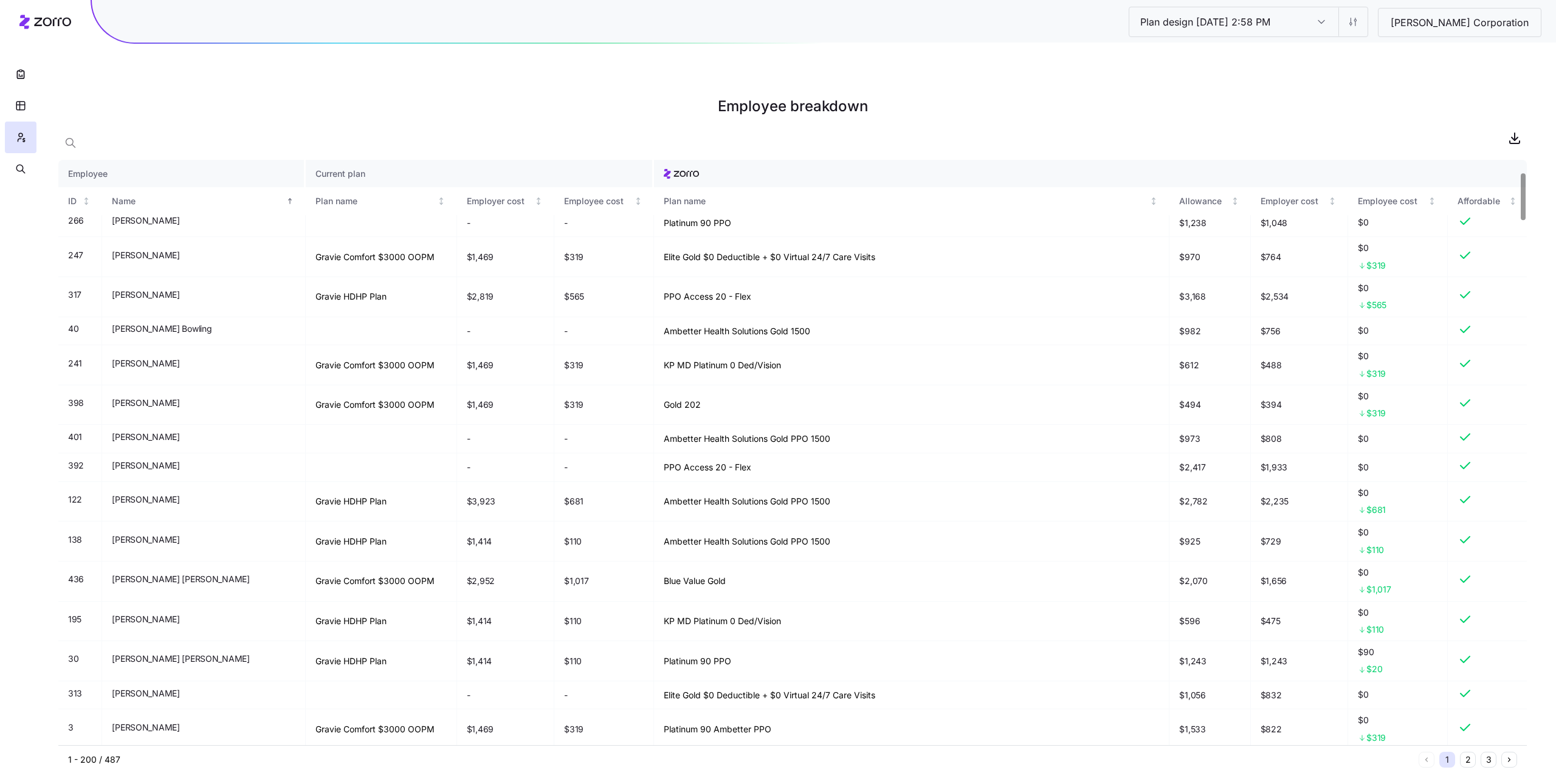
drag, startPoint x: 1432, startPoint y: 78, endPoint x: 1401, endPoint y: 69, distance: 32.3
click at [1420, 92] on h1 "Employee breakdown" at bounding box center [792, 106] width 1468 height 29
click at [1358, 21] on html "Plan design 10/14/2025 2:58 PM Plan design 10/14/2025 2:58 PM Stephen Gould Cor…" at bounding box center [778, 453] width 1556 height 906
click at [1350, 71] on div "Edit plan design (in wizard)" at bounding box center [1313, 74] width 108 height 14
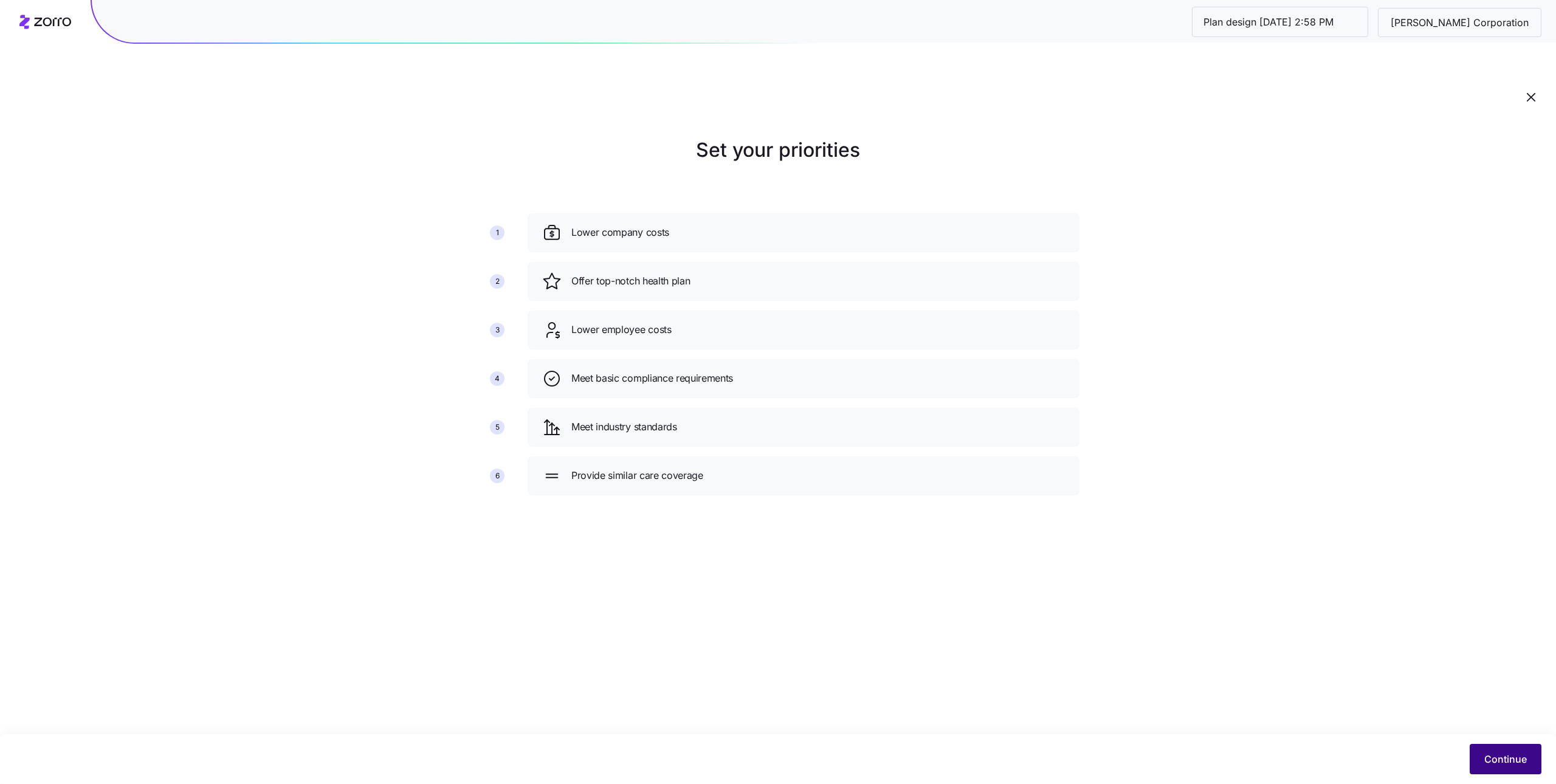
click at [1510, 756] on span "Continue" at bounding box center [1505, 758] width 43 height 15
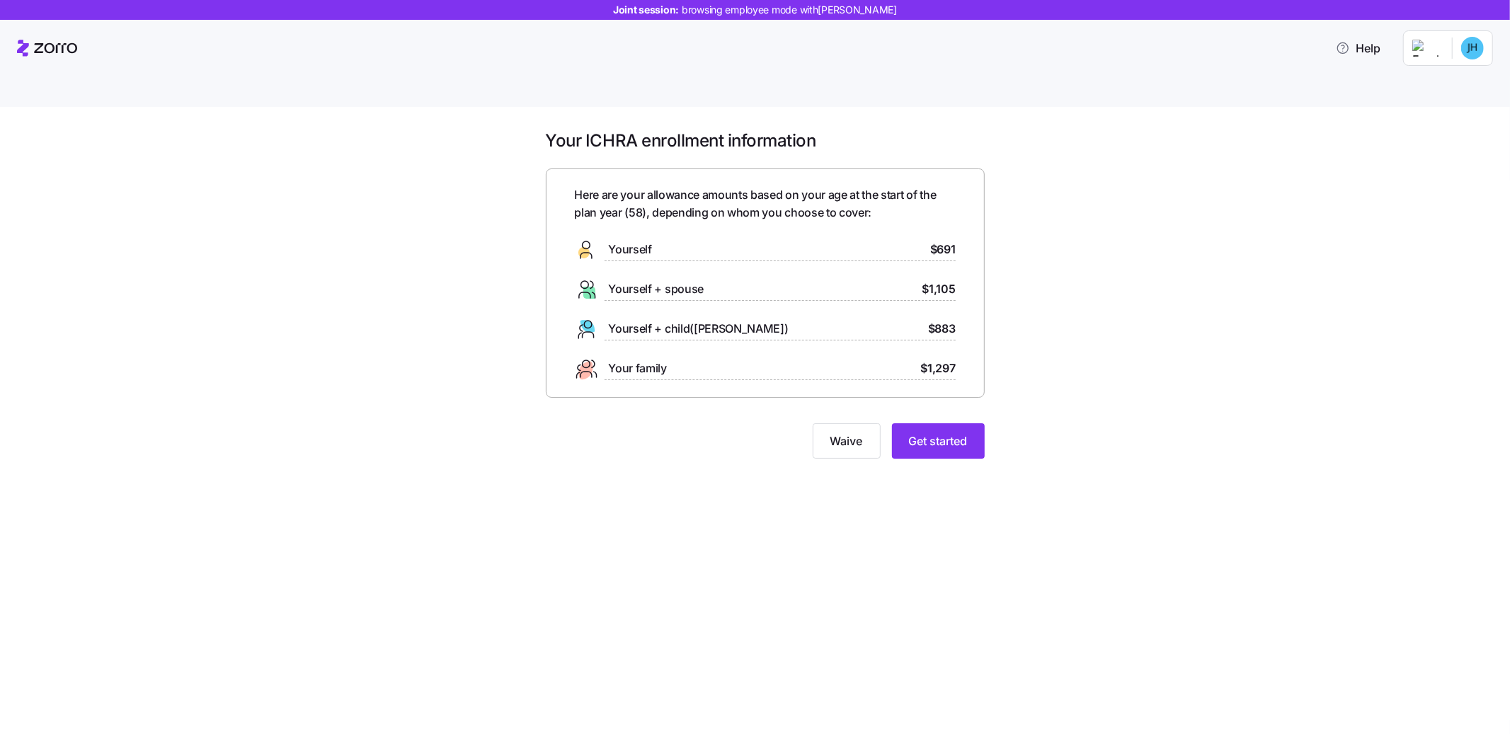
click at [1204, 171] on div "Your ICHRA enrollment information Here are your allowance amounts based on your…" at bounding box center [765, 303] width 1451 height 346
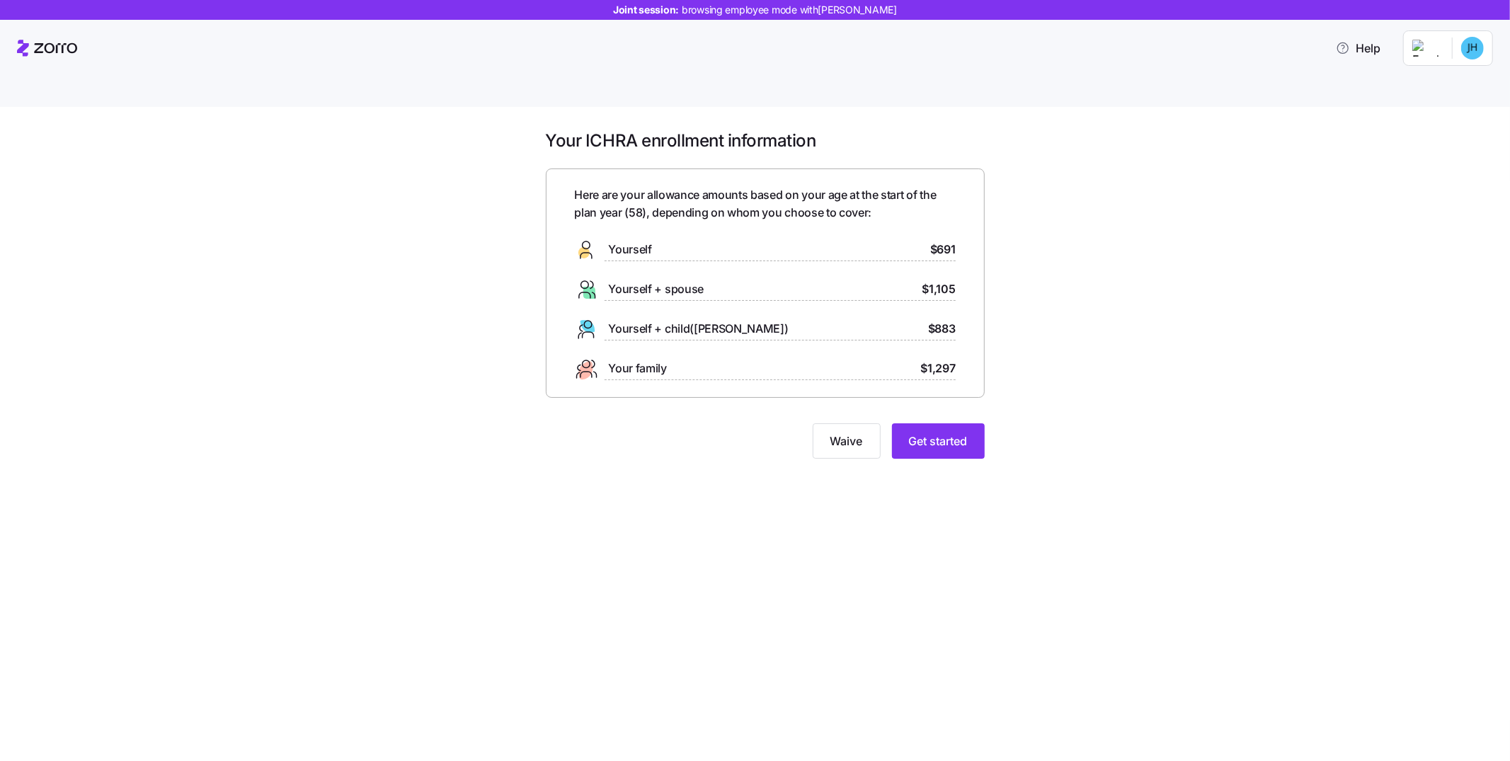
click at [1074, 453] on div "Your ICHRA enrollment information Here are your allowance amounts based on your…" at bounding box center [755, 451] width 1510 height 688
click at [972, 423] on button "Get started" at bounding box center [938, 440] width 93 height 35
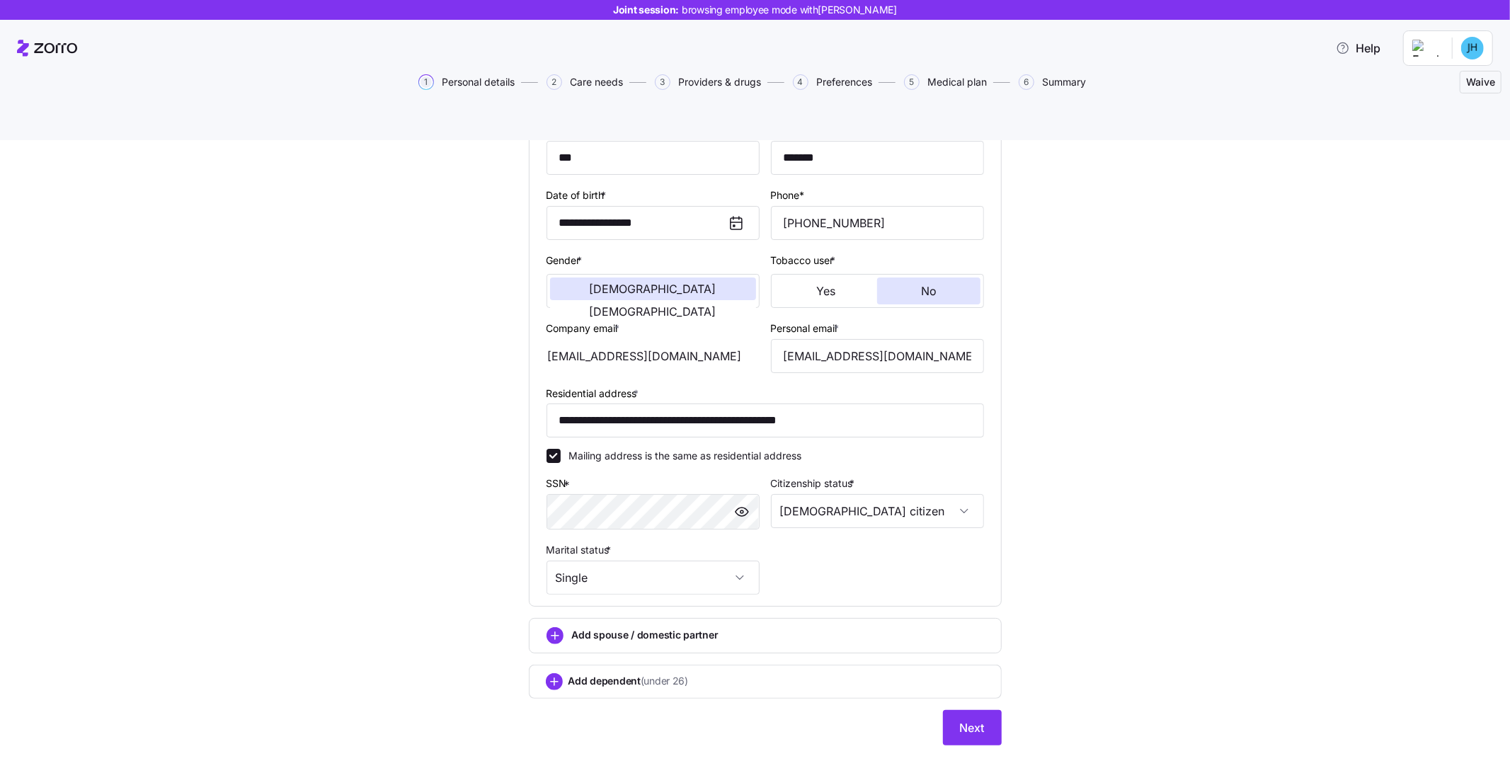
scroll to position [171, 0]
click at [943, 708] on button "Next" at bounding box center [972, 725] width 59 height 35
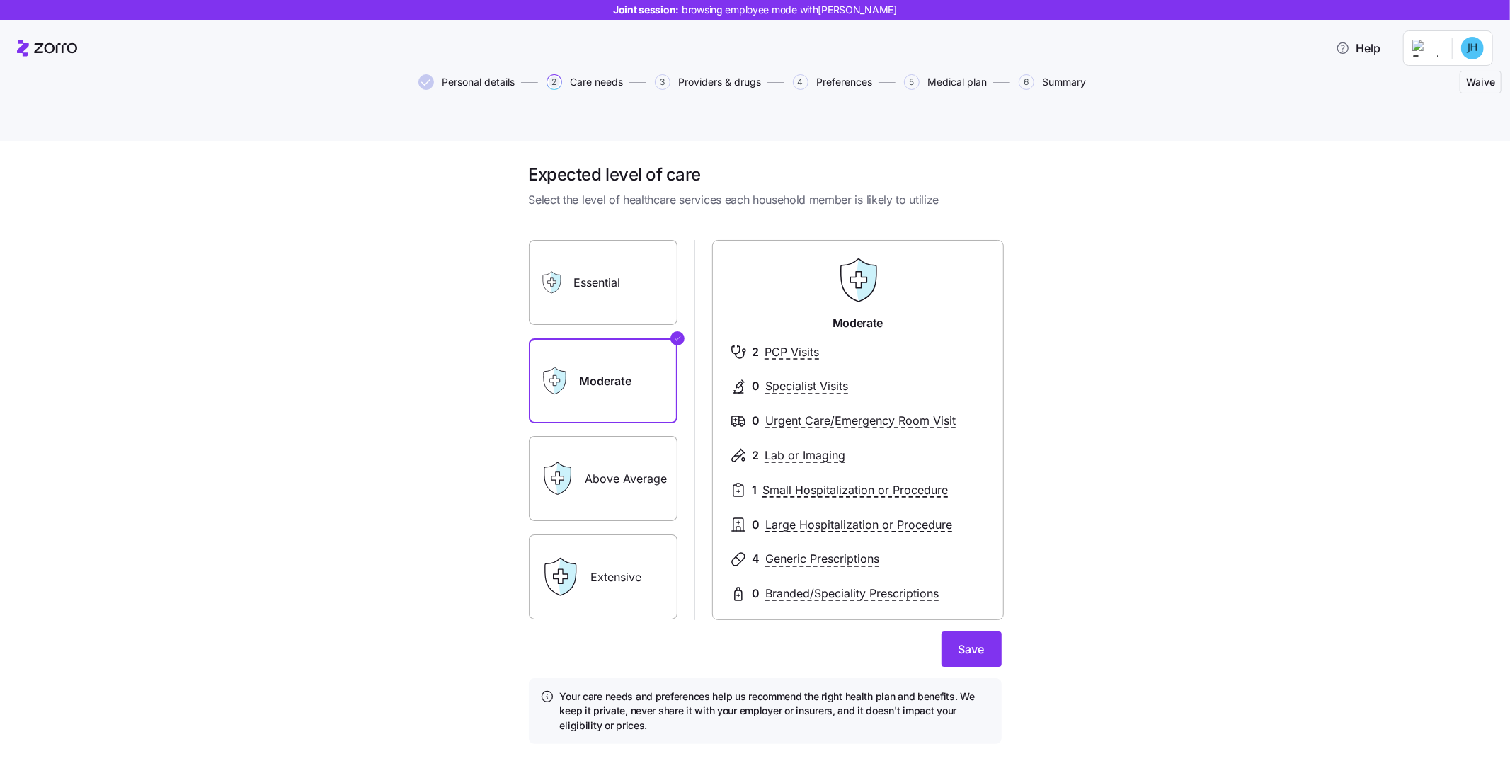
click at [655, 245] on label "Essential" at bounding box center [603, 282] width 149 height 85
click at [0, 0] on input "Essential" at bounding box center [0, 0] width 0 height 0
click at [638, 368] on label "Moderate" at bounding box center [603, 380] width 149 height 85
click at [0, 0] on input "Moderate" at bounding box center [0, 0] width 0 height 0
click at [649, 449] on label "Above Average" at bounding box center [603, 478] width 149 height 85
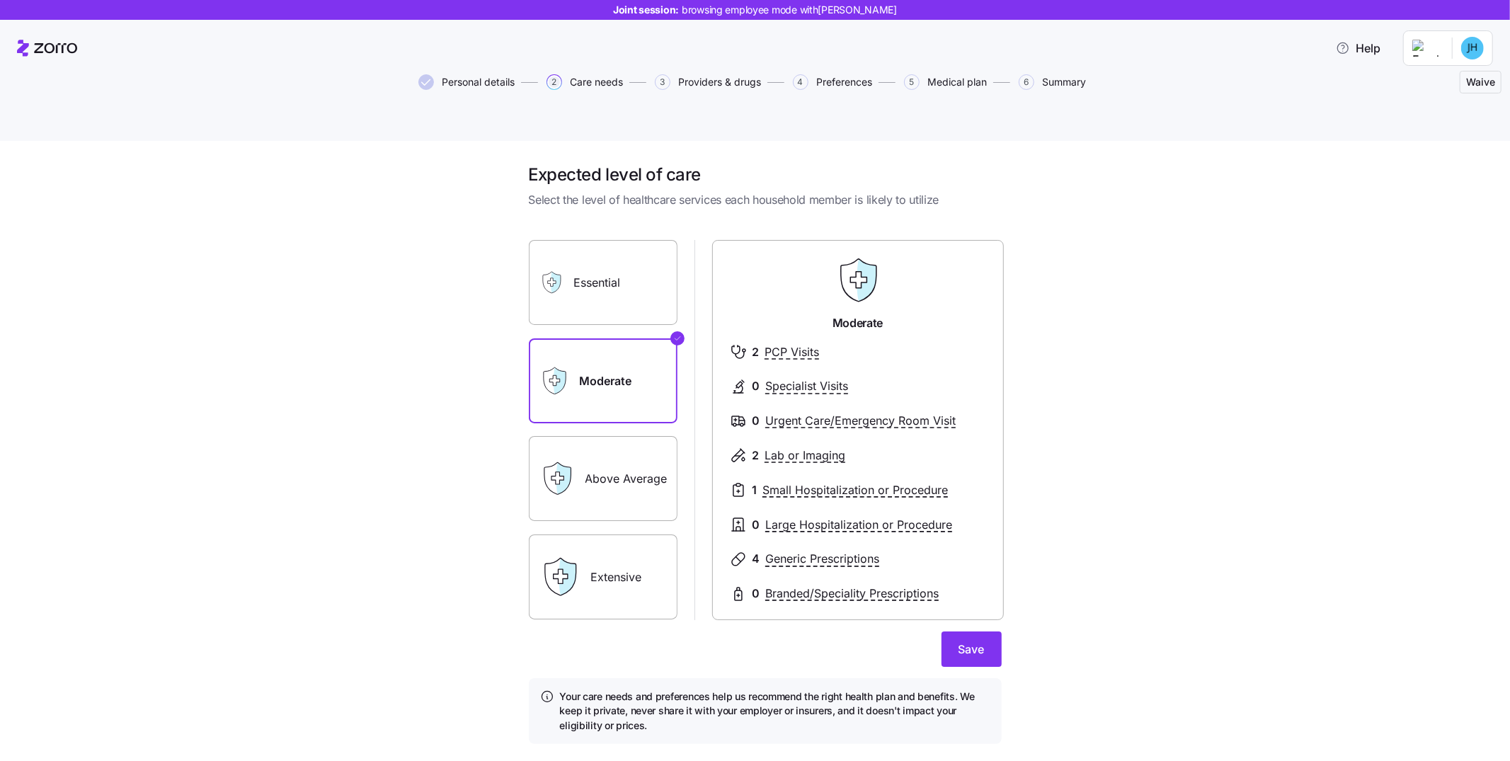
click at [0, 0] on input "Above Average" at bounding box center [0, 0] width 0 height 0
click at [659, 546] on label "Extensive" at bounding box center [603, 577] width 149 height 85
click at [0, 0] on input "Extensive" at bounding box center [0, 0] width 0 height 0
click at [651, 338] on label "Moderate" at bounding box center [603, 380] width 149 height 85
click at [0, 0] on input "Moderate" at bounding box center [0, 0] width 0 height 0
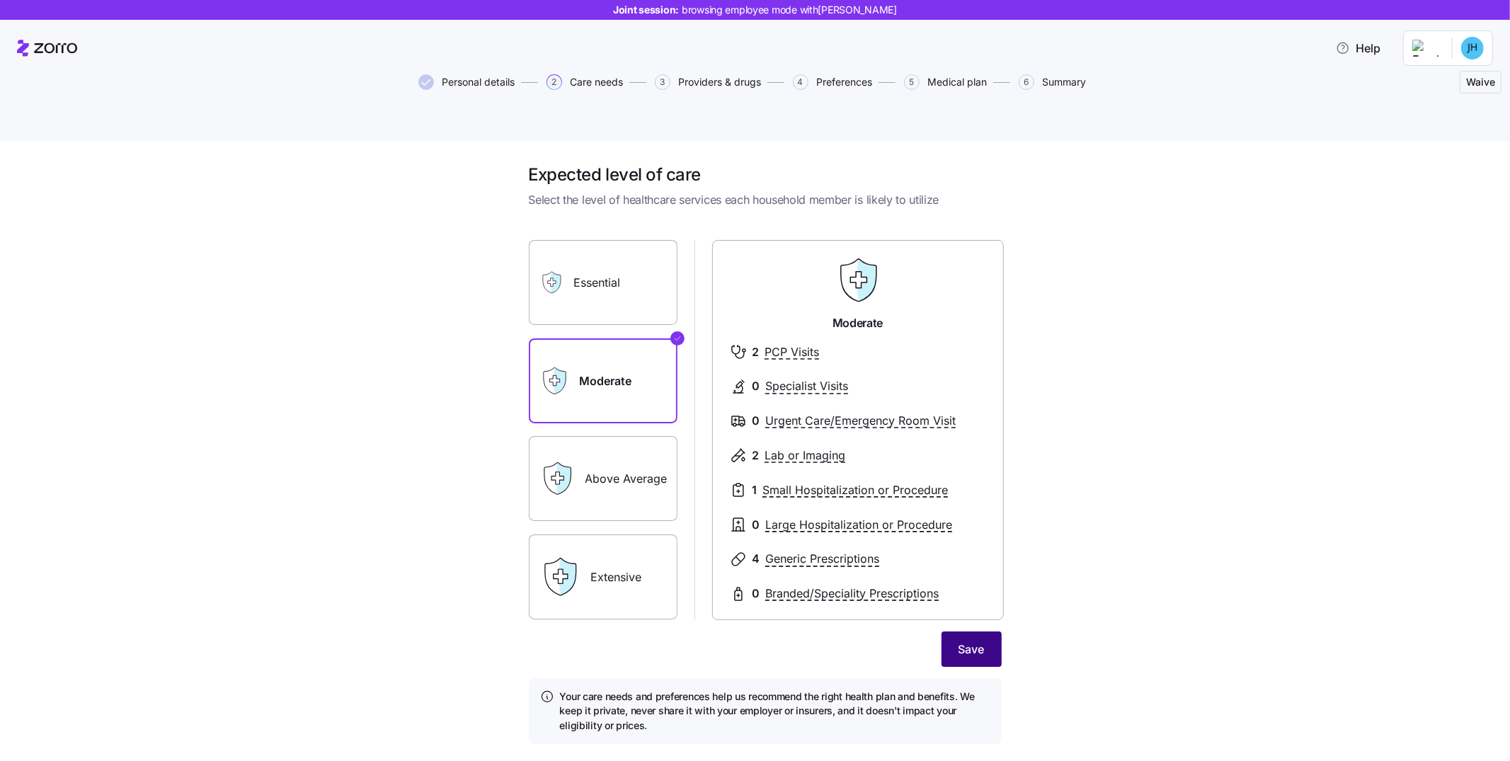
click at [945, 632] on button "Save" at bounding box center [972, 649] width 60 height 35
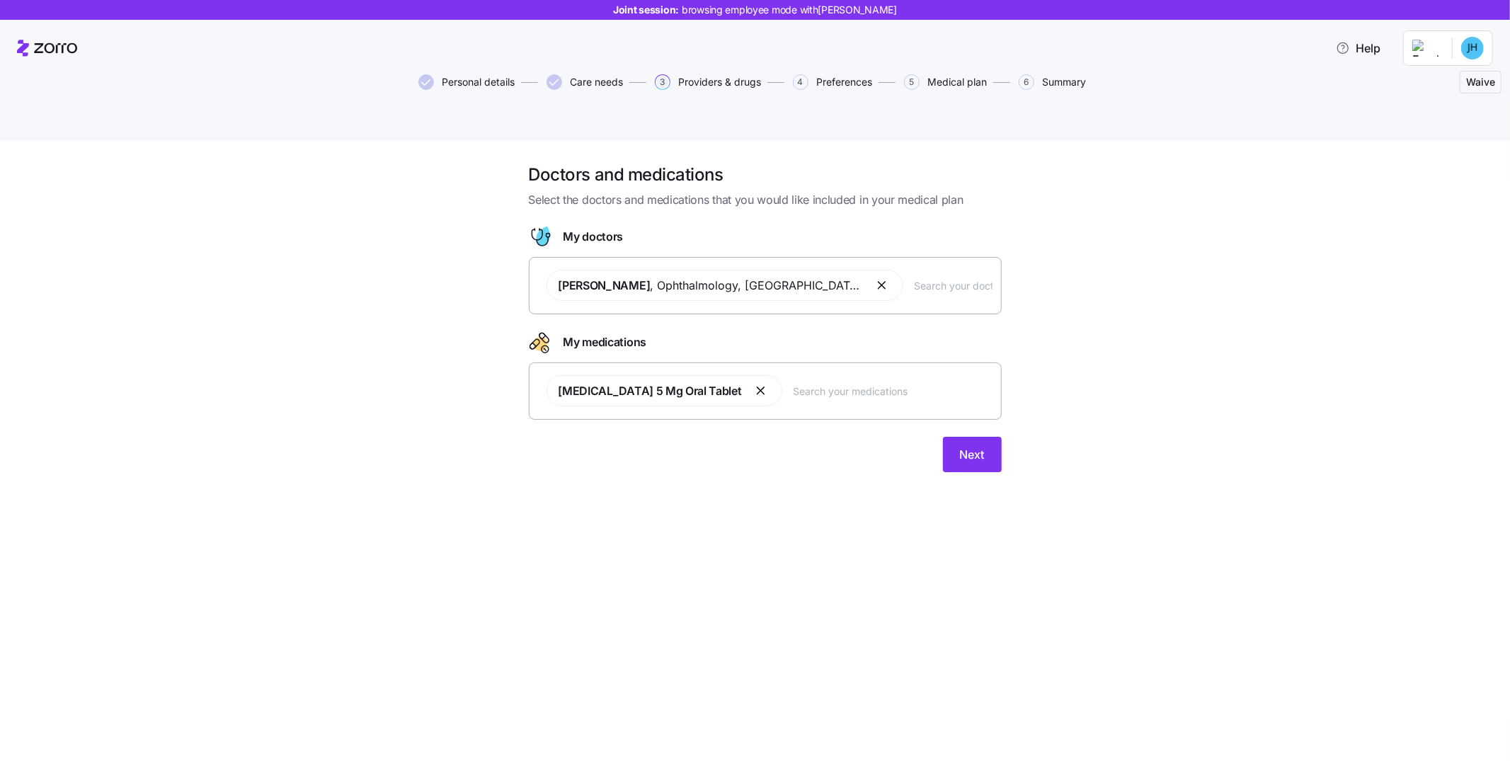
click at [974, 278] on input "text" at bounding box center [954, 286] width 78 height 16
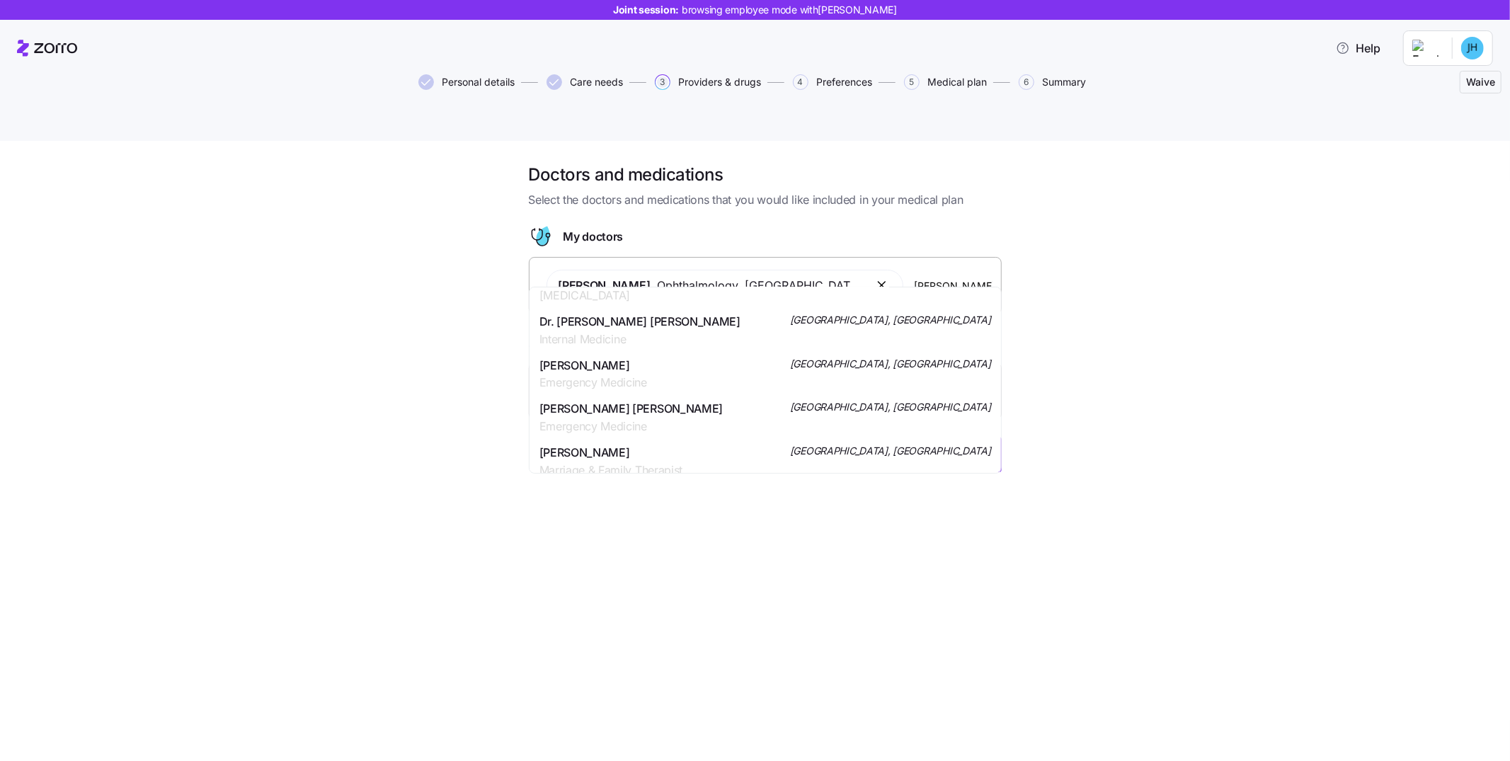
scroll to position [1294, 0]
type input "johnson"
click at [1083, 325] on div "Doctors and medications Select the doctors and medications that you would like …" at bounding box center [765, 327] width 1451 height 326
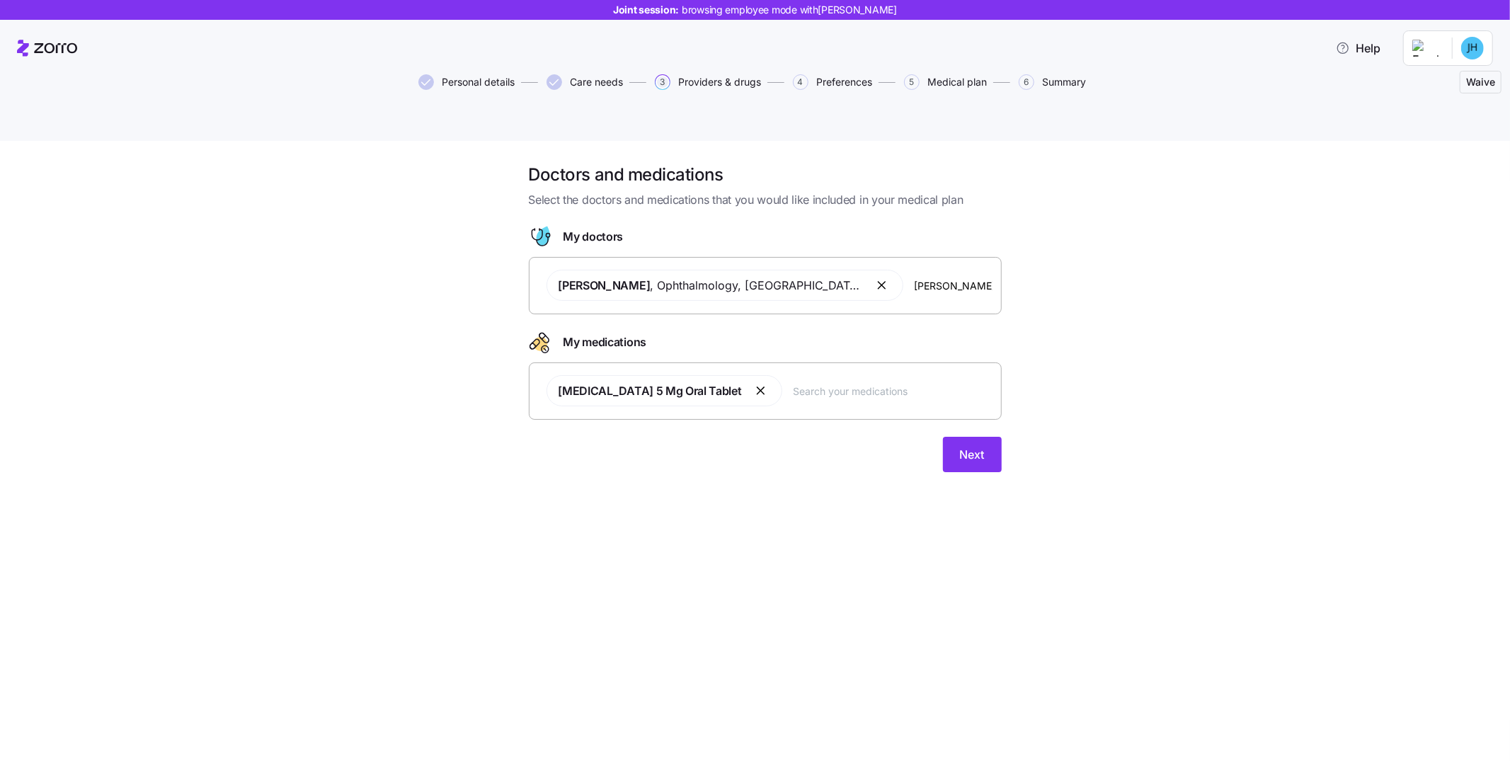
click at [793, 372] on div "Lisinopril 5 Mg Oral Tablet" at bounding box center [765, 391] width 455 height 48
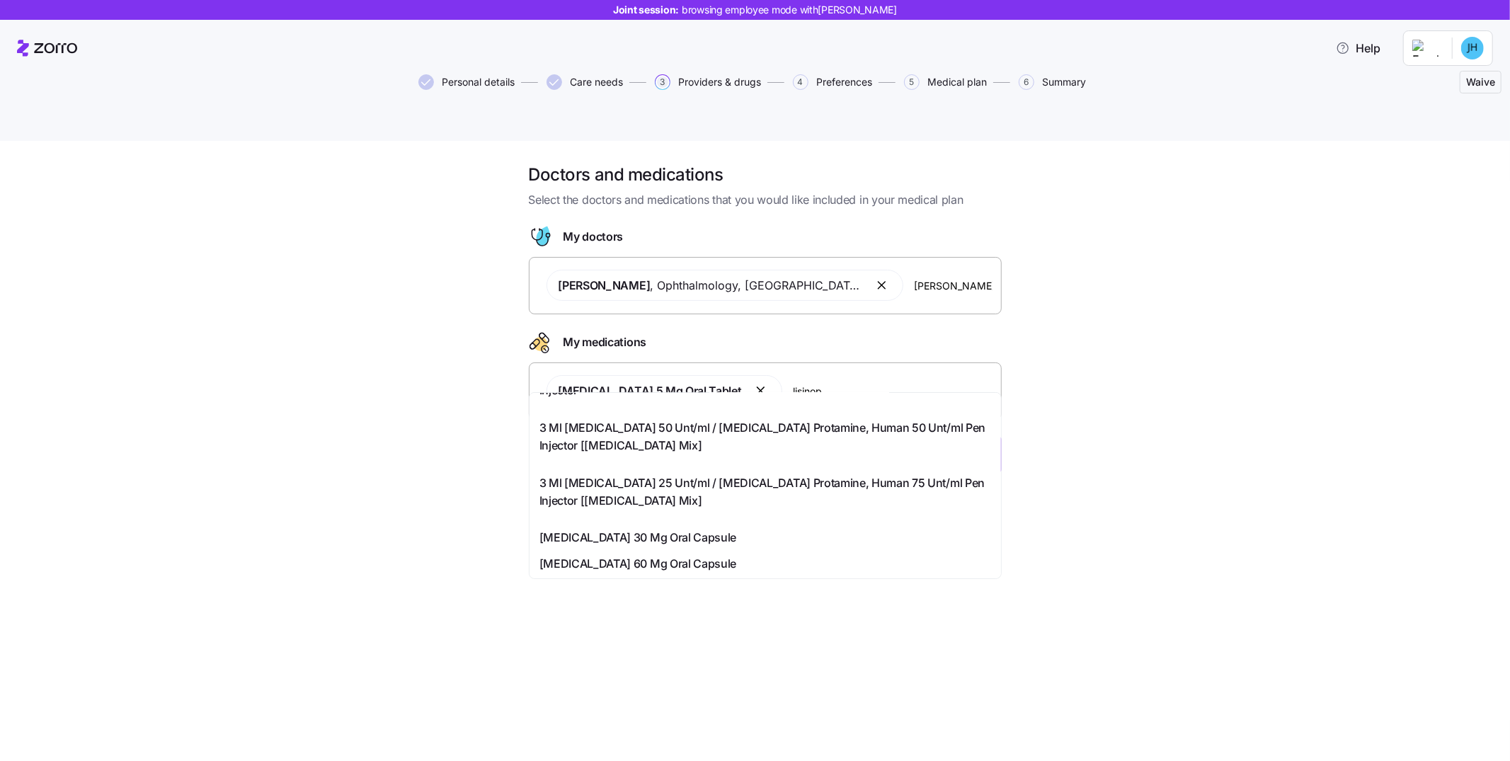
scroll to position [557, 0]
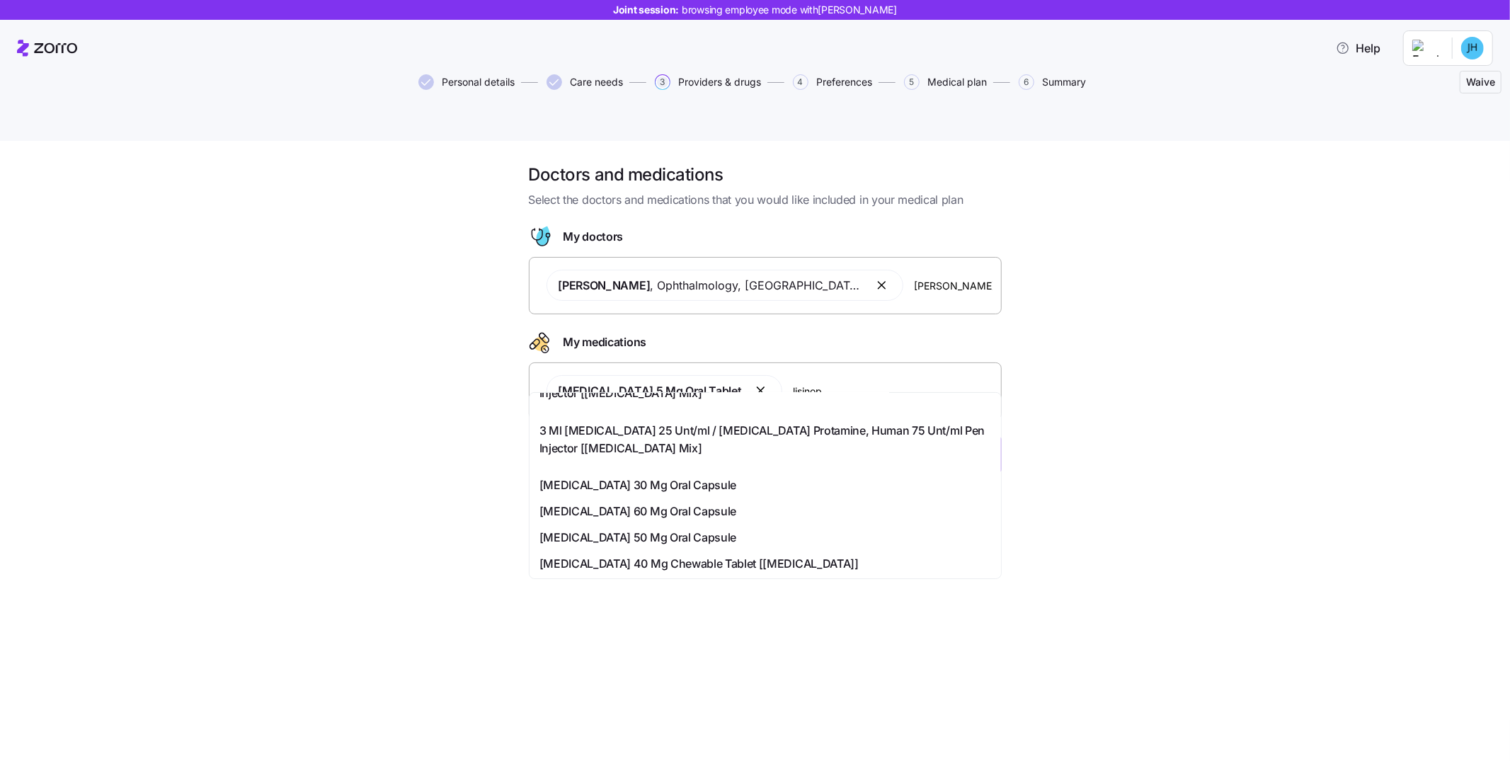
type input "lisinop"
click at [1103, 431] on div "Doctors and medications Select the doctors and medications that you would like …" at bounding box center [765, 327] width 1451 height 326
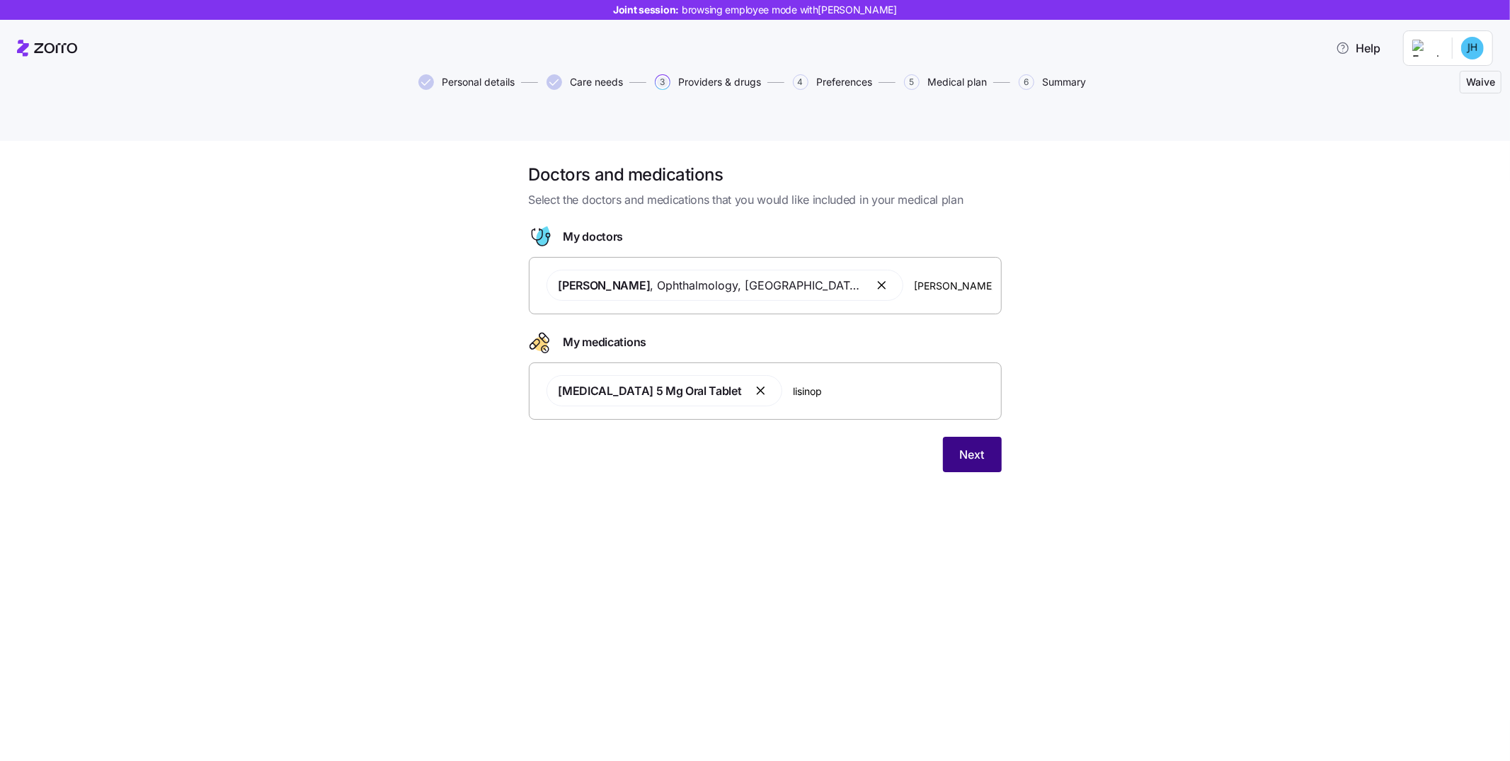
click at [973, 437] on button "Next" at bounding box center [972, 454] width 59 height 35
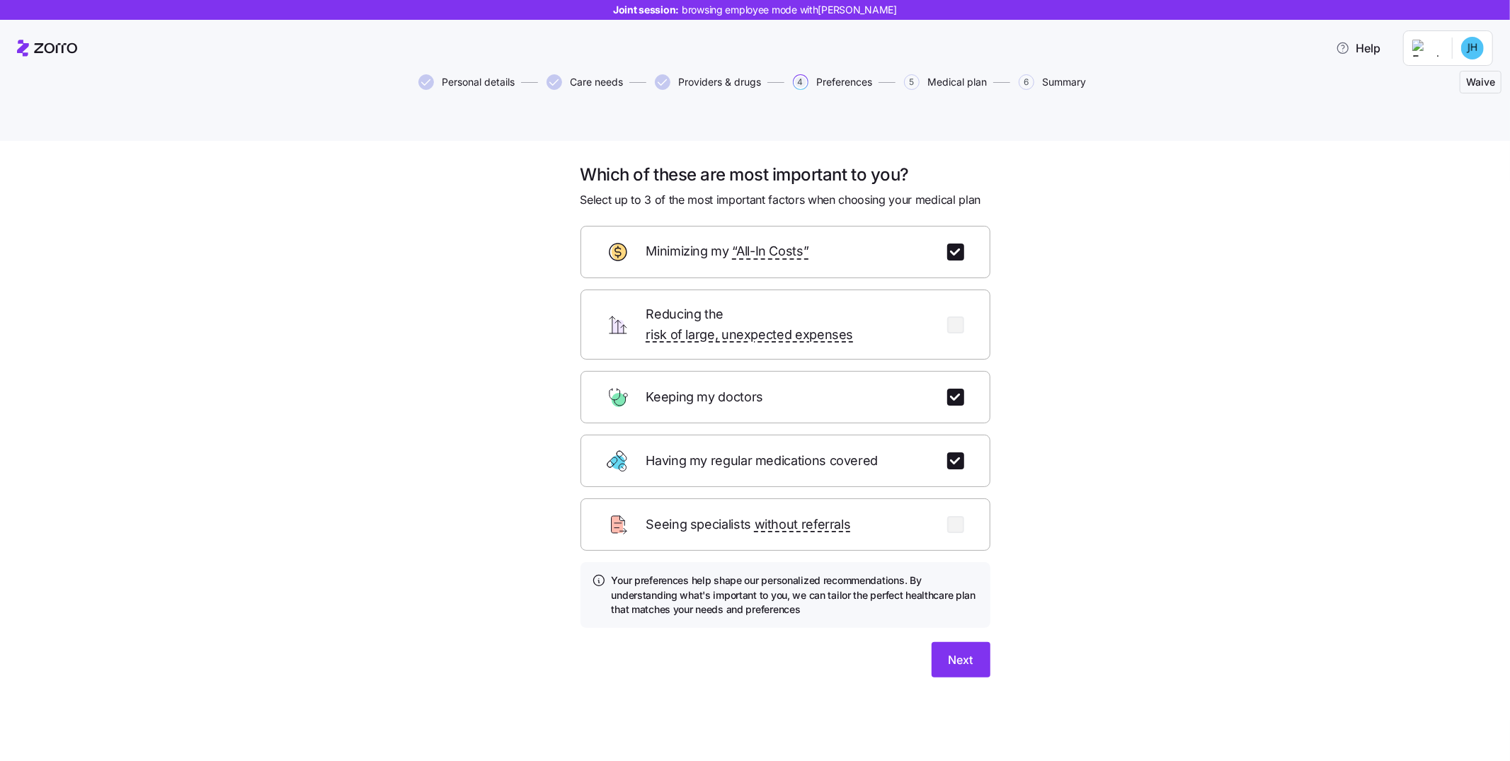
click at [1133, 523] on div "Which of these are most important to you? Select up to 3 of the most important …" at bounding box center [765, 438] width 1451 height 548
click at [978, 642] on button "Next" at bounding box center [961, 659] width 59 height 35
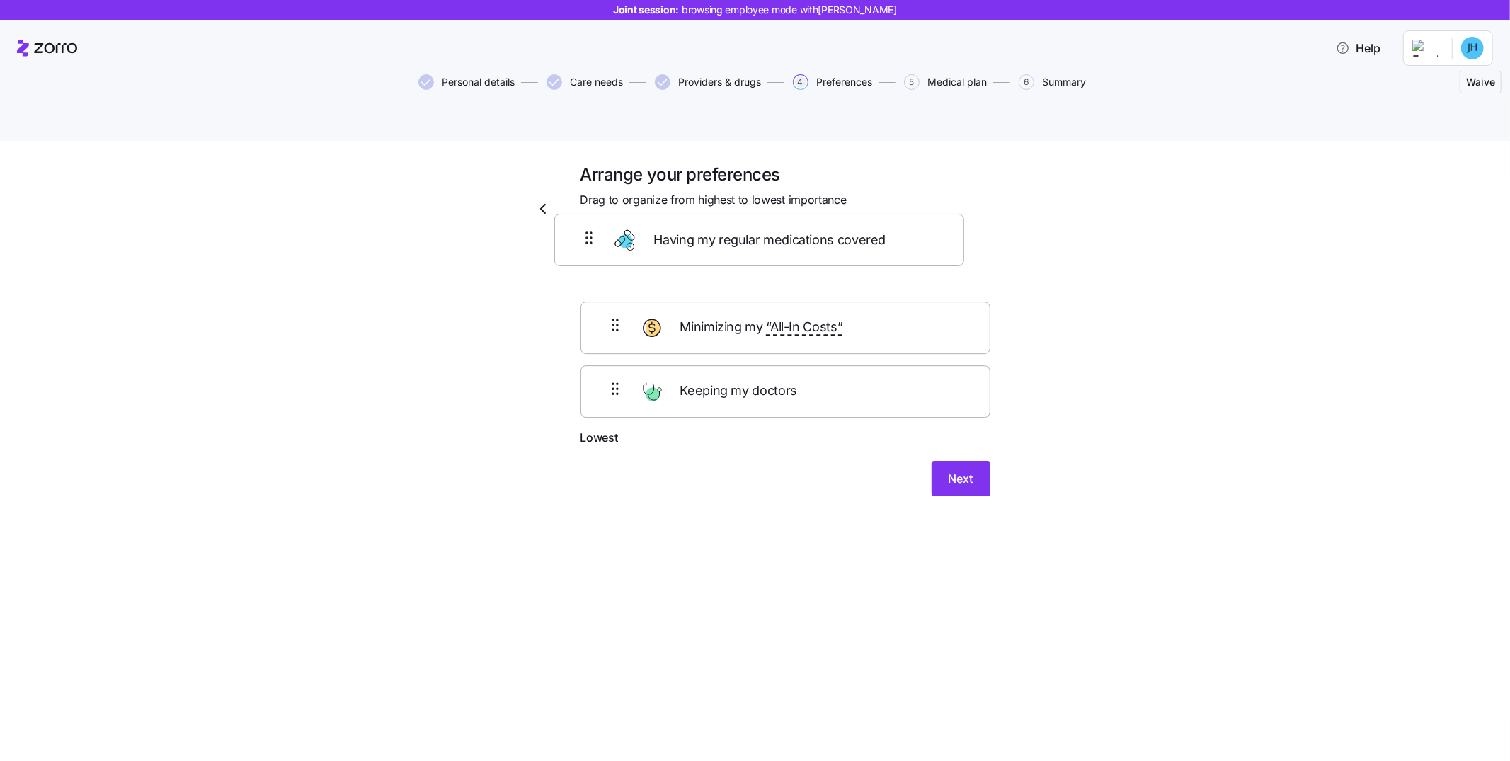
drag, startPoint x: 635, startPoint y: 317, endPoint x: 608, endPoint y: 247, distance: 74.7
click at [608, 249] on div "Minimizing my “All-In Costs” Having my regular medications covered Keeping my d…" at bounding box center [786, 339] width 410 height 180
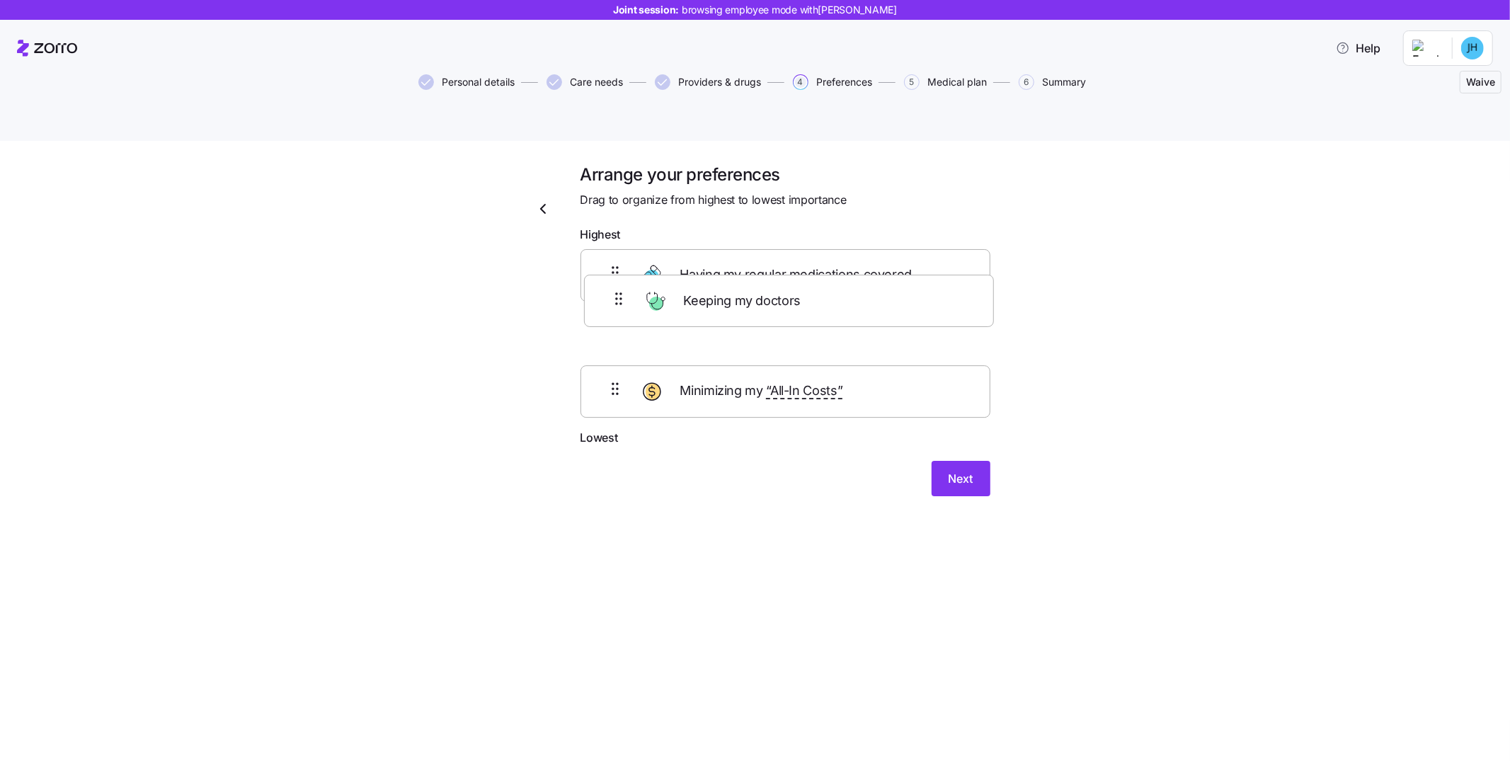
drag, startPoint x: 621, startPoint y: 372, endPoint x: 625, endPoint y: 292, distance: 80.8
click at [625, 292] on div "Having my regular medications covered Minimizing my “All-In Costs” Keeping my d…" at bounding box center [786, 339] width 410 height 180
drag, startPoint x: 638, startPoint y: 241, endPoint x: 635, endPoint y: 314, distance: 73.0
click at [635, 314] on div "Having my regular medications covered Keeping my doctors Minimizing my “All-In …" at bounding box center [786, 339] width 410 height 180
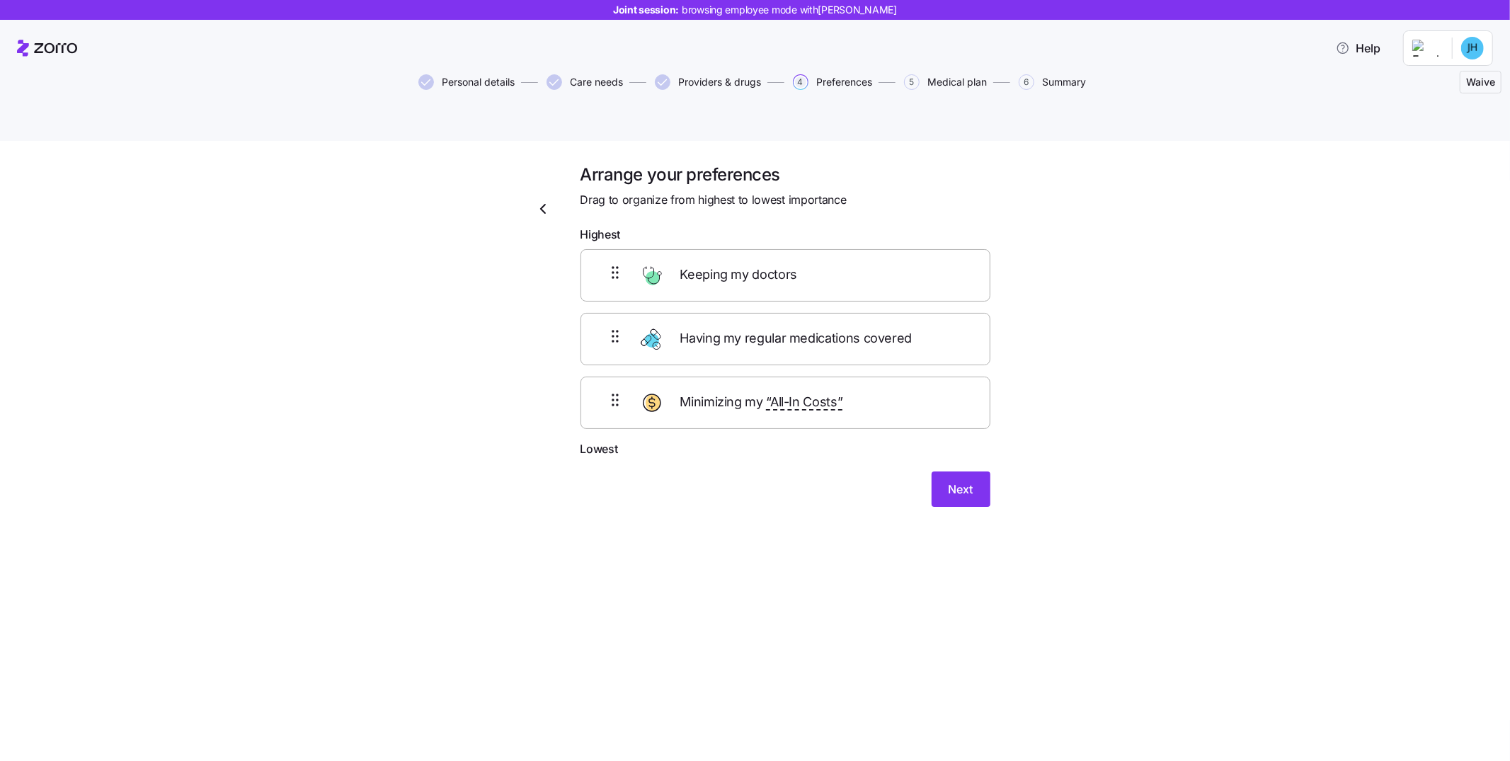
click at [1157, 343] on div "Arrange your preferences Drag to organize from highest to lowest importance Hig…" at bounding box center [765, 353] width 1451 height 378
click at [982, 472] on button "Next" at bounding box center [961, 489] width 59 height 35
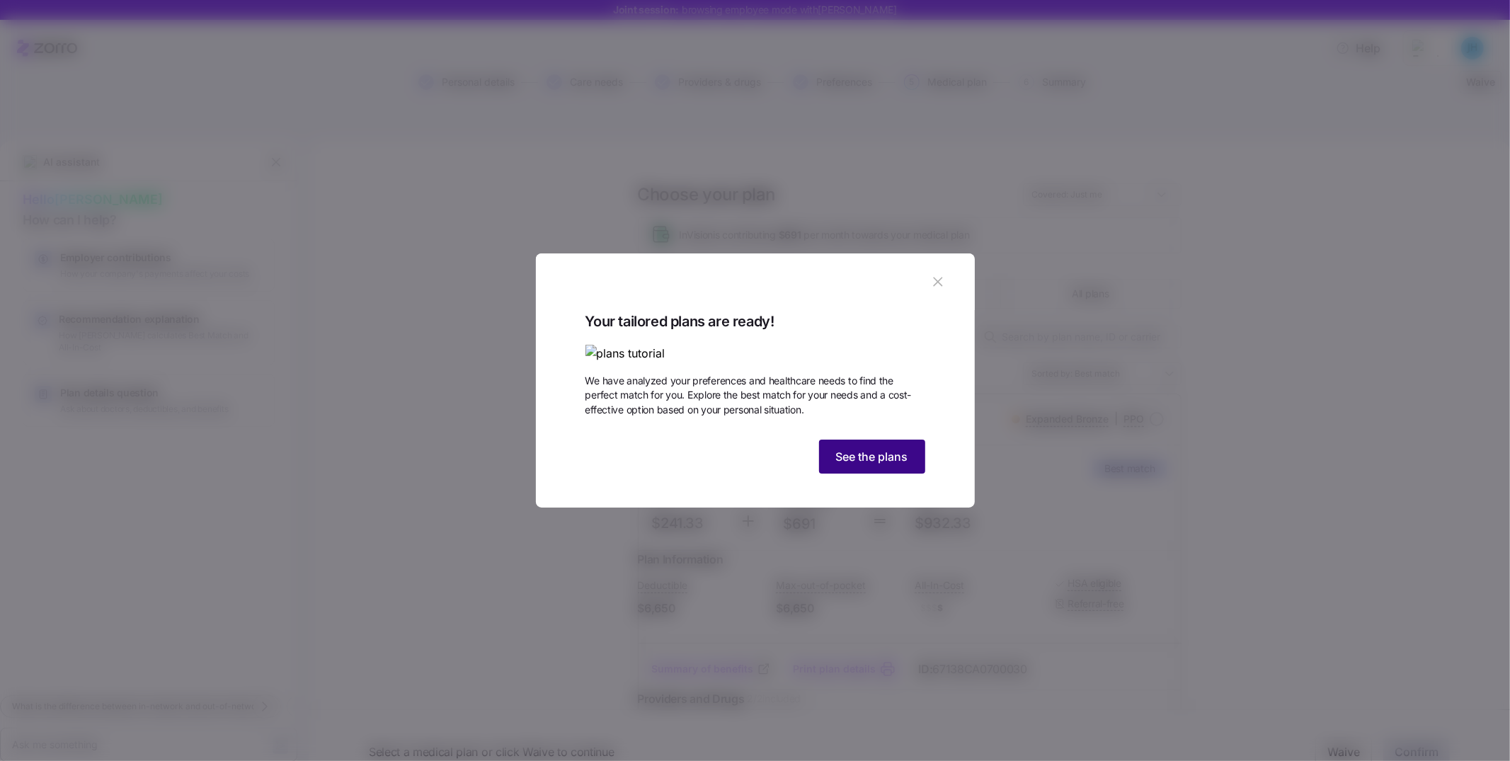
click at [874, 474] on button "See the plans" at bounding box center [872, 457] width 106 height 34
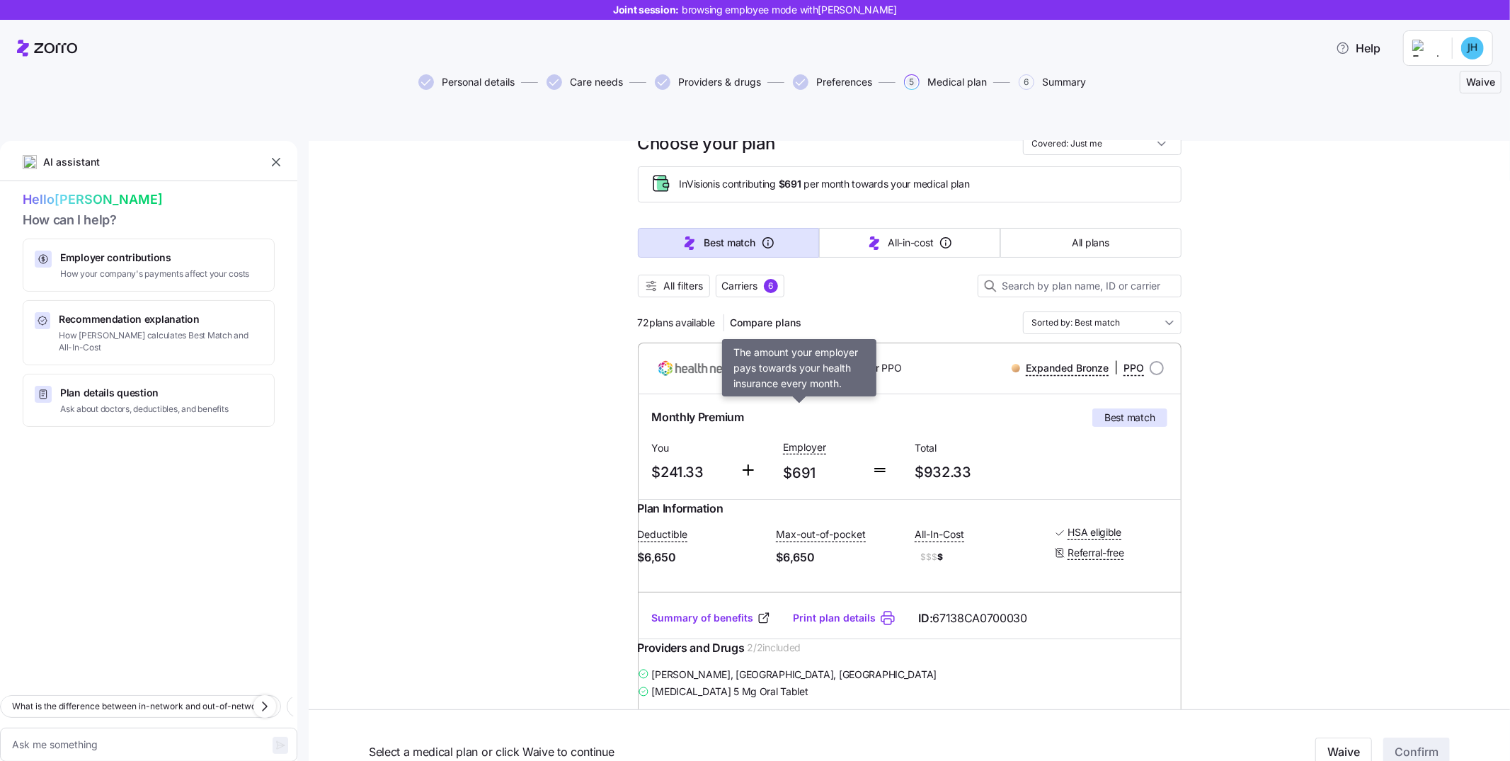
scroll to position [54, 0]
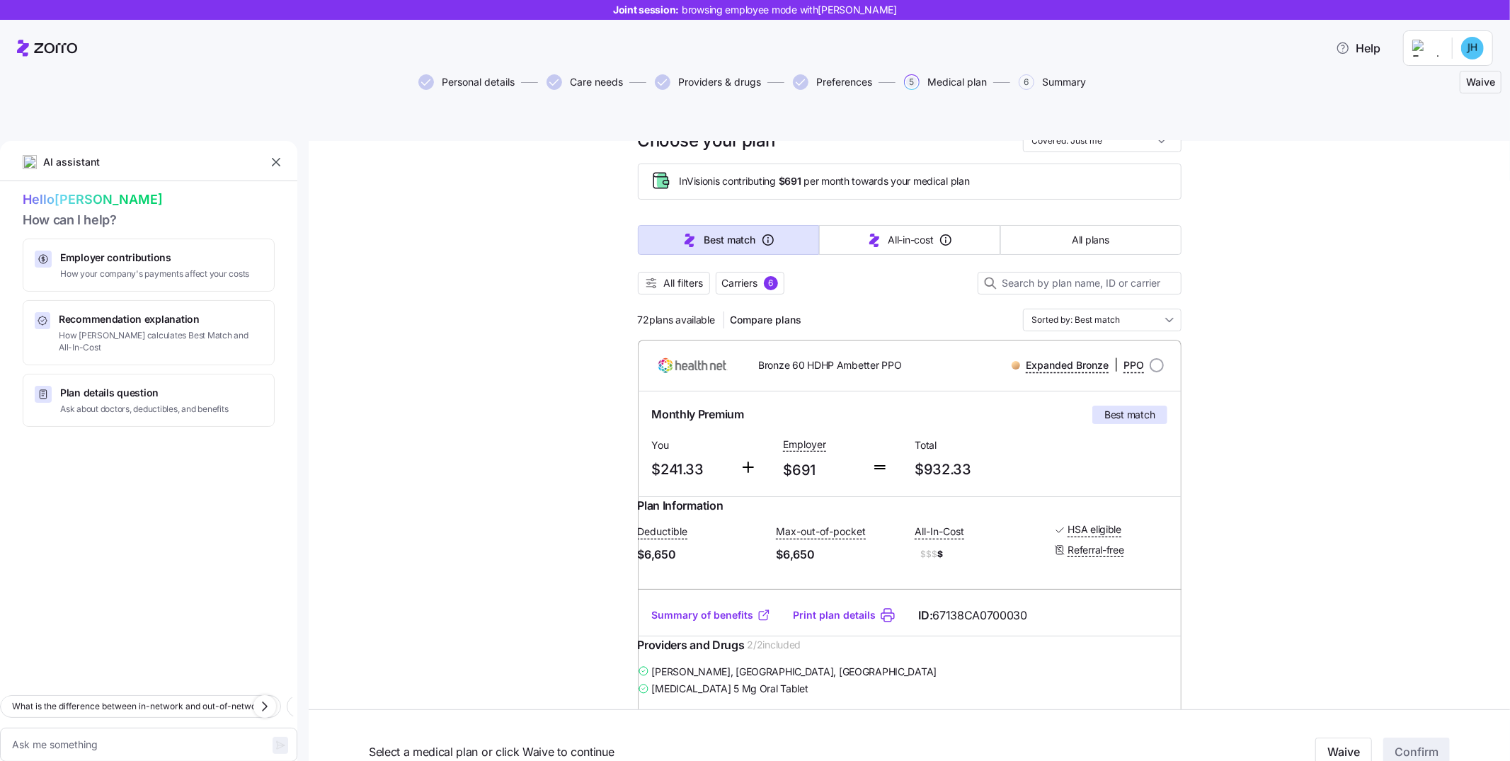
click at [702, 608] on link "Summary of benefits" at bounding box center [711, 615] width 119 height 14
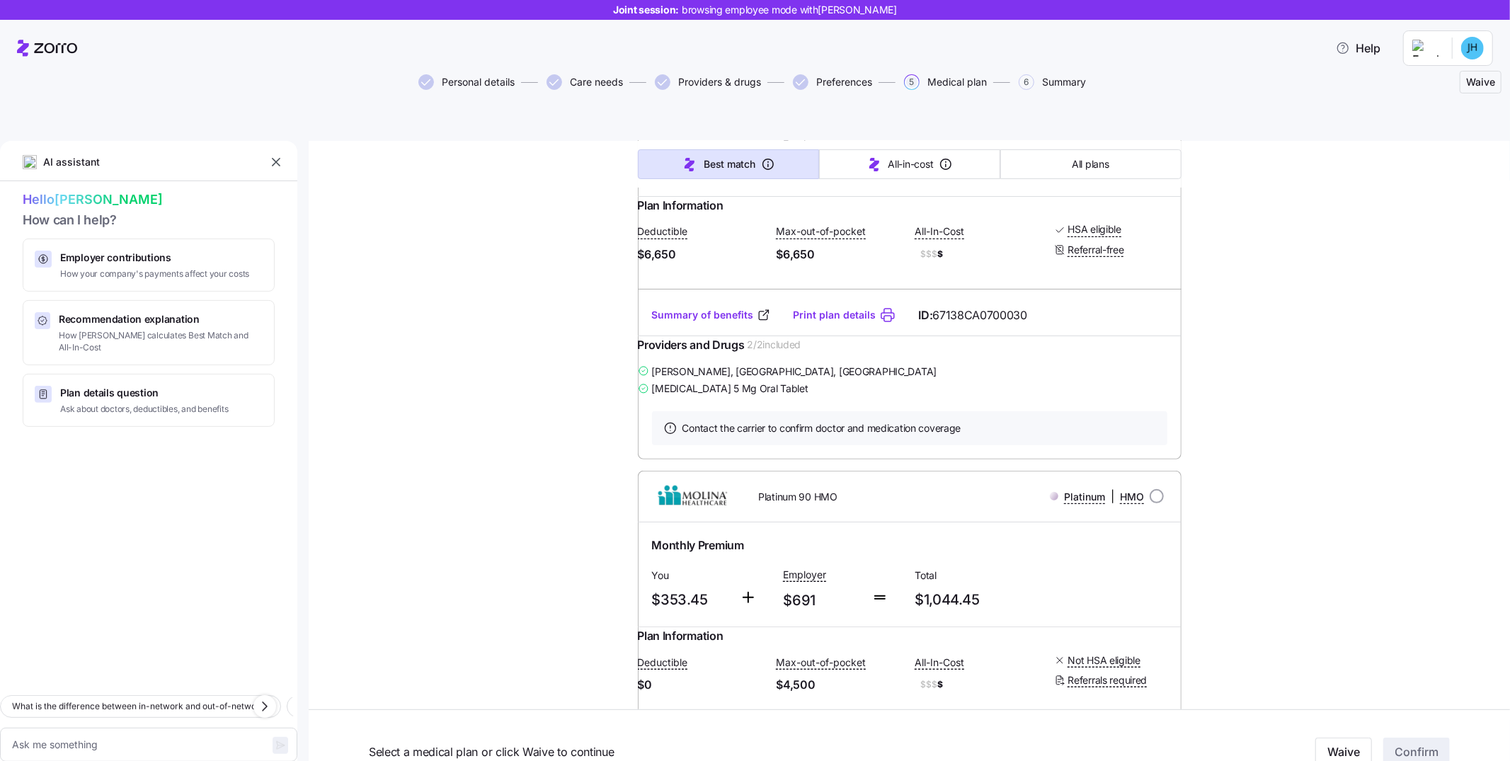
scroll to position [0, 0]
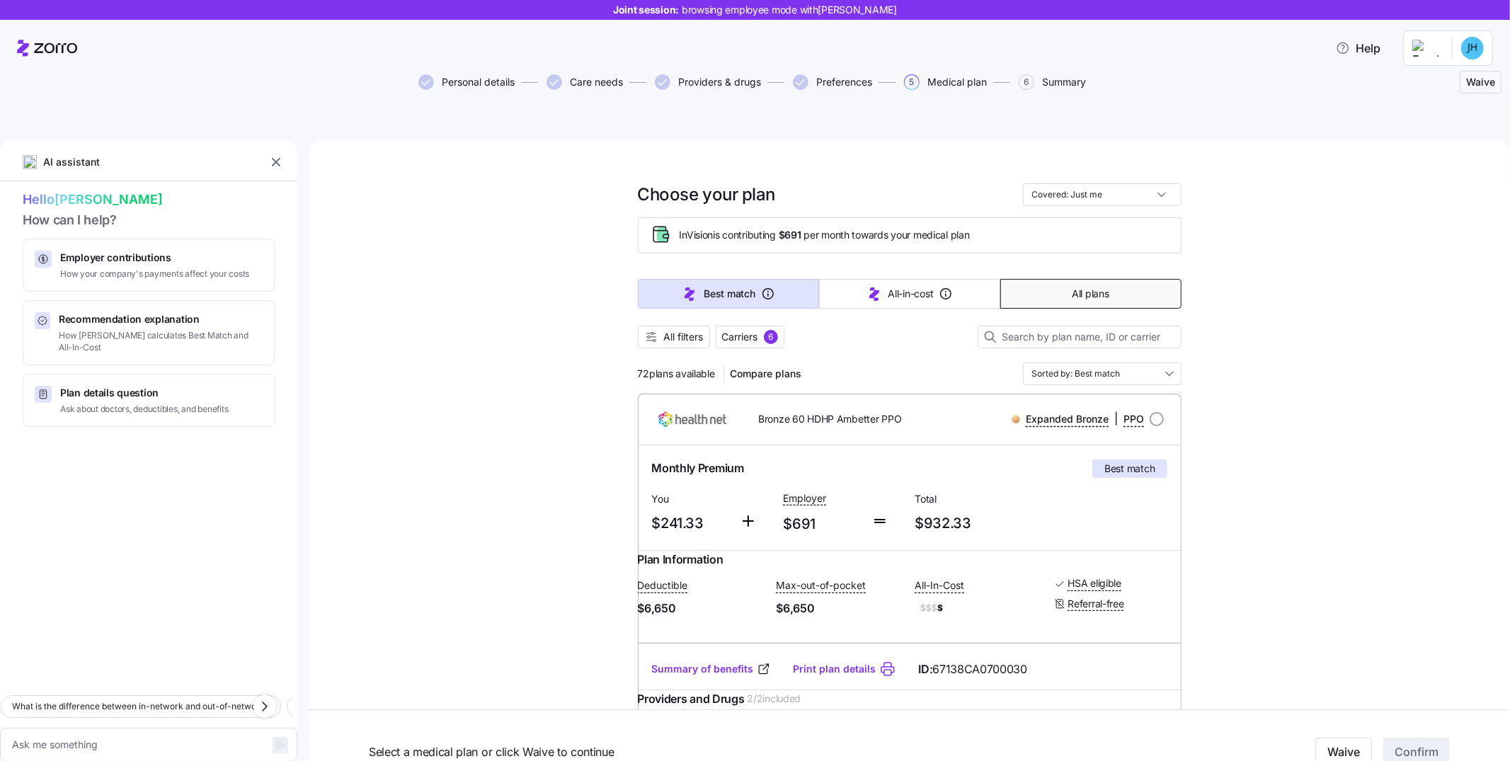
click at [1096, 287] on span "All plans" at bounding box center [1090, 294] width 37 height 14
type textarea "x"
type input "Sorted by: Premium"
click at [1120, 363] on input "Sorted by: Premium" at bounding box center [1102, 374] width 159 height 23
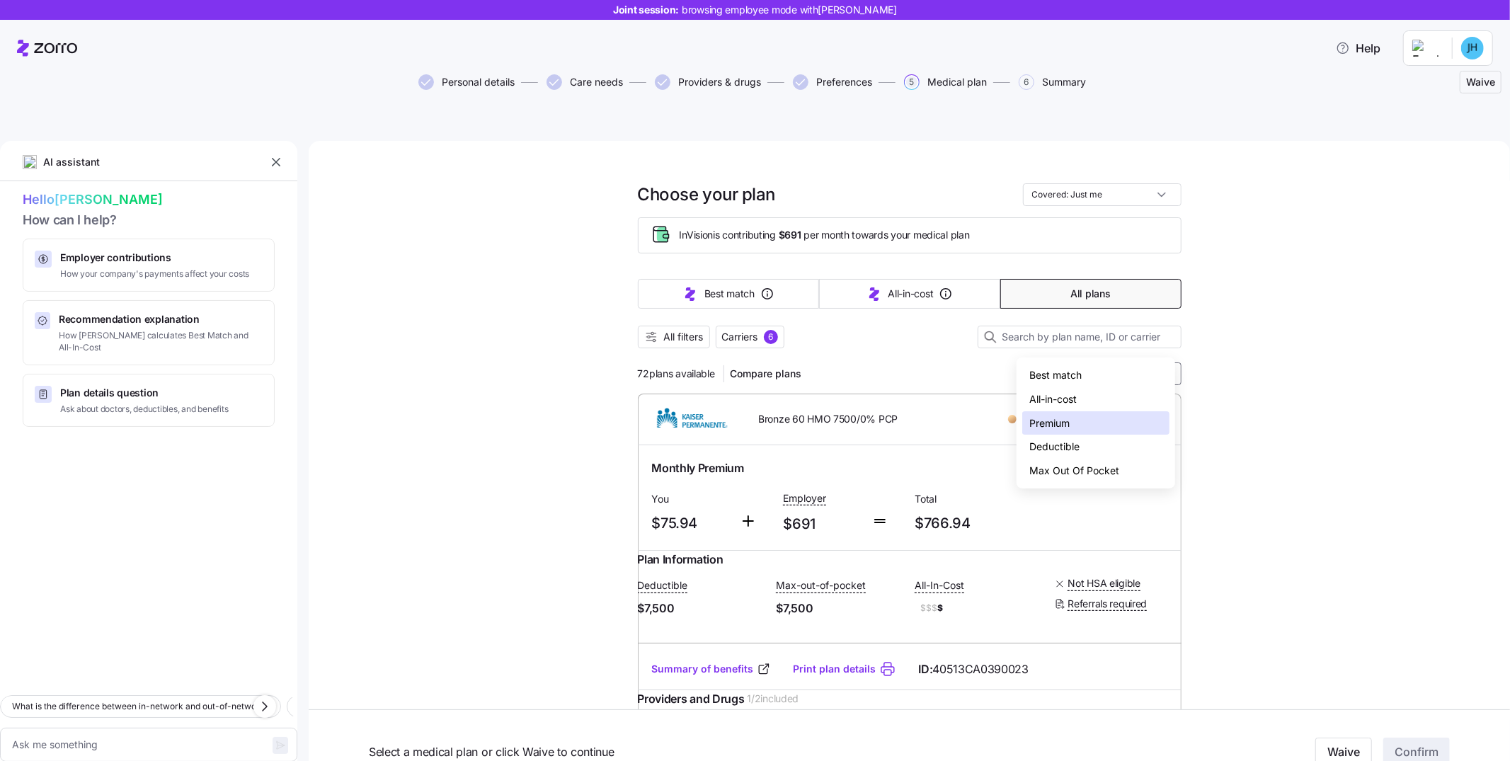
click at [664, 330] on span "All filters" at bounding box center [684, 337] width 40 height 14
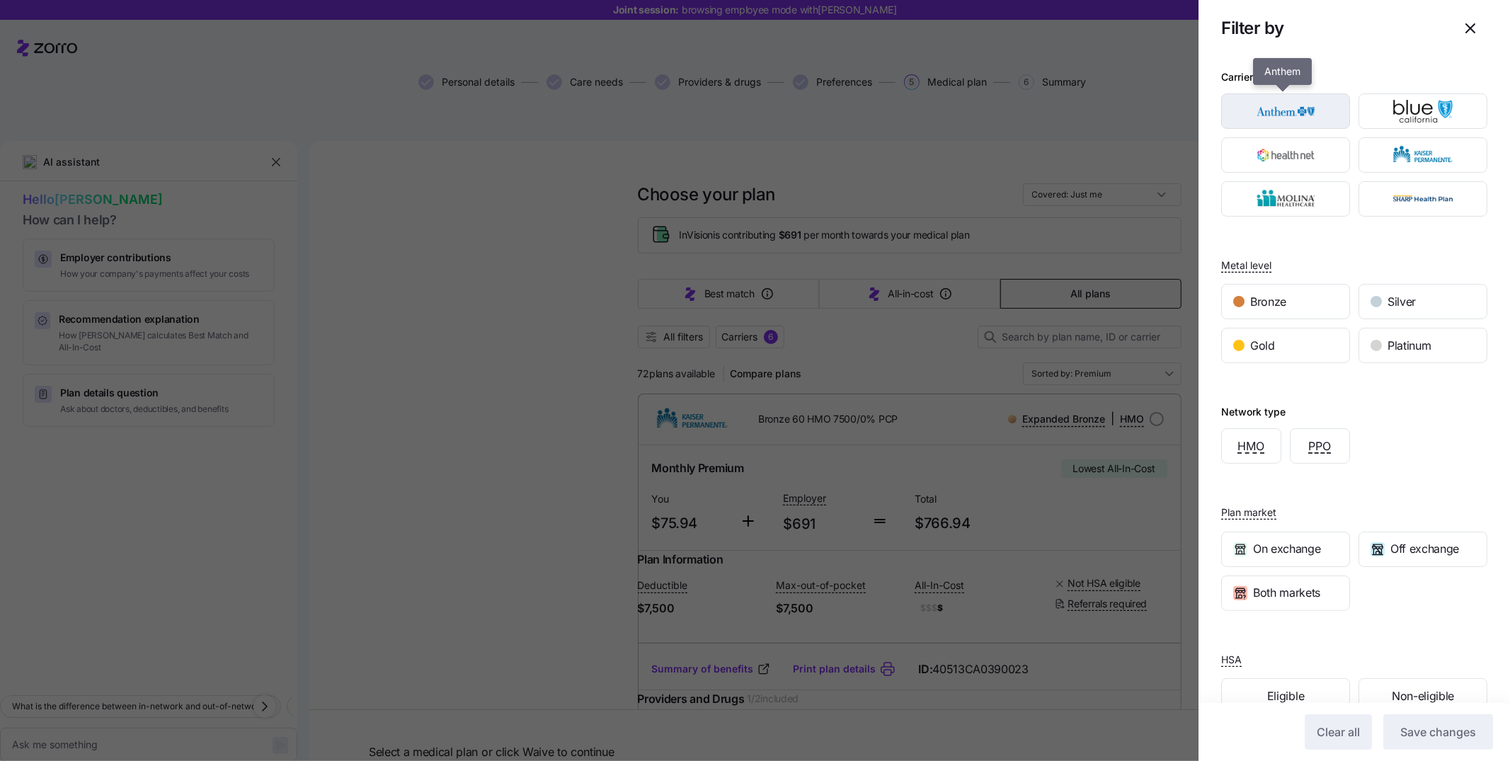
click at [1265, 113] on img "button" at bounding box center [1286, 111] width 104 height 28
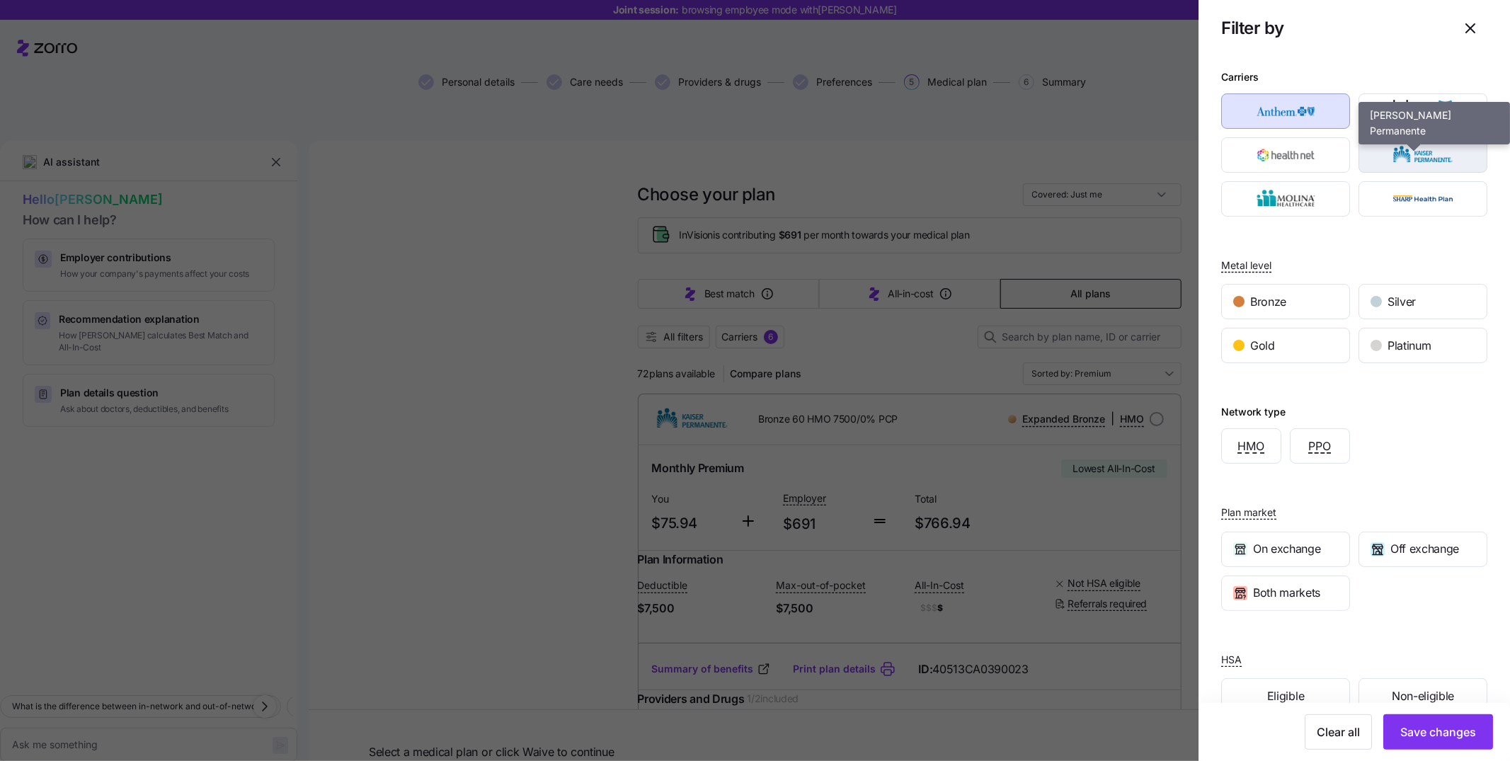
click at [1409, 167] on img "button" at bounding box center [1424, 155] width 104 height 28
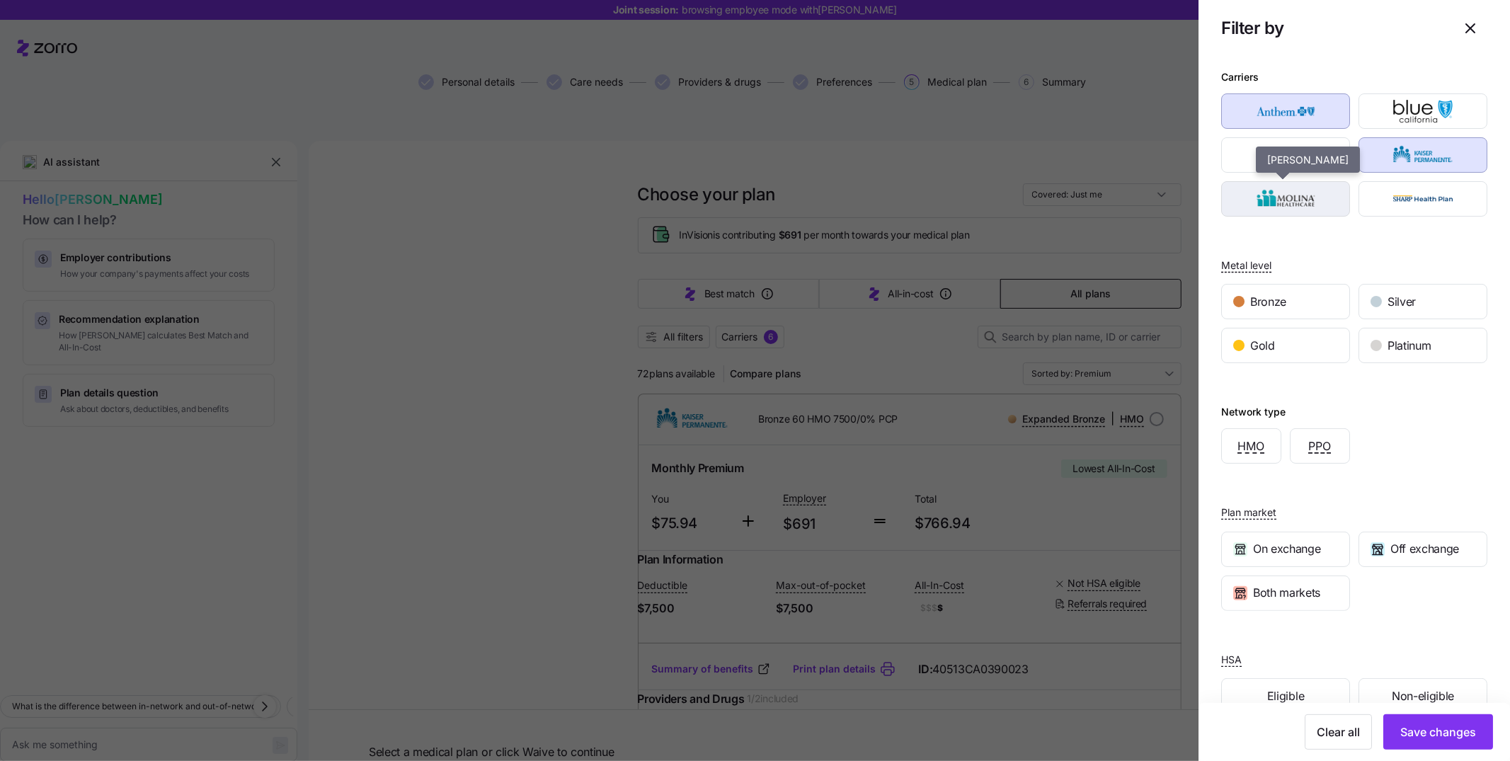
click at [1287, 208] on img "button" at bounding box center [1286, 199] width 104 height 28
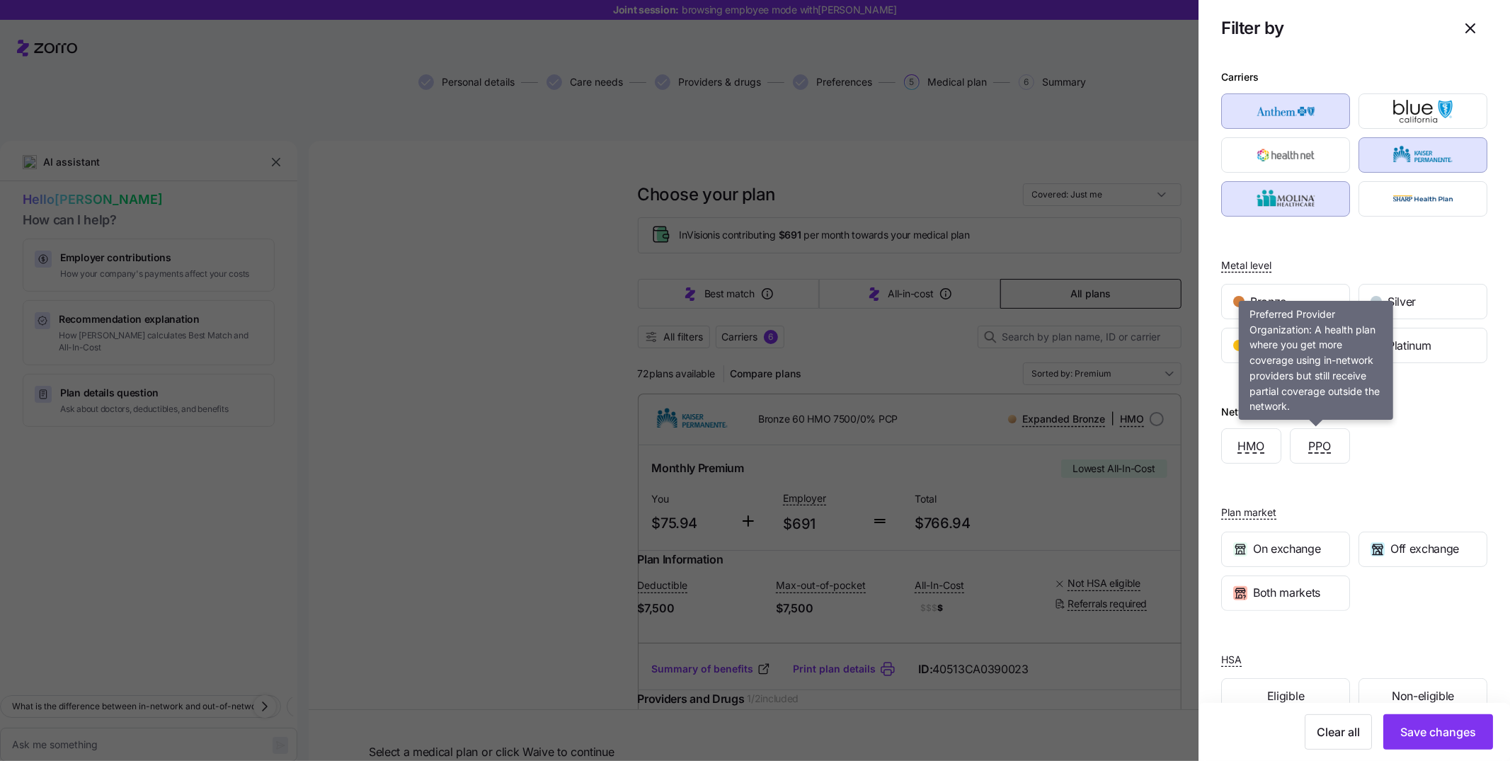
scroll to position [35, 0]
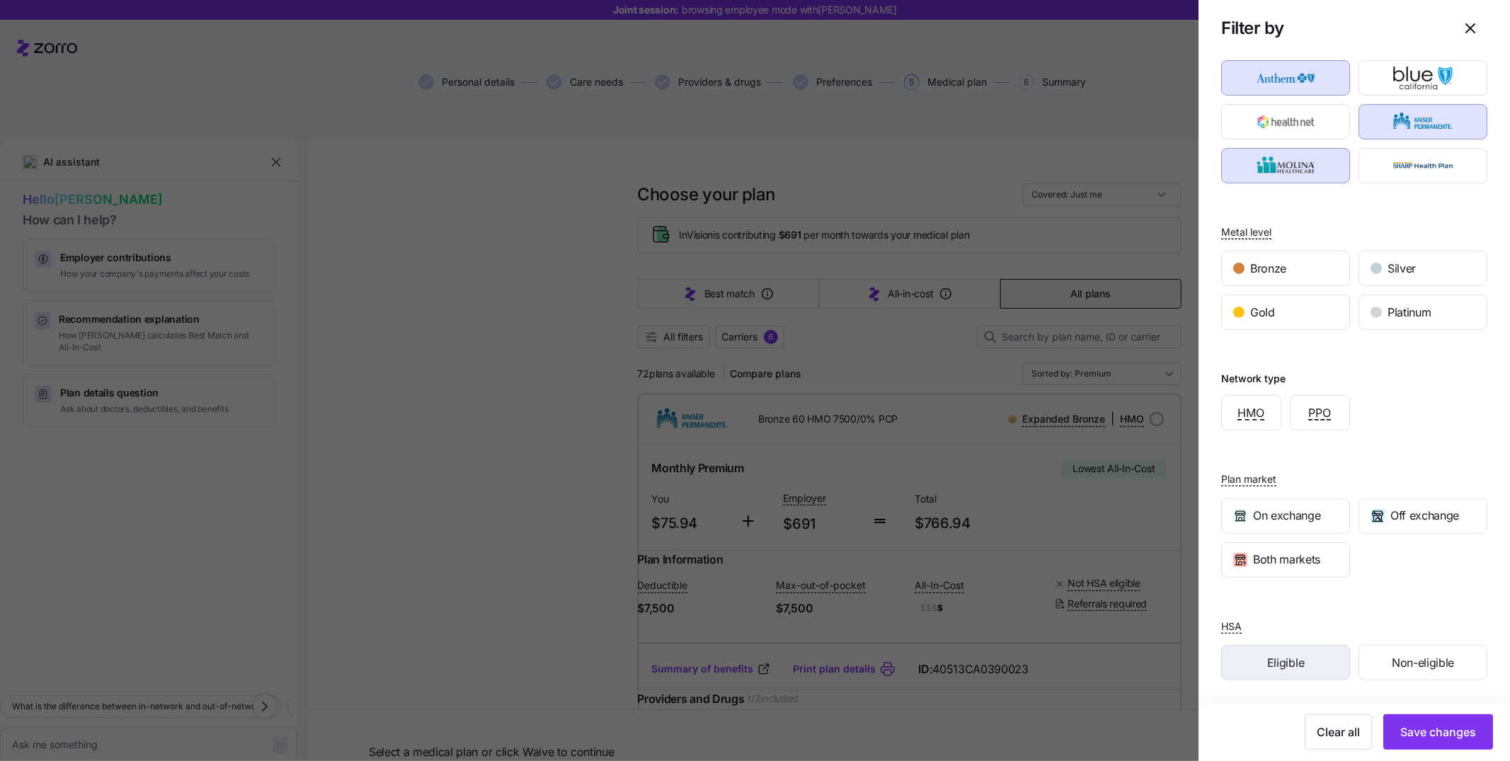
click at [1294, 649] on div "Eligible" at bounding box center [1285, 663] width 127 height 34
click at [1395, 721] on button "Save changes" at bounding box center [1439, 732] width 110 height 35
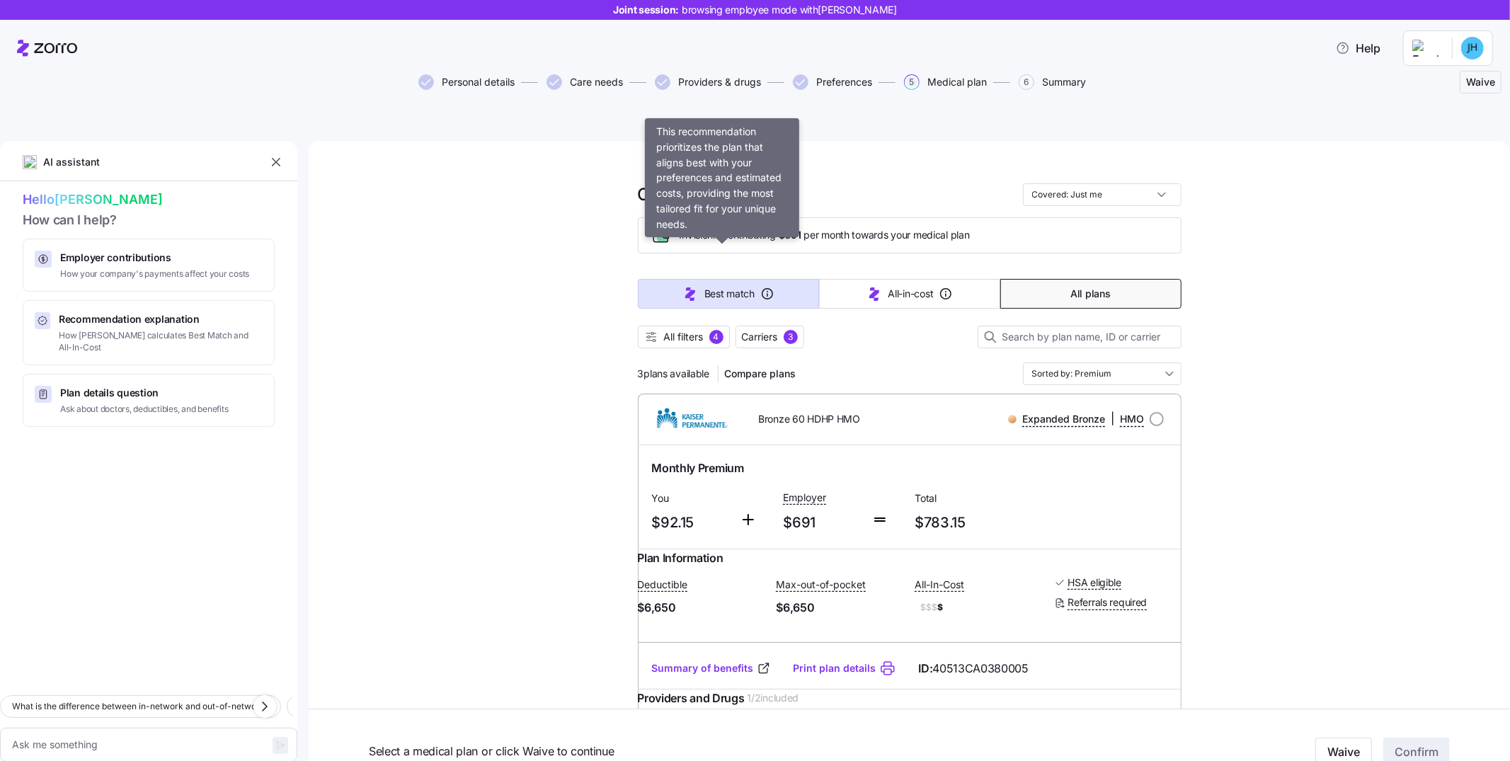
click at [663, 279] on button "Best match" at bounding box center [728, 294] width 181 height 30
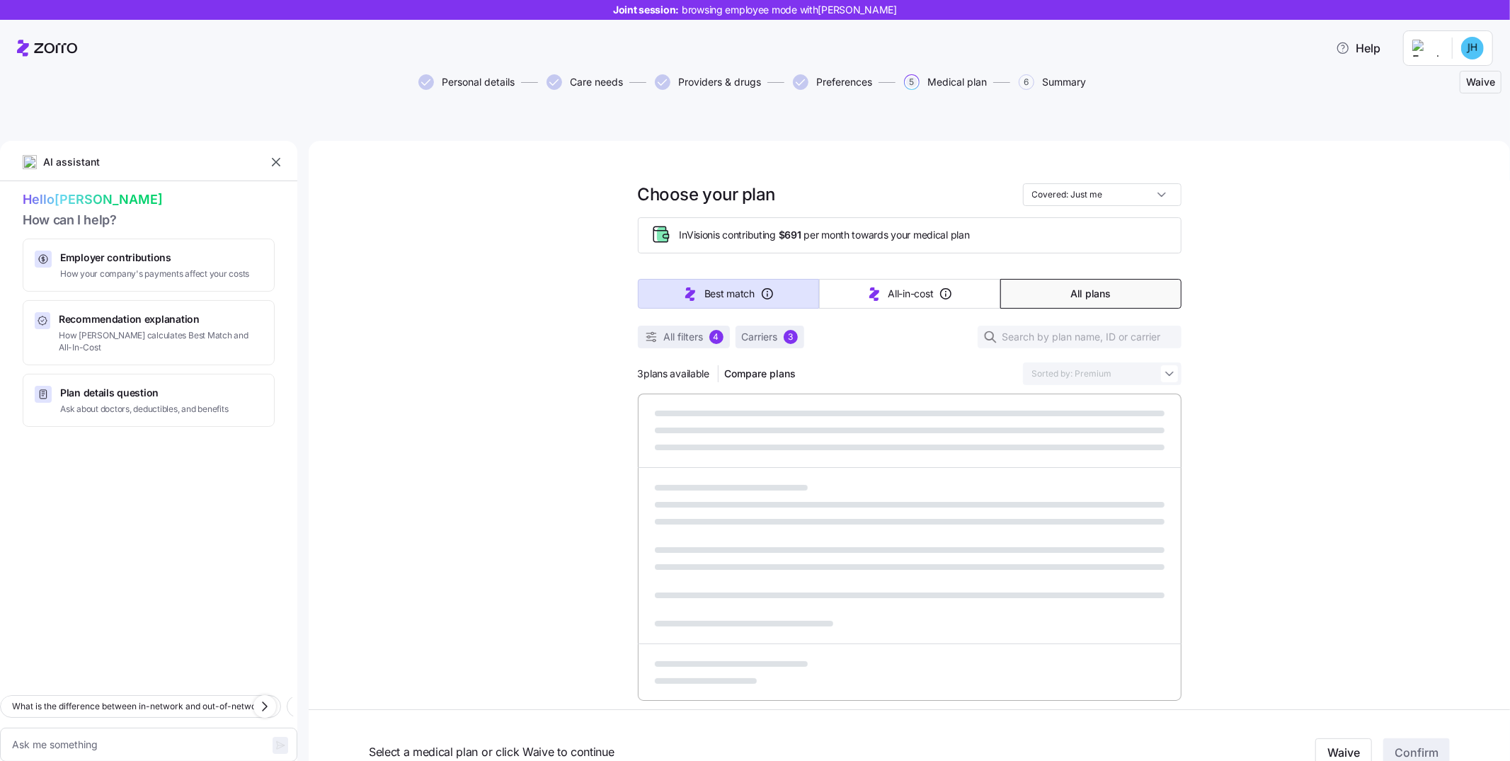
type textarea "x"
type input "Sorted by: Best match"
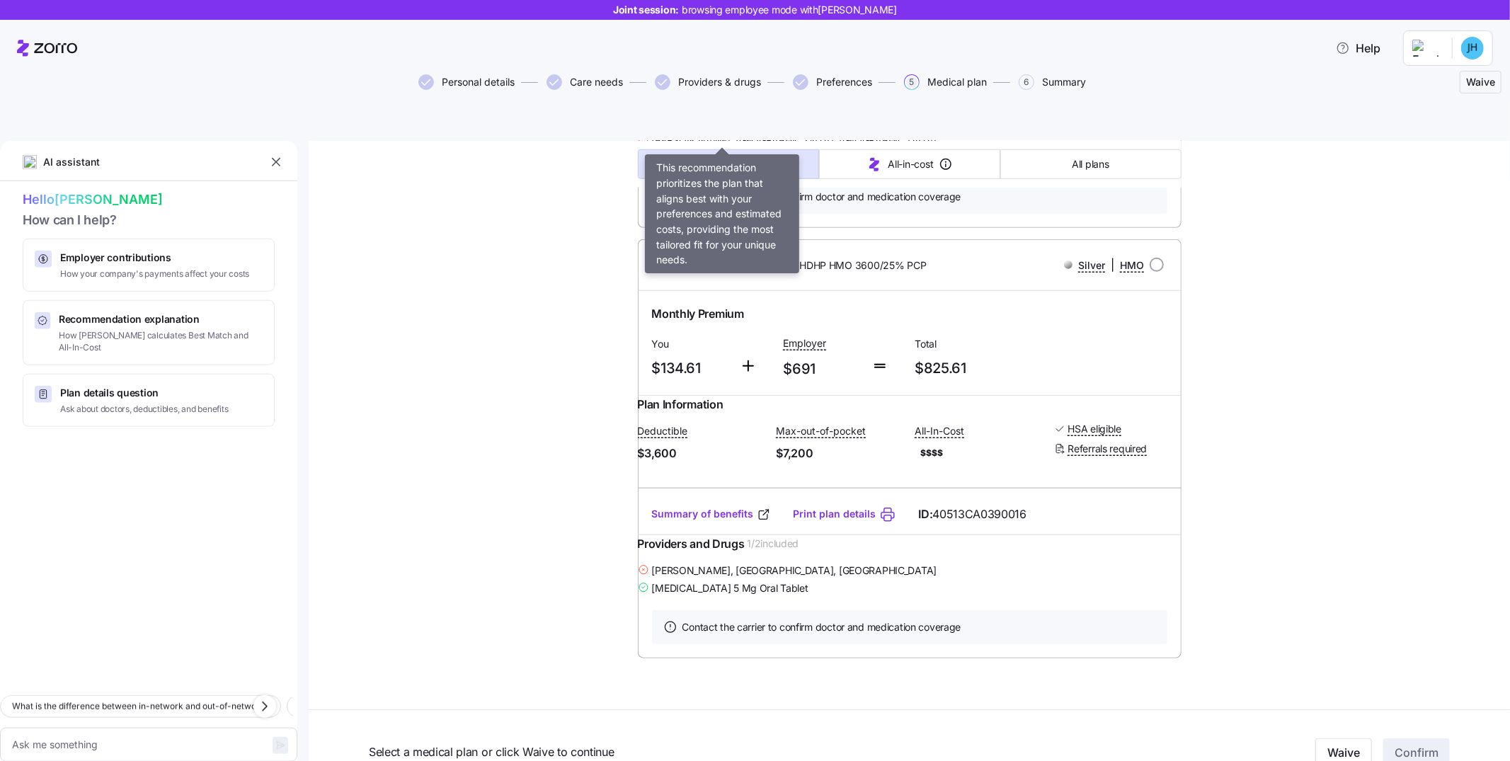
scroll to position [1004, 0]
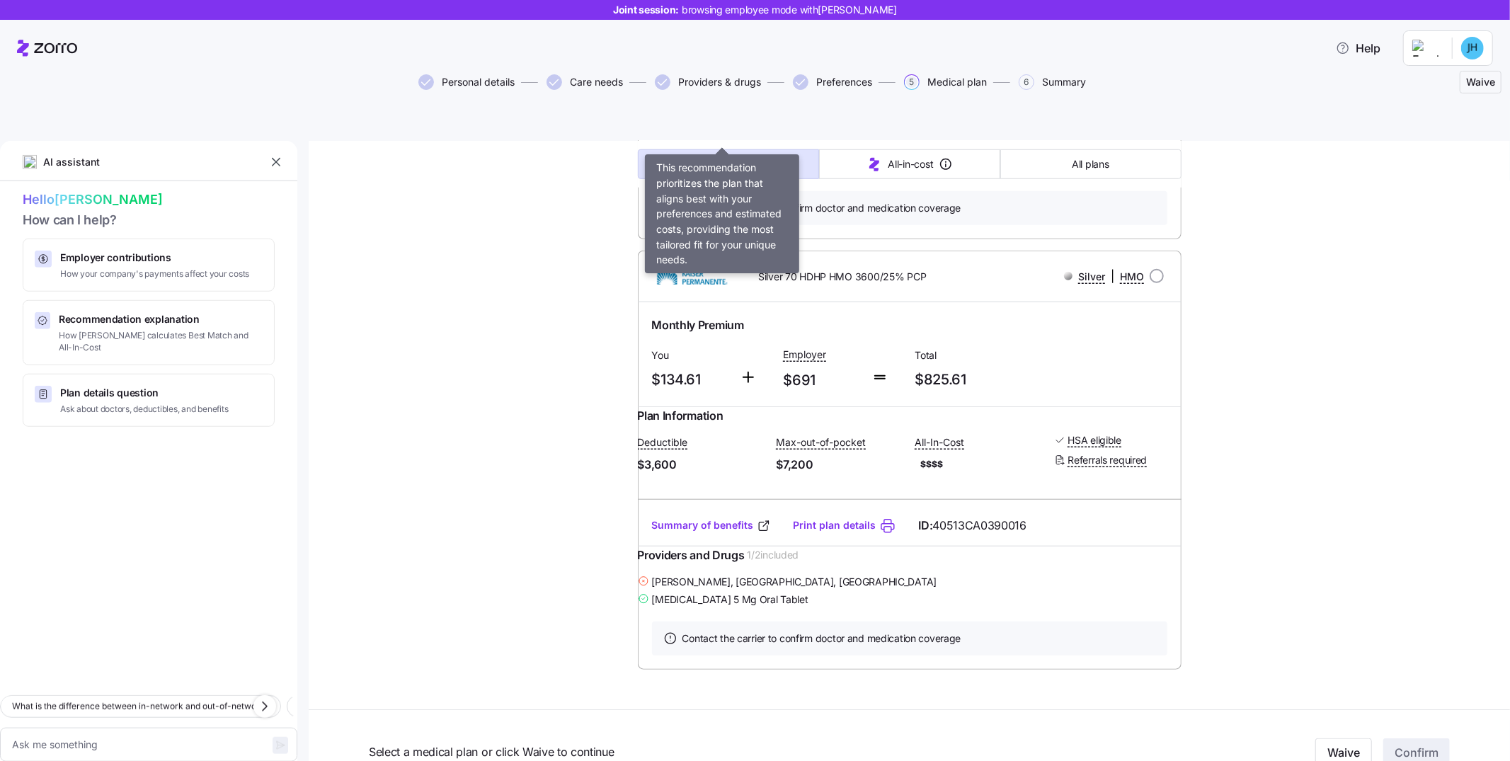
type textarea "x"
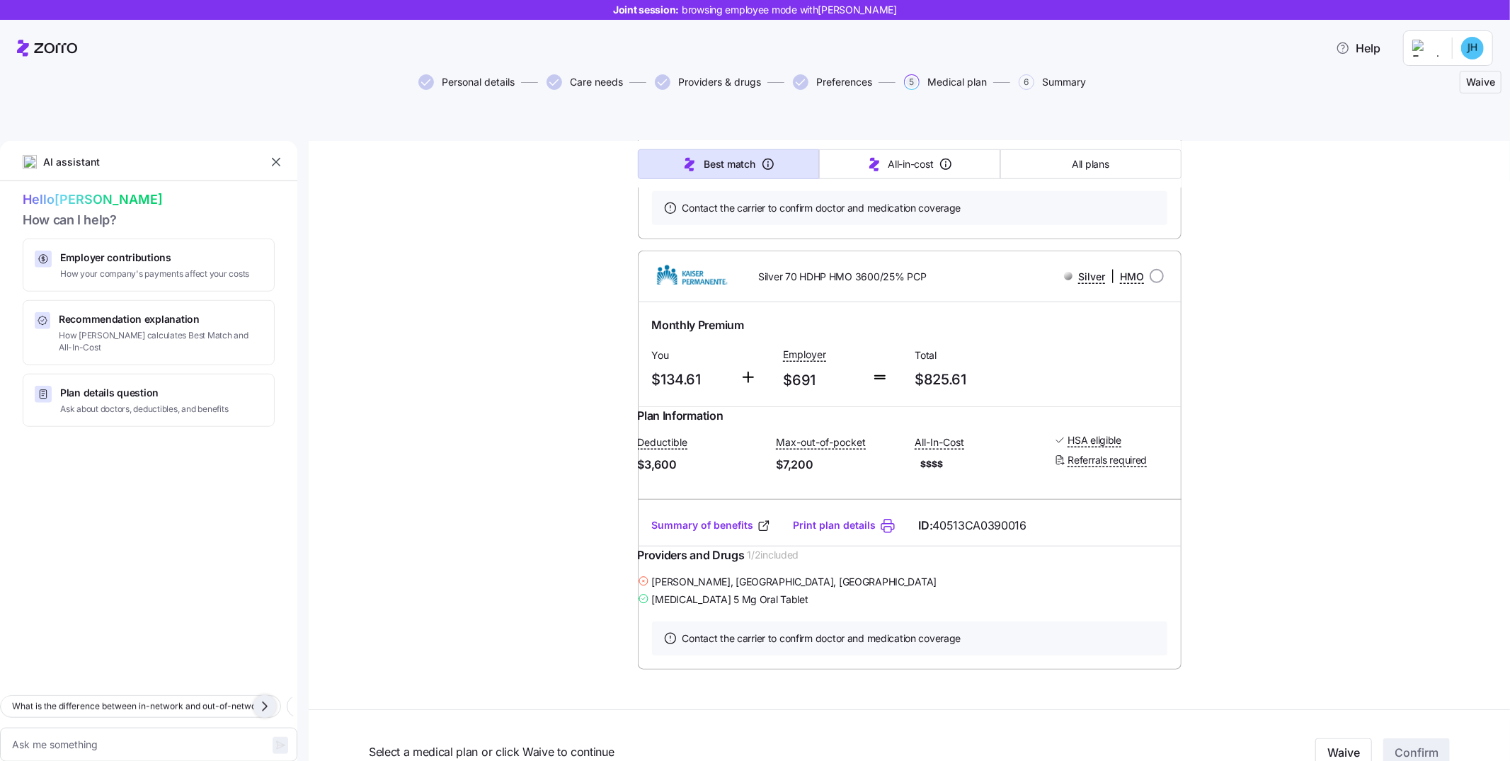
click at [263, 698] on icon "button" at bounding box center [264, 706] width 17 height 17
click at [261, 698] on icon "button" at bounding box center [264, 706] width 17 height 17
drag, startPoint x: 260, startPoint y: 661, endPoint x: 265, endPoint y: 647, distance: 15.7
click at [265, 695] on div "What is the difference between in-network and out-of-network? Which plans have …" at bounding box center [148, 707] width 297 height 24
click at [265, 698] on icon "button" at bounding box center [264, 706] width 17 height 17
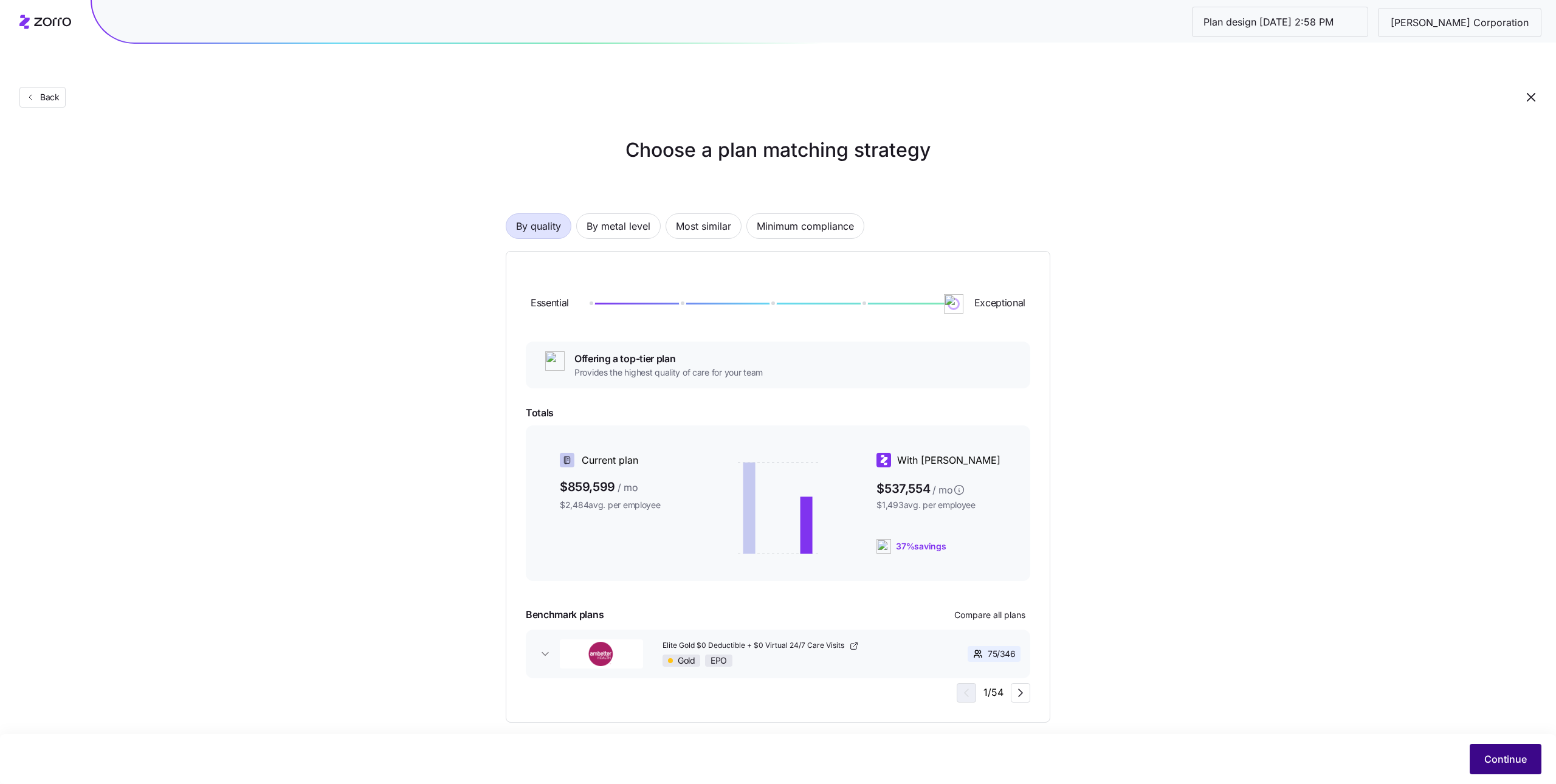
click at [1502, 762] on span "Continue" at bounding box center [1505, 758] width 43 height 15
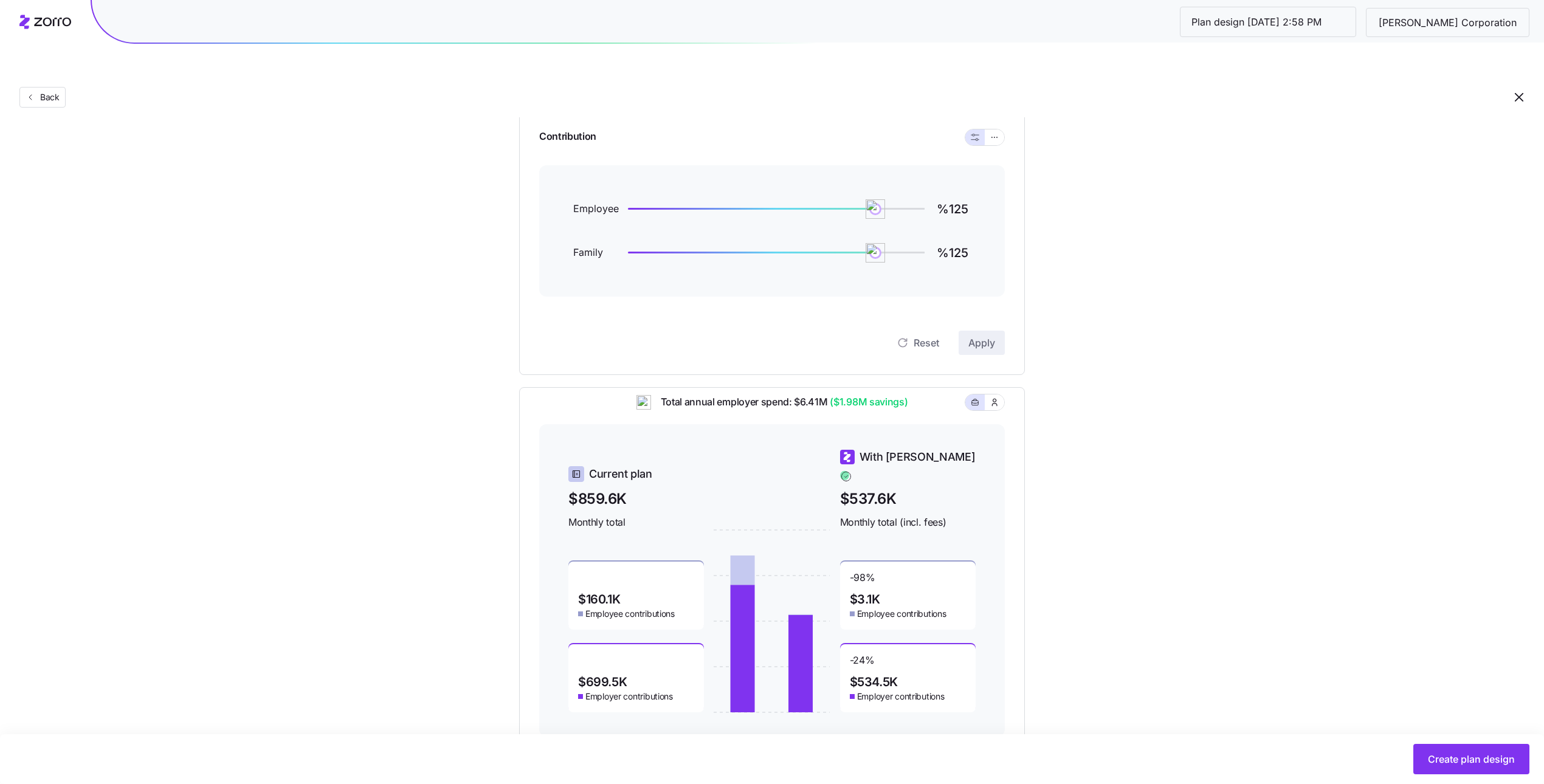
scroll to position [142, 0]
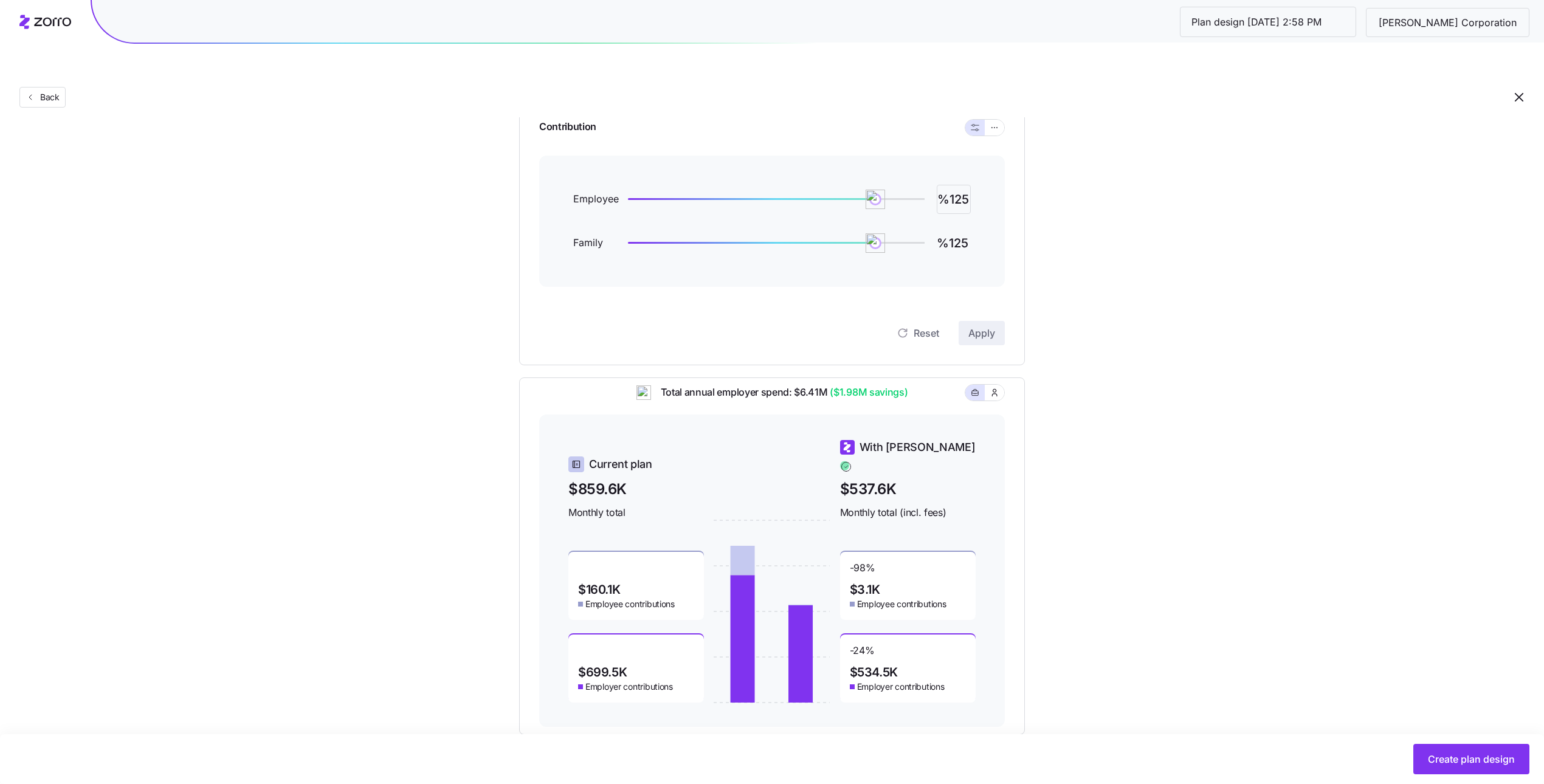
click at [961, 184] on input "%125" at bounding box center [954, 199] width 34 height 29
type input "%100"
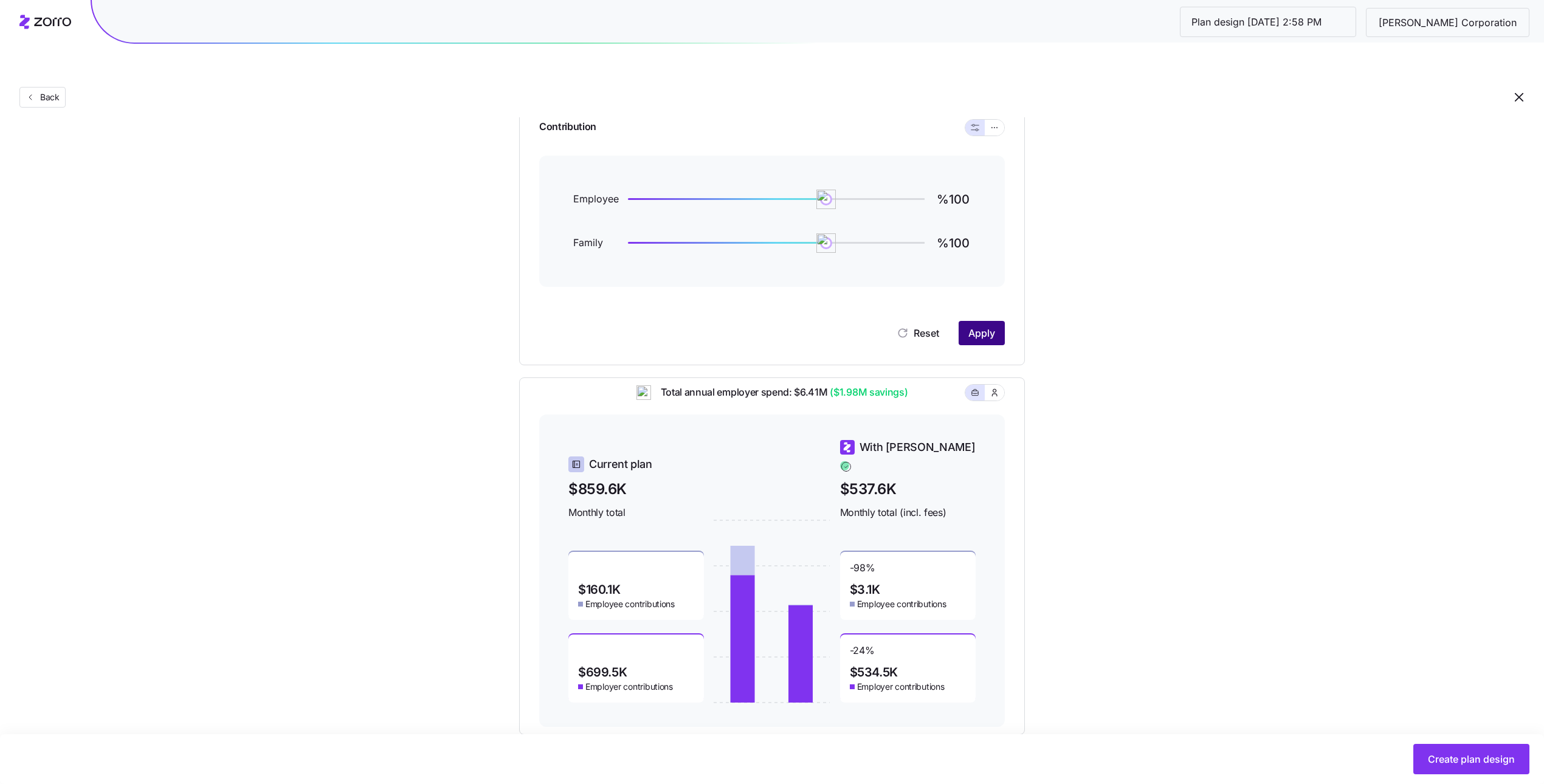
scroll to position [0, 0]
click at [972, 326] on span "Apply" at bounding box center [981, 333] width 27 height 15
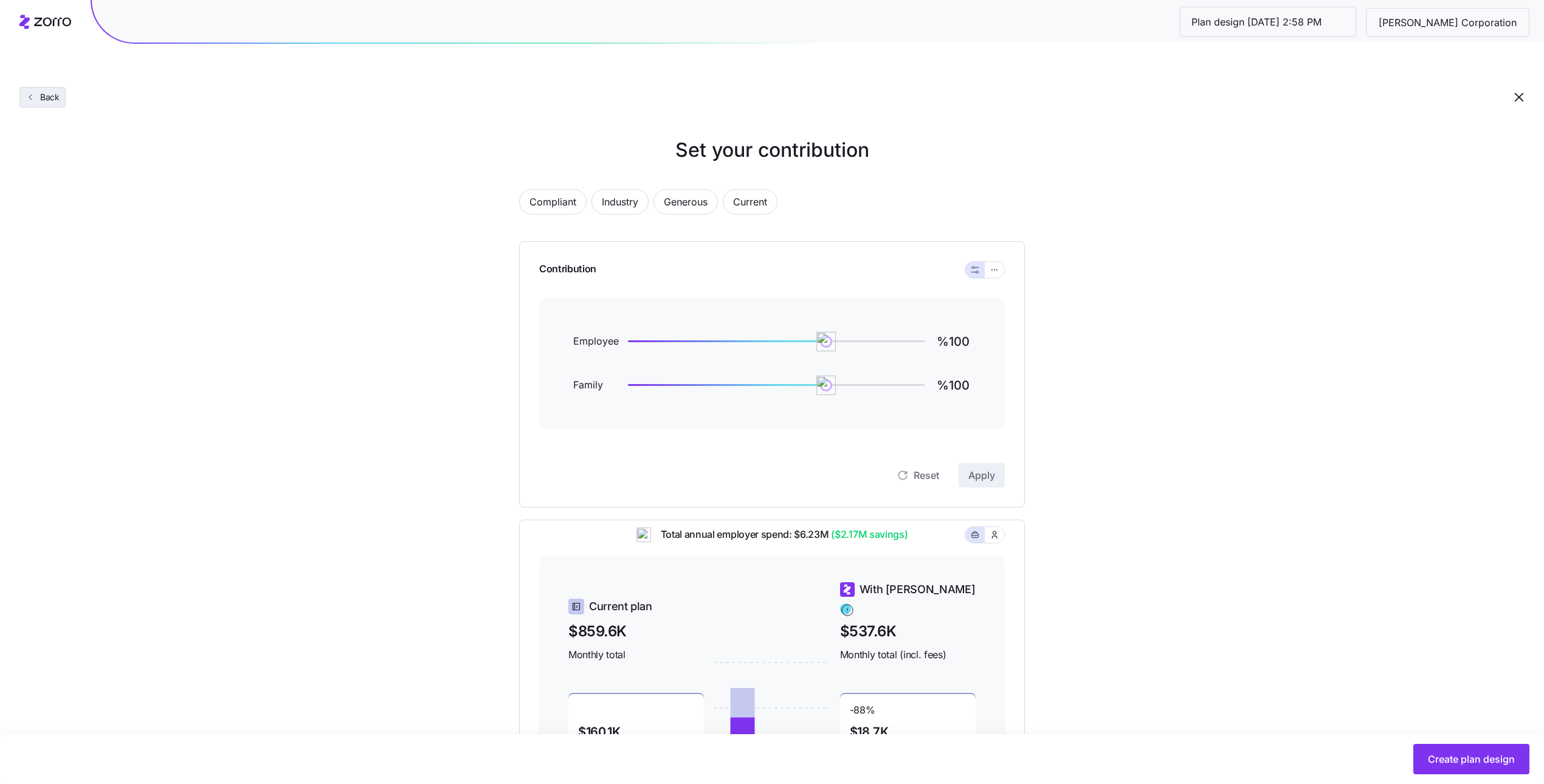
click at [41, 91] on span "Back" at bounding box center [47, 97] width 24 height 12
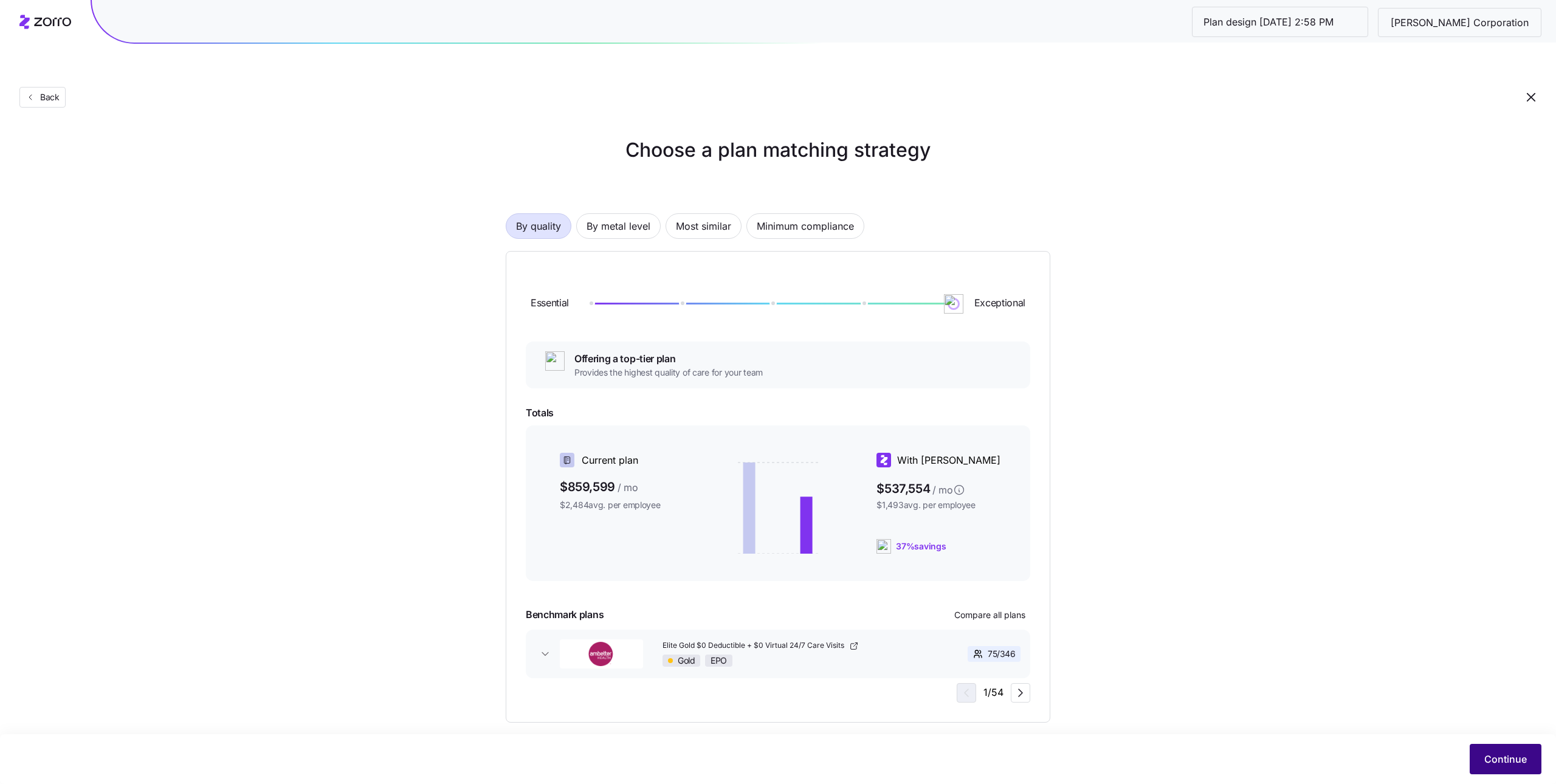
click at [1511, 757] on span "Continue" at bounding box center [1505, 758] width 43 height 15
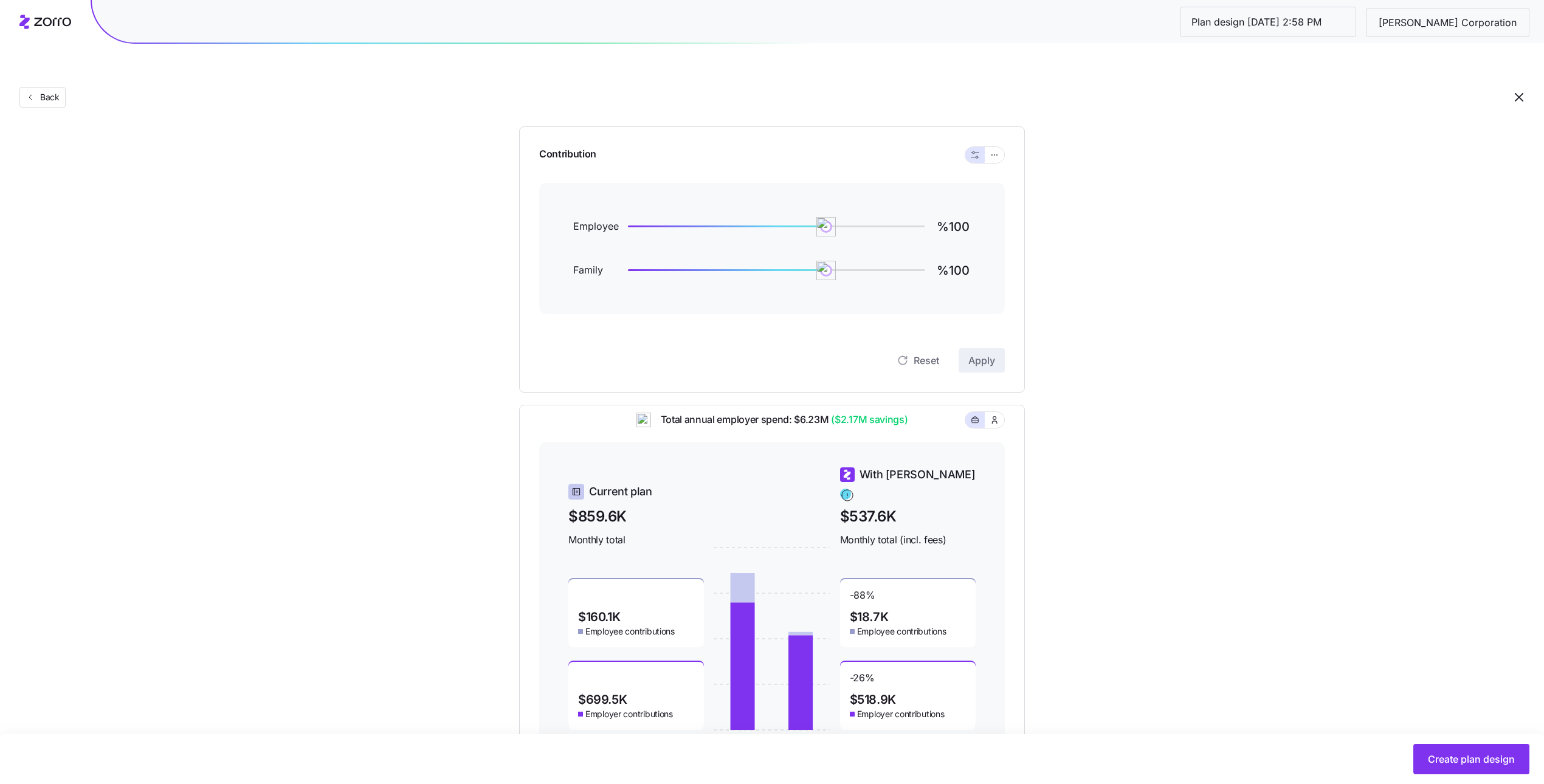
scroll to position [118, 0]
click at [1421, 757] on button "Create plan design" at bounding box center [1470, 758] width 116 height 30
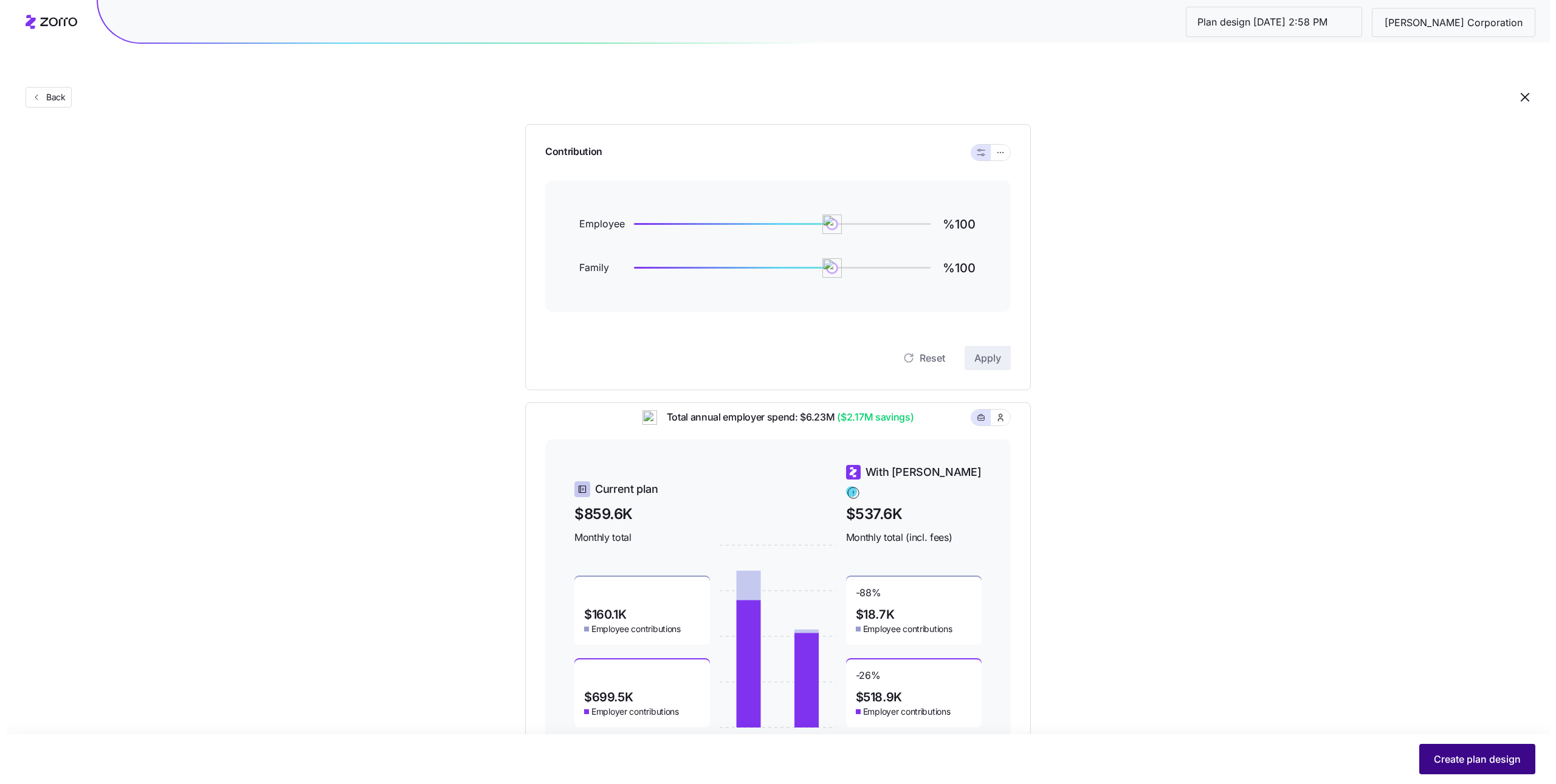
scroll to position [0, 0]
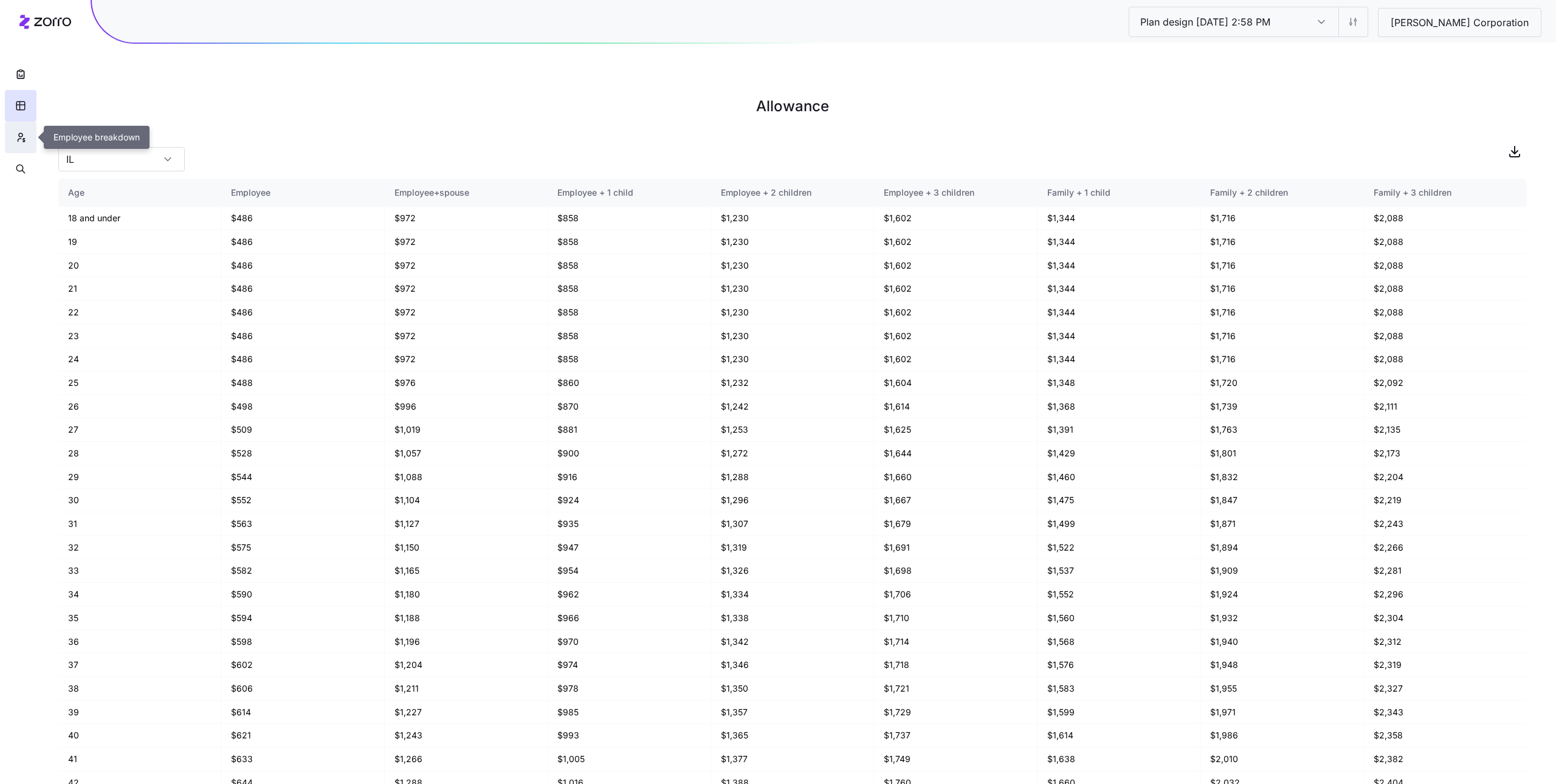
click at [30, 134] on button "button" at bounding box center [21, 137] width 32 height 32
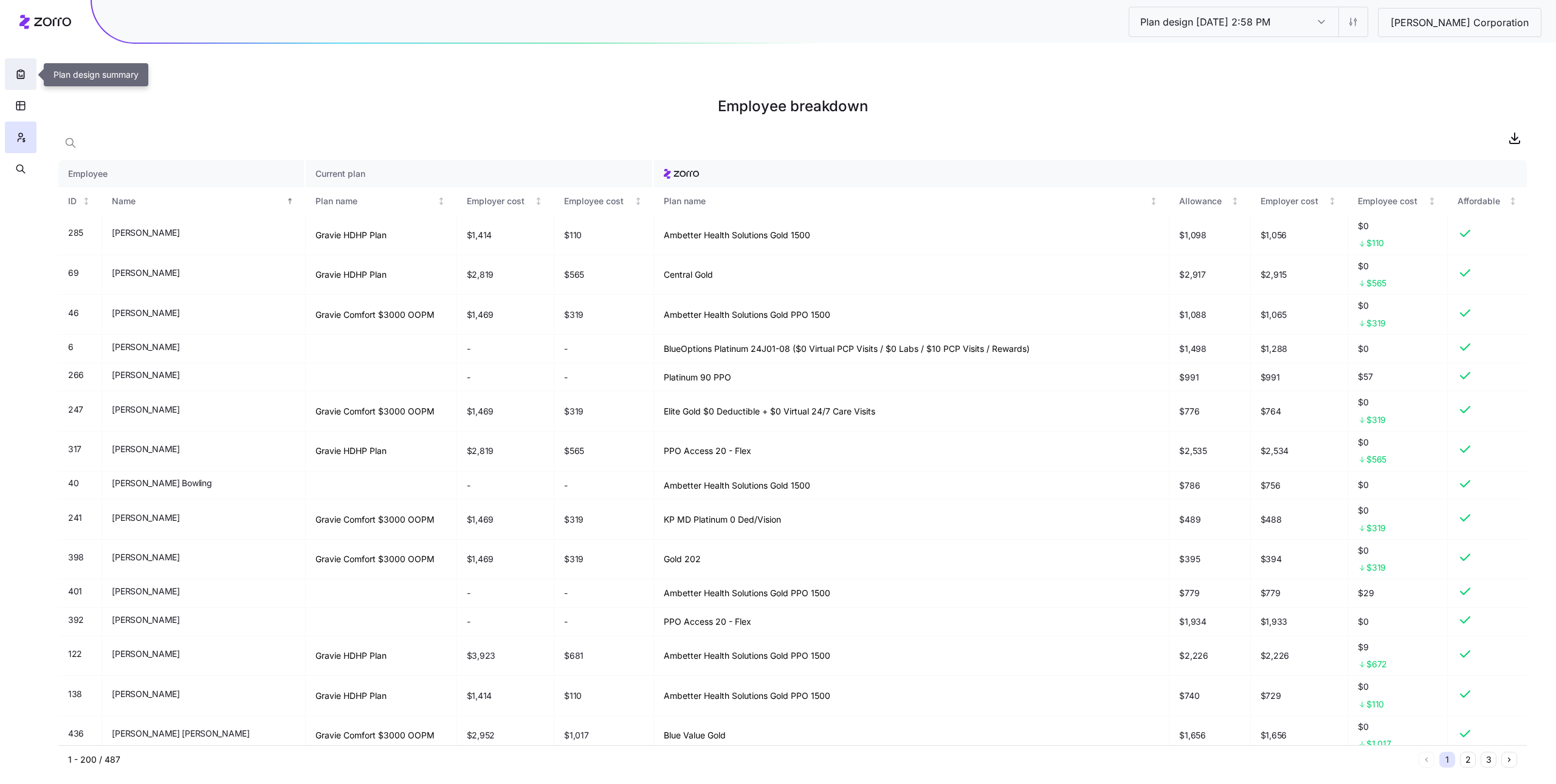
click at [27, 76] on button "button" at bounding box center [21, 74] width 32 height 32
